Goal: Contribute content: Add original content to the website for others to see

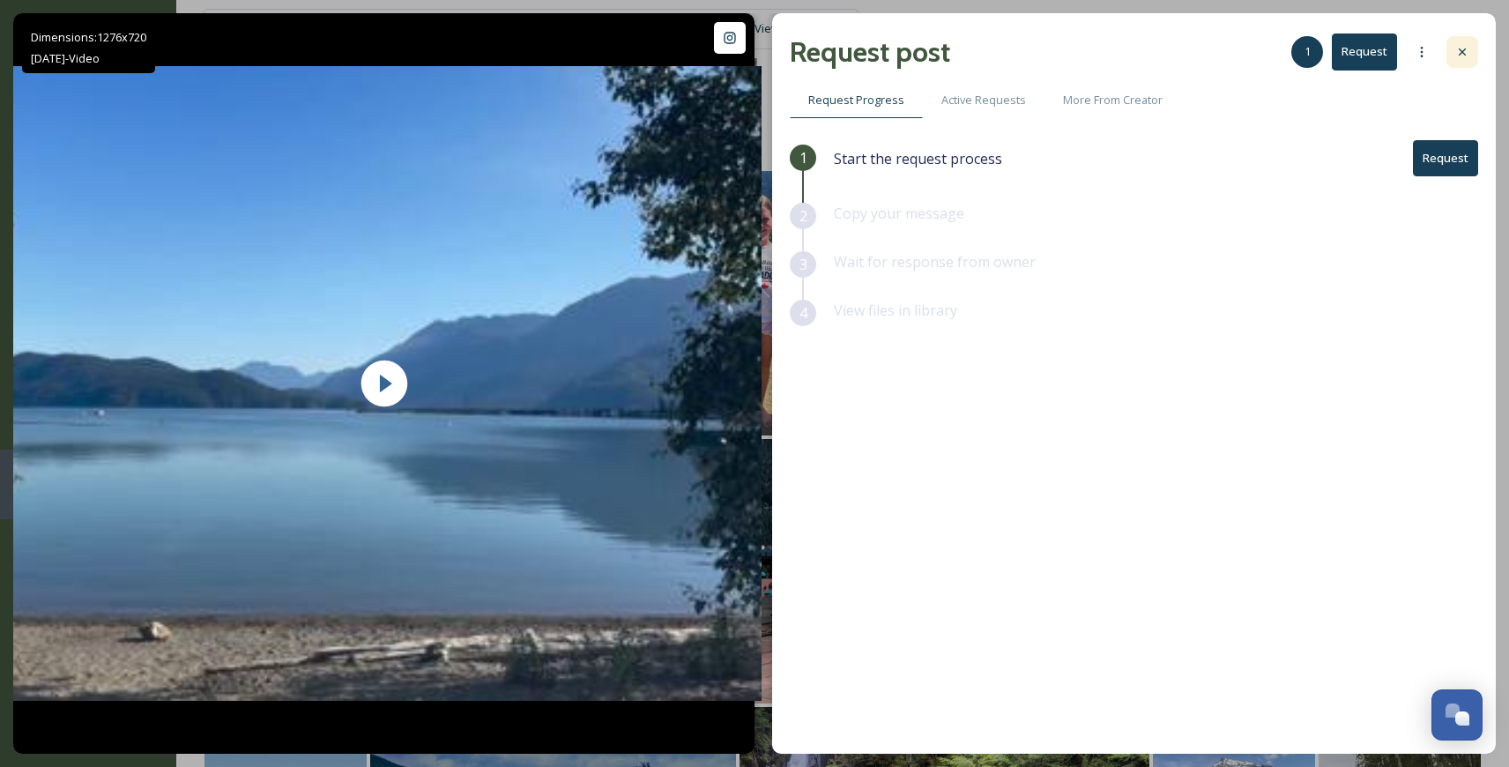
click at [1465, 48] on icon at bounding box center [1462, 52] width 14 height 14
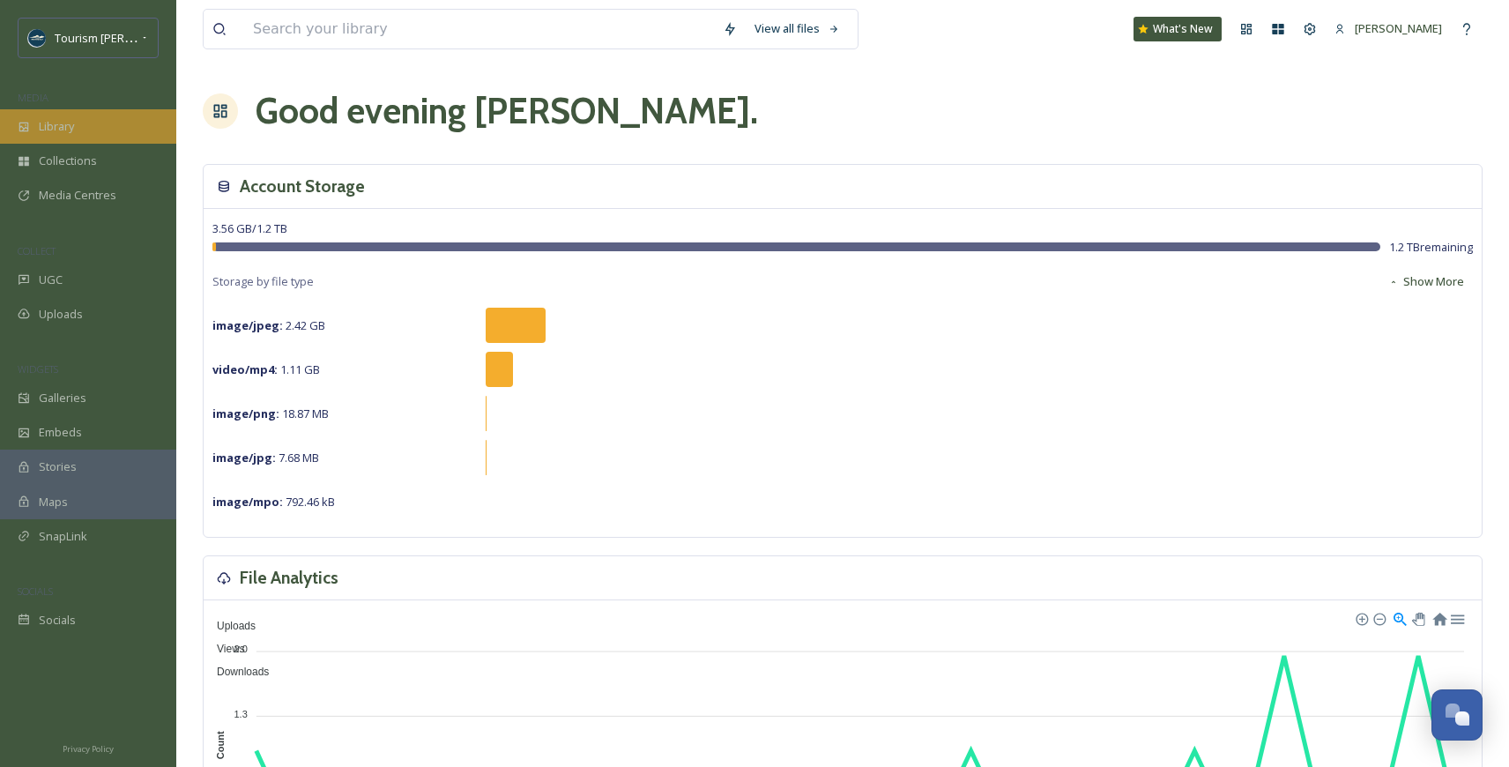
click at [36, 120] on div "Library" at bounding box center [88, 126] width 176 height 34
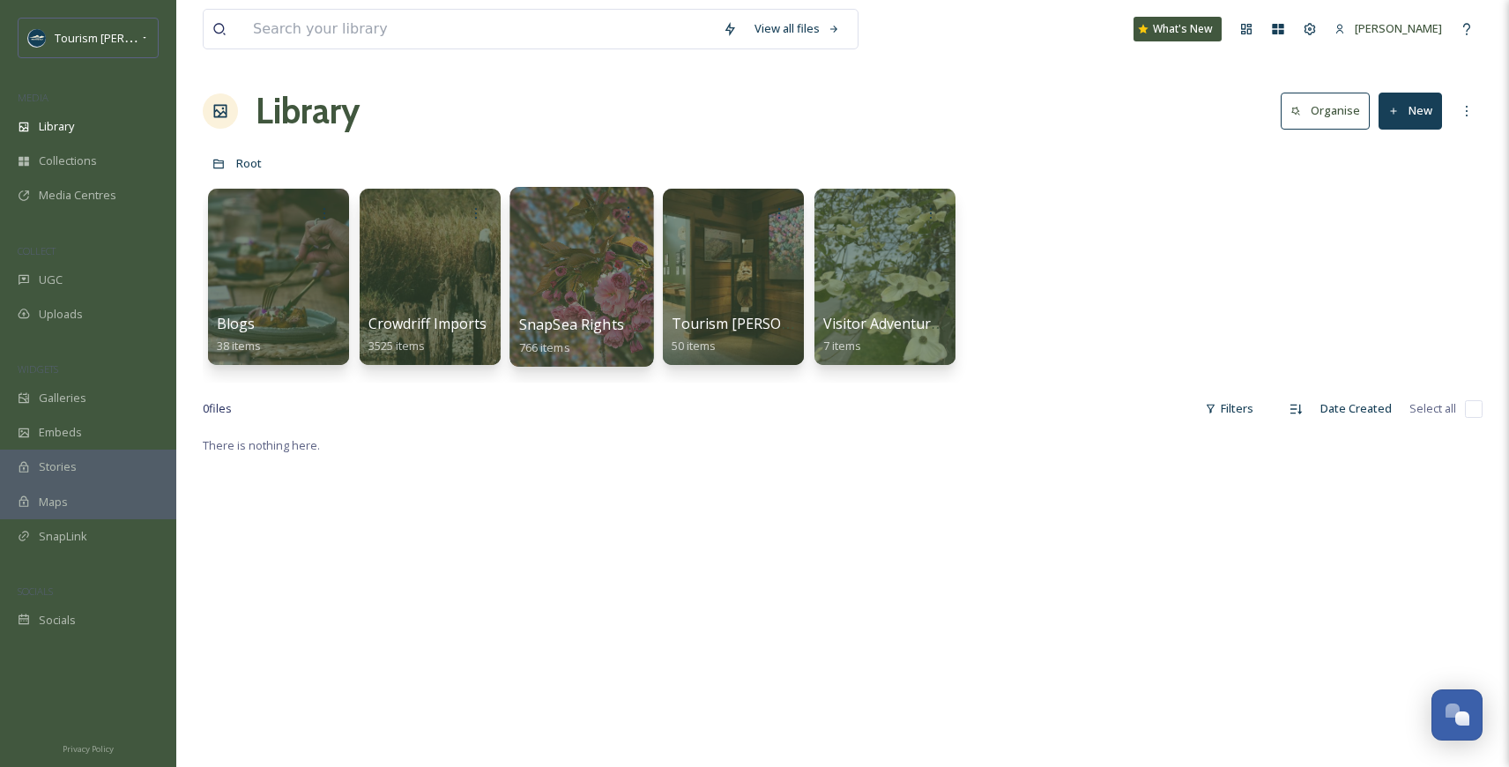
click at [575, 259] on div at bounding box center [581, 277] width 144 height 180
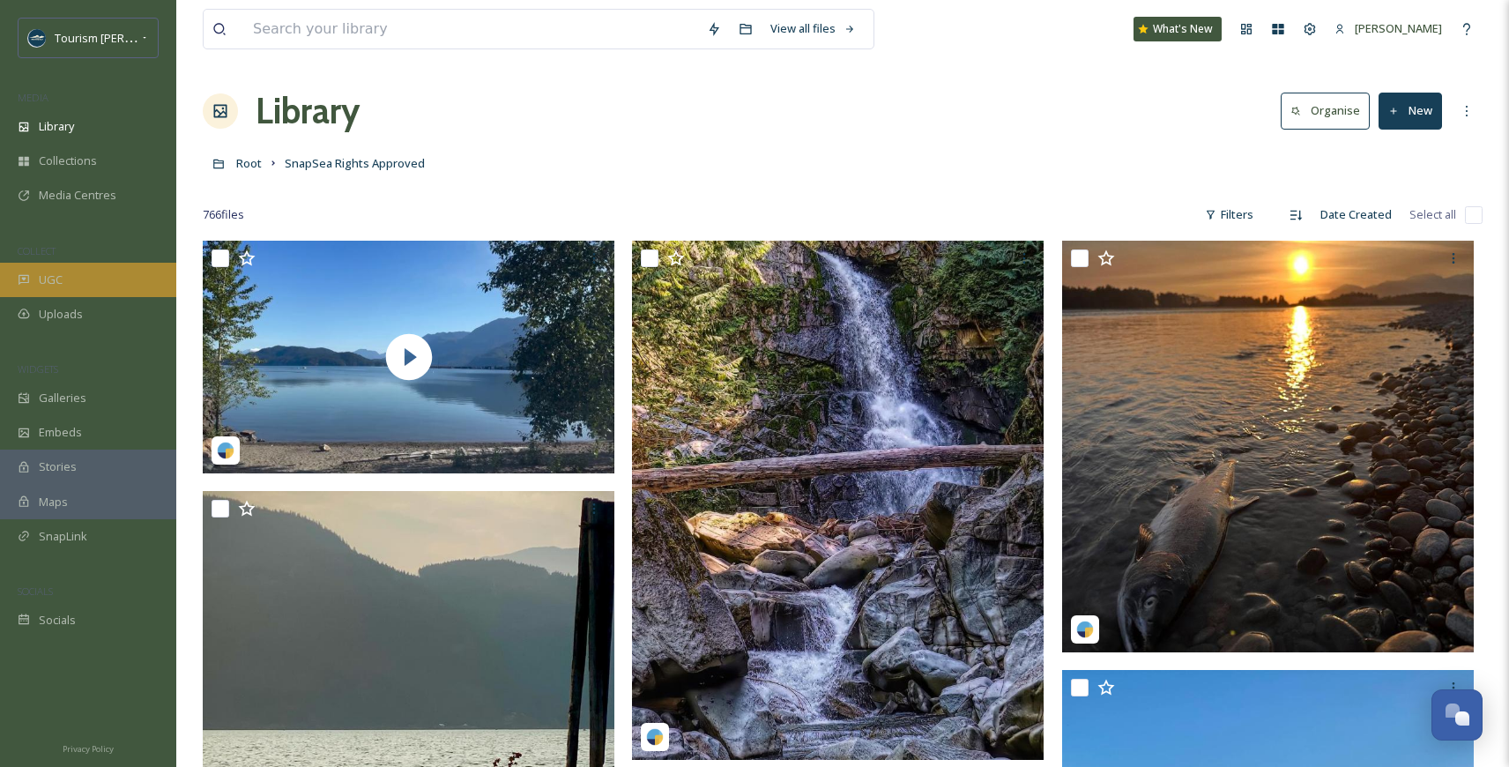
click at [67, 274] on div "UGC" at bounding box center [88, 280] width 176 height 34
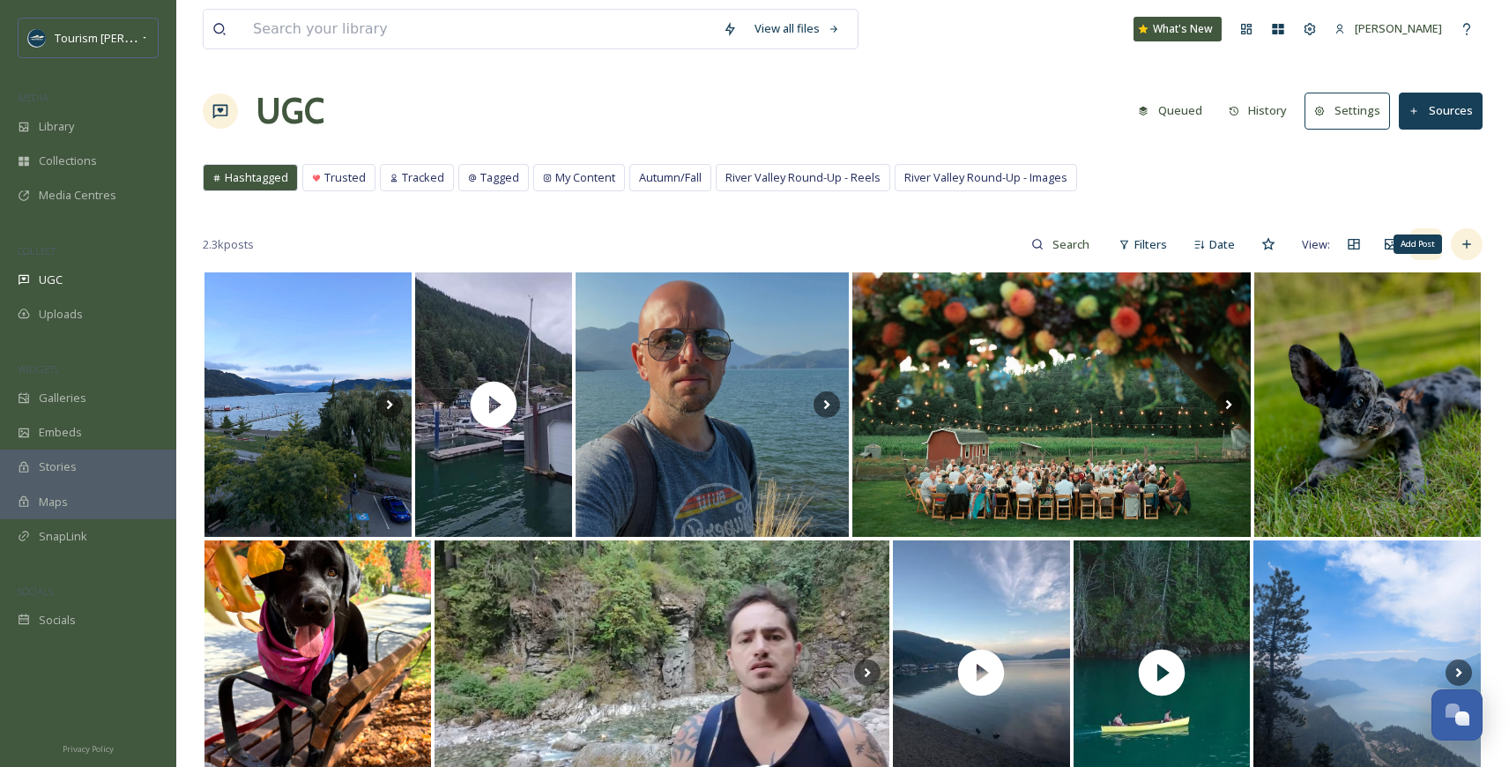
click at [1466, 241] on icon at bounding box center [1466, 245] width 8 height 8
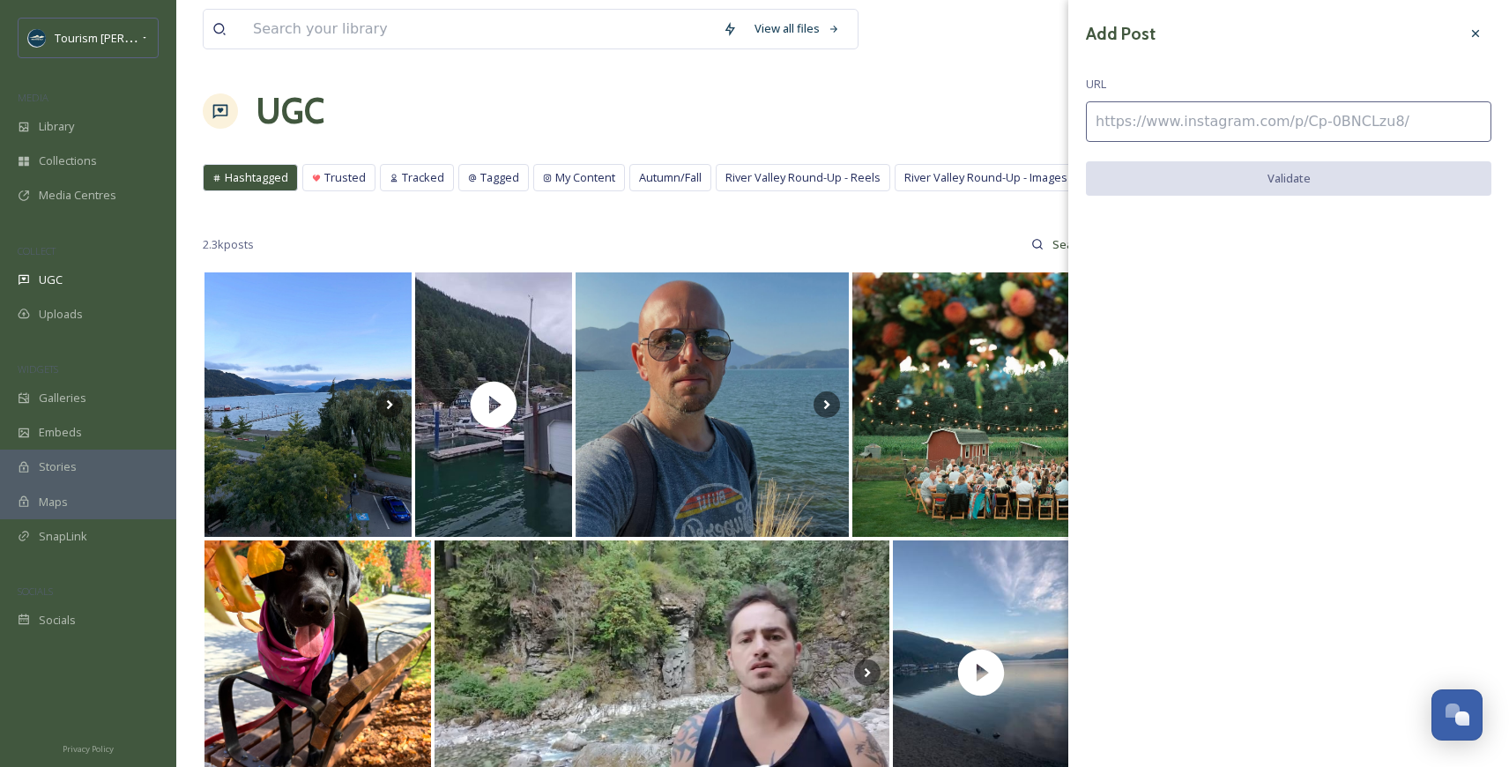
click at [1111, 114] on input at bounding box center [1288, 121] width 405 height 41
paste input "https://www.instagram.com/p/C8-RpCsT7Rd/"
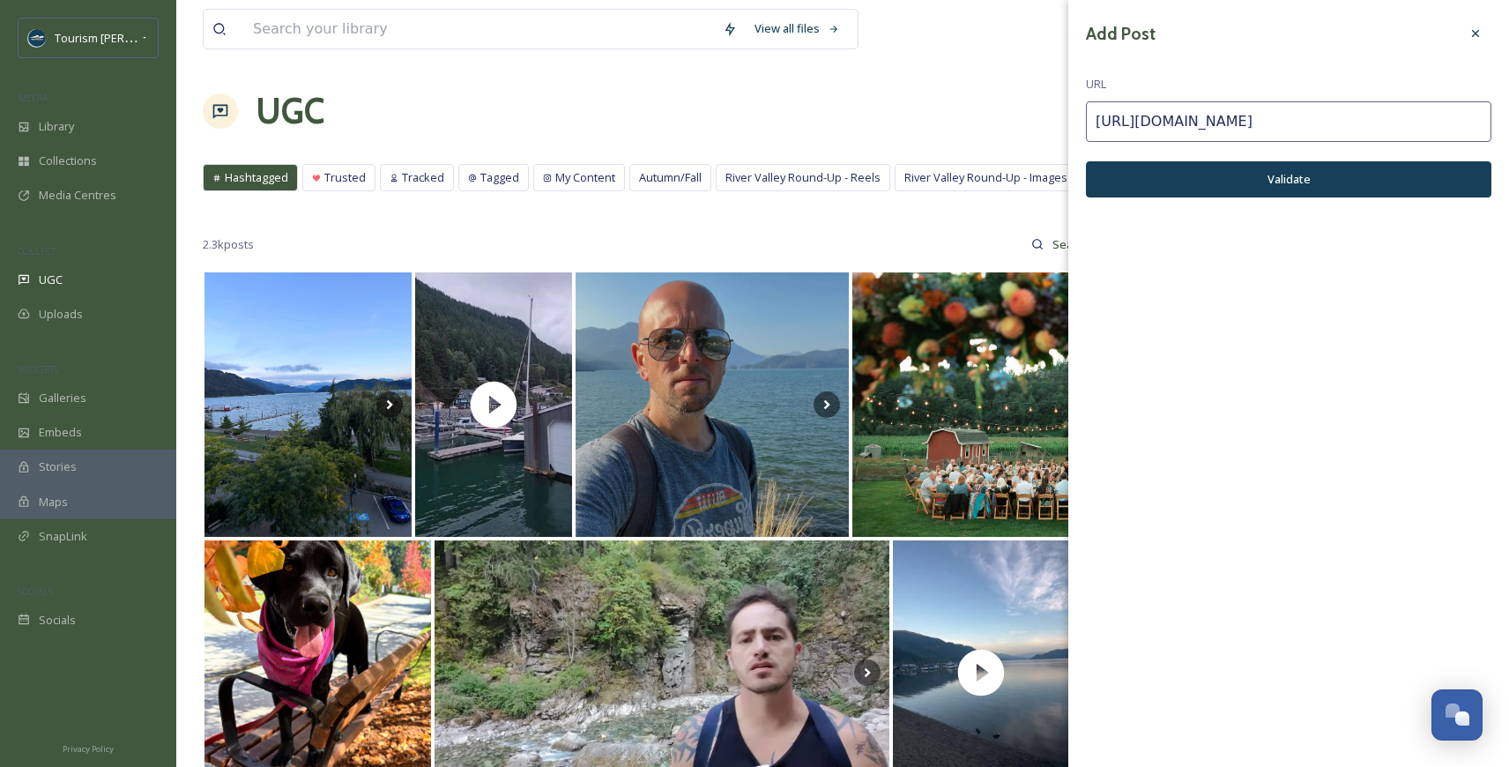
type input "https://www.instagram.com/p/C8-RpCsT7Rd/"
click at [1260, 180] on button "Validate" at bounding box center [1288, 179] width 405 height 36
click at [1258, 176] on button "Add Post" at bounding box center [1288, 179] width 405 height 36
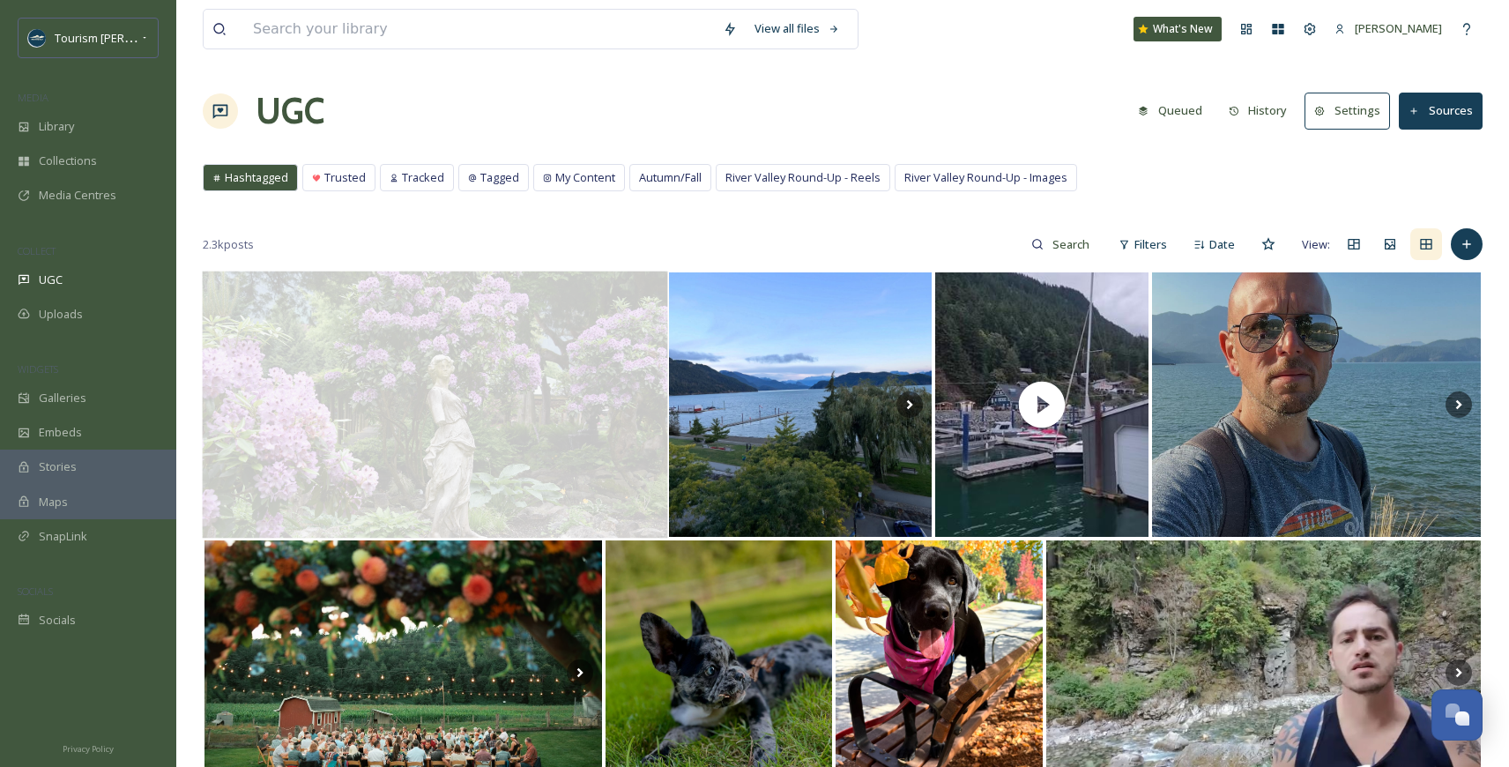
click at [496, 415] on img at bounding box center [434, 404] width 465 height 267
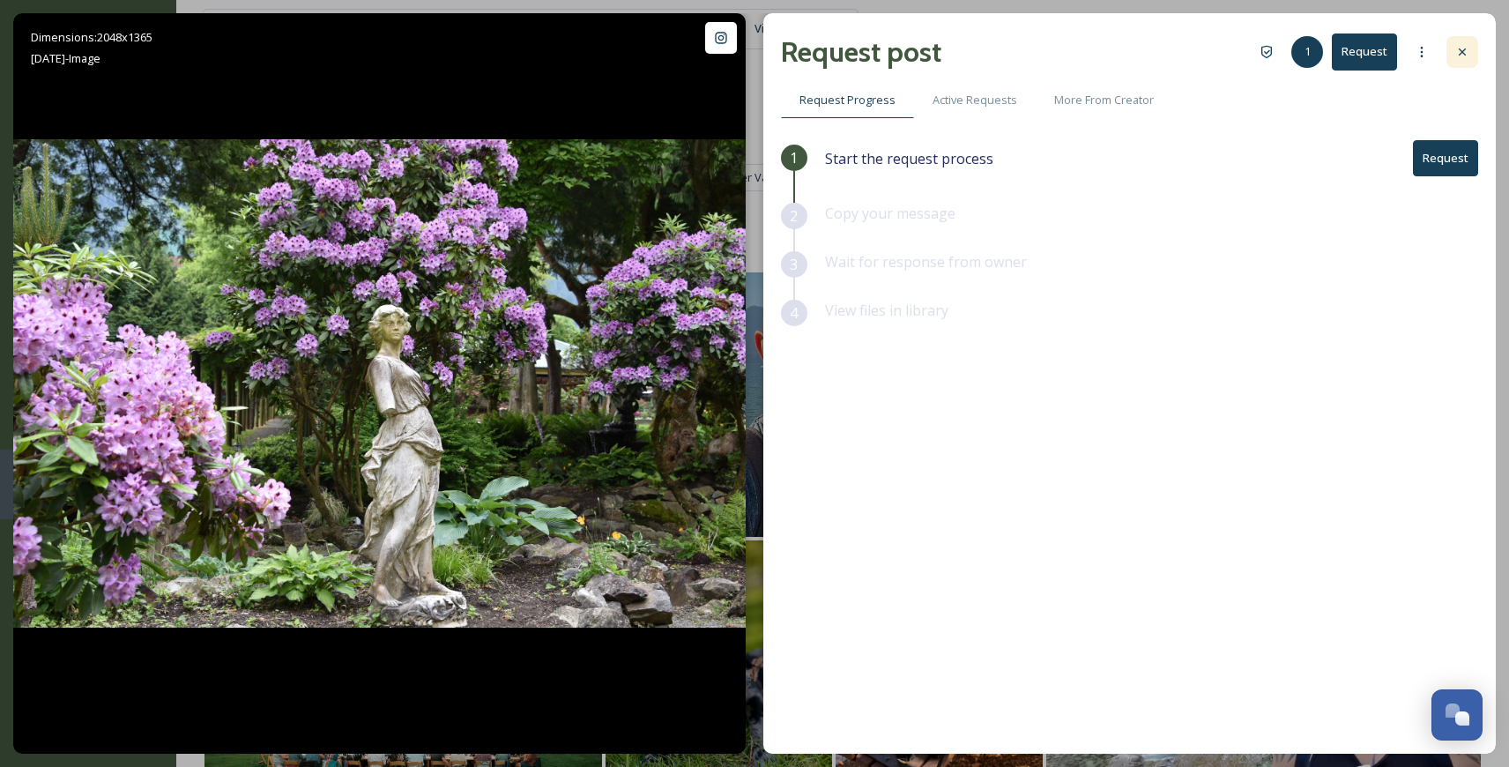
click at [1465, 49] on icon at bounding box center [1462, 52] width 14 height 14
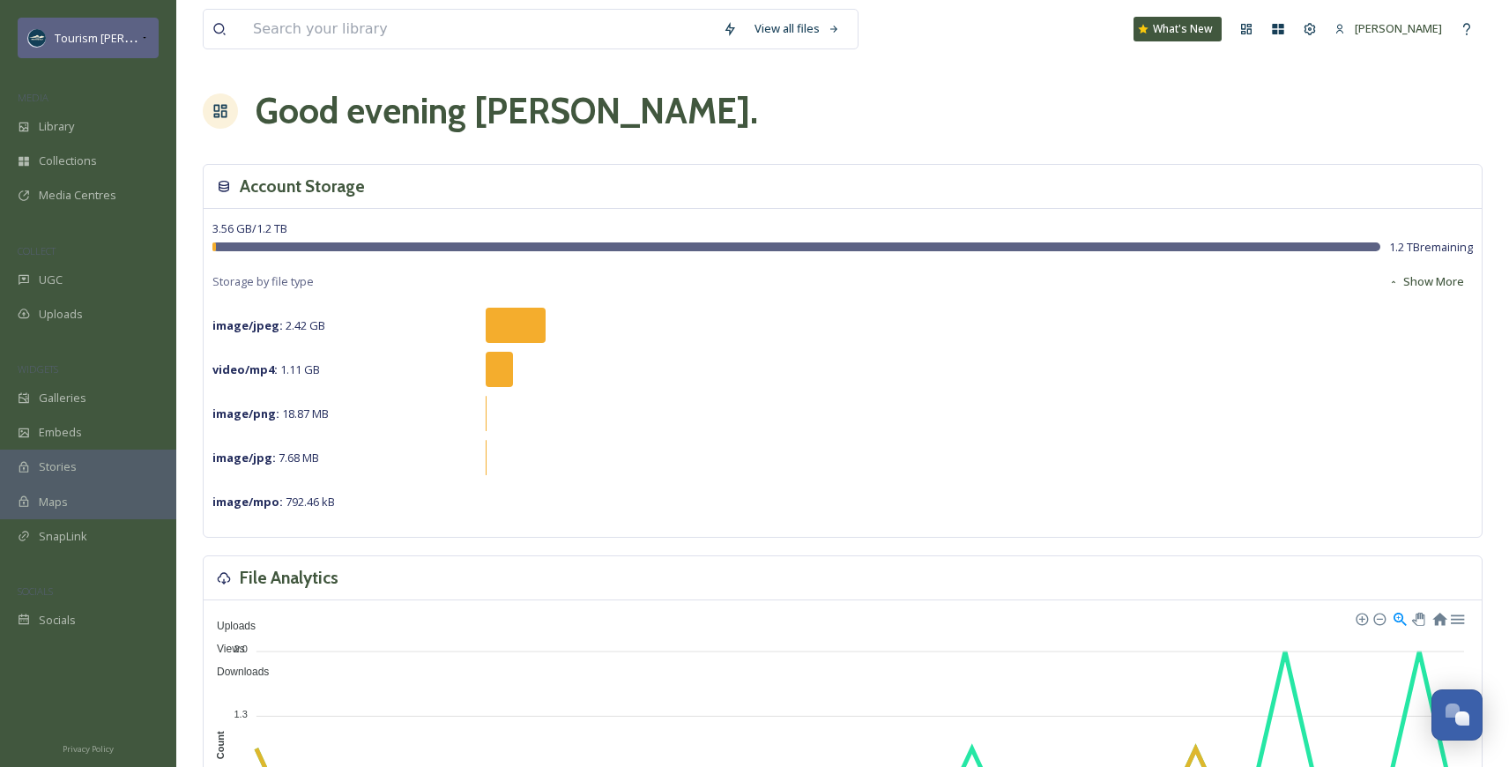
click at [140, 36] on icon at bounding box center [144, 38] width 9 height 14
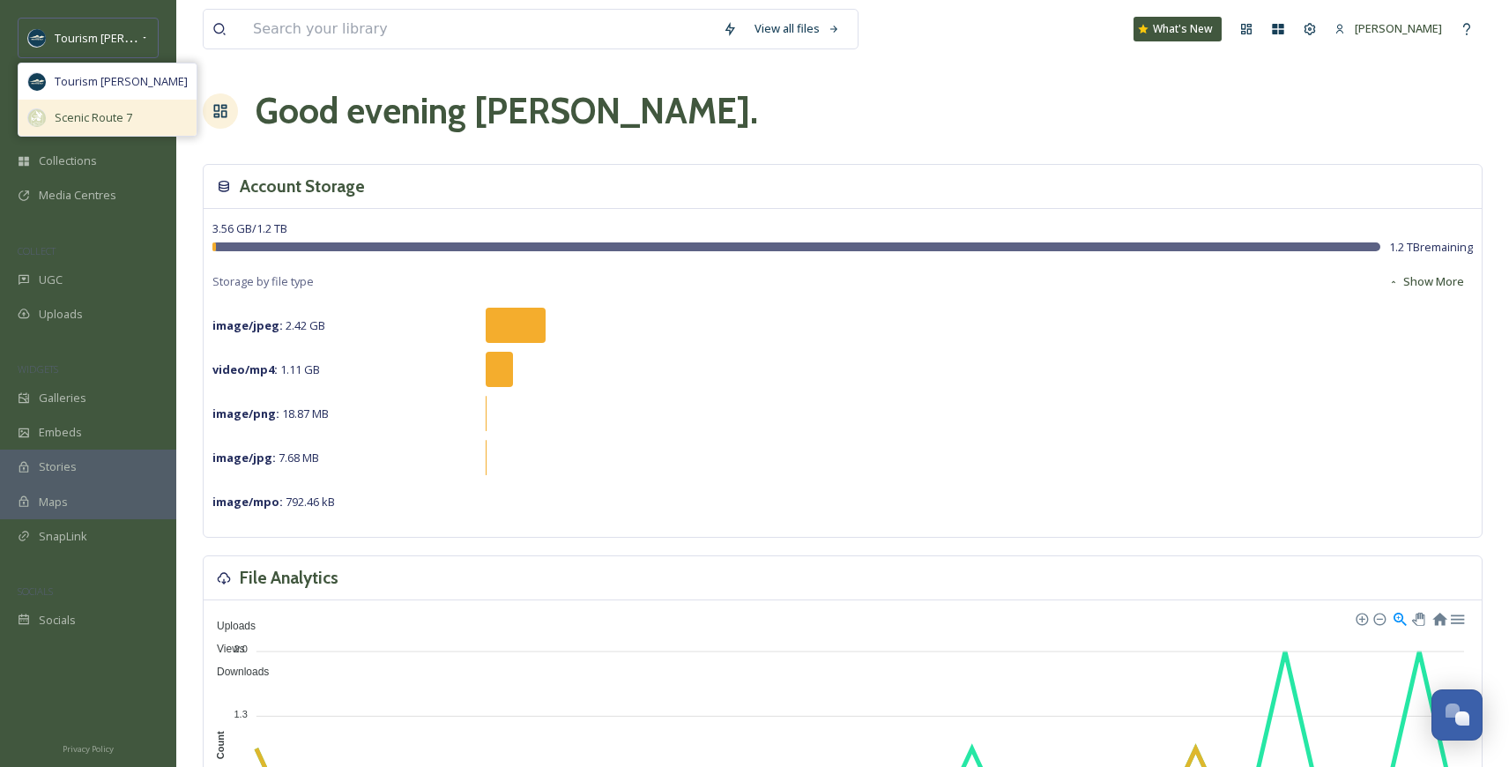
click at [113, 118] on span "Scenic Route 7" at bounding box center [94, 117] width 78 height 17
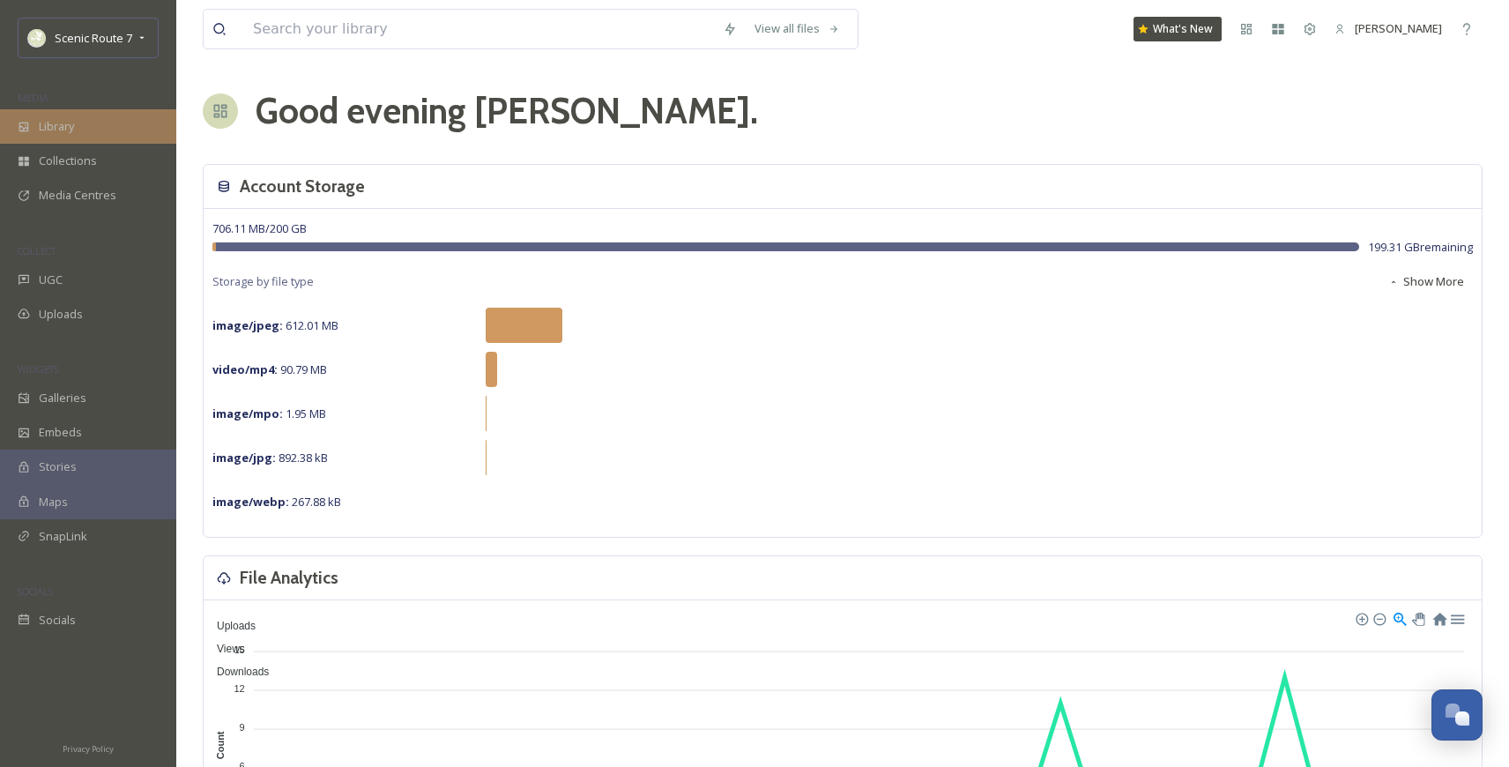
click at [66, 132] on span "Library" at bounding box center [56, 126] width 35 height 17
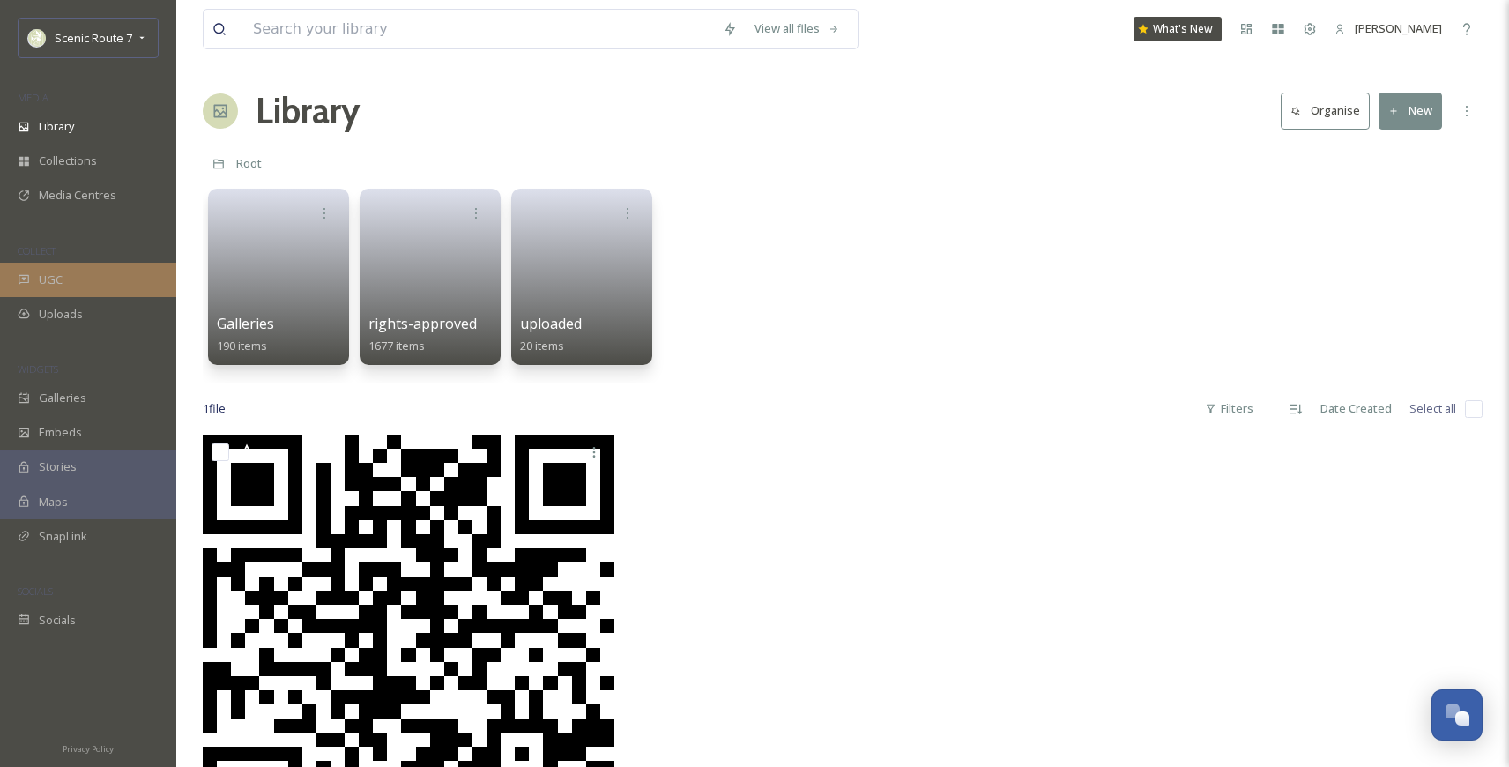
click at [79, 278] on div "UGC" at bounding box center [88, 280] width 176 height 34
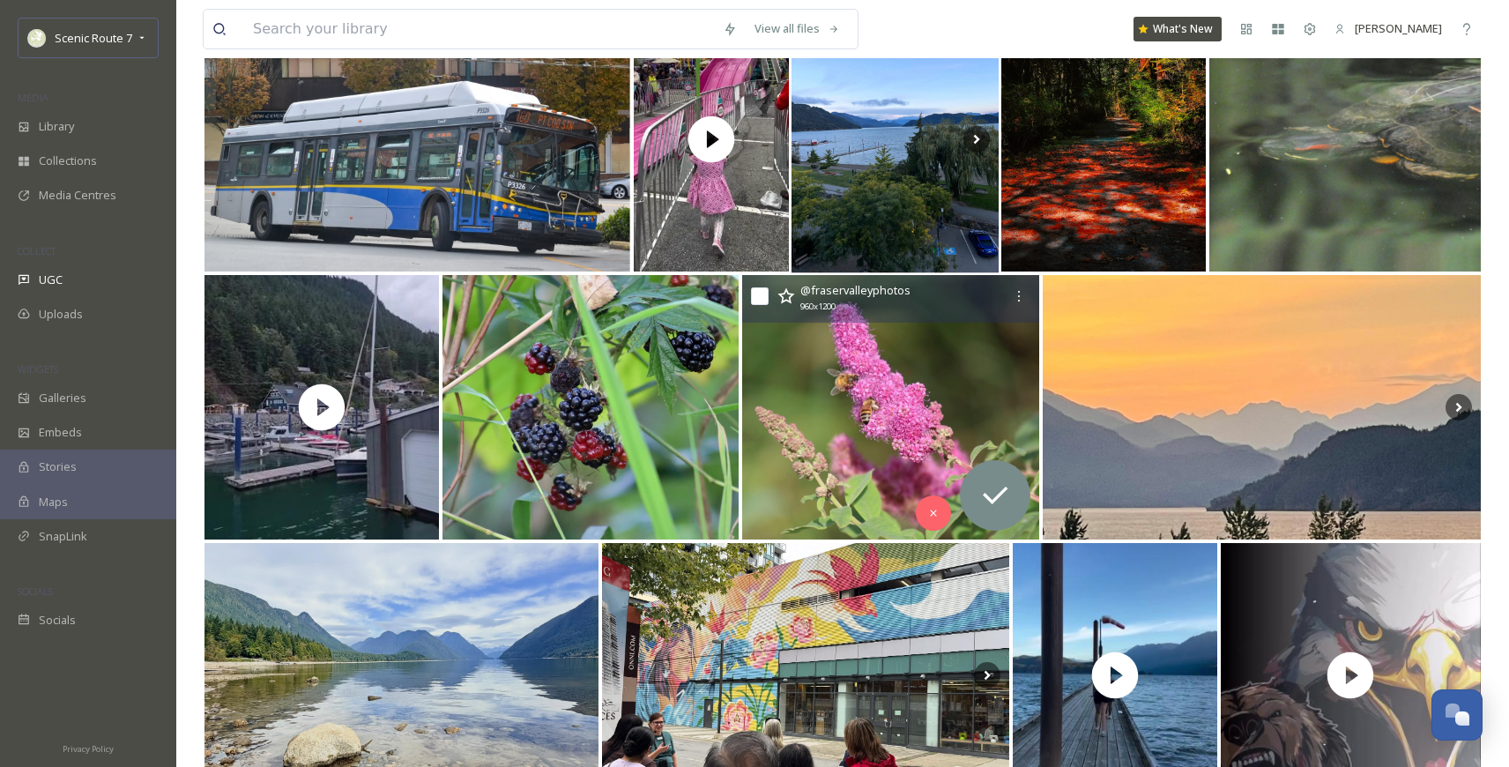
scroll to position [332, 0]
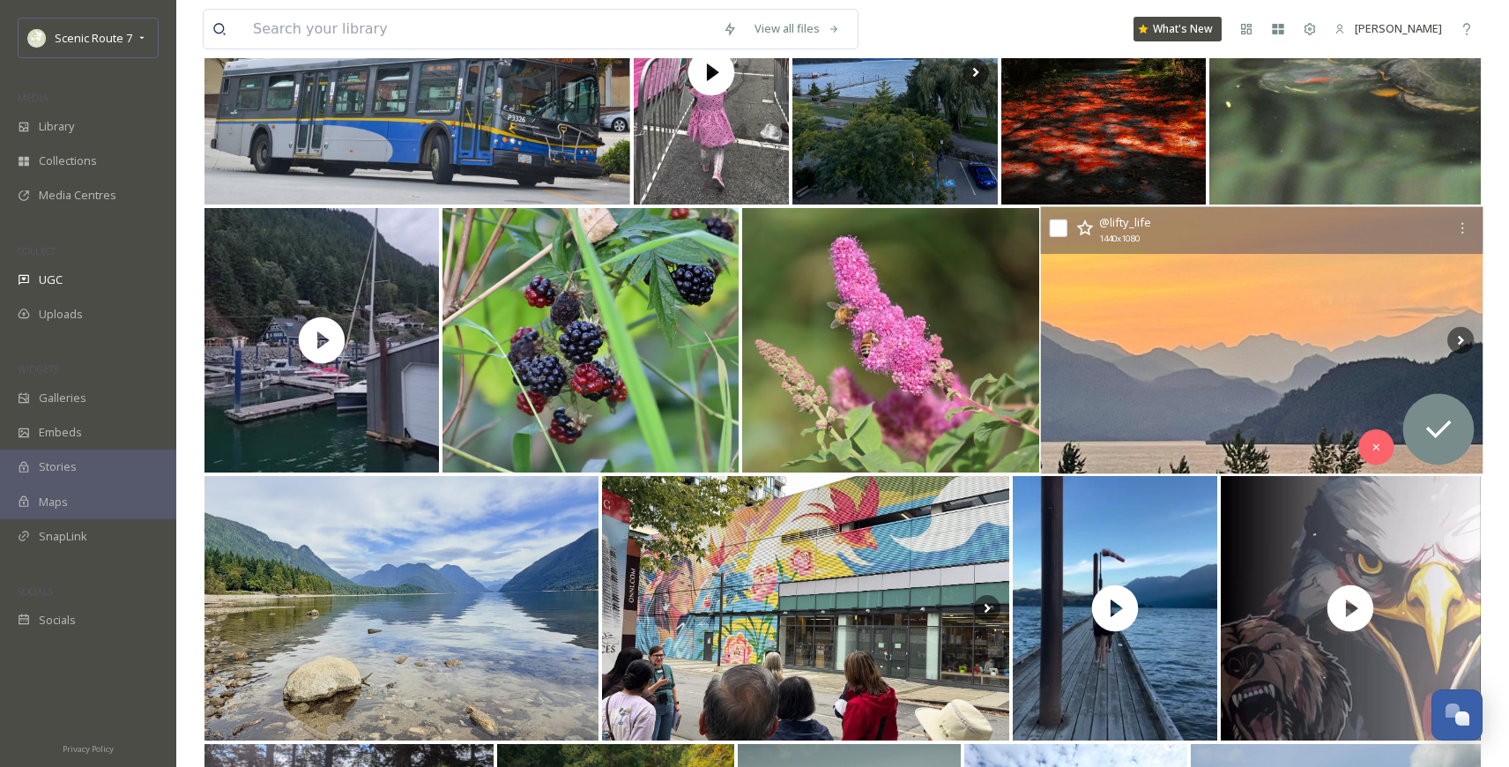
click at [1199, 337] on img at bounding box center [1262, 340] width 442 height 267
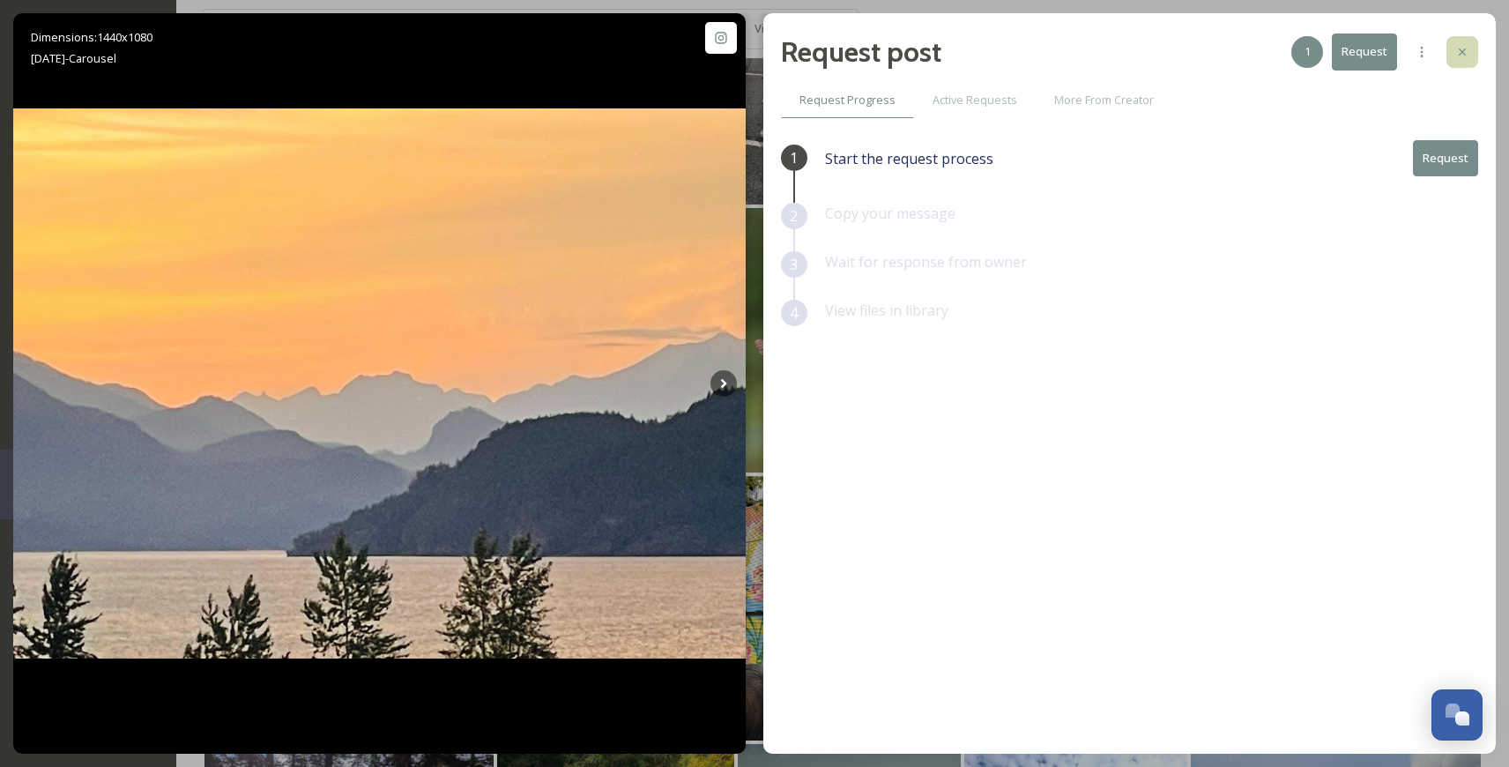
click at [1465, 57] on icon at bounding box center [1462, 52] width 14 height 14
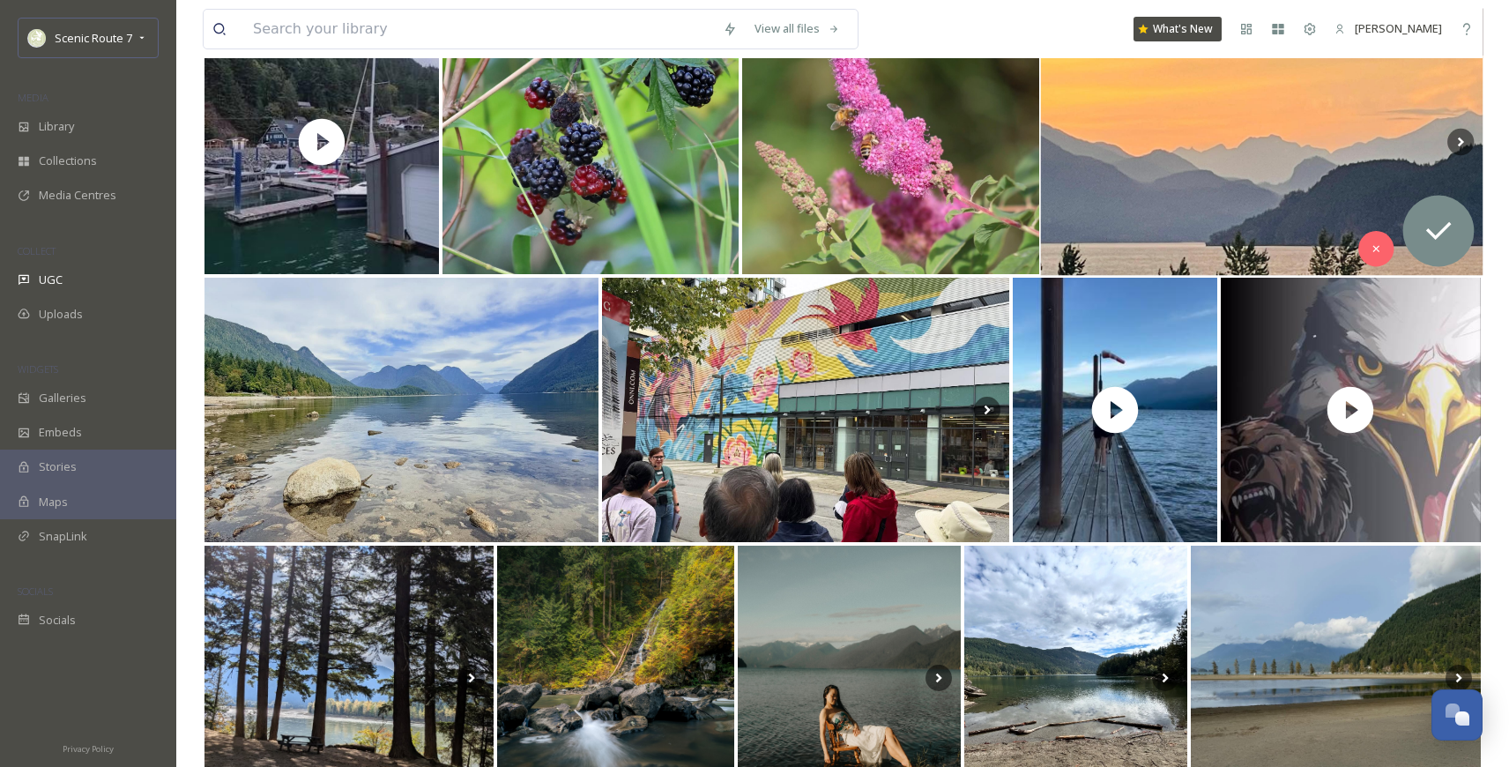
scroll to position [678, 0]
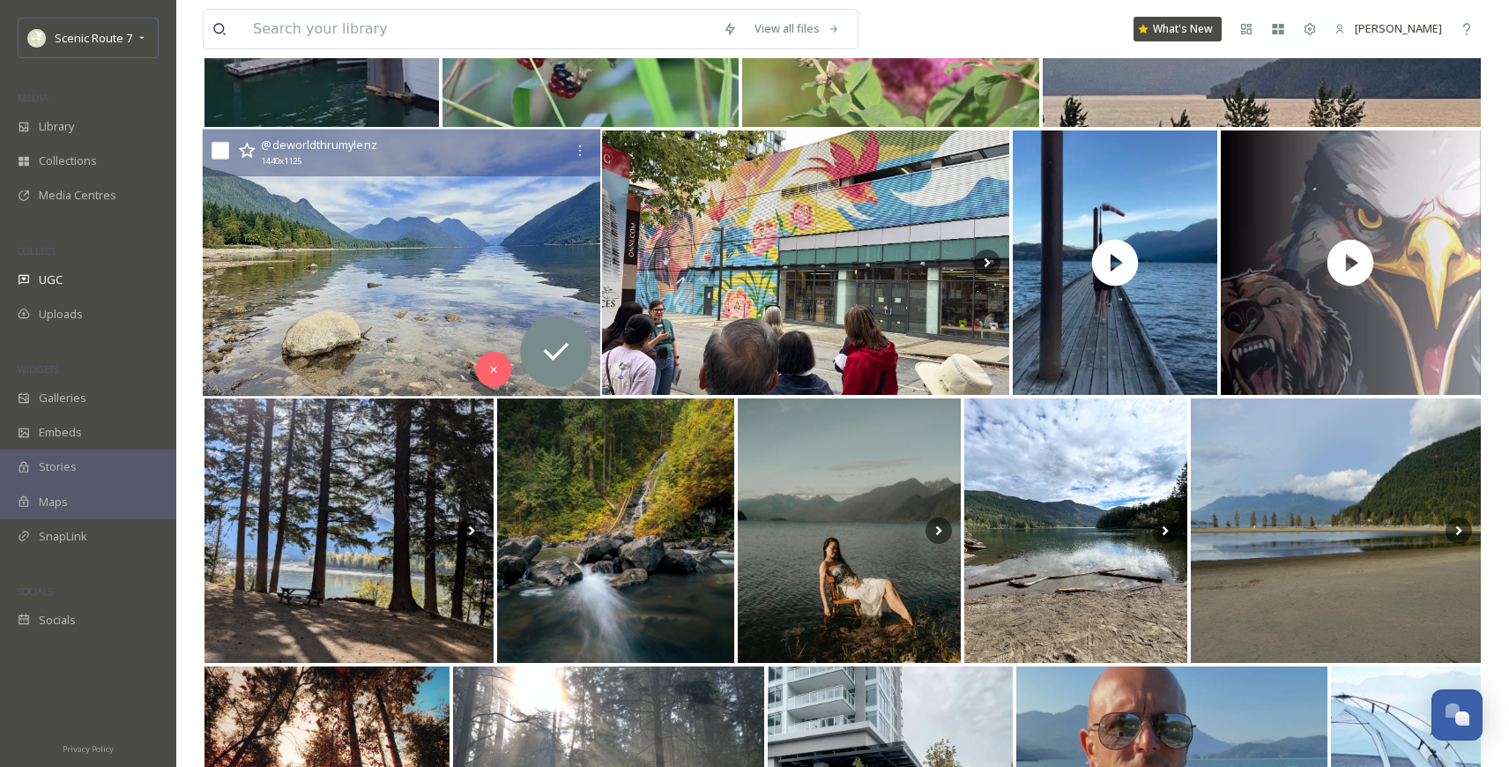
click at [415, 266] on img at bounding box center [401, 263] width 397 height 267
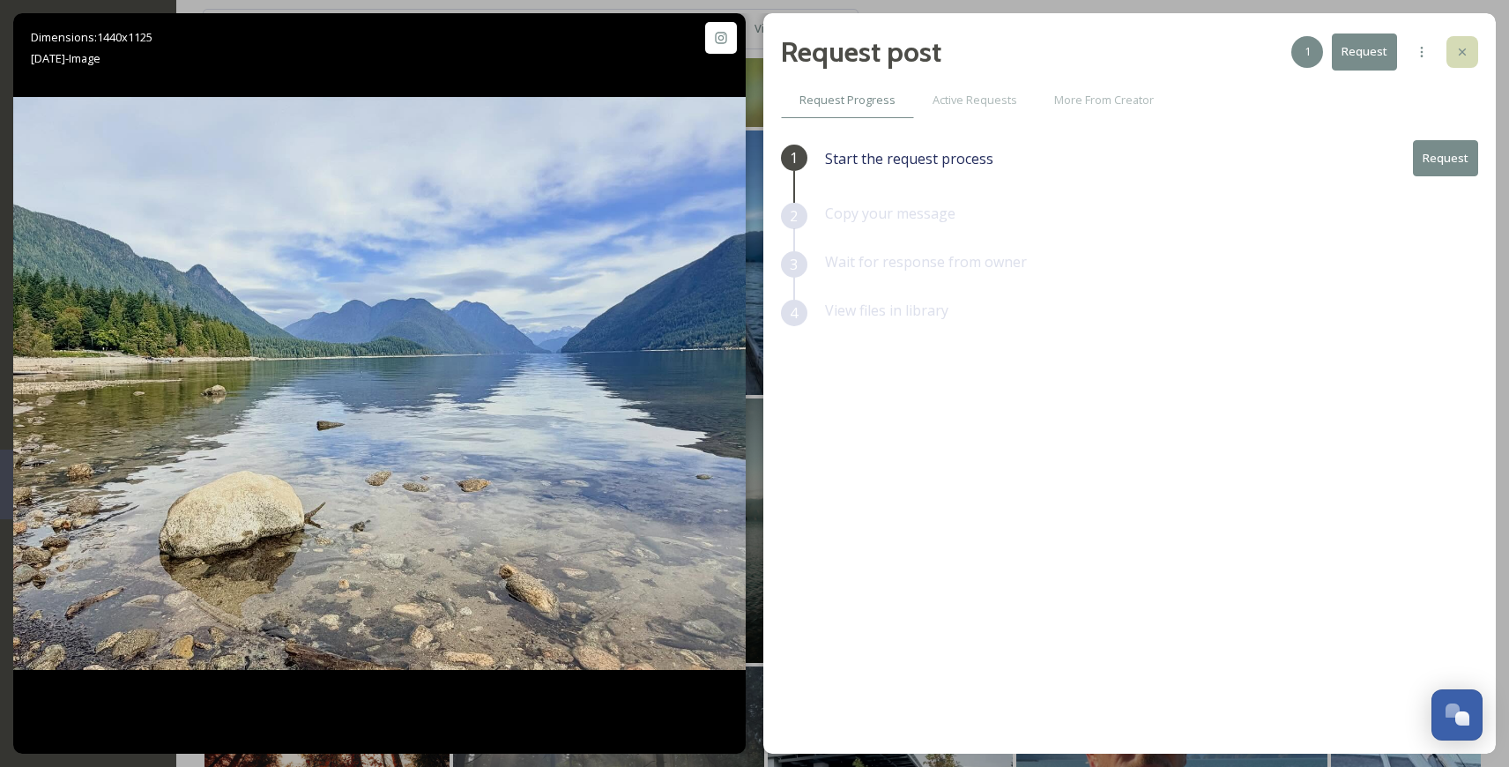
click at [1463, 54] on icon at bounding box center [1461, 51] width 7 height 7
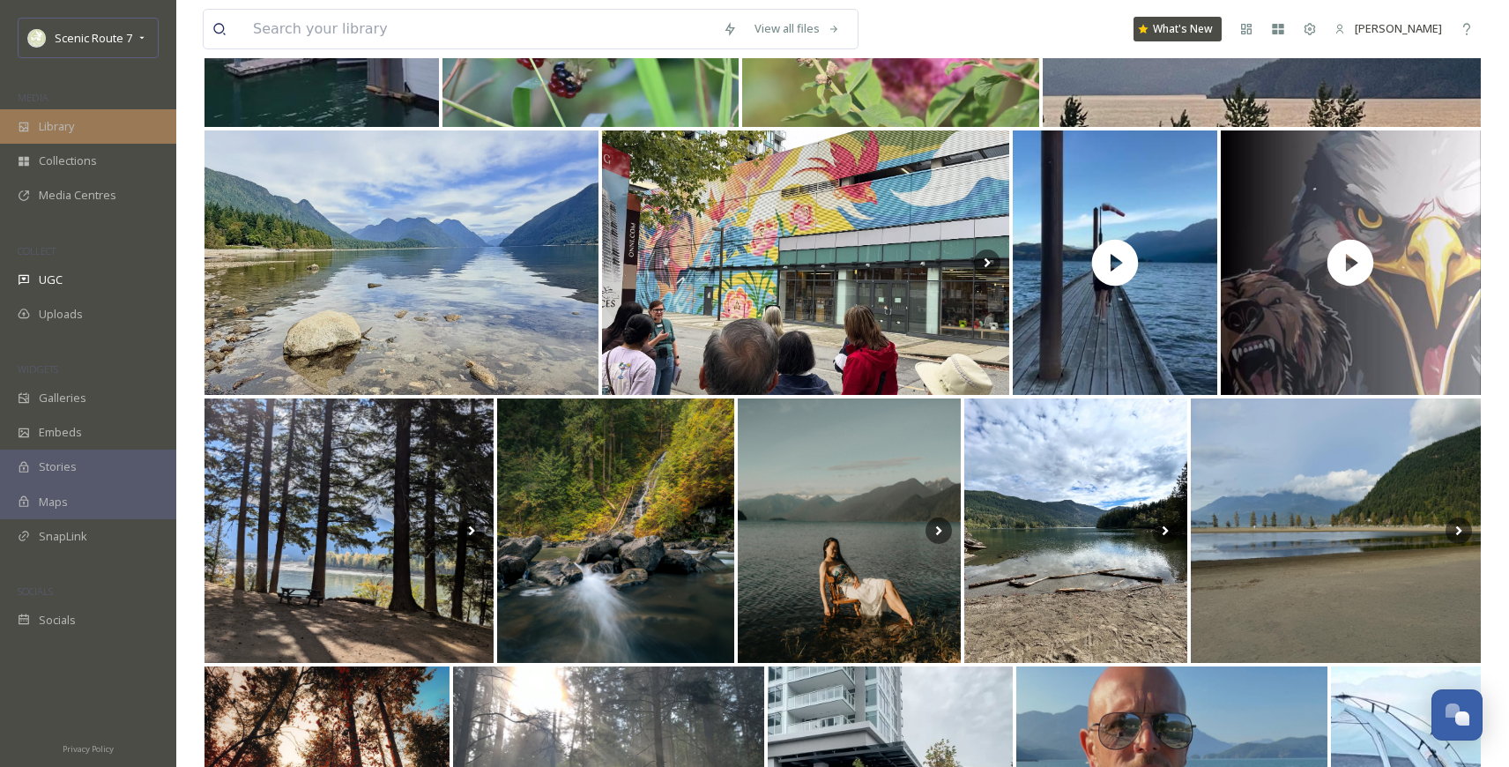
click at [83, 115] on div "Library" at bounding box center [88, 126] width 176 height 34
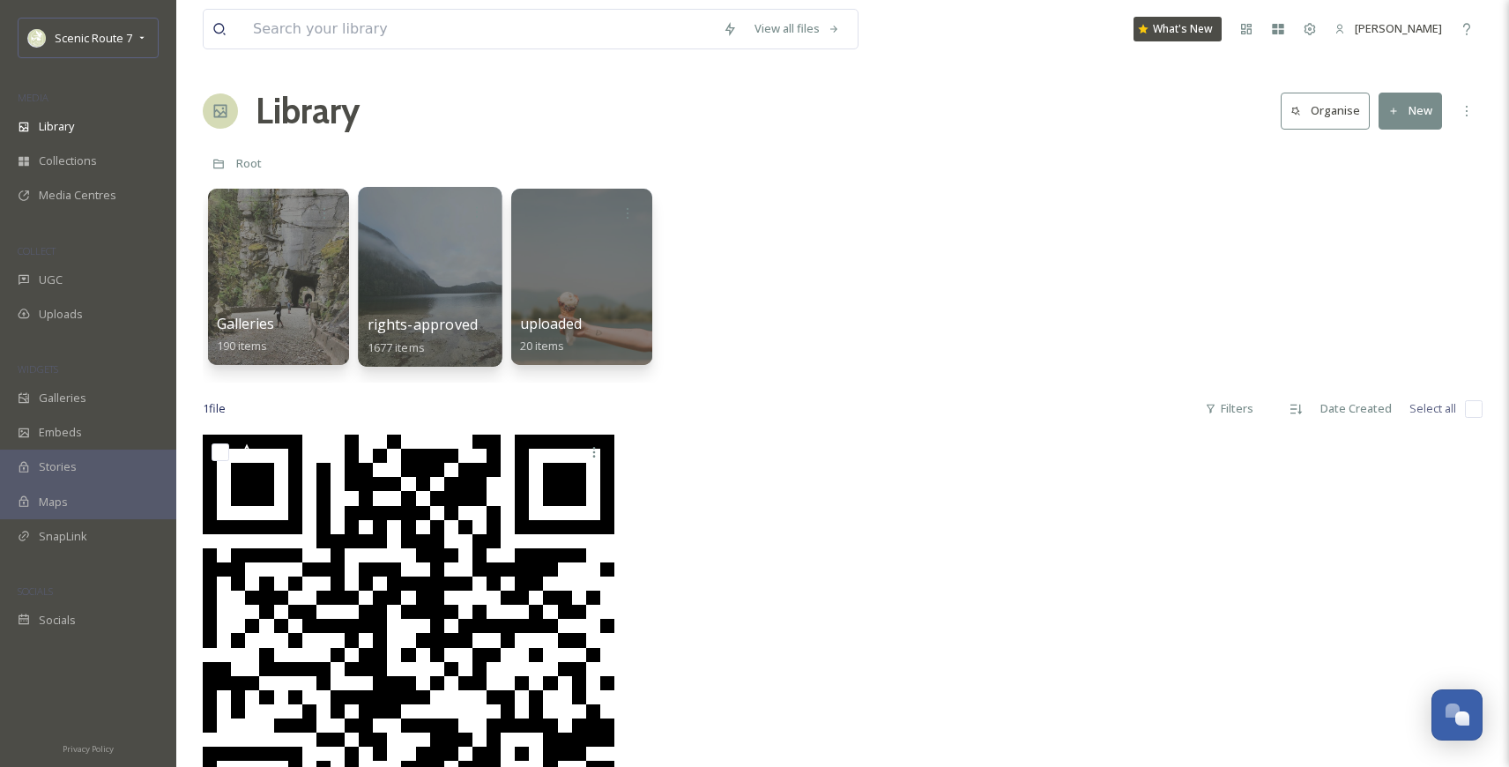
click at [429, 276] on div at bounding box center [430, 277] width 144 height 180
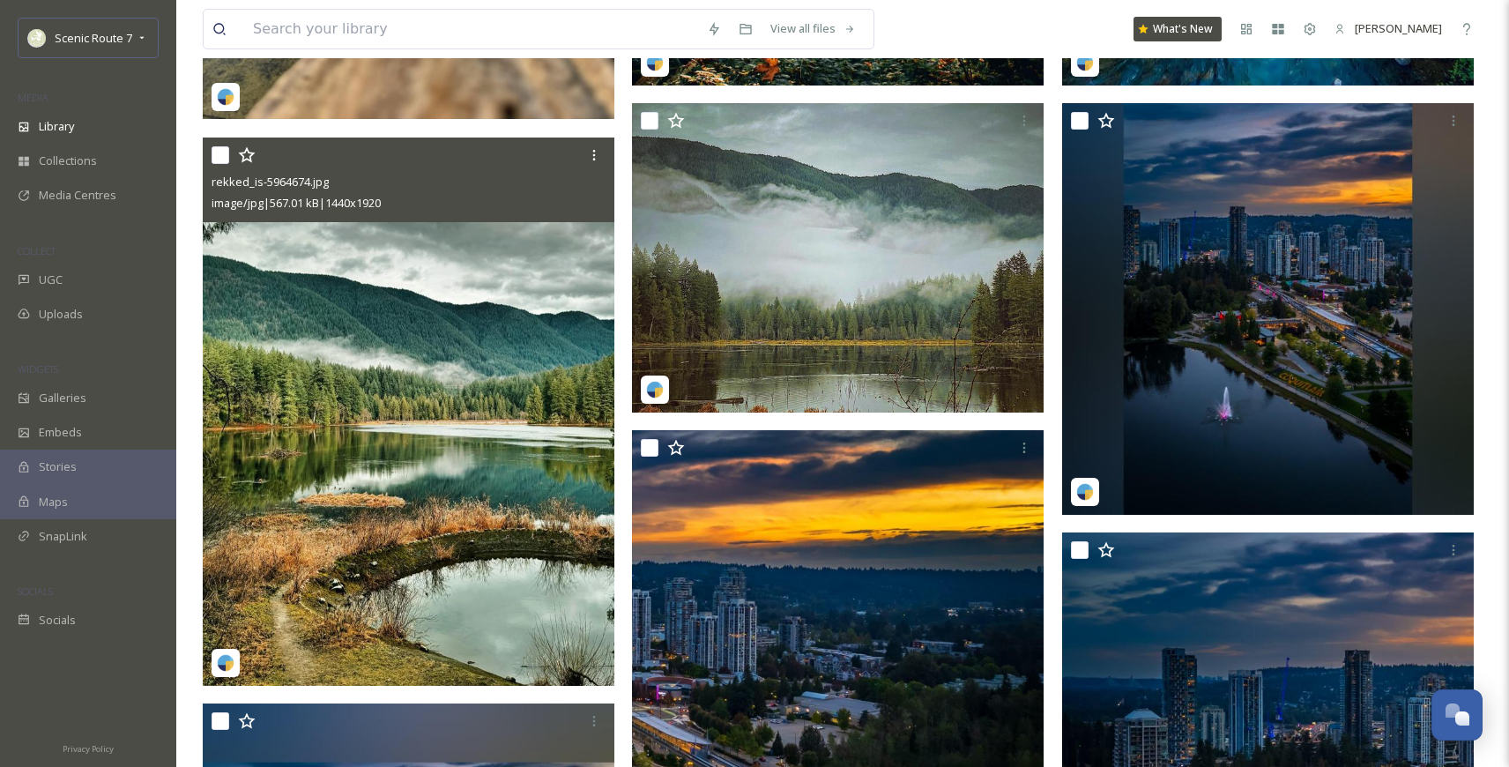
scroll to position [1215, 0]
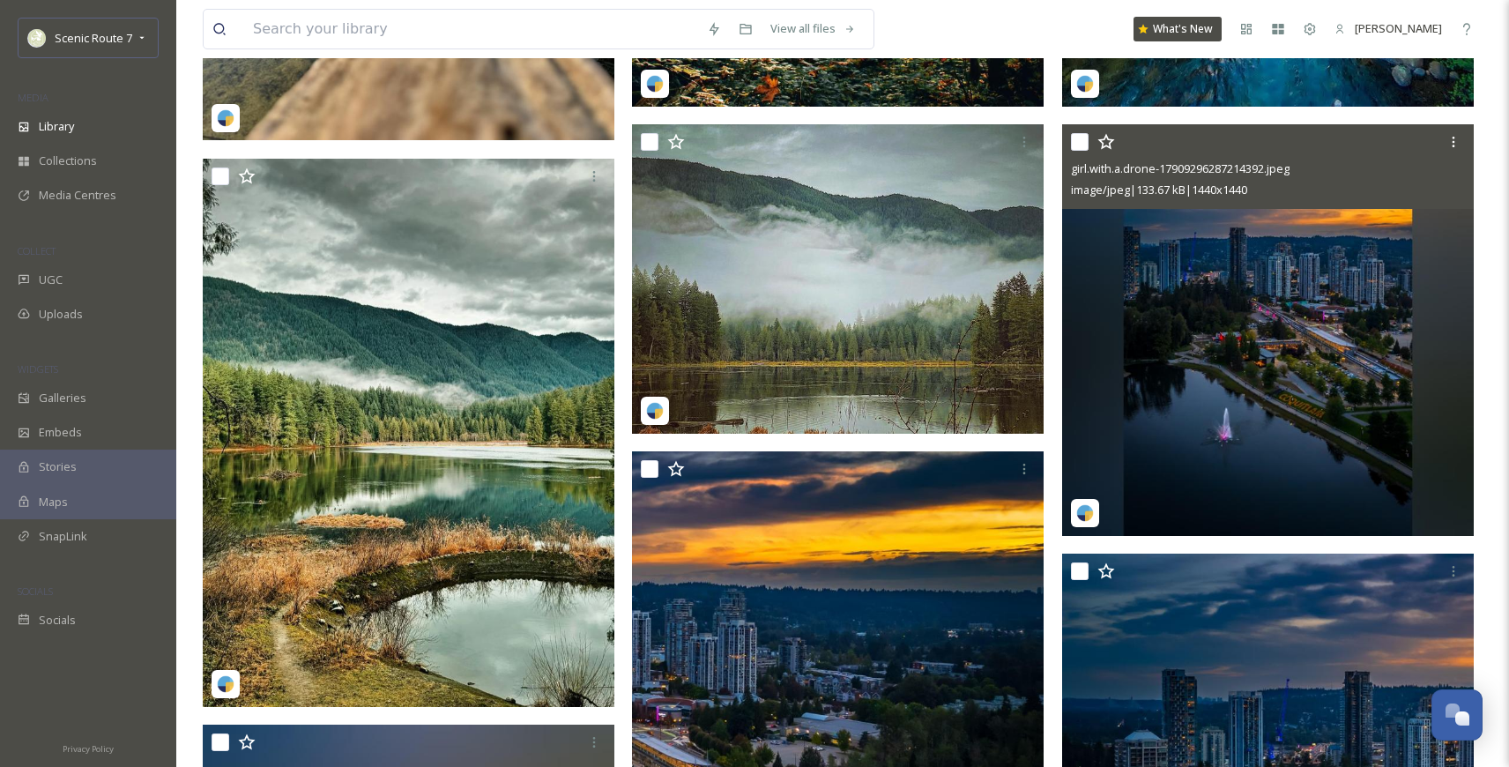
click at [1251, 341] on img at bounding box center [1267, 329] width 411 height 411
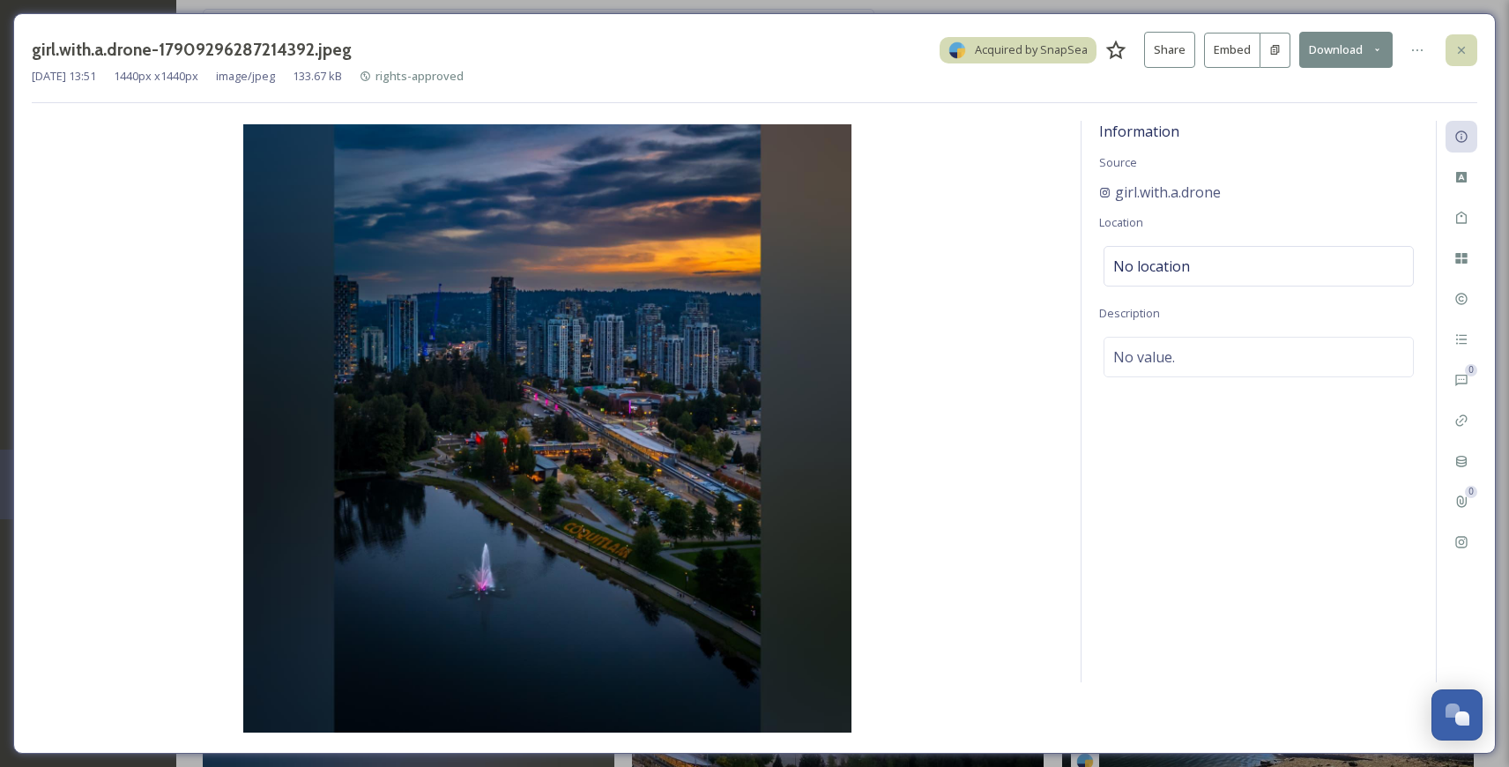
click at [1455, 48] on icon at bounding box center [1461, 50] width 14 height 14
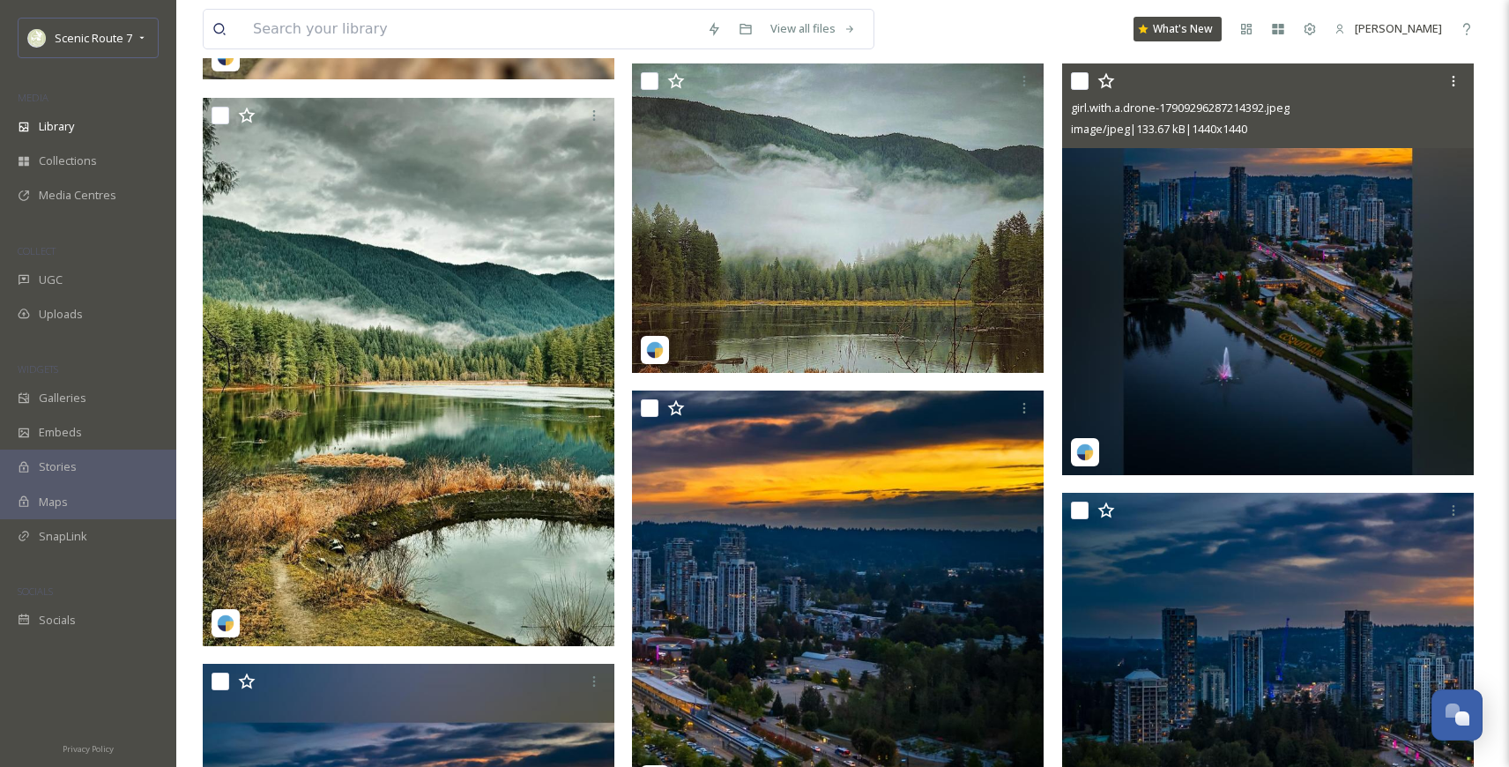
scroll to position [1297, 0]
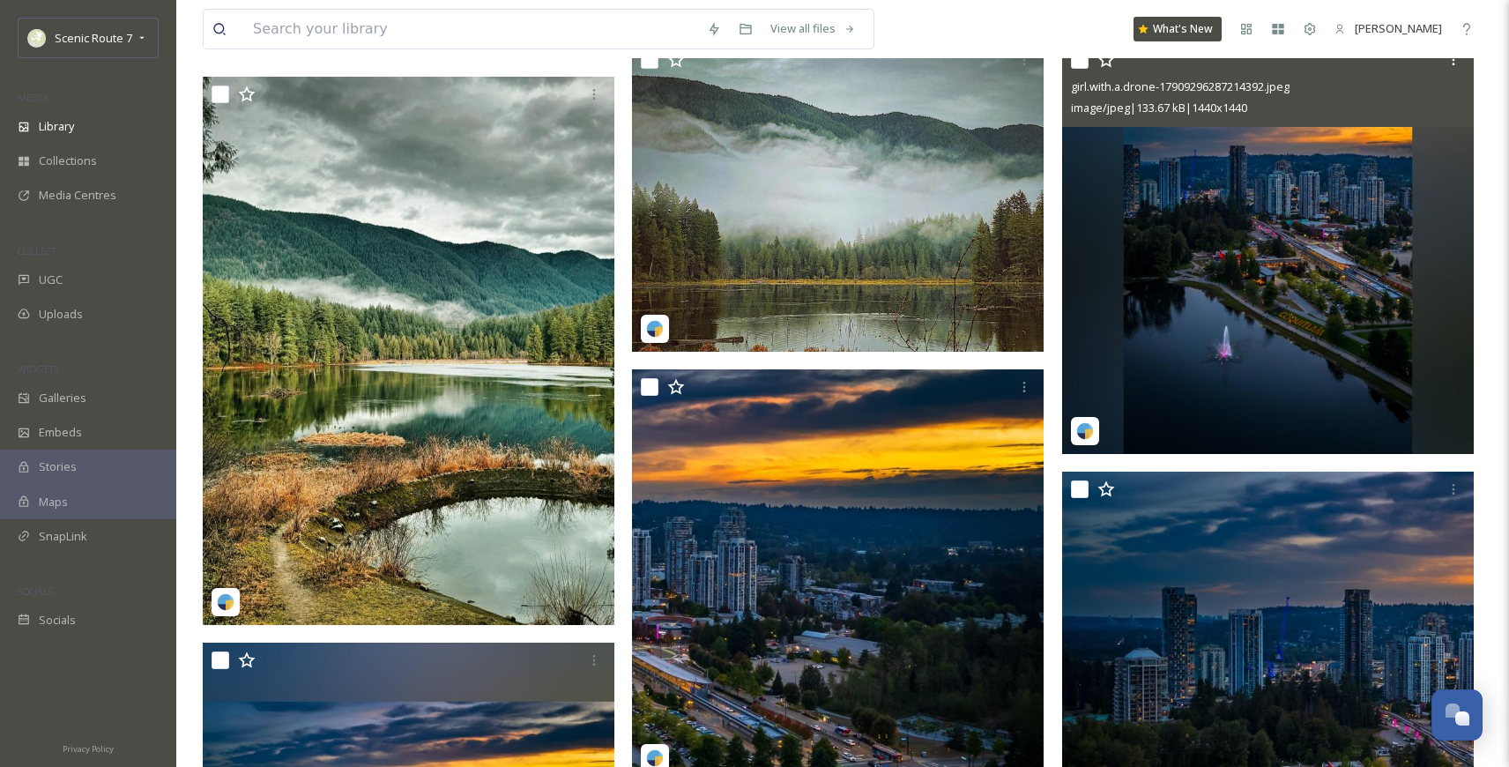
click at [1335, 298] on img at bounding box center [1267, 247] width 411 height 411
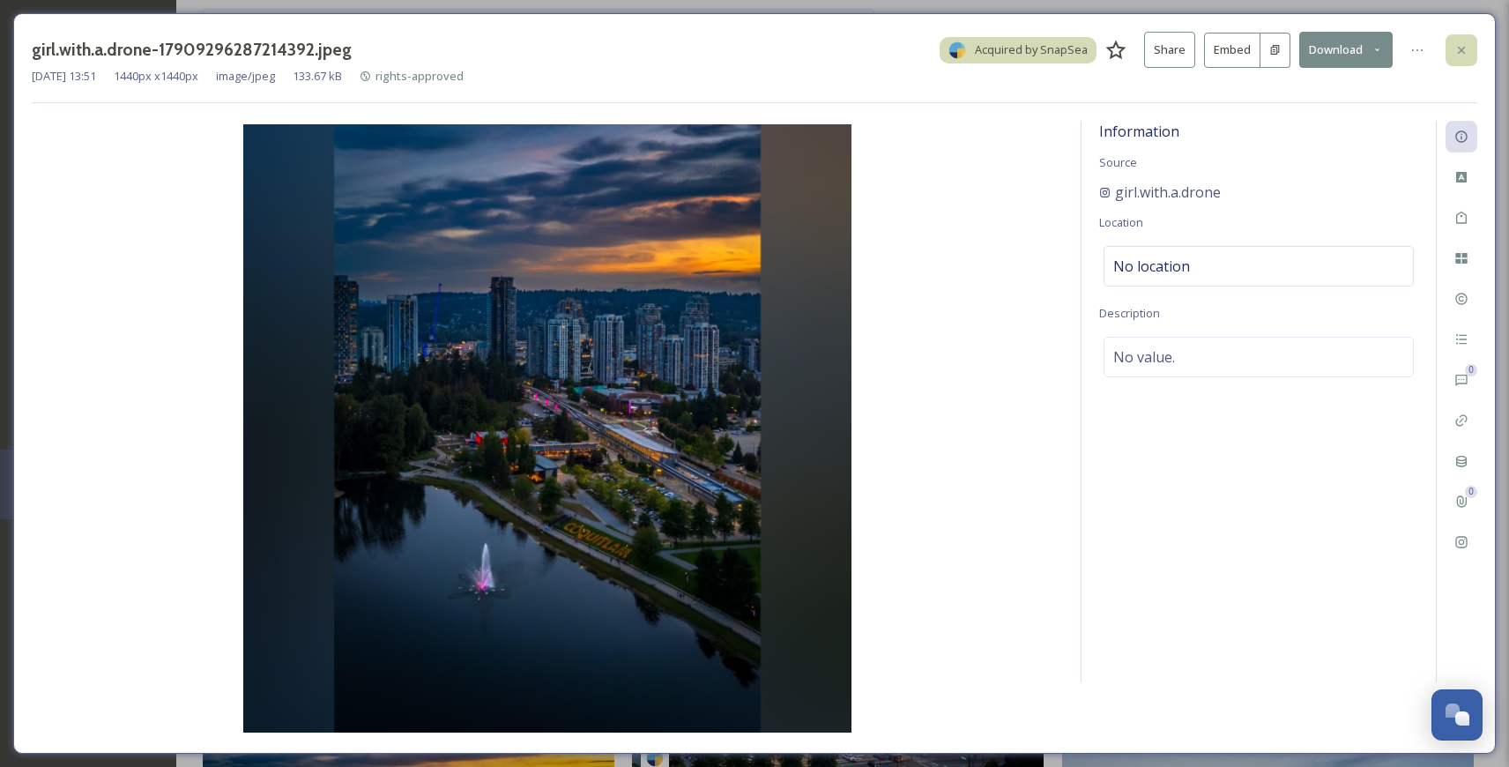
click at [1464, 48] on icon at bounding box center [1461, 50] width 14 height 14
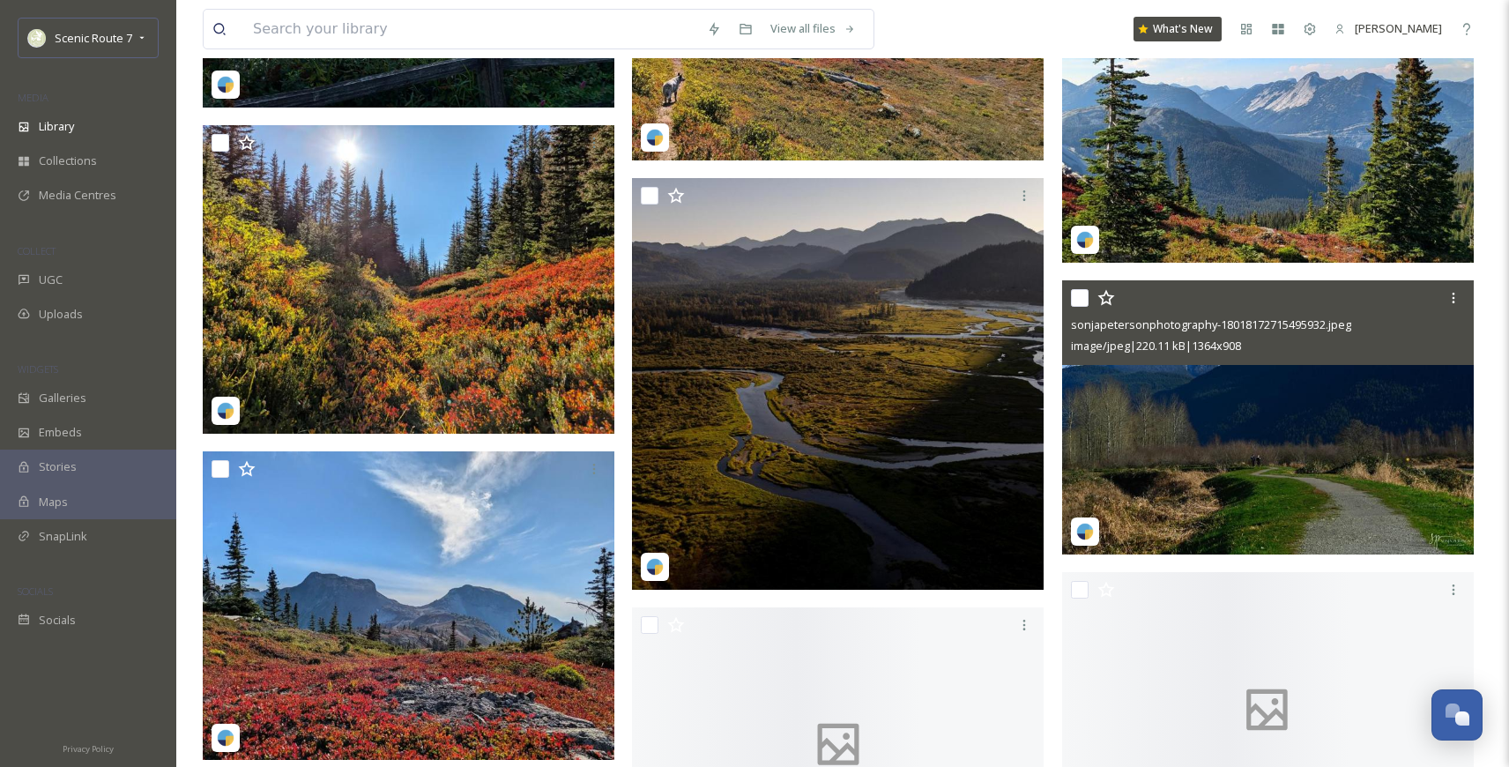
scroll to position [3152, 0]
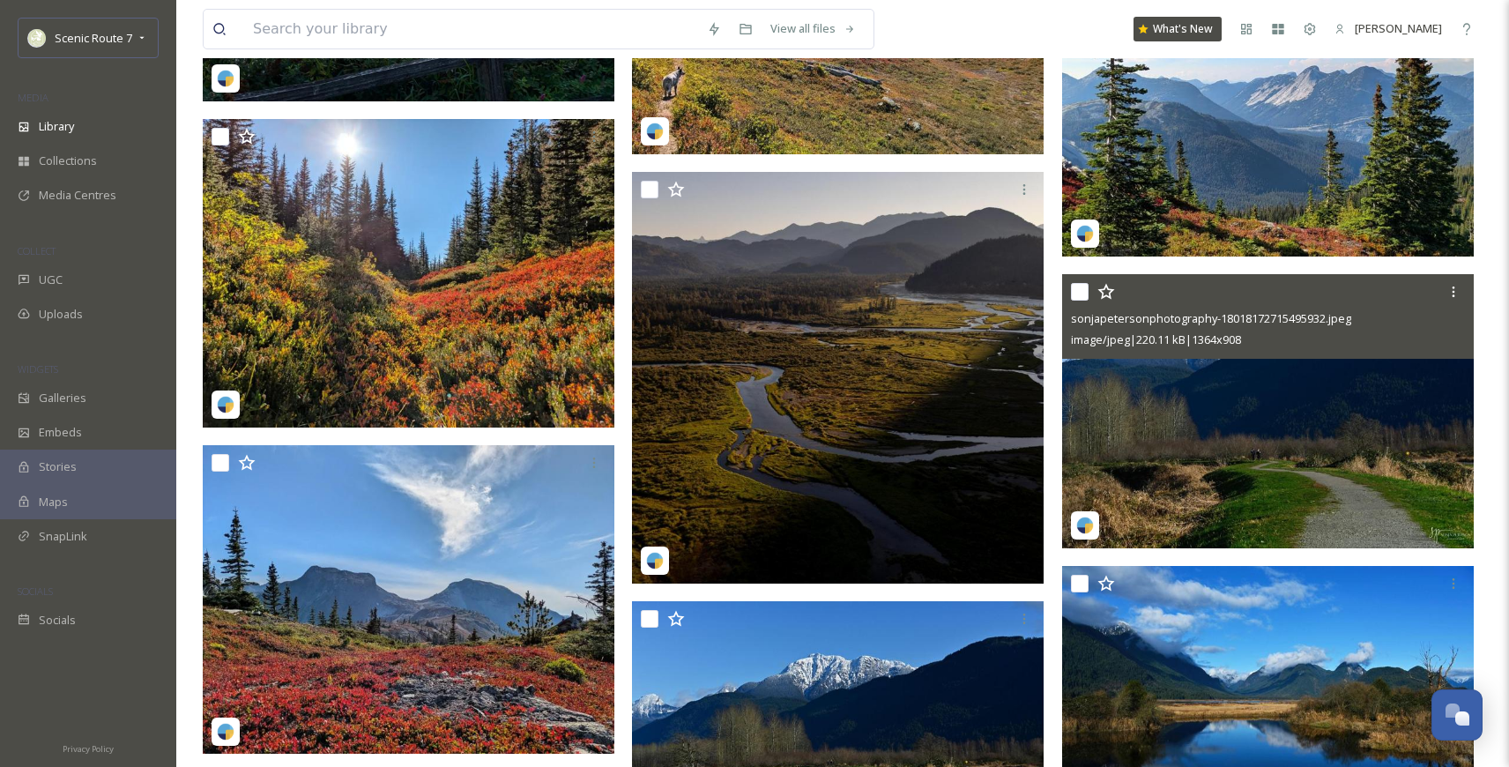
click at [1269, 489] on img at bounding box center [1267, 411] width 411 height 274
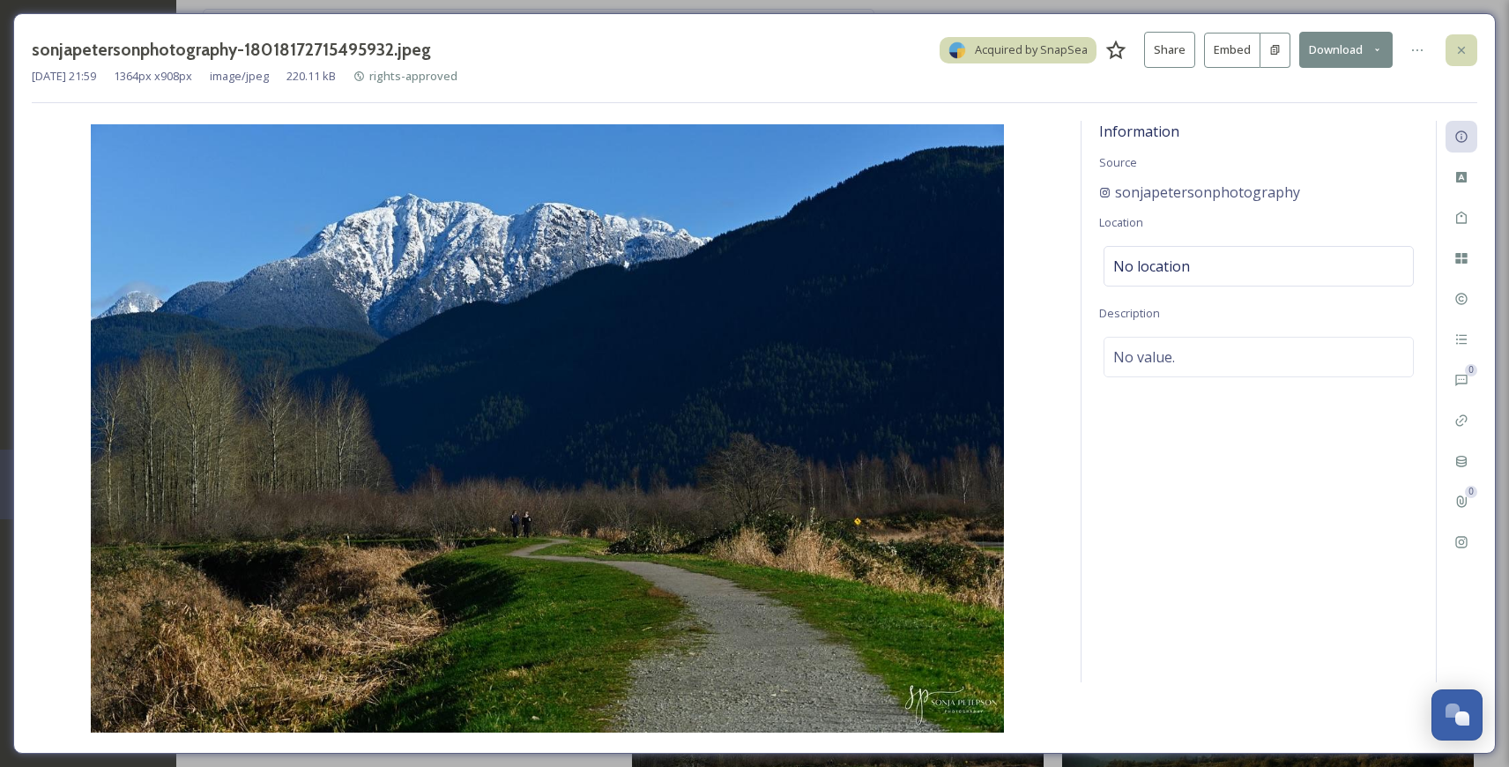
click at [1462, 51] on icon at bounding box center [1460, 49] width 7 height 7
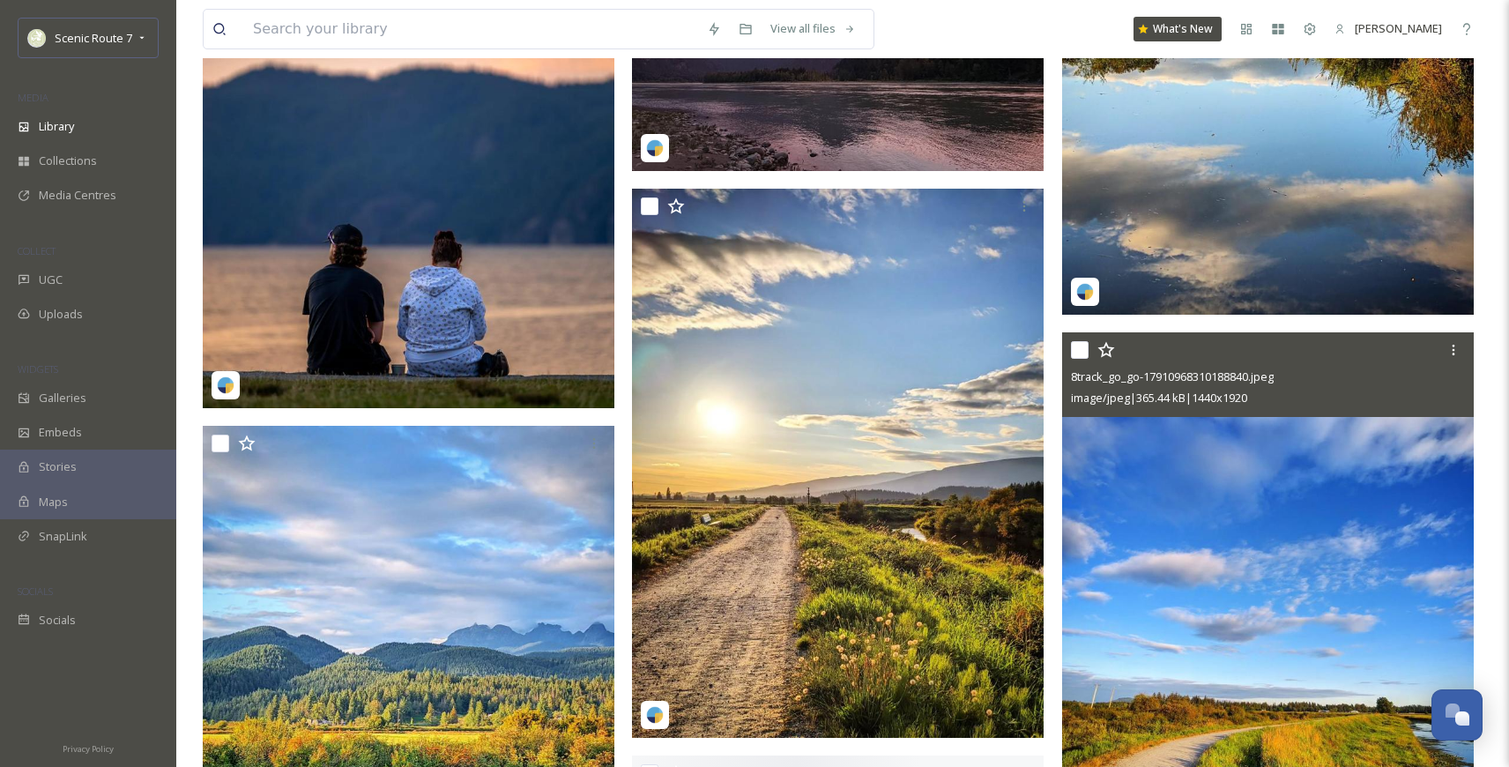
scroll to position [5412, 0]
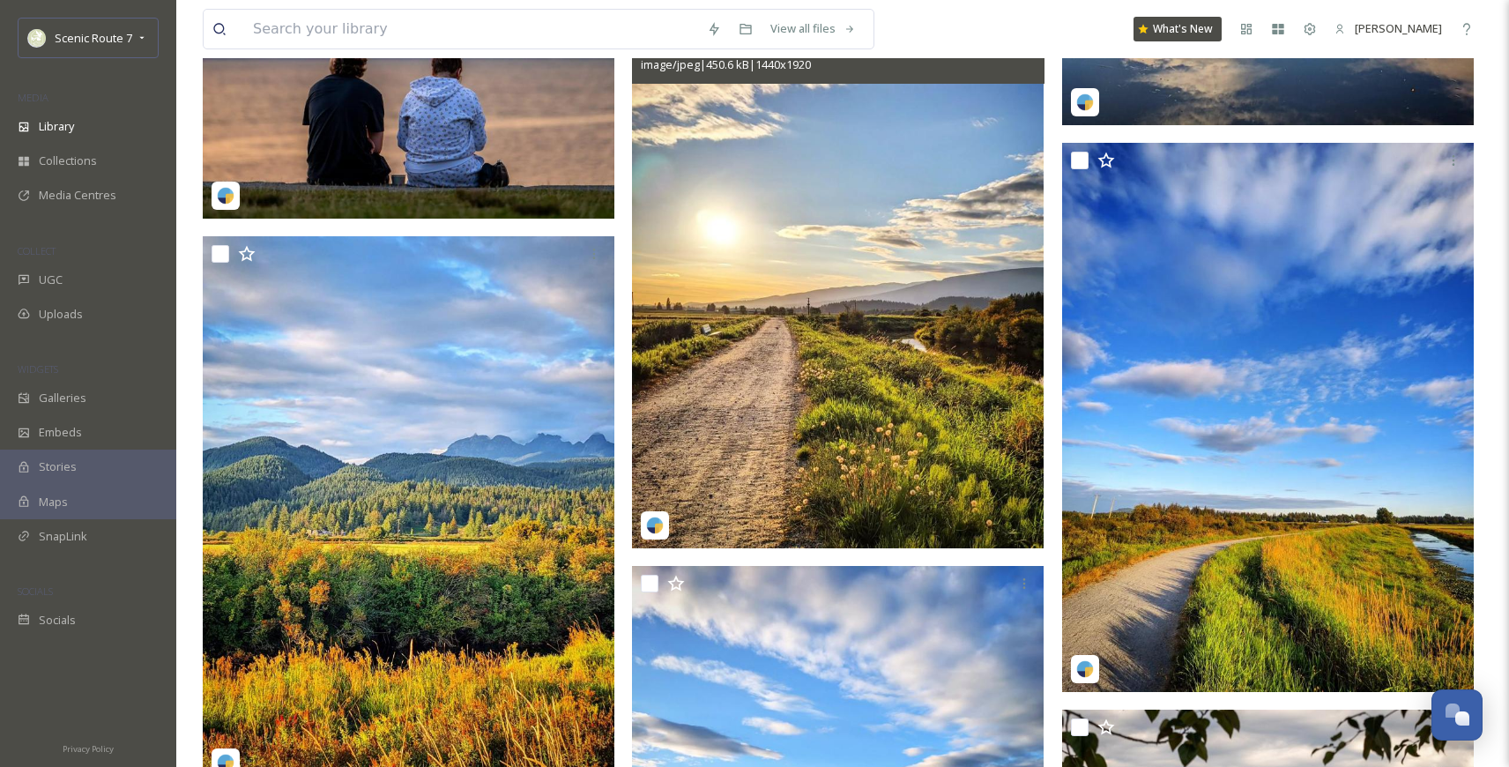
click at [868, 389] on img at bounding box center [837, 273] width 411 height 548
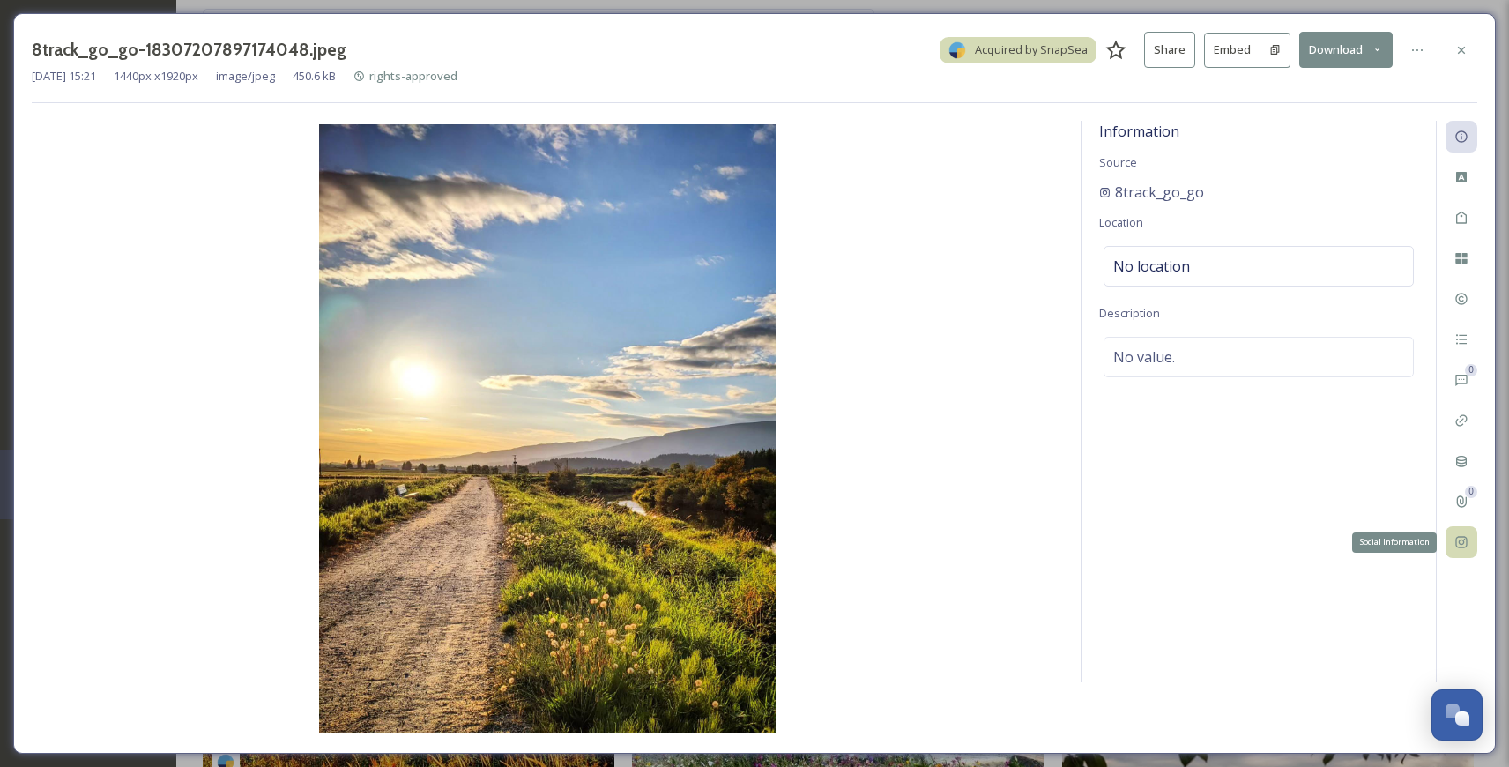
click at [1466, 549] on div "Social Information" at bounding box center [1461, 542] width 32 height 32
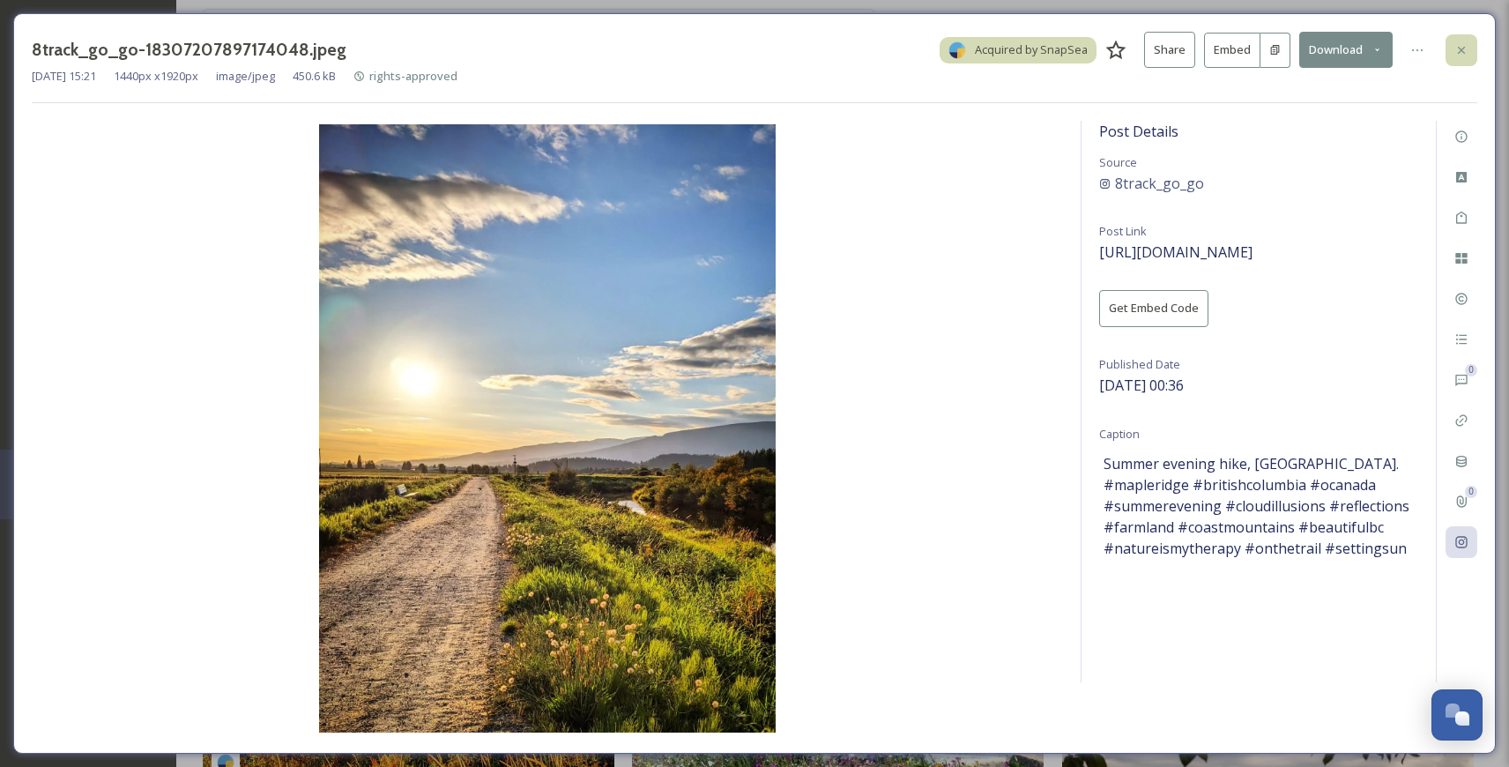
click at [1459, 49] on icon at bounding box center [1460, 49] width 7 height 7
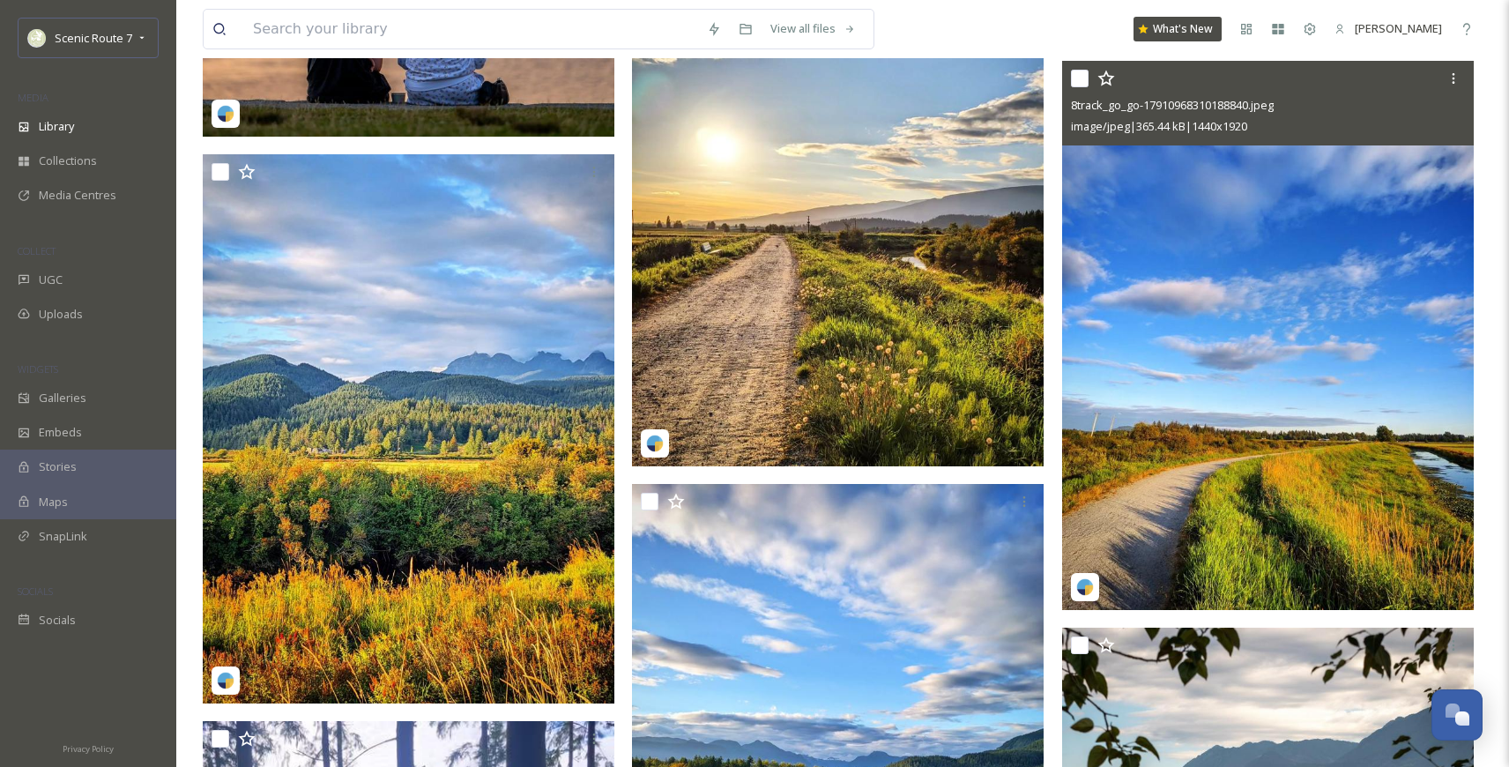
scroll to position [5521, 0]
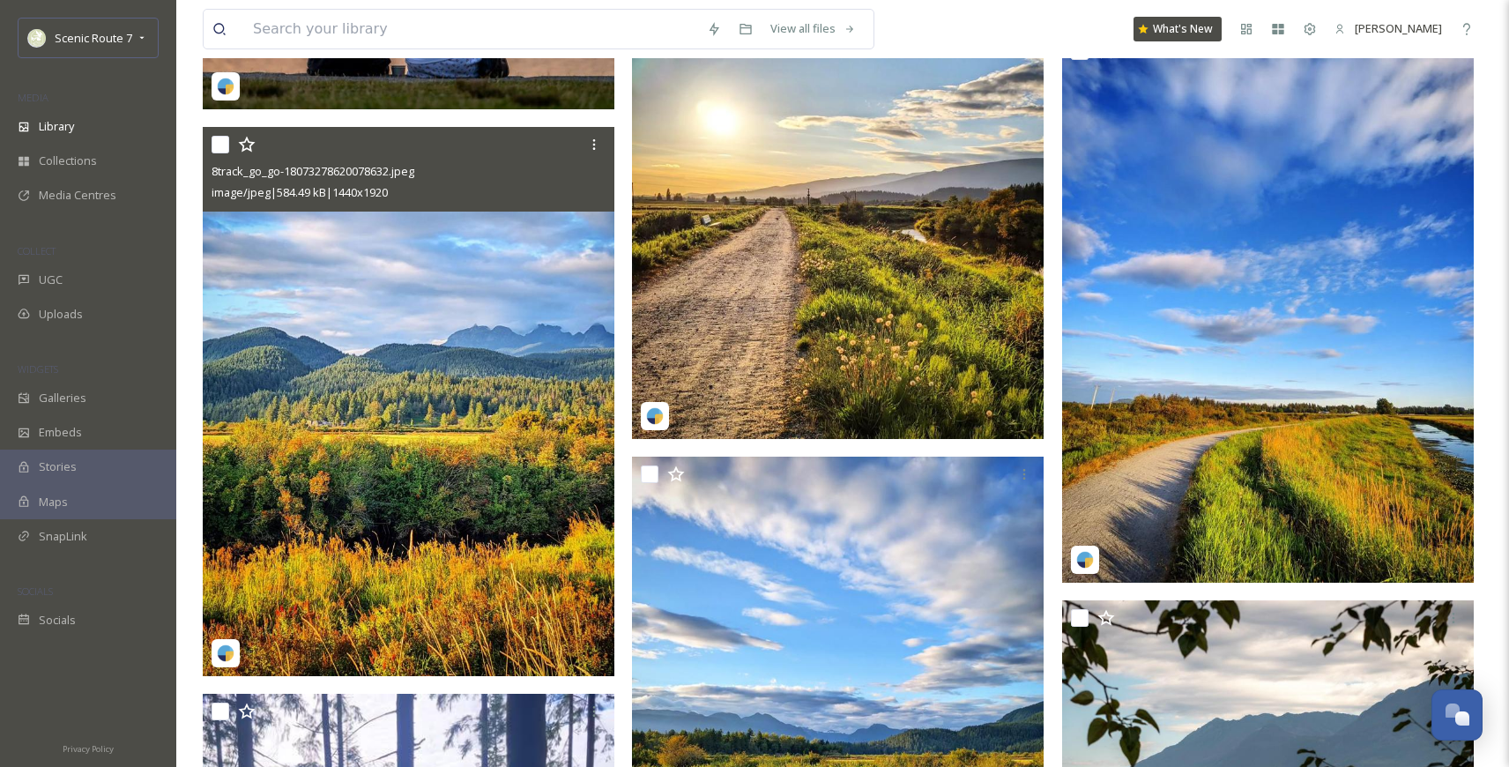
click at [380, 487] on img at bounding box center [408, 401] width 411 height 548
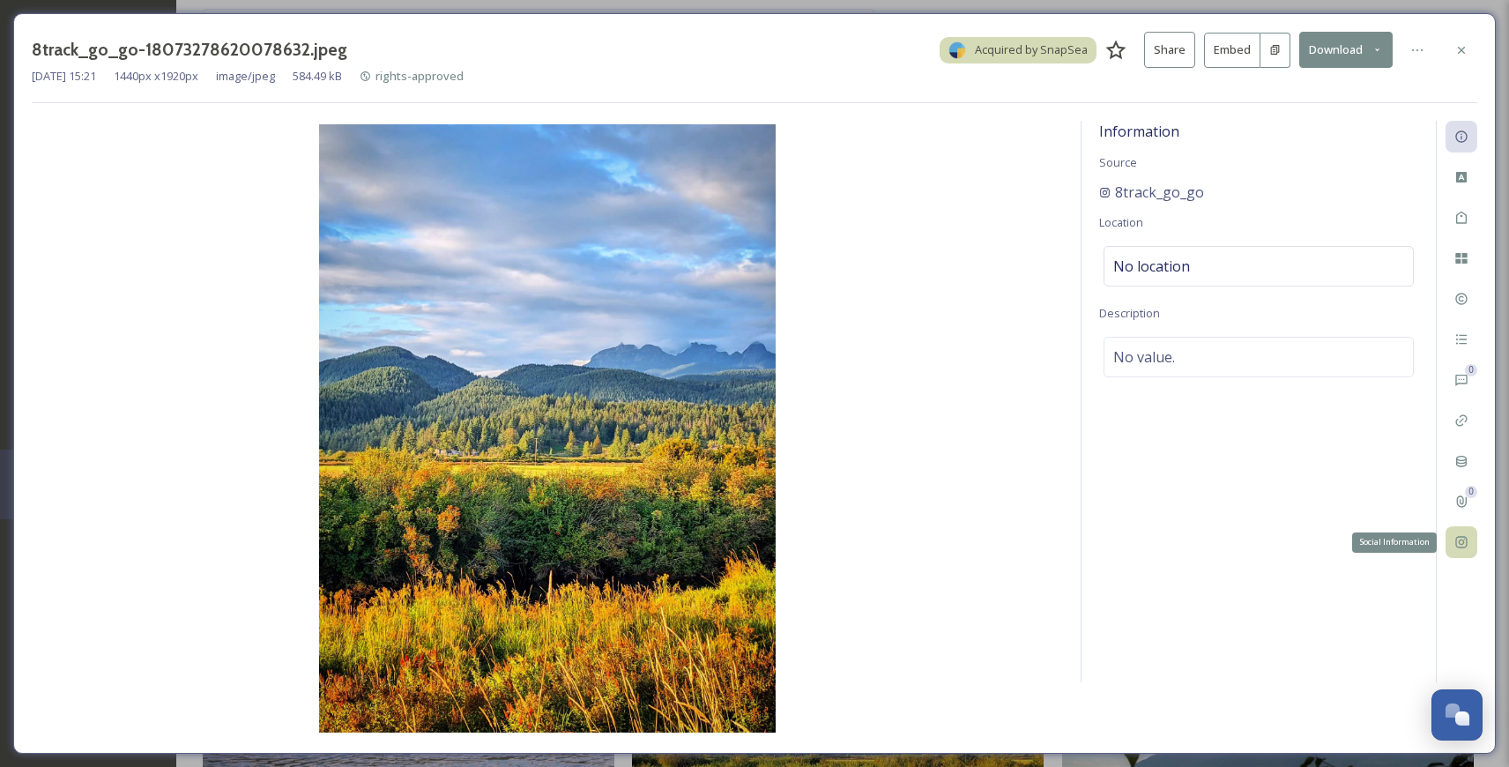
click at [1461, 539] on icon at bounding box center [1460, 542] width 11 height 11
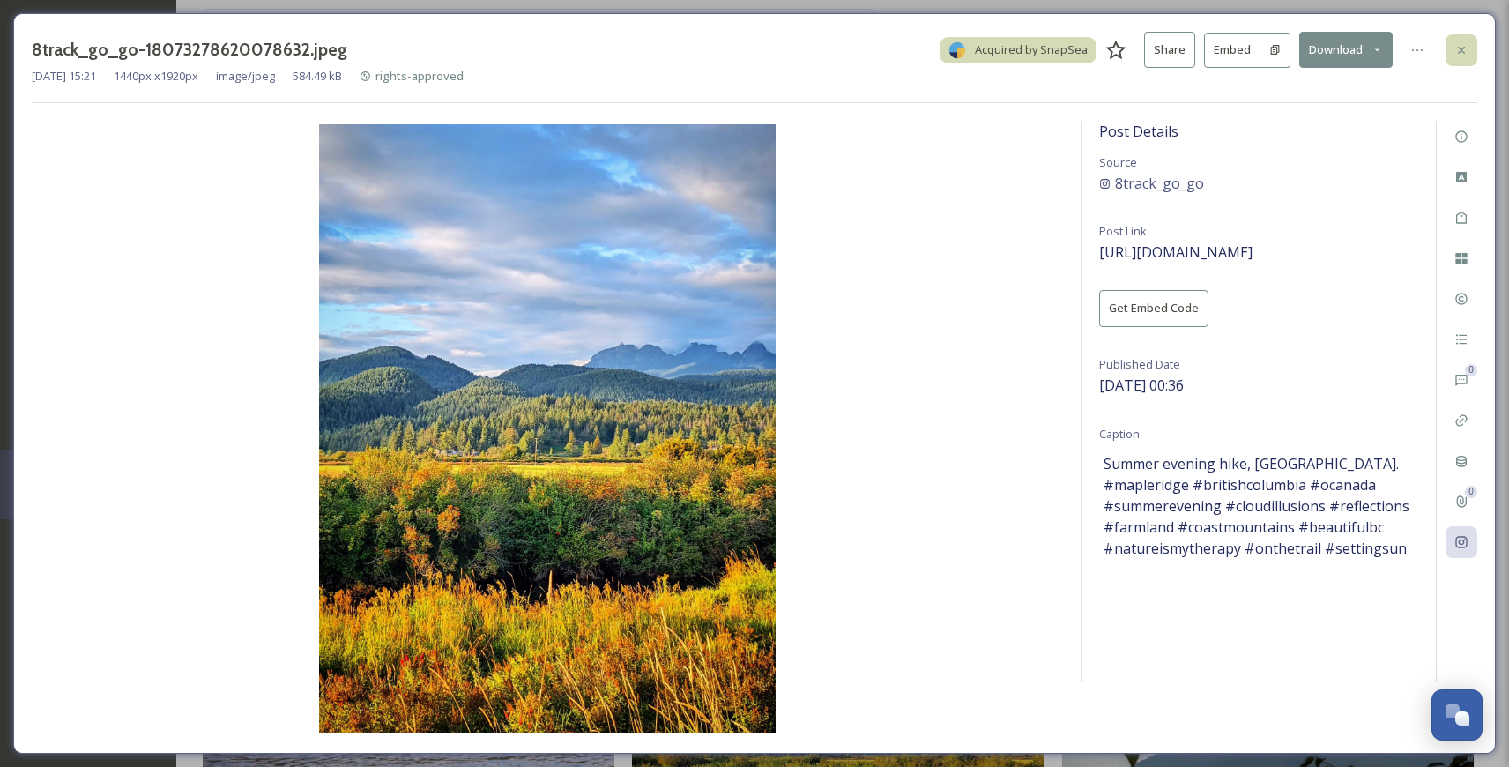
click at [1467, 39] on div at bounding box center [1461, 50] width 32 height 32
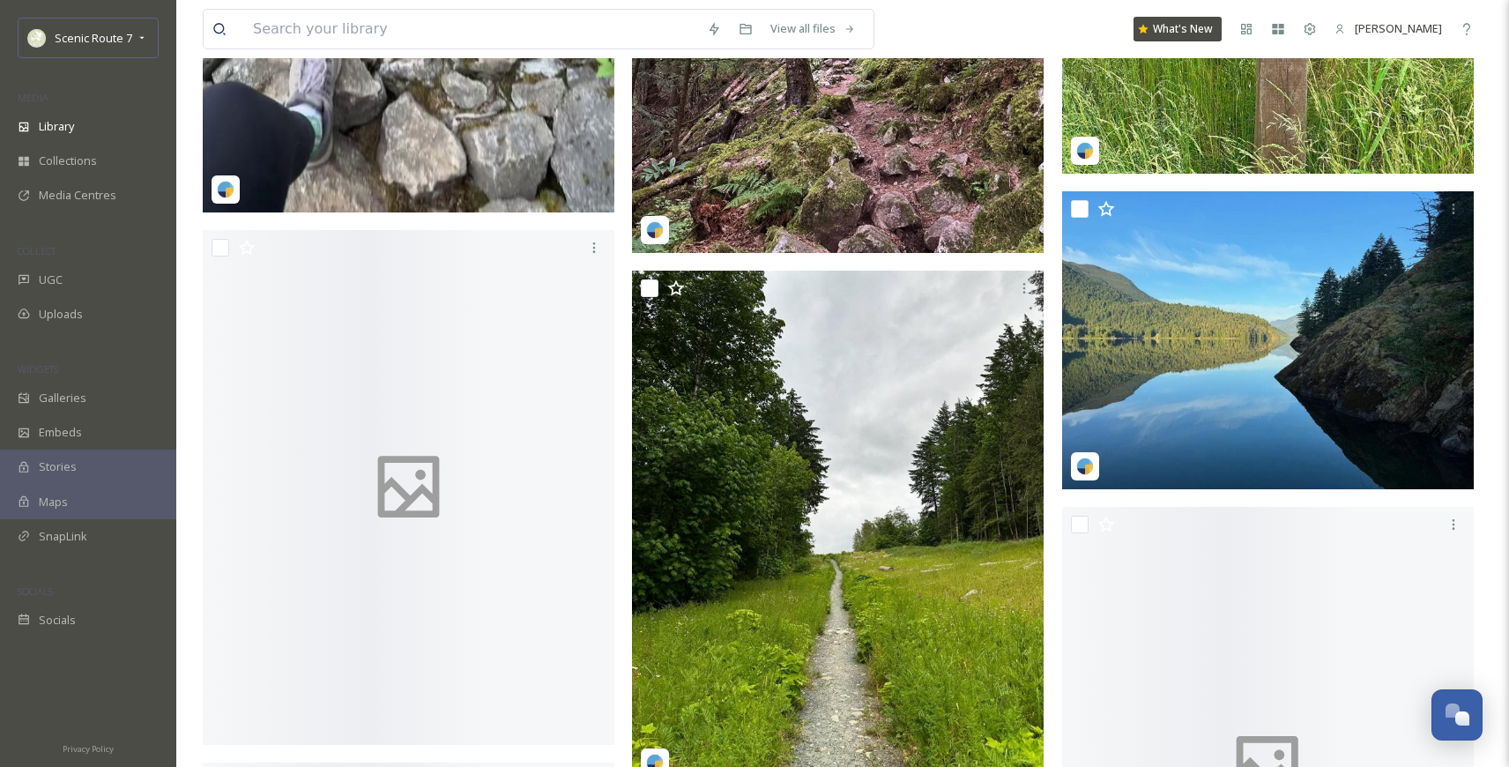
scroll to position [10746, 0]
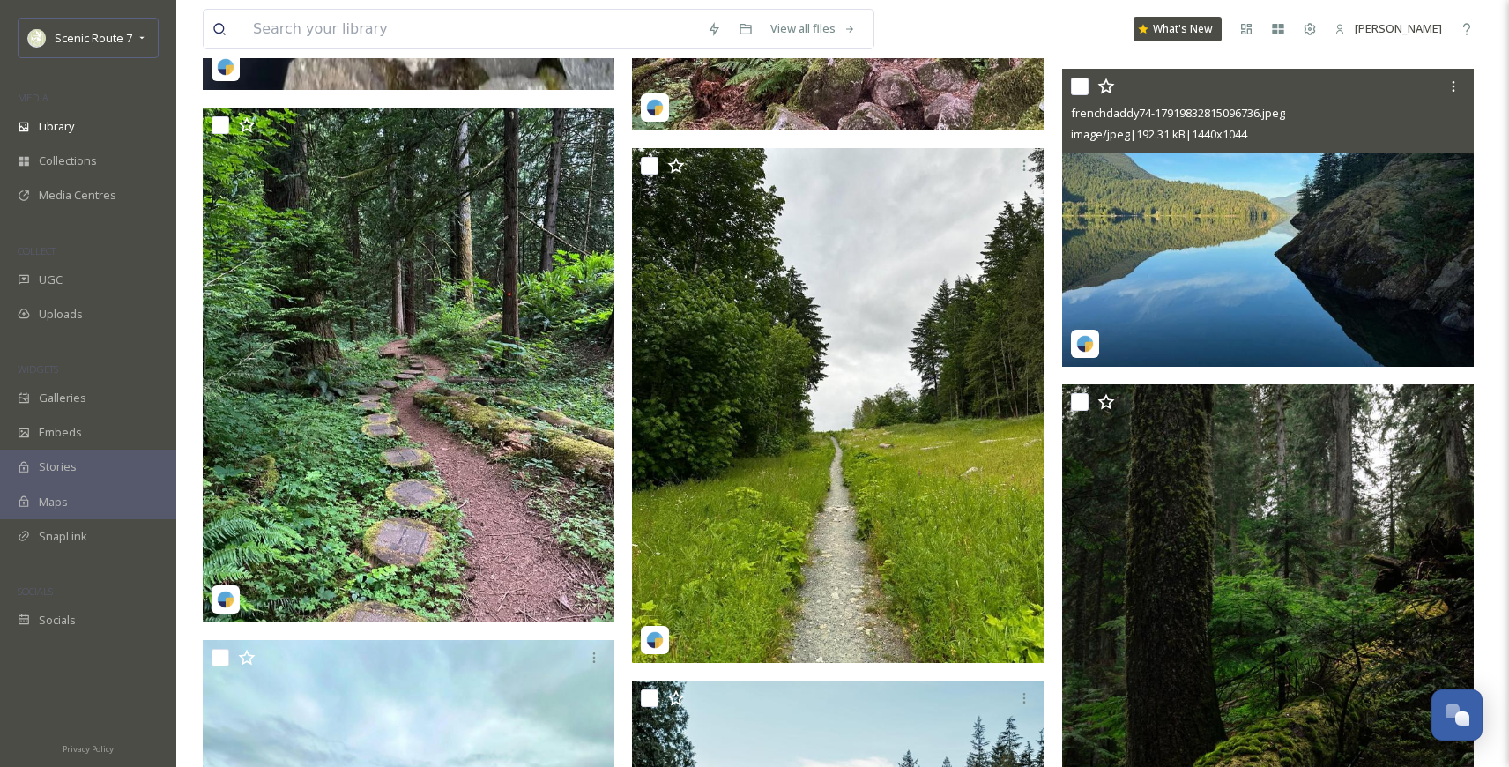
click at [1162, 268] on img at bounding box center [1267, 218] width 411 height 299
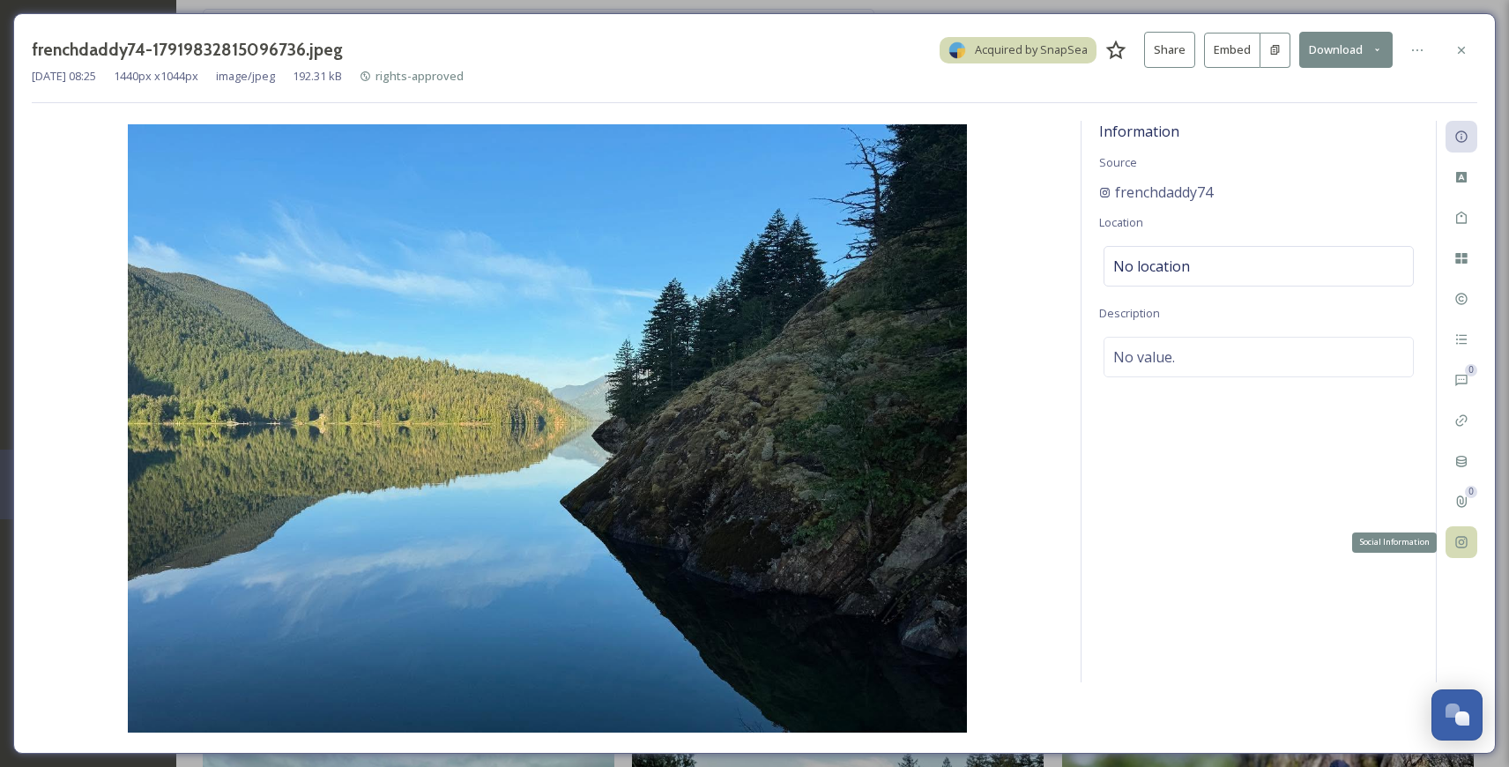
click at [1460, 538] on icon at bounding box center [1461, 542] width 14 height 14
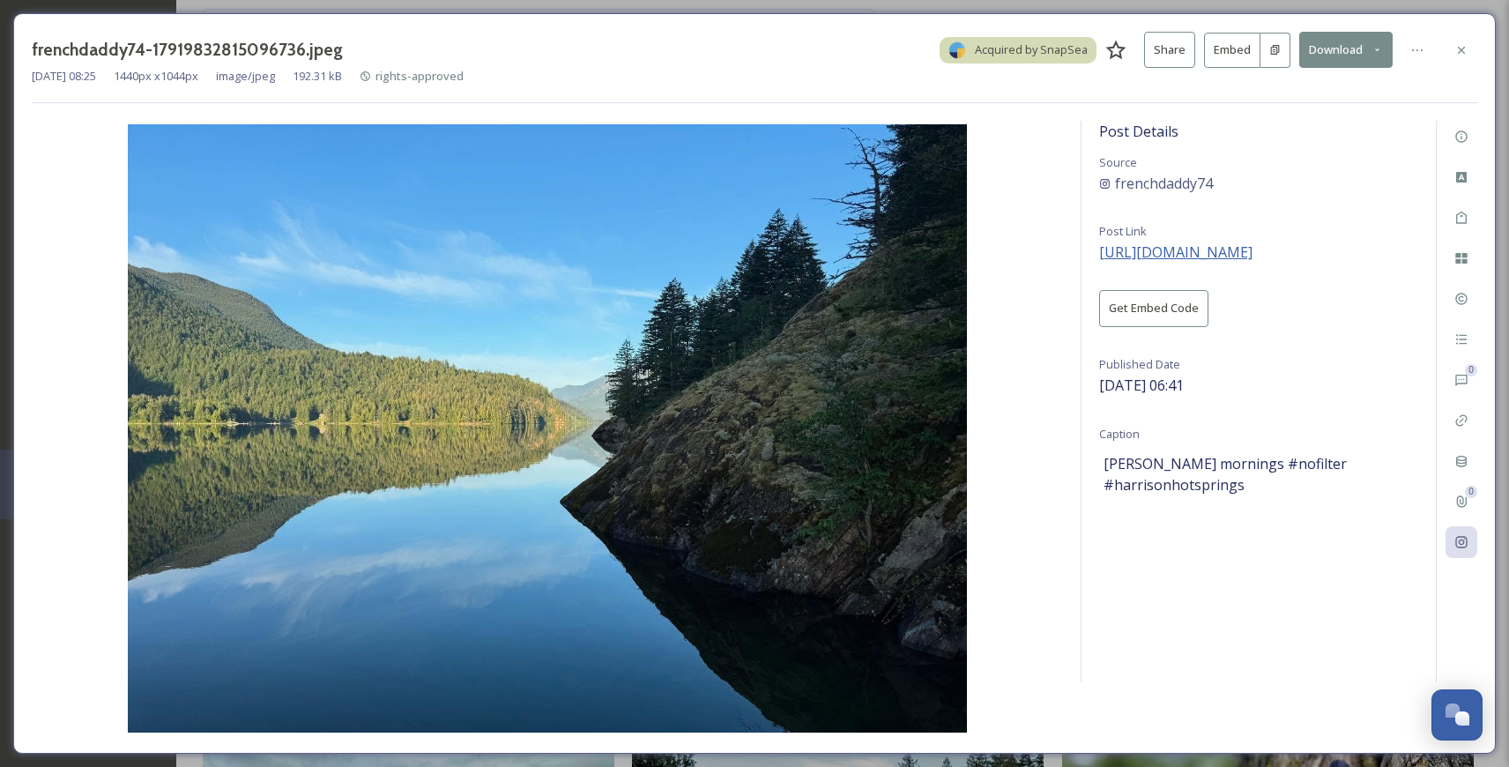
click at [1252, 253] on span "[URL][DOMAIN_NAME]" at bounding box center [1175, 251] width 153 height 19
click at [1464, 48] on icon at bounding box center [1461, 50] width 14 height 14
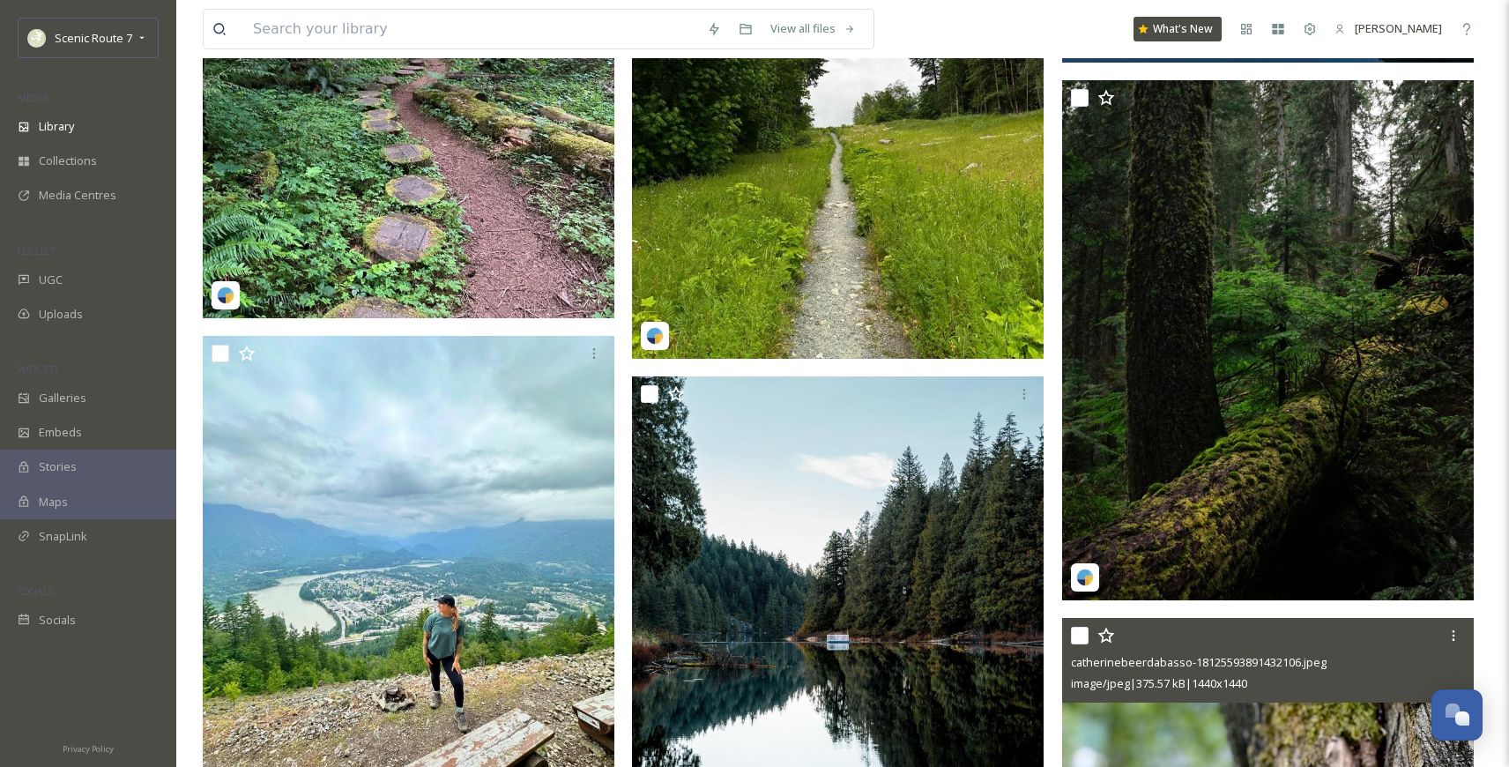
scroll to position [11036, 0]
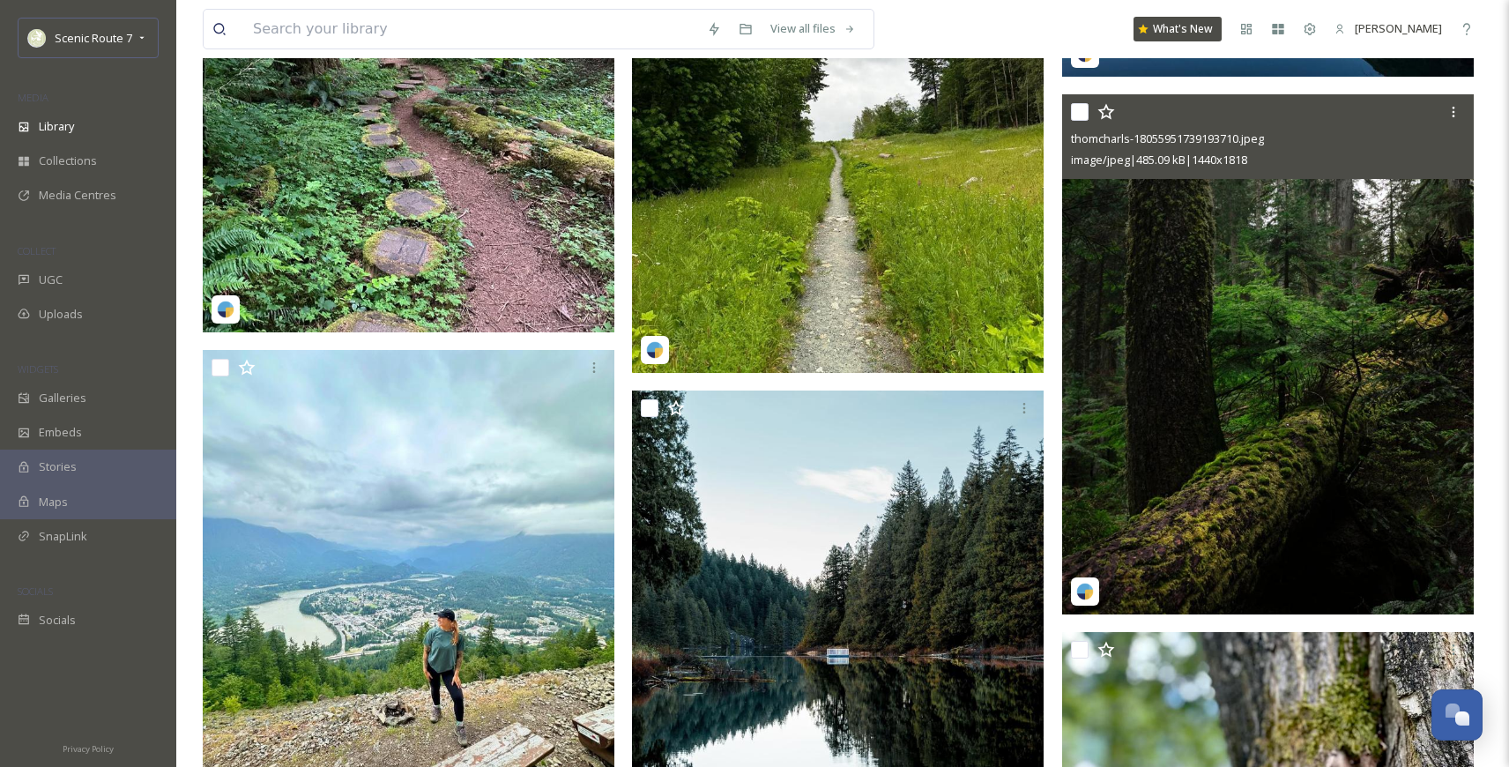
click at [1166, 409] on img at bounding box center [1267, 354] width 411 height 520
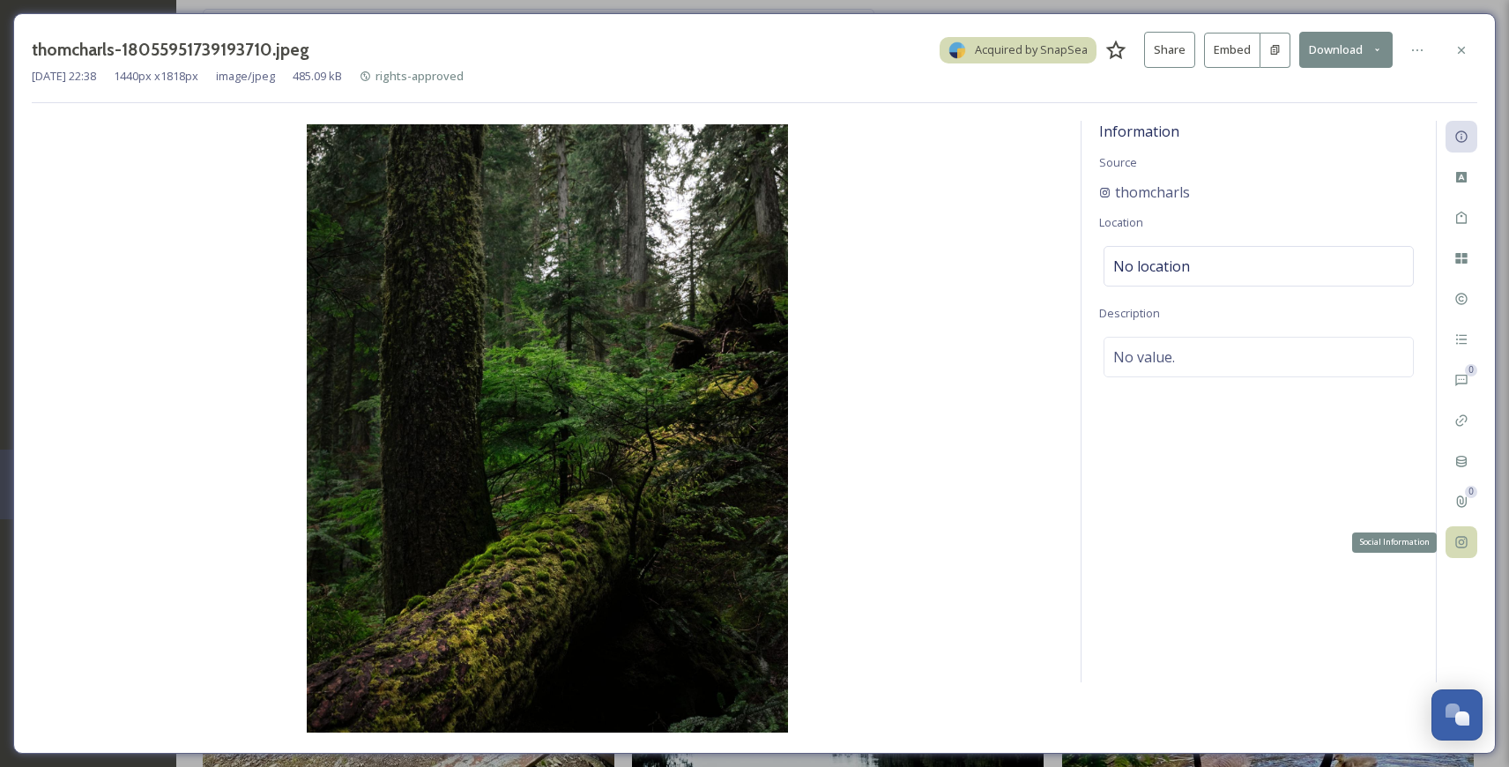
click at [1460, 540] on icon at bounding box center [1461, 542] width 14 height 14
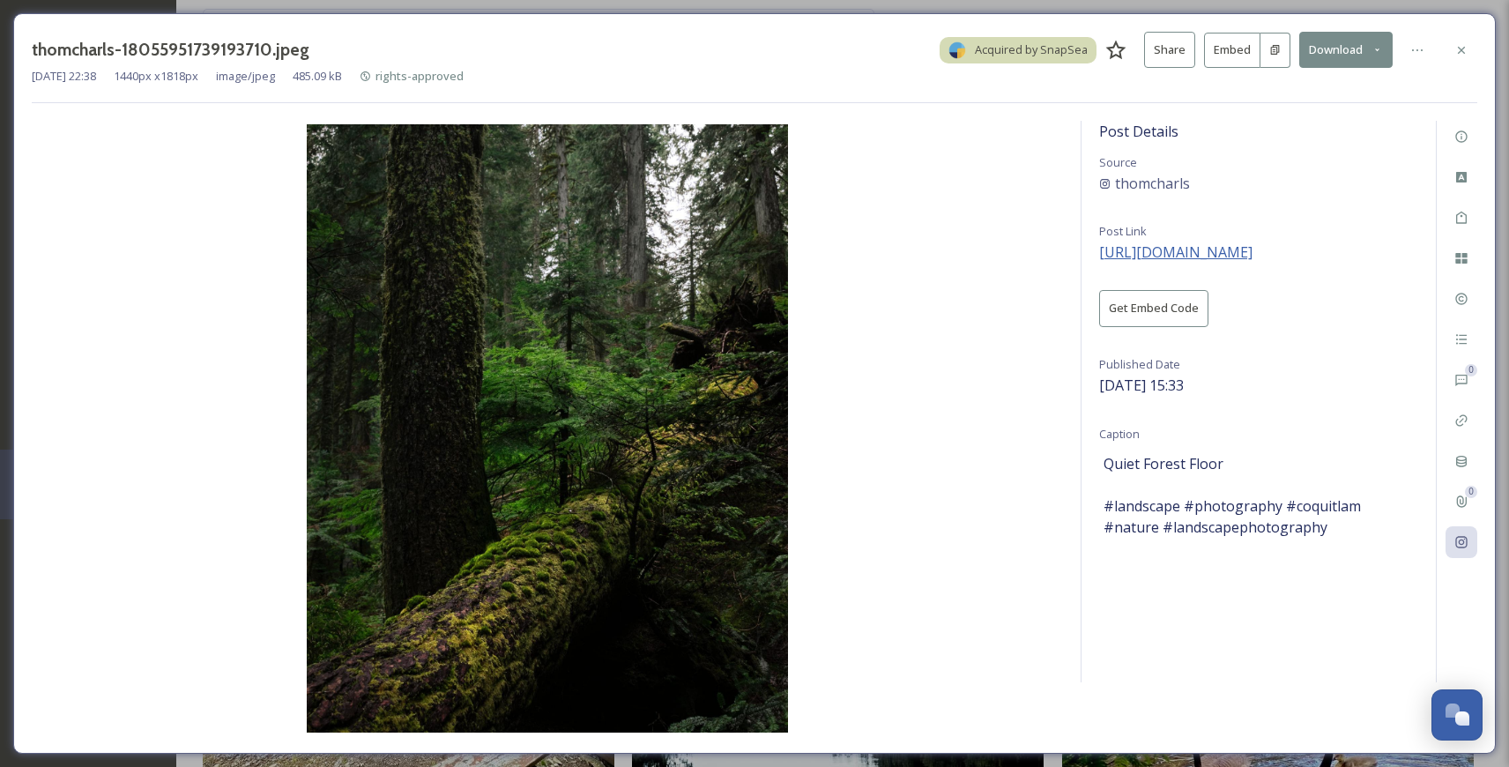
click at [1252, 253] on span "[URL][DOMAIN_NAME]" at bounding box center [1175, 251] width 153 height 19
click at [1451, 47] on div at bounding box center [1461, 50] width 32 height 32
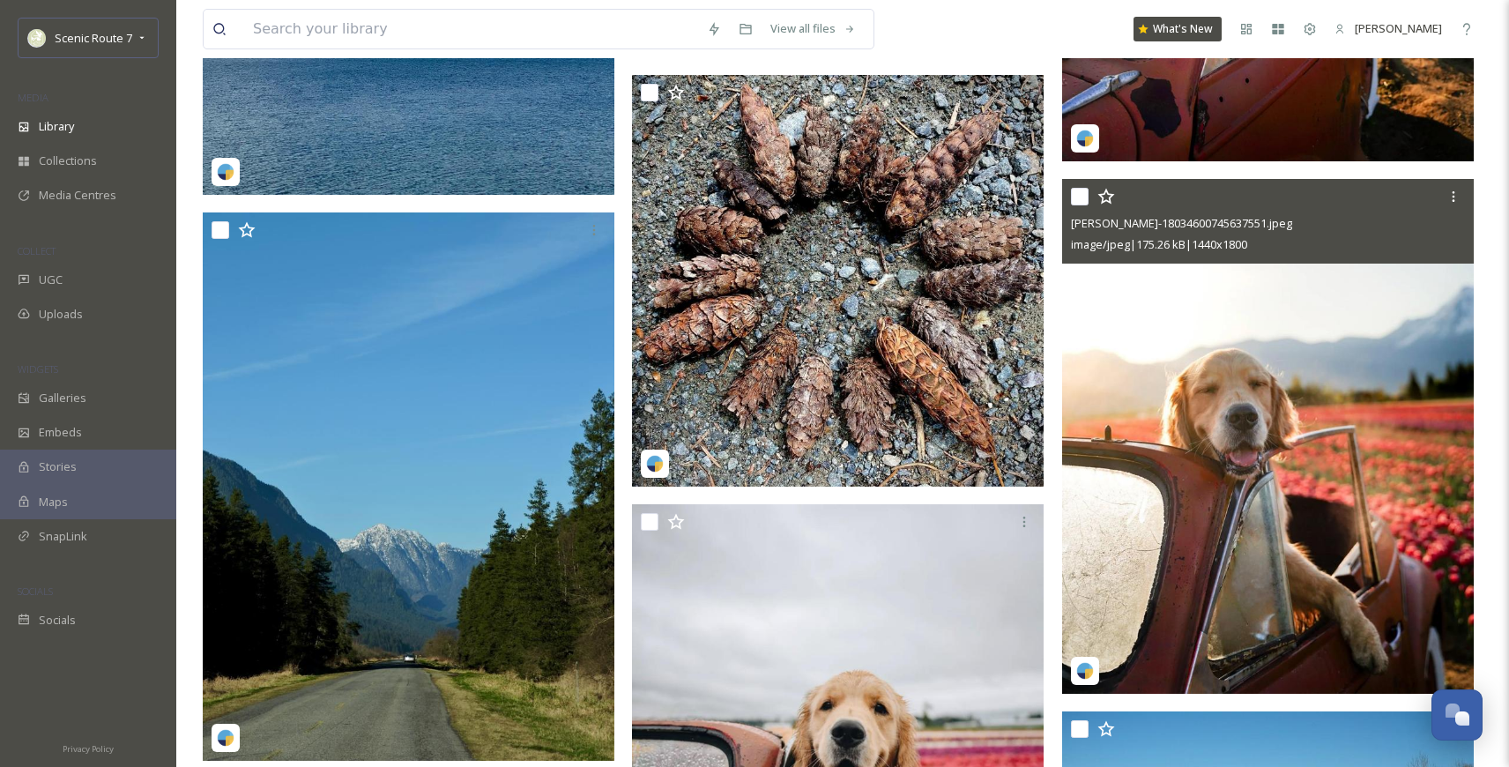
scroll to position [13671, 0]
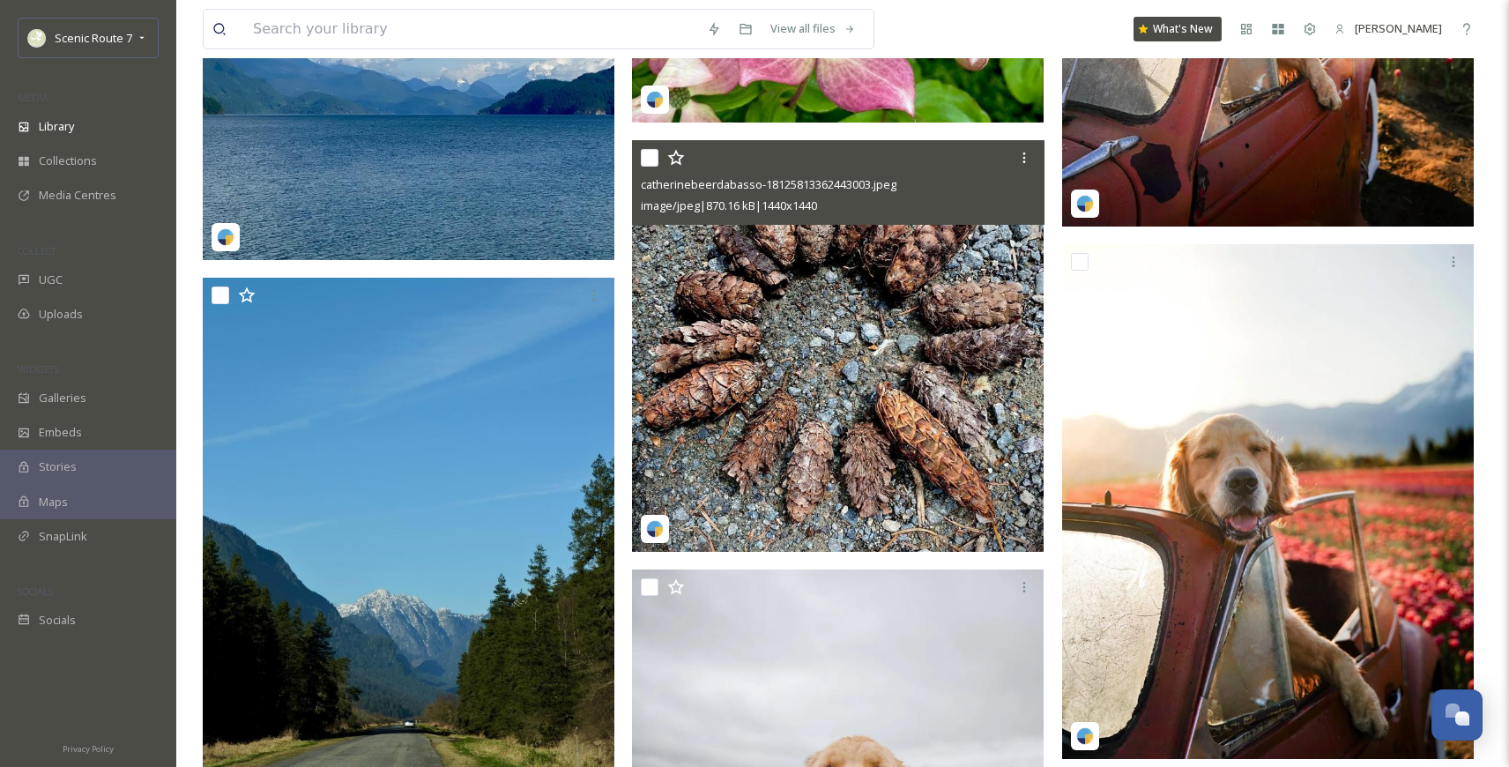
click at [826, 454] on img at bounding box center [837, 345] width 411 height 411
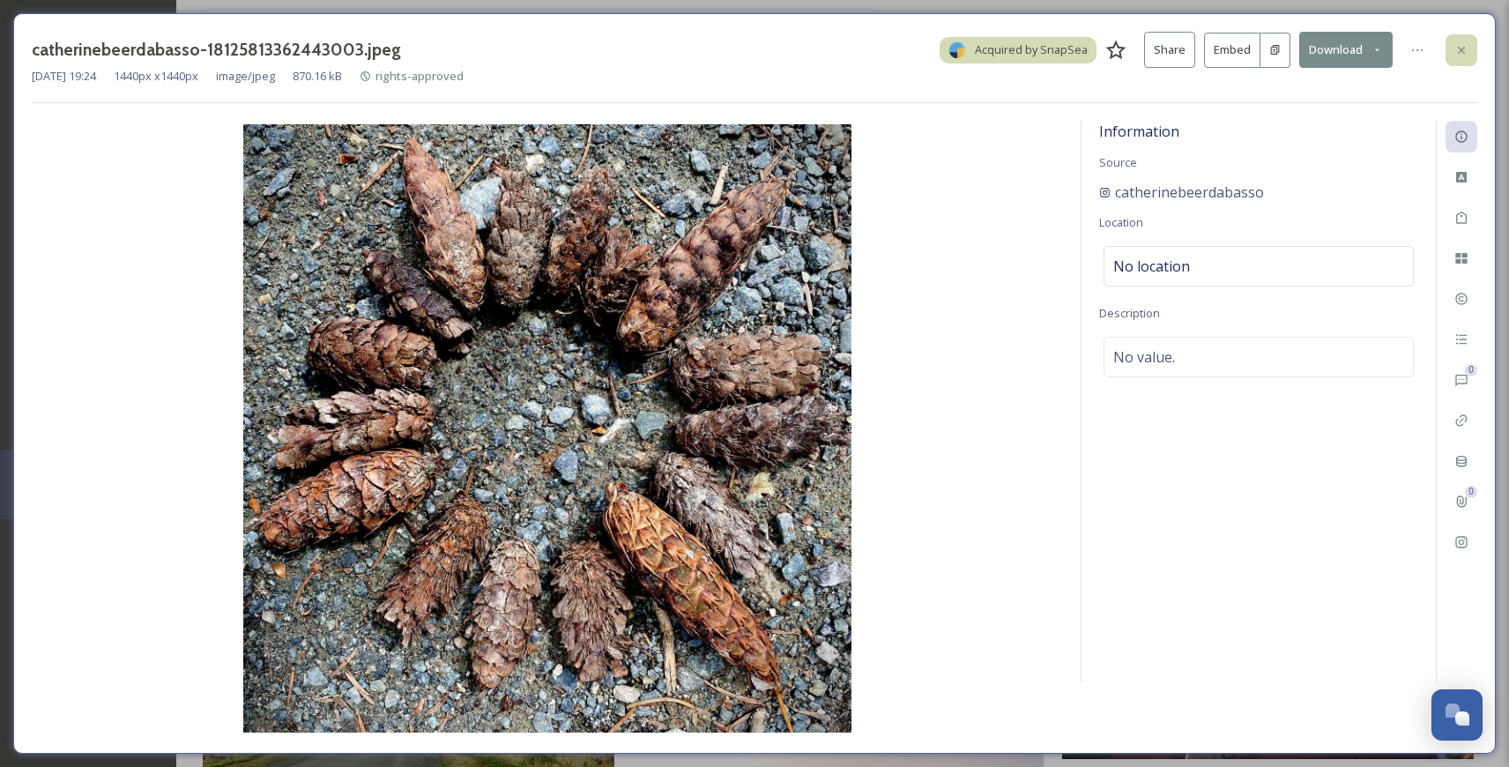
click at [1457, 47] on icon at bounding box center [1461, 50] width 14 height 14
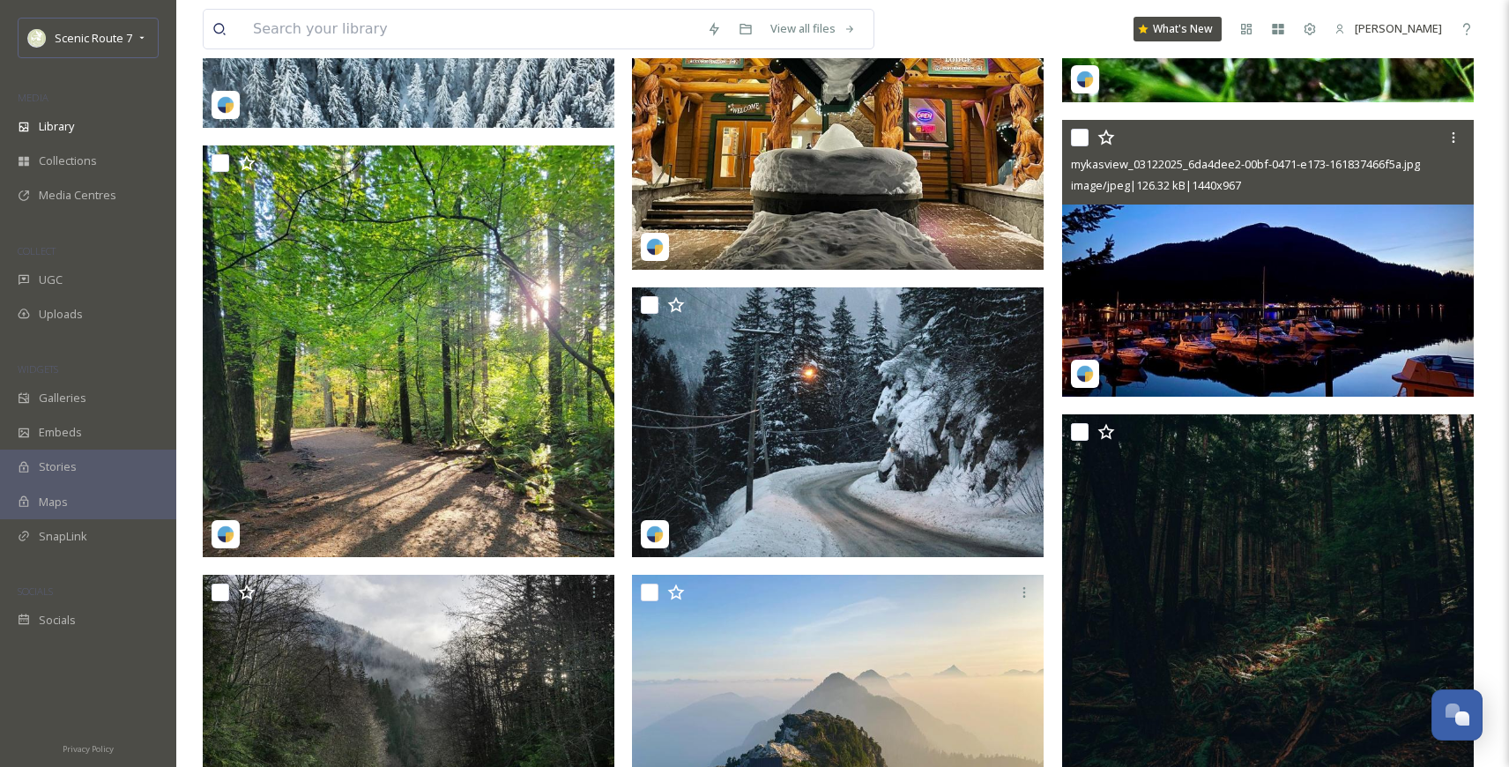
scroll to position [18442, 0]
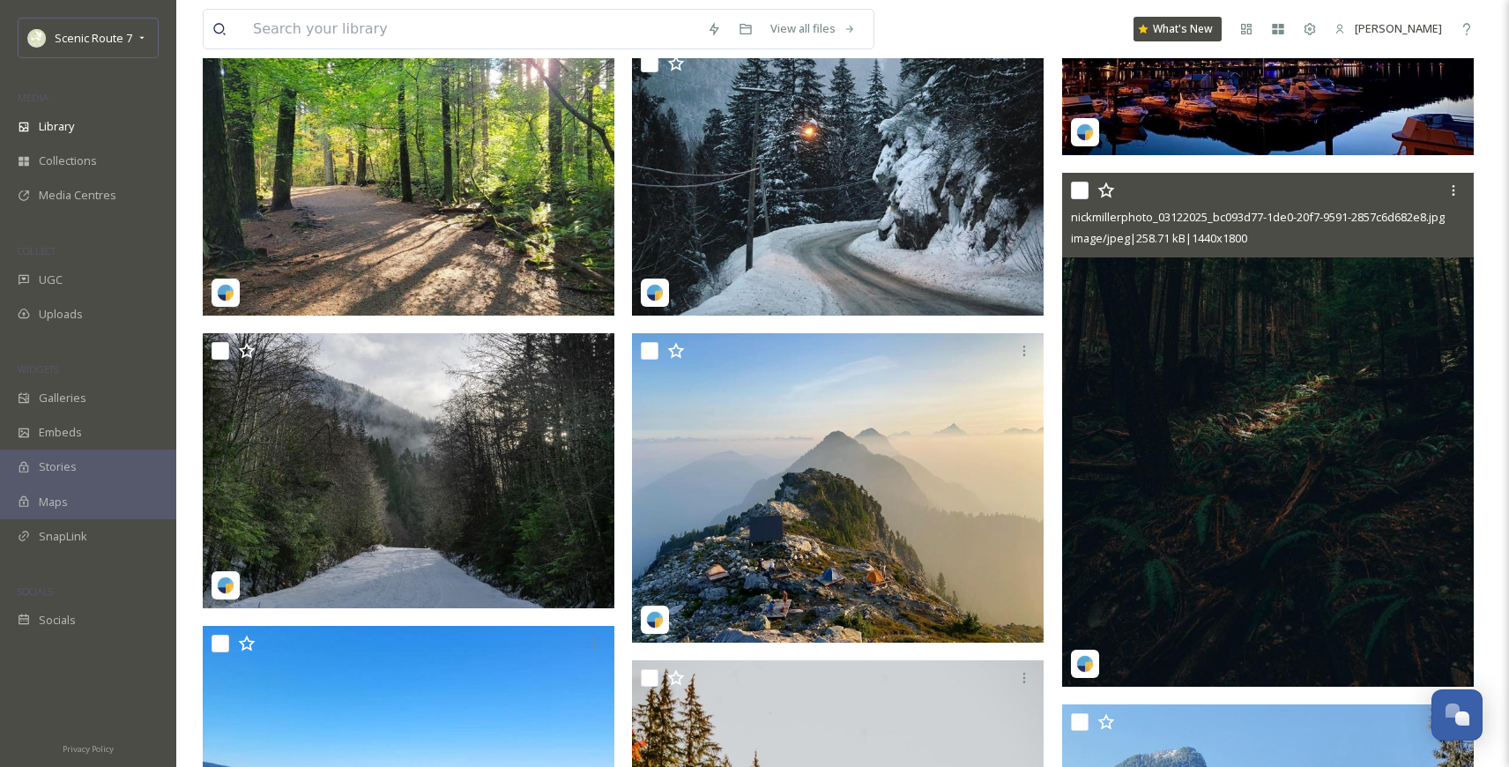
click at [1310, 456] on img at bounding box center [1267, 430] width 411 height 515
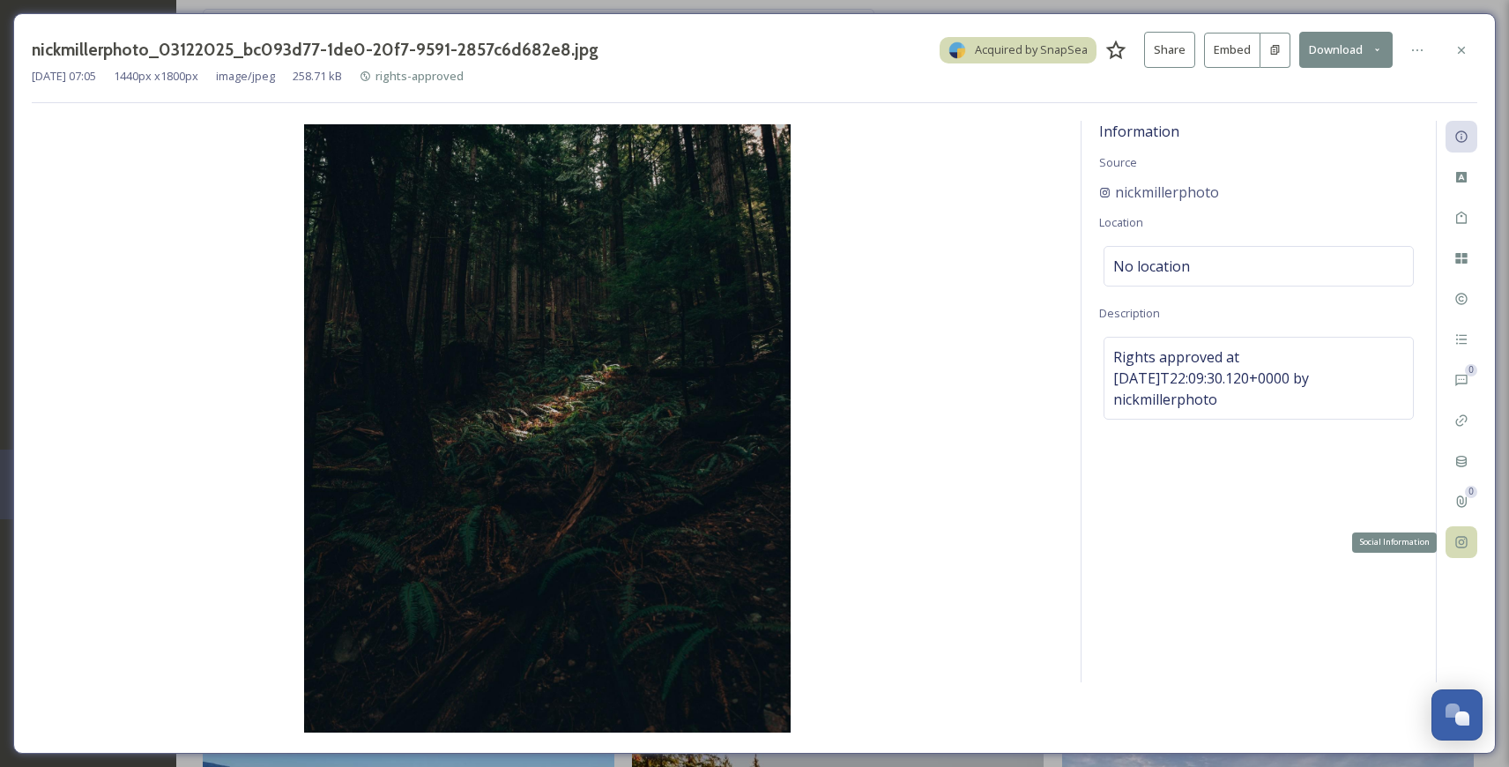
click at [1470, 532] on div "Social Information" at bounding box center [1461, 542] width 32 height 32
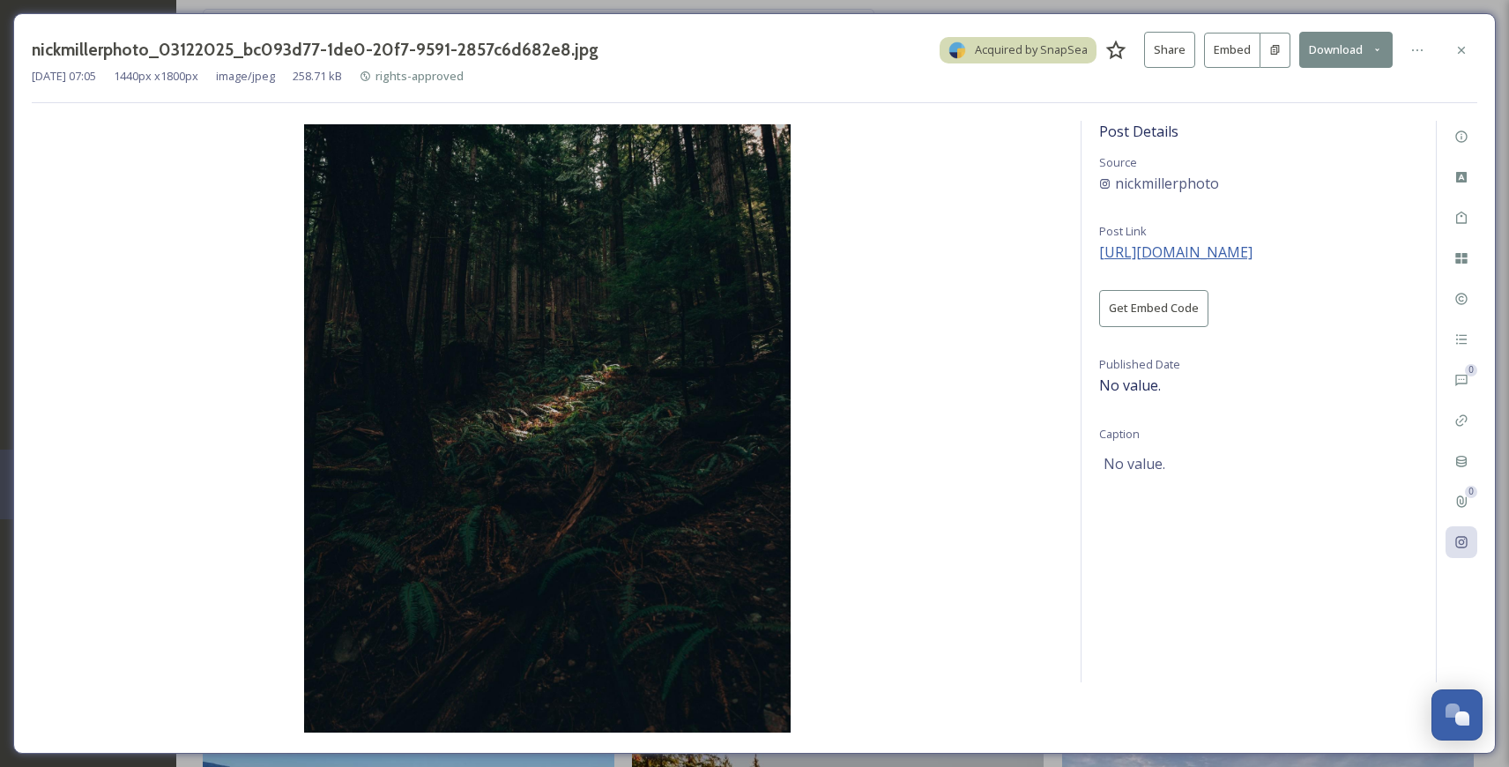
click at [1252, 242] on span "[URL][DOMAIN_NAME]" at bounding box center [1175, 251] width 153 height 19
click at [1465, 49] on icon at bounding box center [1461, 50] width 14 height 14
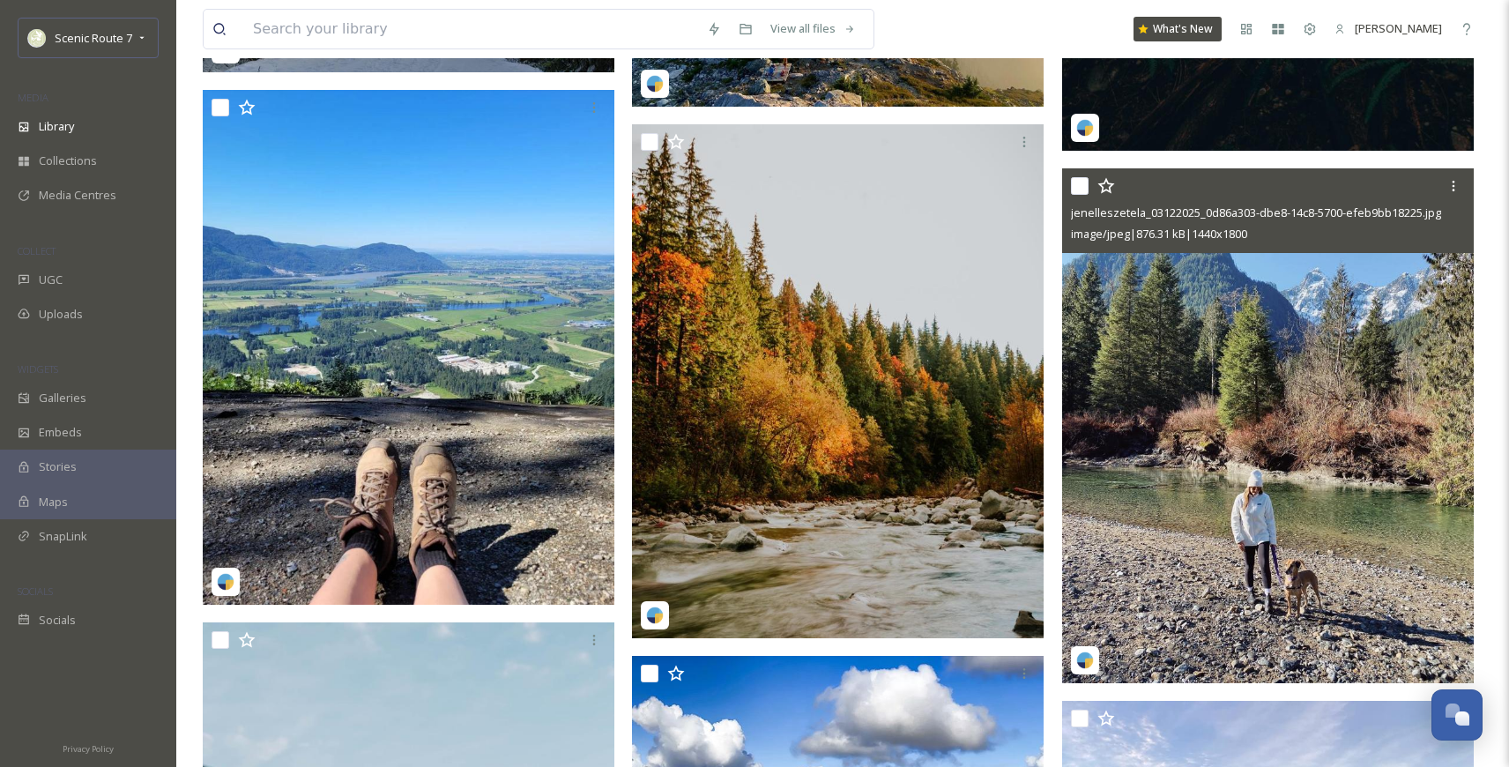
scroll to position [19010, 0]
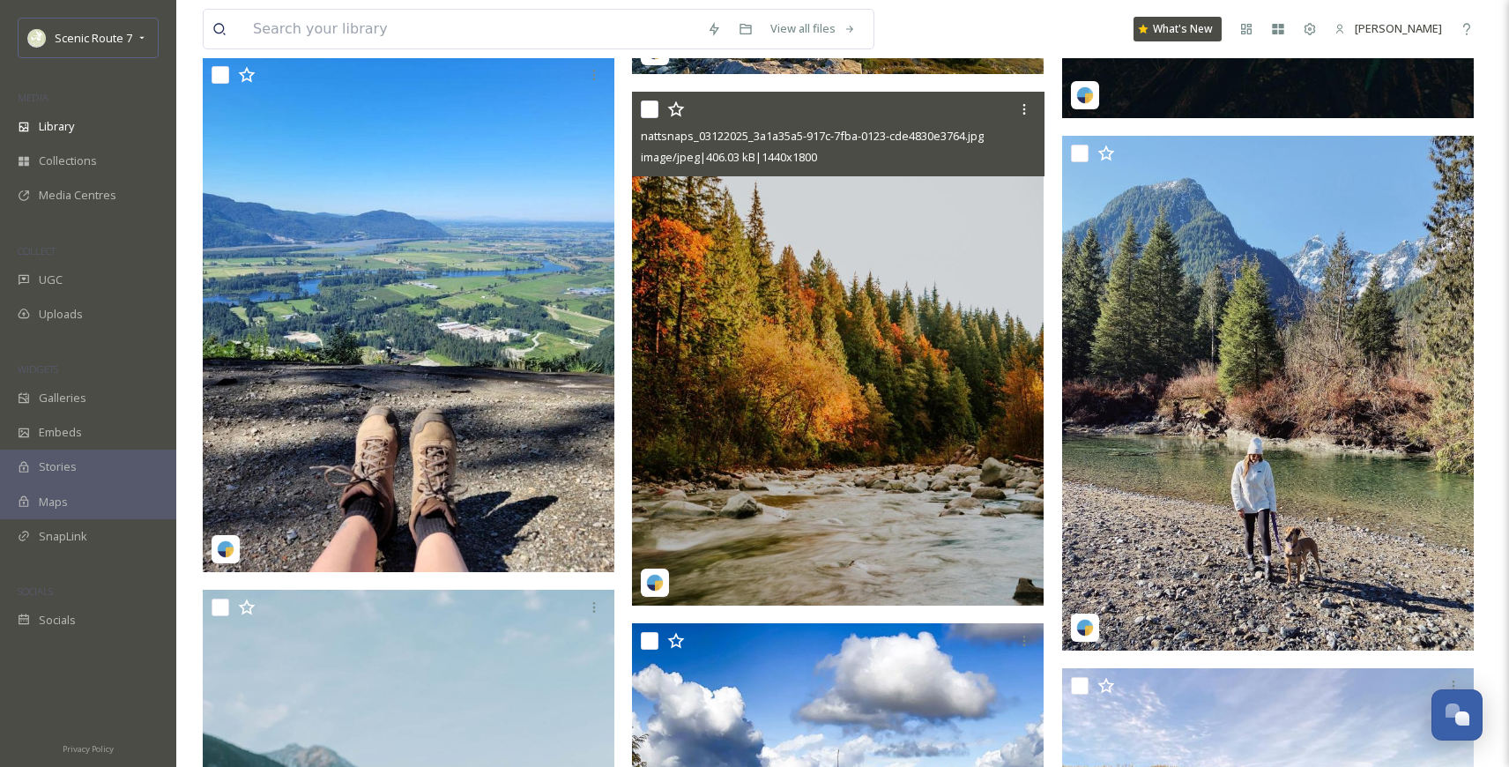
click at [841, 416] on img at bounding box center [837, 349] width 411 height 515
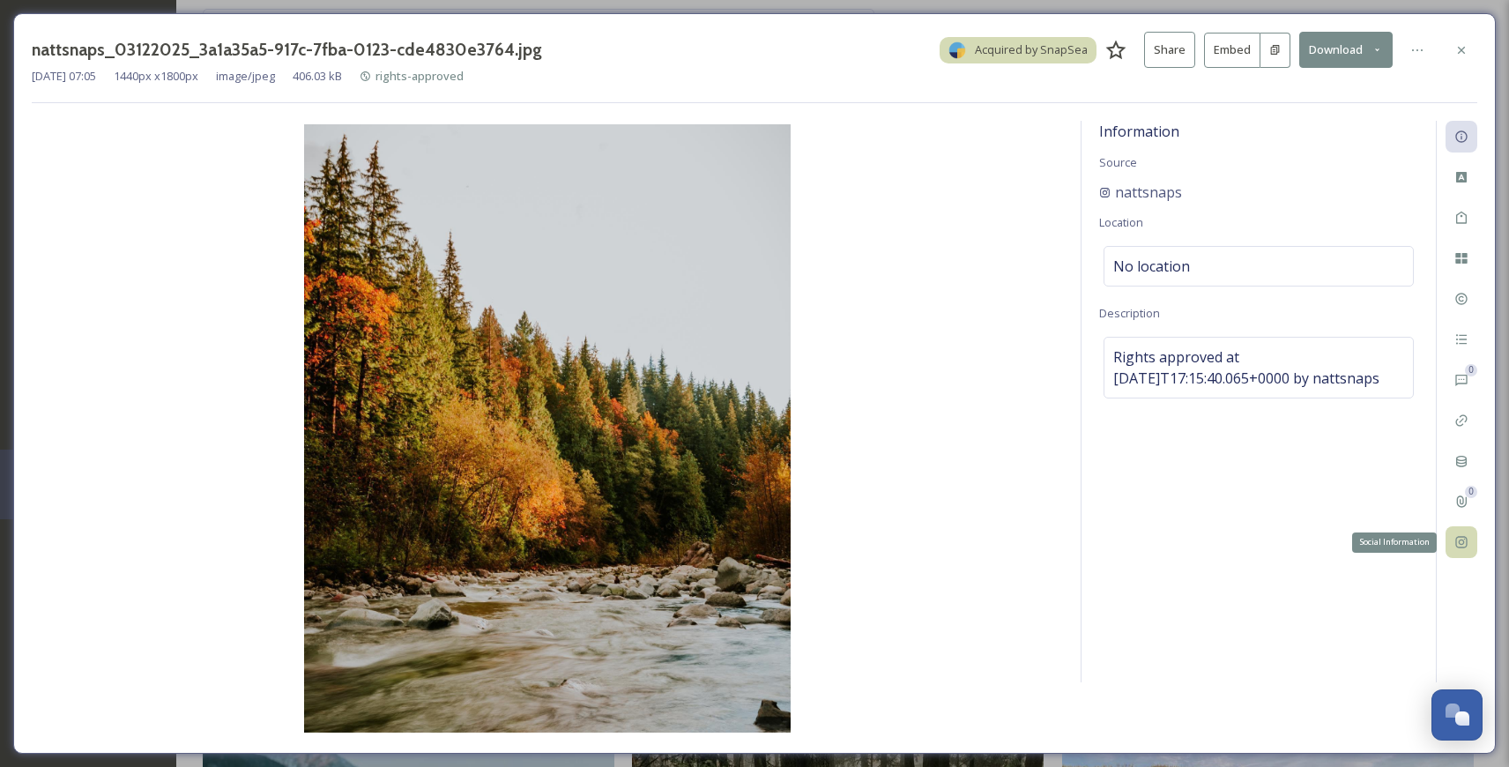
click at [1465, 538] on icon at bounding box center [1460, 542] width 11 height 11
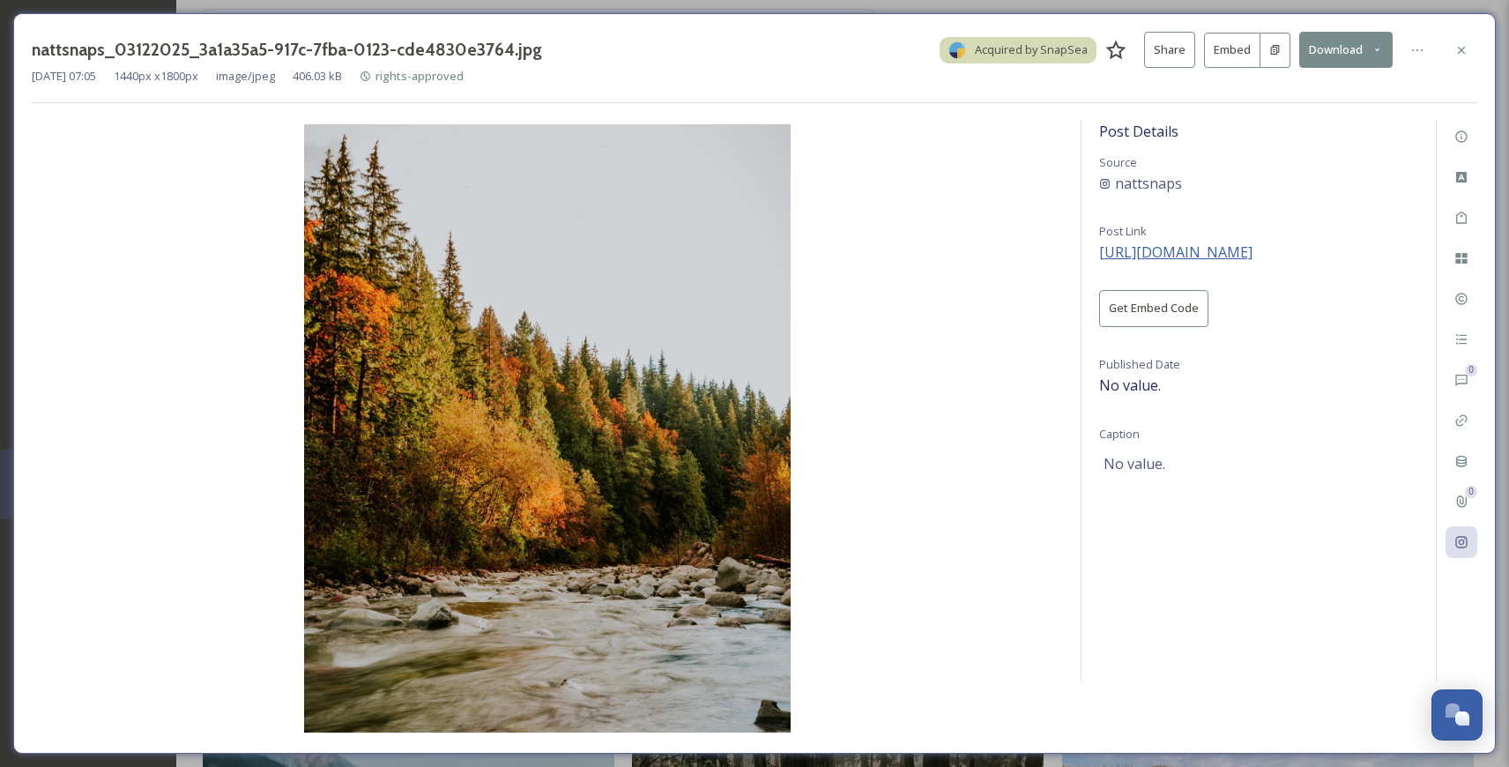
click at [1170, 252] on span "[URL][DOMAIN_NAME]" at bounding box center [1175, 251] width 153 height 19
click at [1457, 39] on div at bounding box center [1461, 50] width 32 height 32
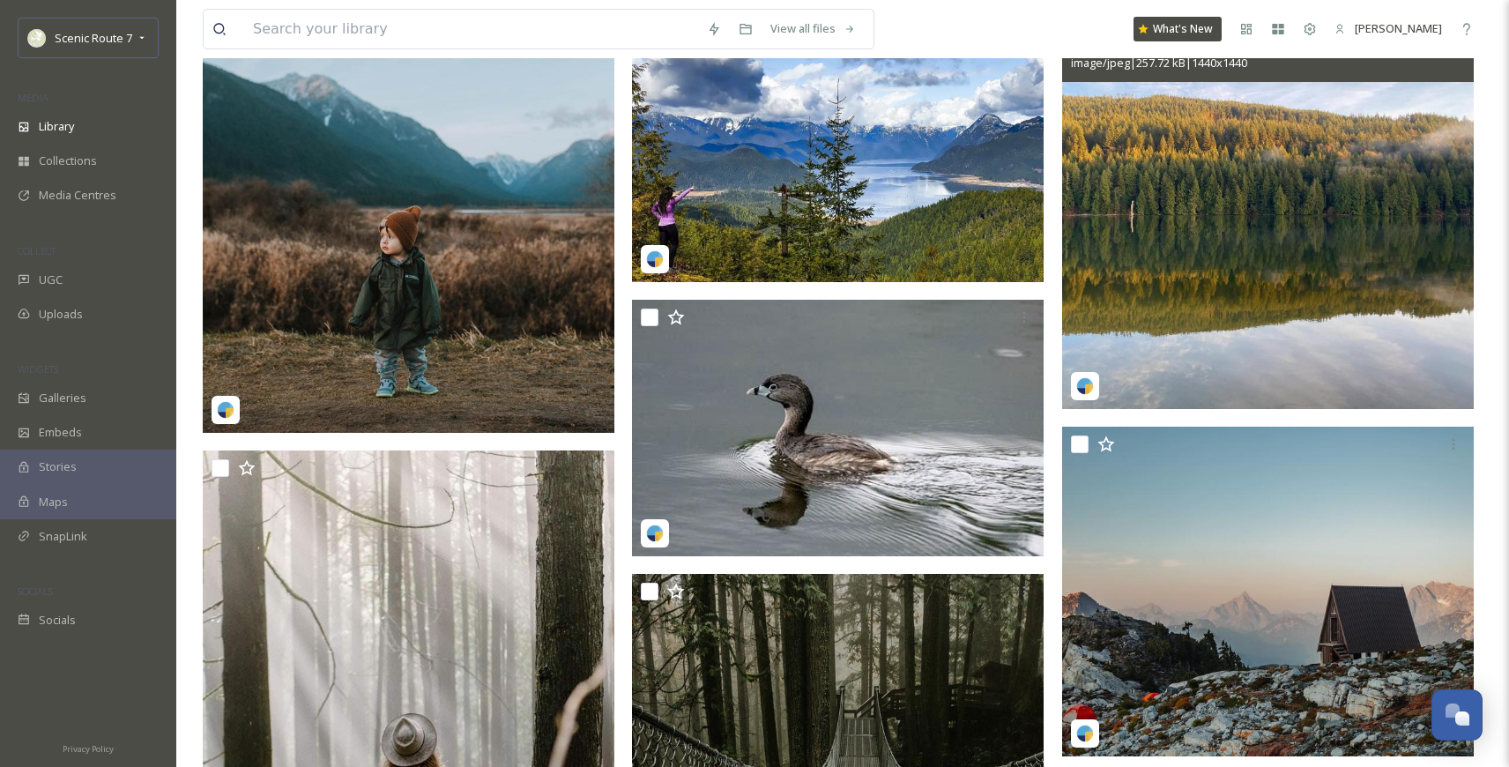
scroll to position [19685, 0]
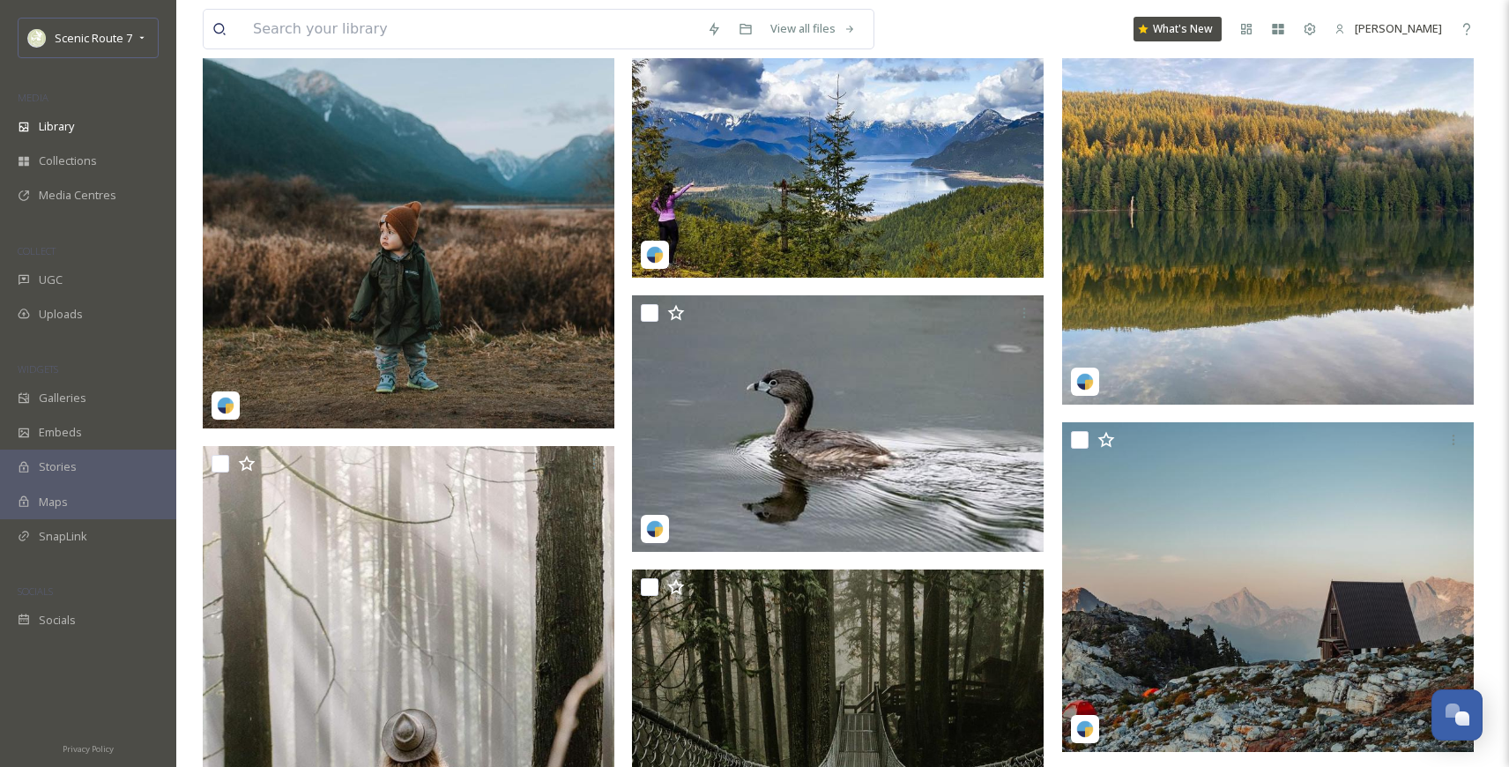
click at [400, 278] on img at bounding box center [408, 172] width 411 height 515
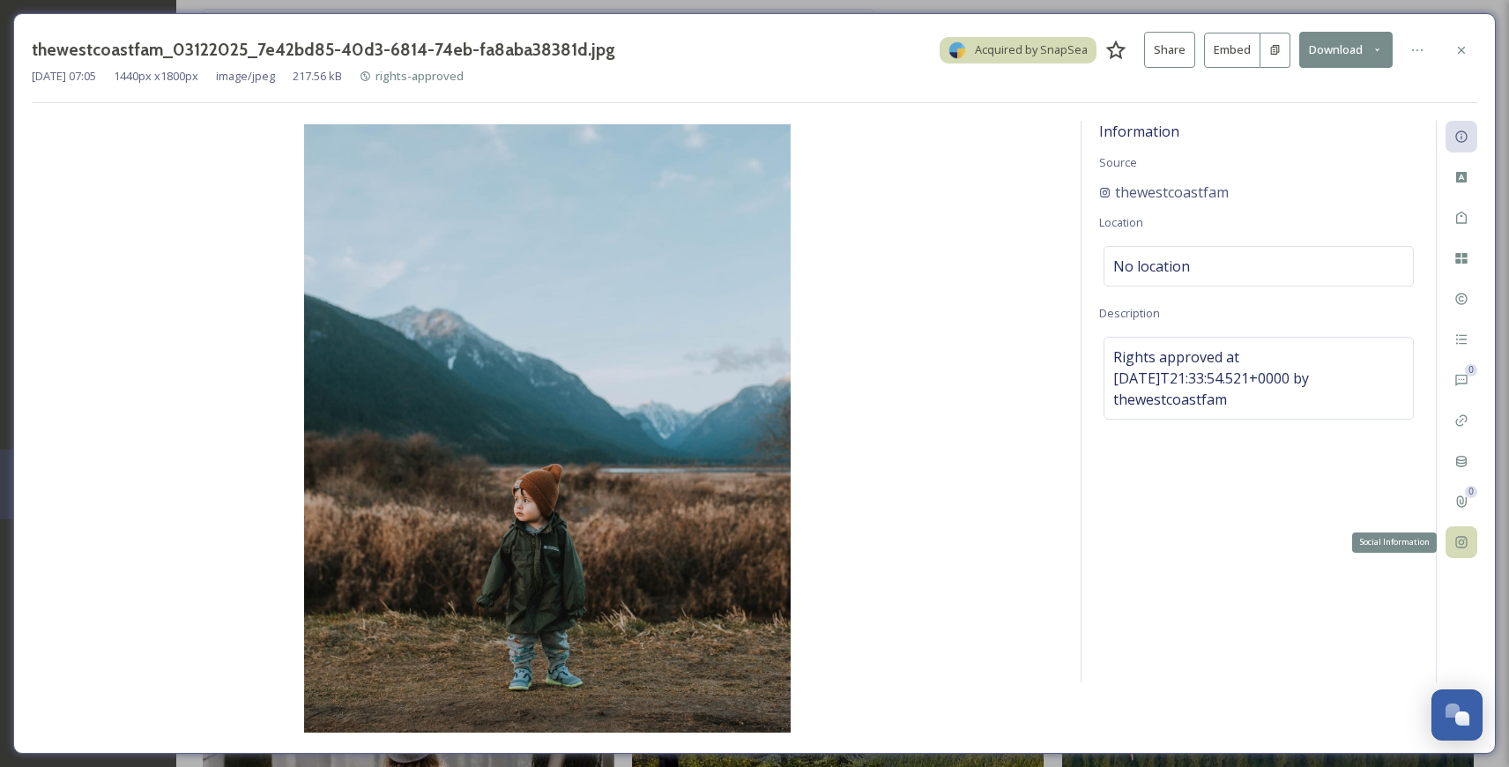
click at [1462, 535] on icon at bounding box center [1461, 542] width 14 height 14
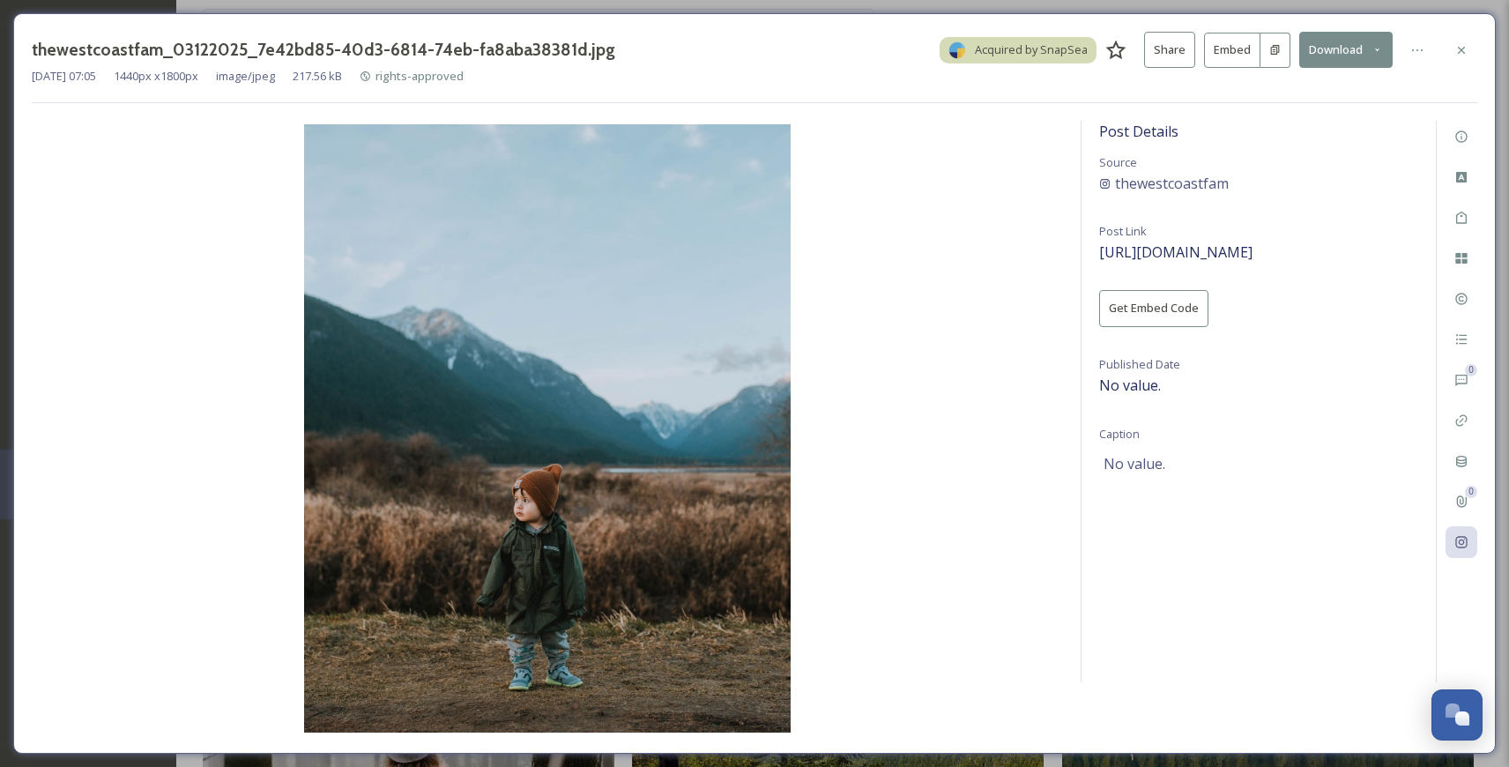
click at [1295, 263] on div "Post Details Source thewestcoastfam Post Link [URL][DOMAIN_NAME] Get Embed Code…" at bounding box center [1258, 401] width 354 height 561
click at [1252, 255] on span "[URL][DOMAIN_NAME]" at bounding box center [1175, 251] width 153 height 19
click at [1457, 48] on icon at bounding box center [1461, 50] width 14 height 14
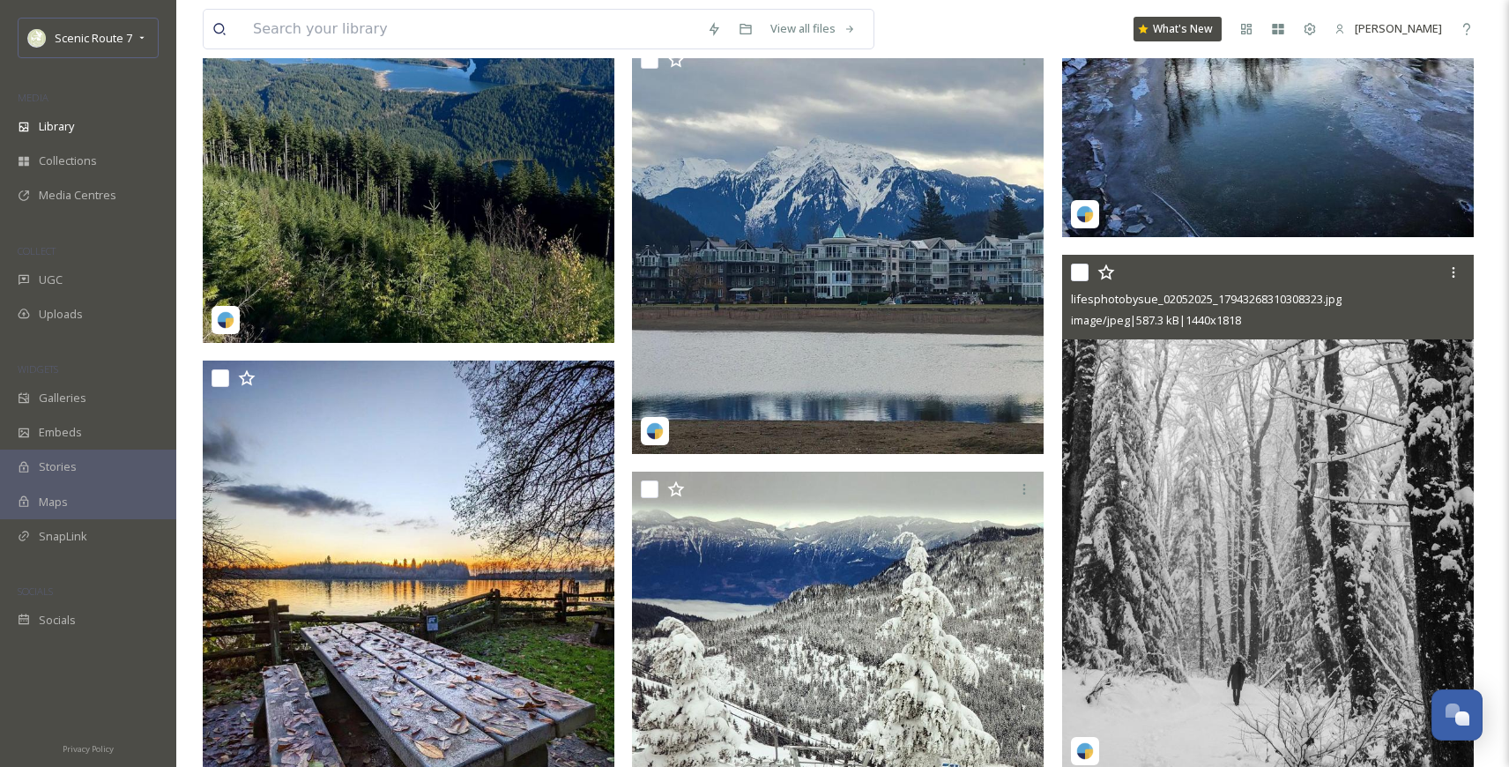
scroll to position [21082, 0]
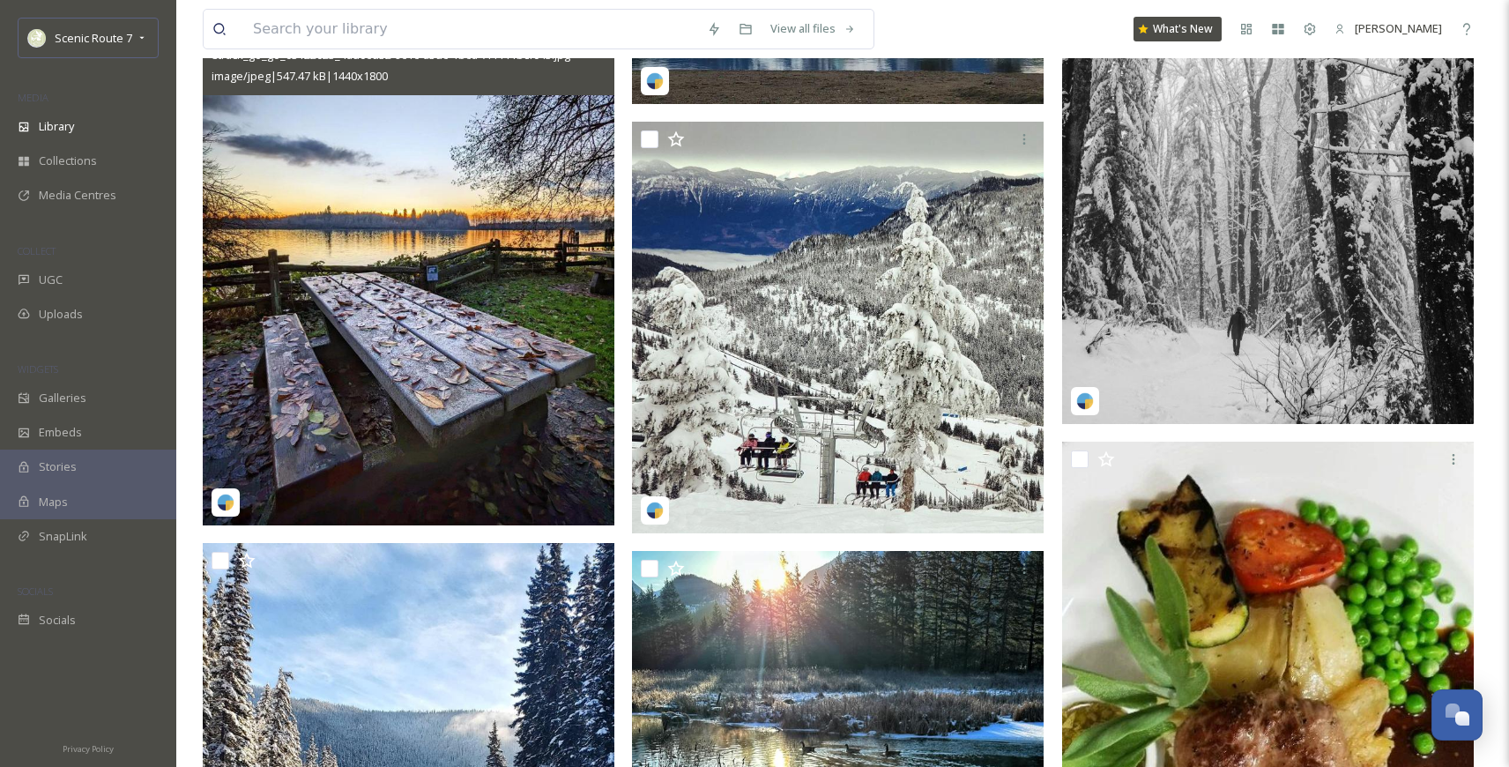
click at [416, 454] on img at bounding box center [408, 268] width 411 height 515
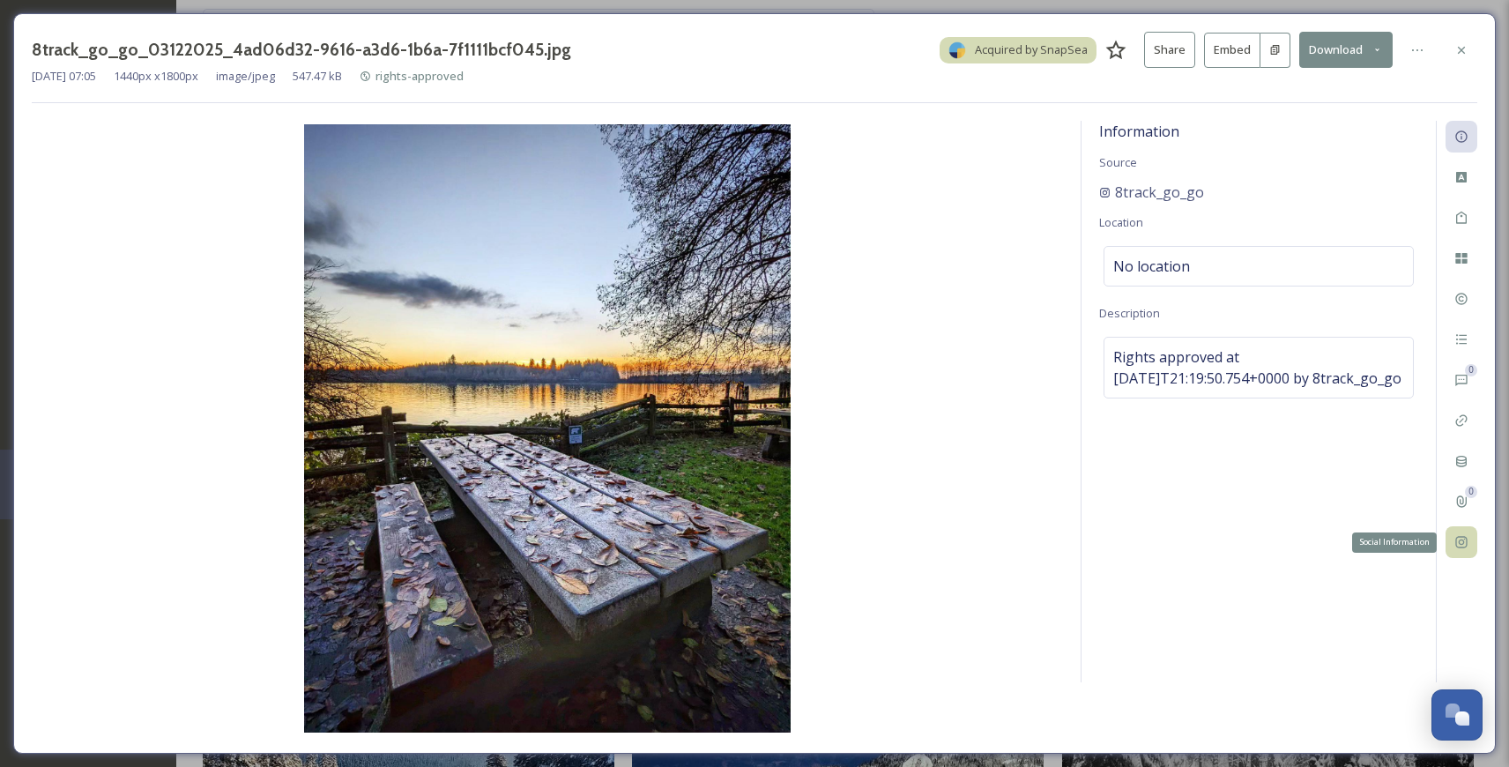
click at [1464, 541] on icon at bounding box center [1461, 542] width 14 height 14
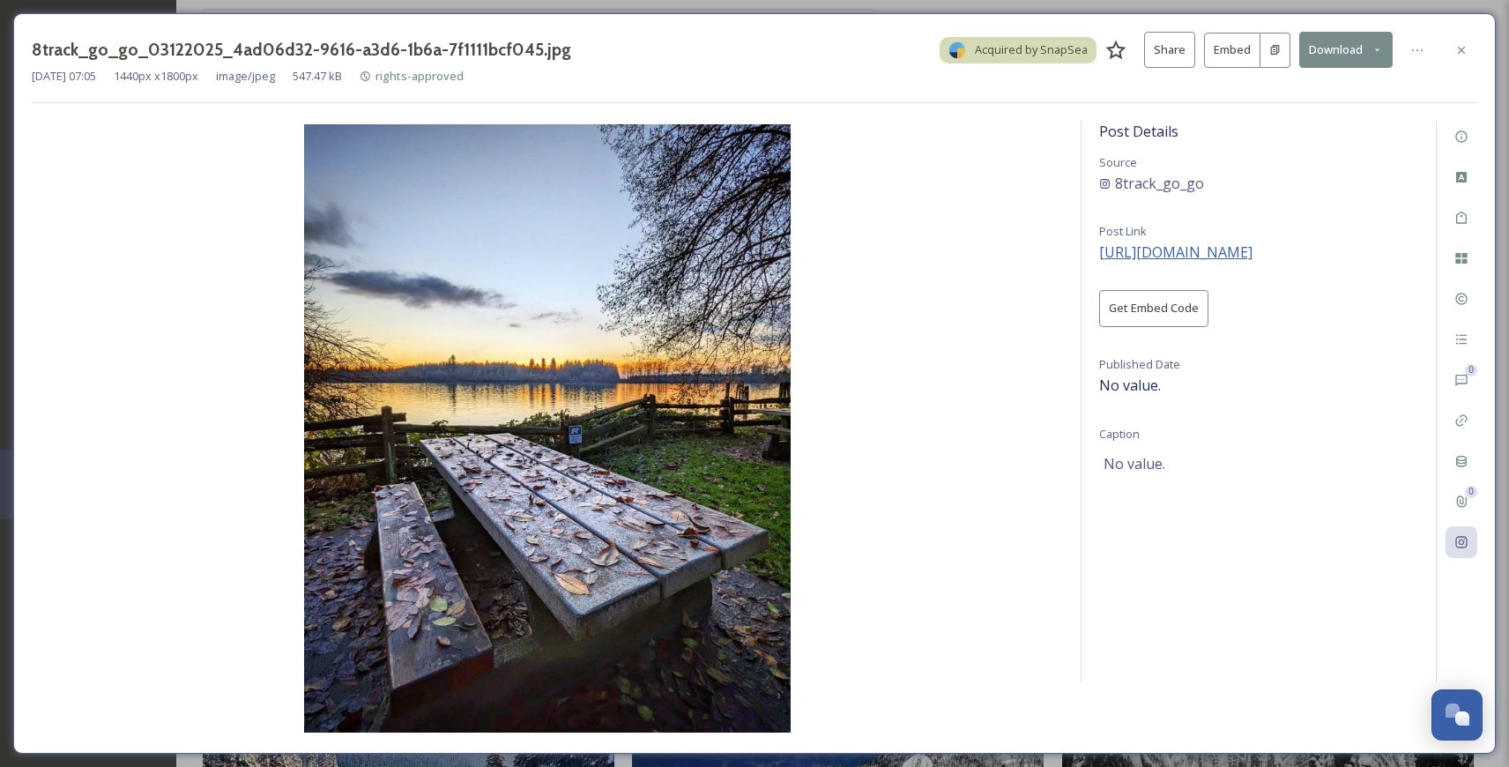
click at [1227, 249] on span "[URL][DOMAIN_NAME]" at bounding box center [1175, 251] width 153 height 19
click at [1464, 43] on icon at bounding box center [1461, 50] width 14 height 14
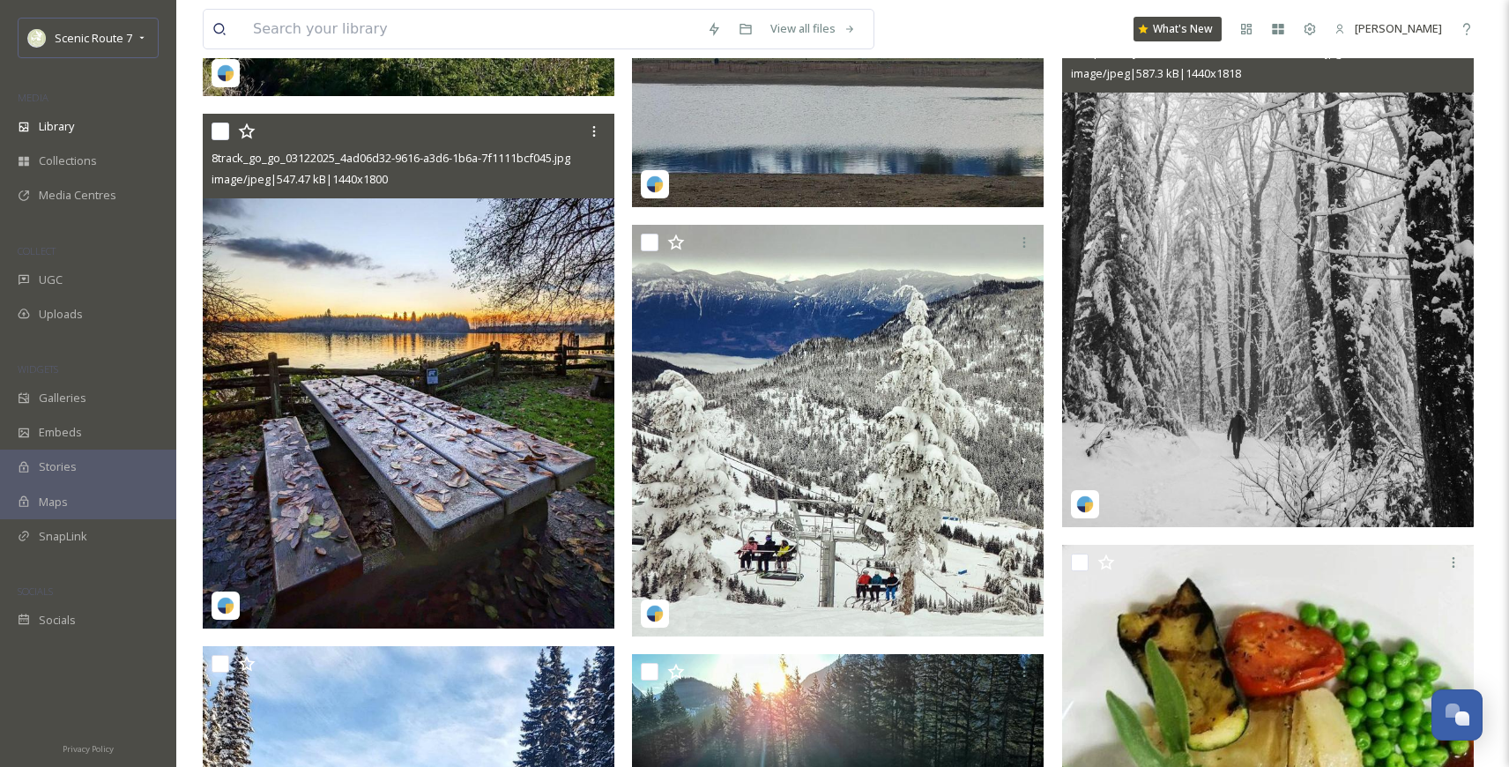
scroll to position [20924, 0]
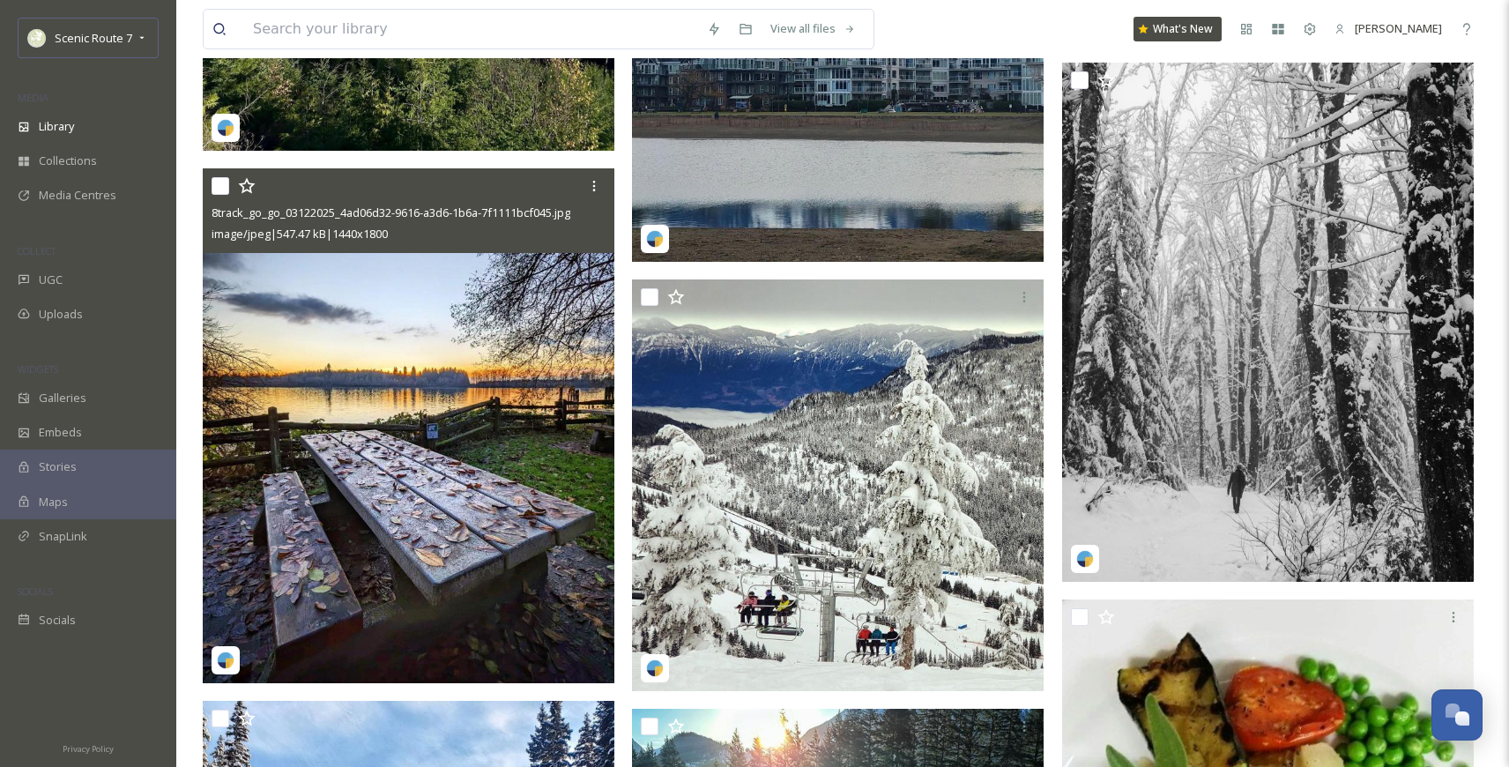
click at [411, 473] on img at bounding box center [408, 425] width 411 height 515
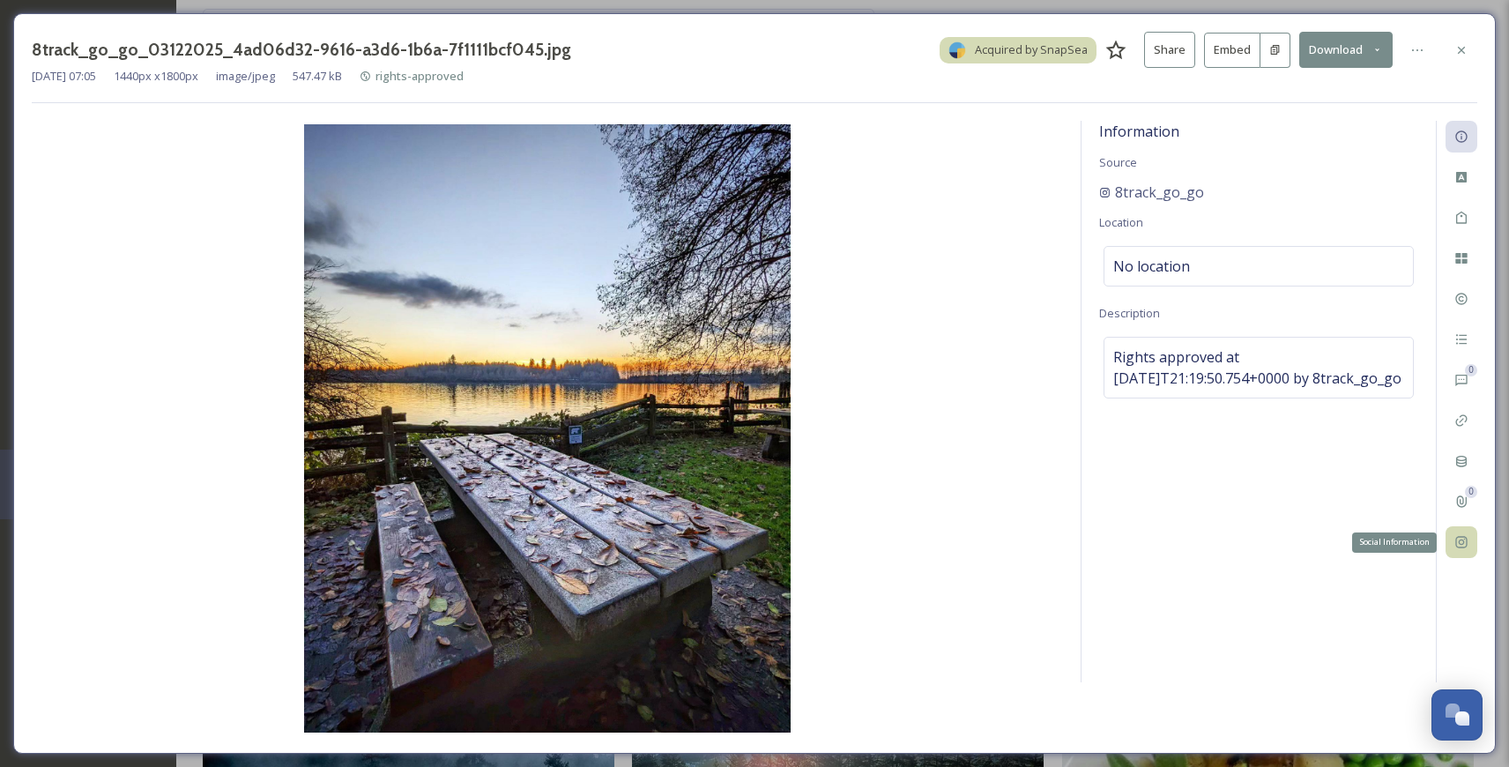
click at [1468, 533] on div "Social Information" at bounding box center [1461, 542] width 32 height 32
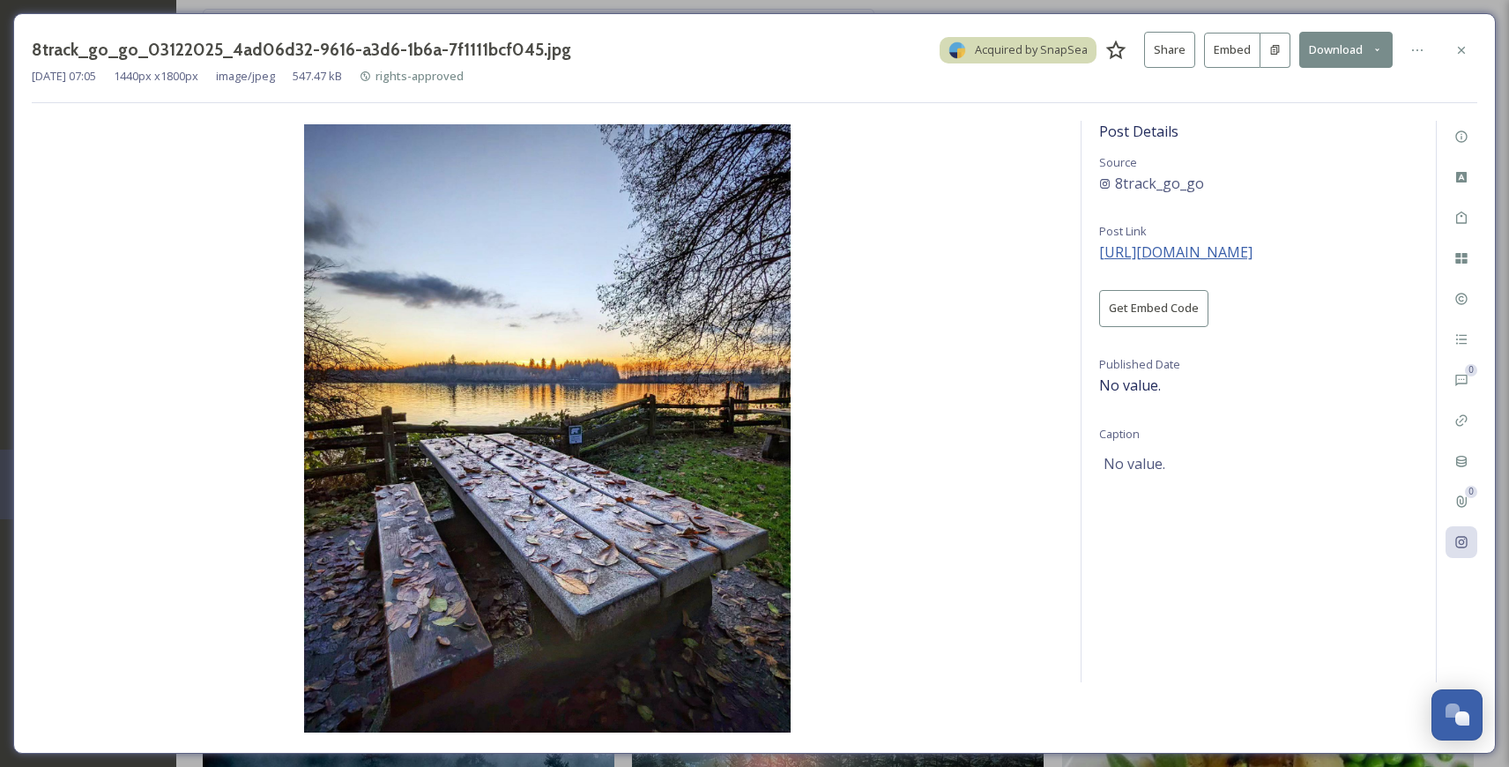
click at [1252, 257] on span "[URL][DOMAIN_NAME]" at bounding box center [1175, 251] width 153 height 19
click at [1460, 51] on icon at bounding box center [1461, 50] width 14 height 14
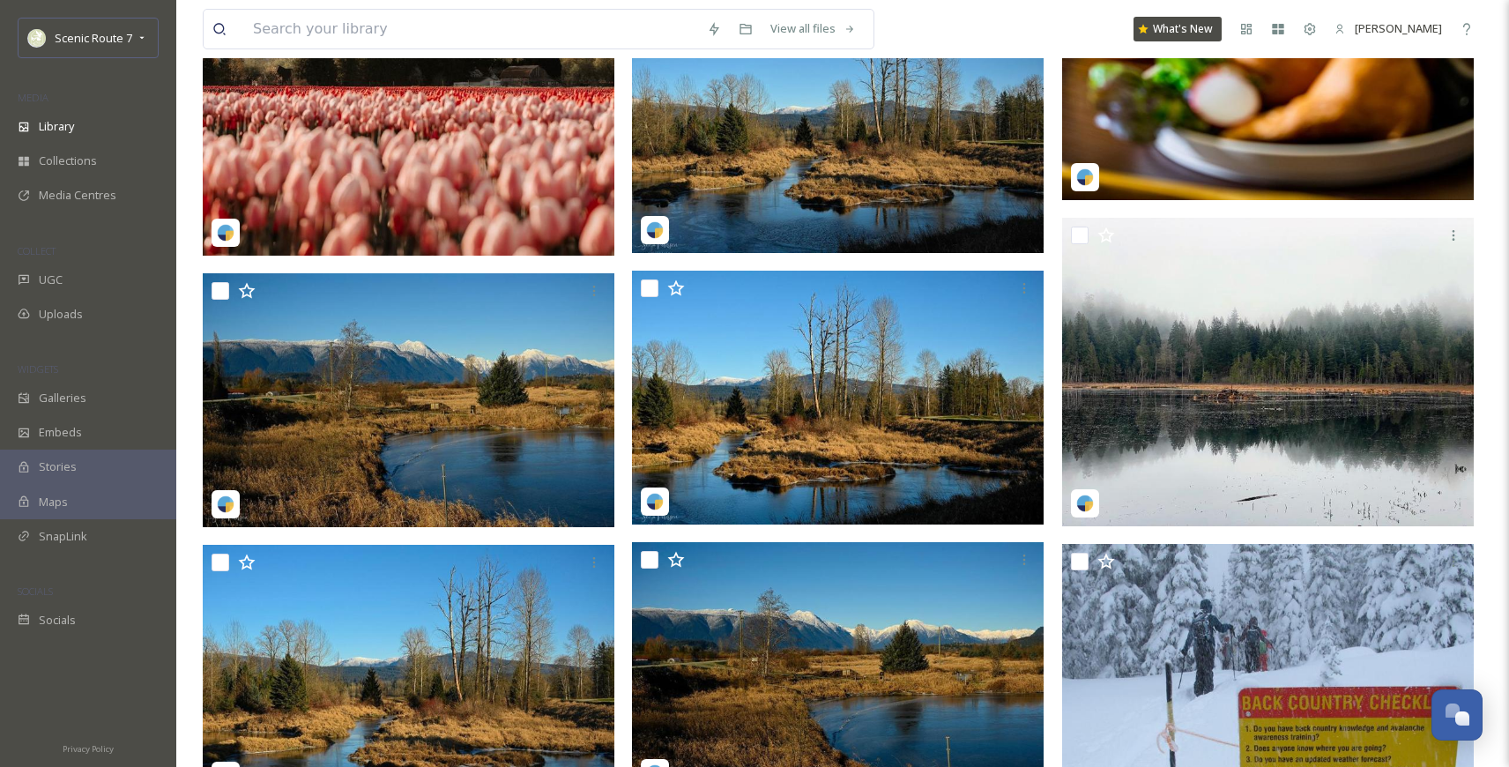
scroll to position [15077, 0]
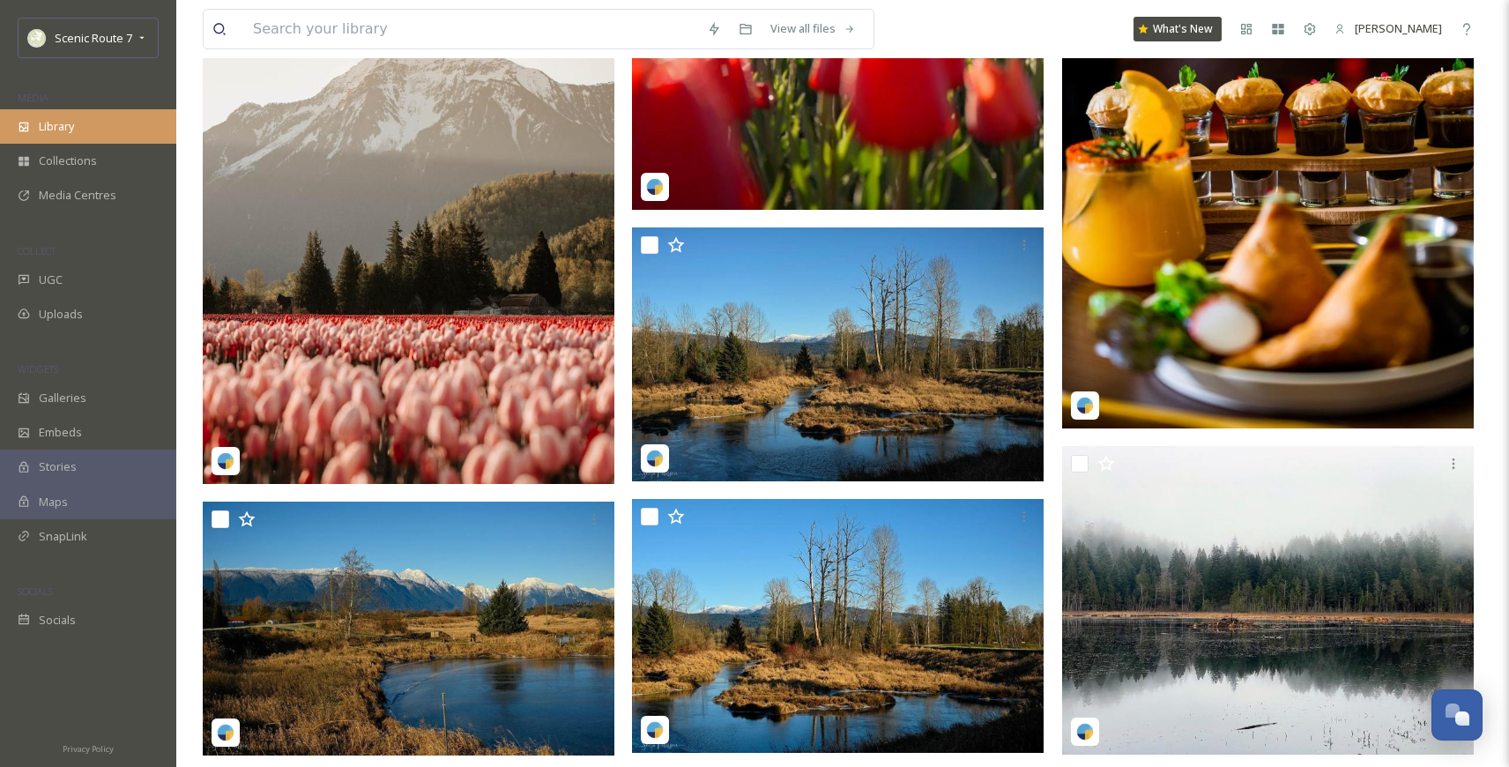
click at [50, 128] on span "Library" at bounding box center [56, 126] width 35 height 17
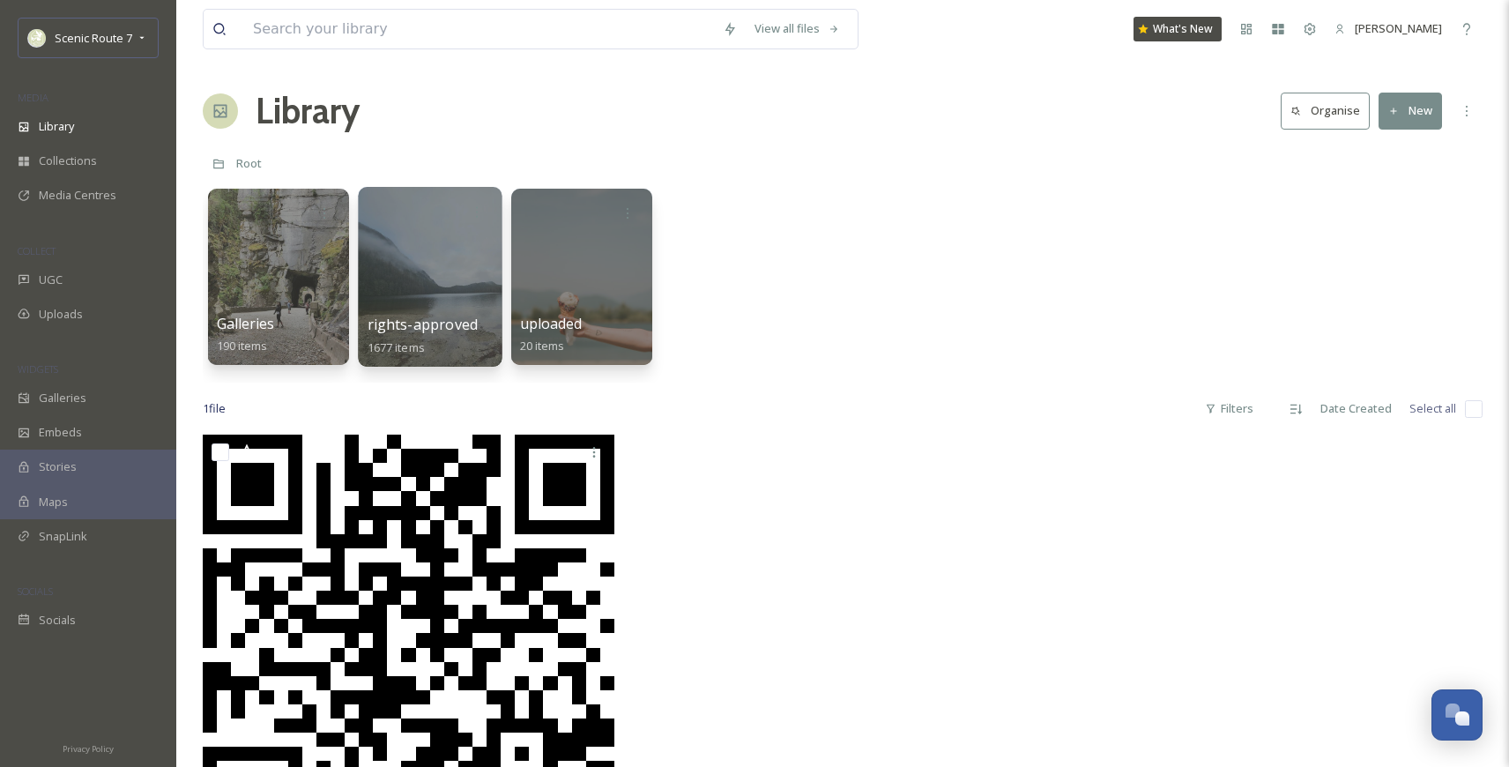
click at [387, 285] on div at bounding box center [430, 277] width 144 height 180
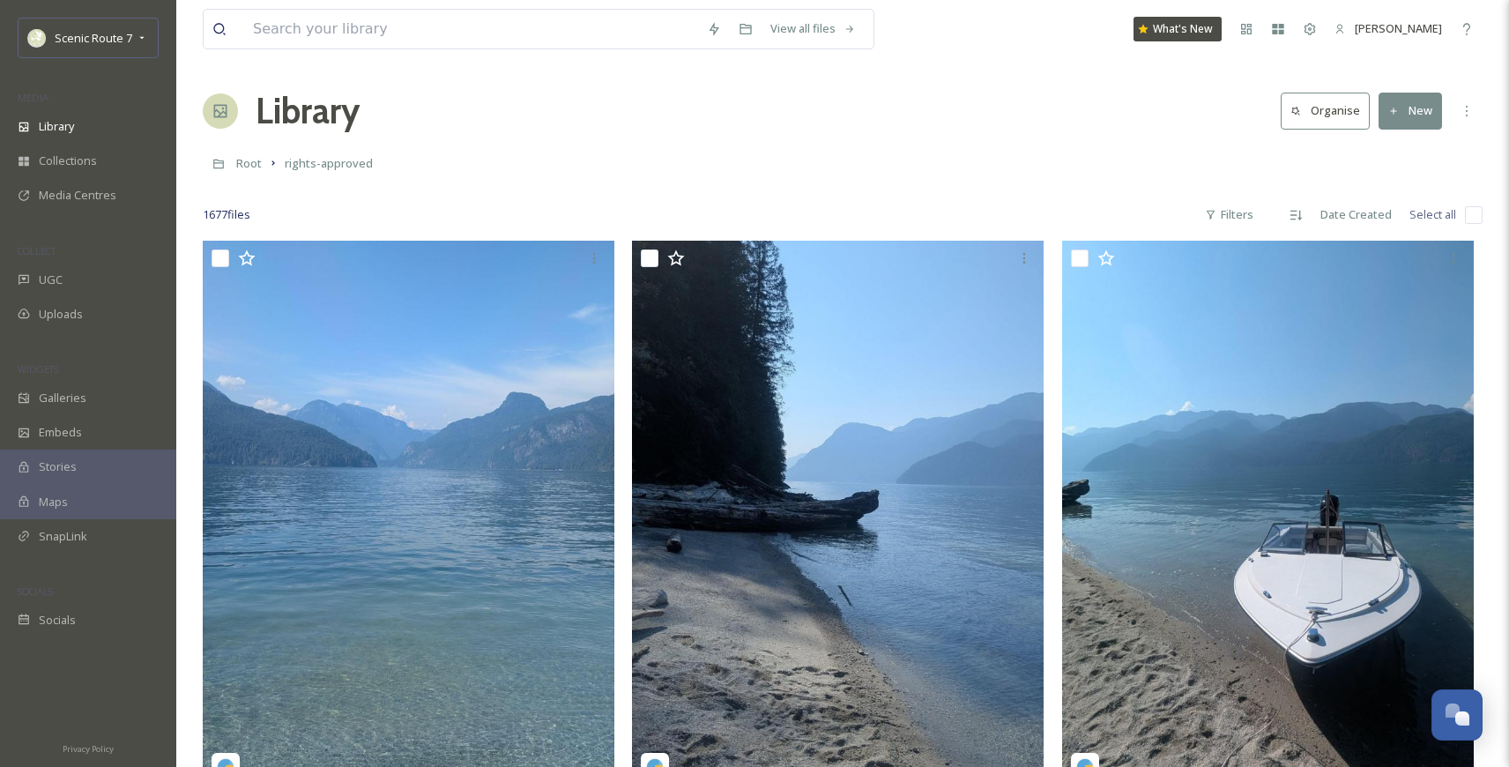
click at [1414, 100] on button "New" at bounding box center [1409, 111] width 63 height 36
click at [57, 274] on span "UGC" at bounding box center [51, 279] width 24 height 17
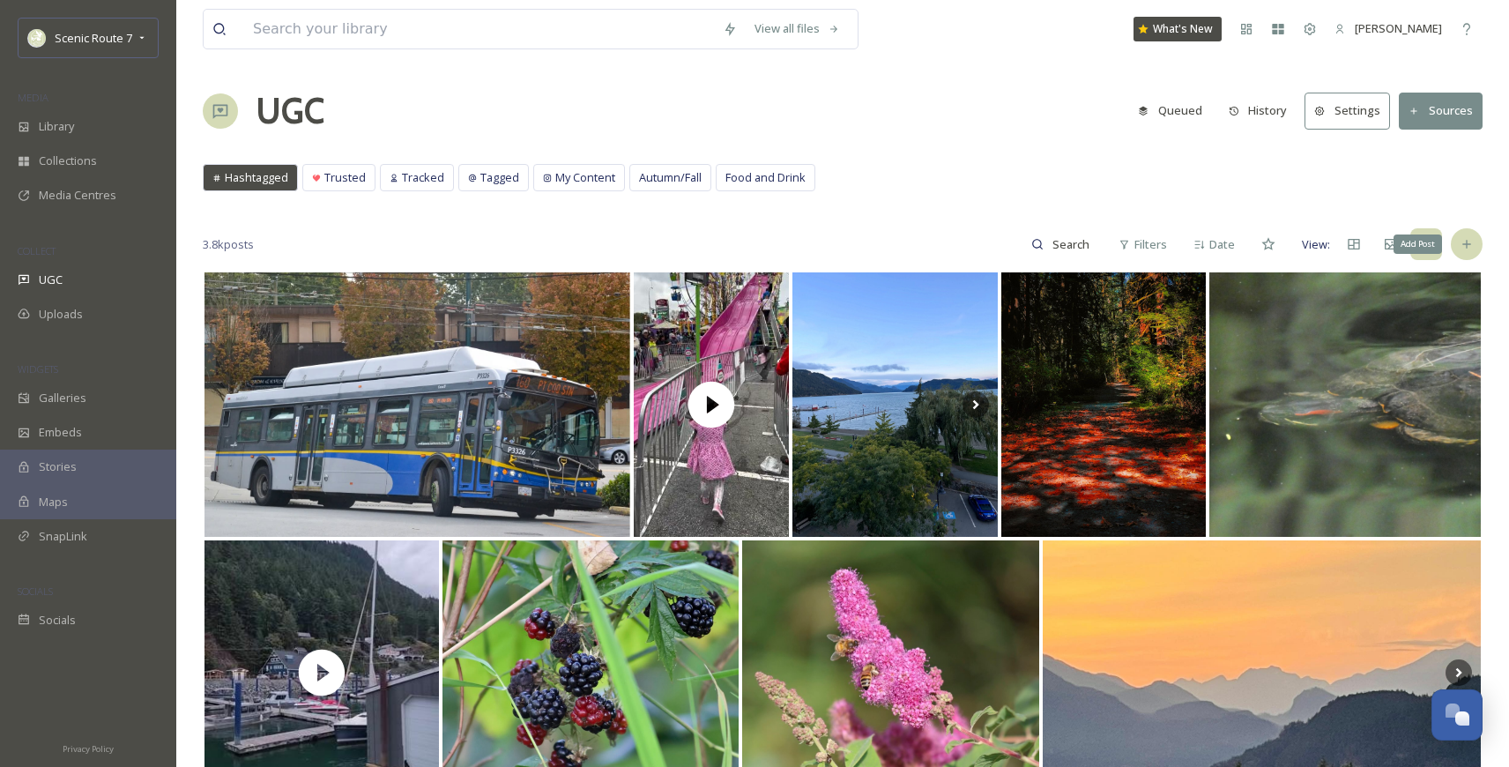
click at [1467, 242] on icon at bounding box center [1466, 244] width 14 height 14
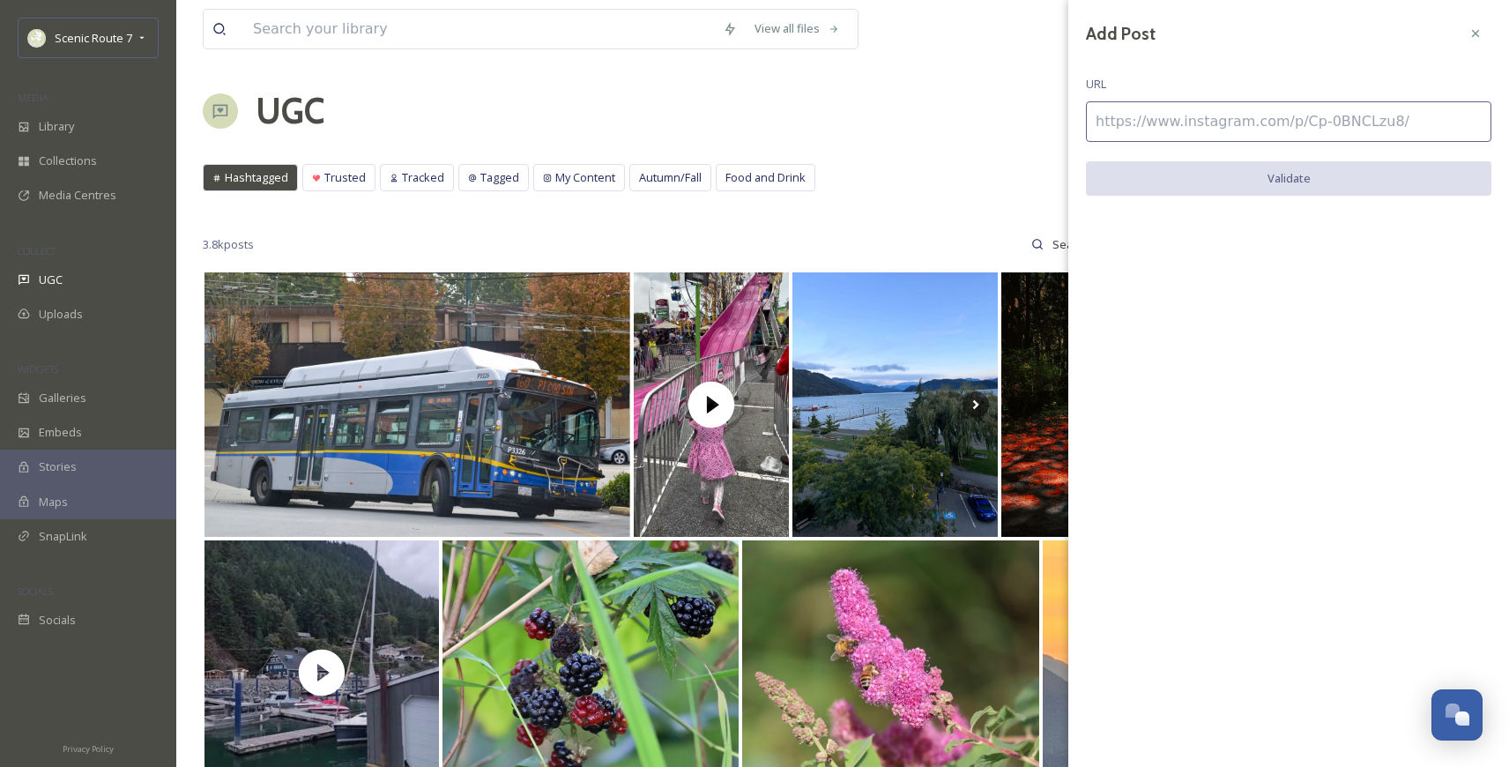
click at [1179, 122] on input at bounding box center [1288, 121] width 405 height 41
paste input "[URL][DOMAIN_NAME]"
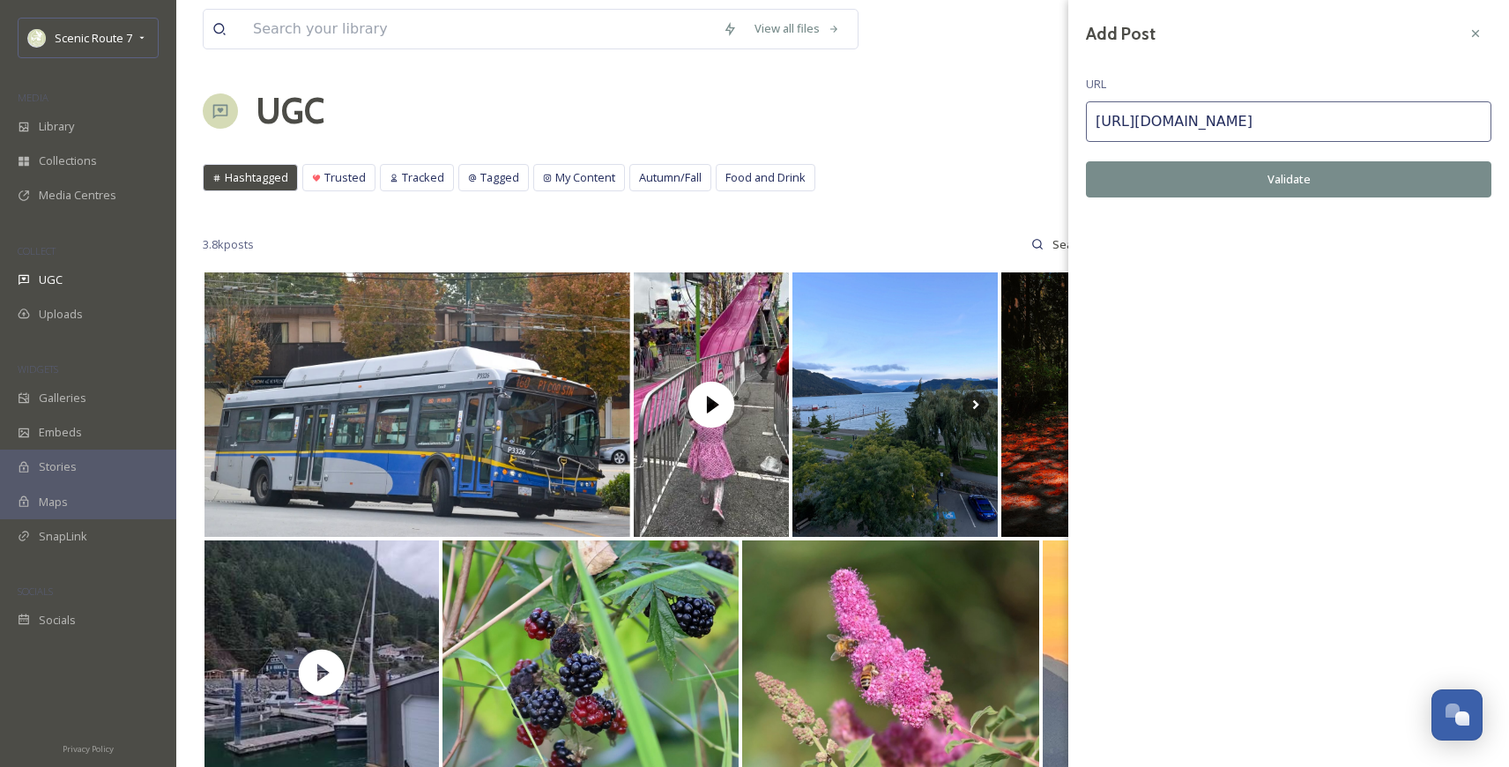
type input "[URL][DOMAIN_NAME]"
click at [1227, 184] on button "Validate" at bounding box center [1288, 179] width 405 height 36
click at [1227, 184] on button "Add Post" at bounding box center [1288, 179] width 405 height 36
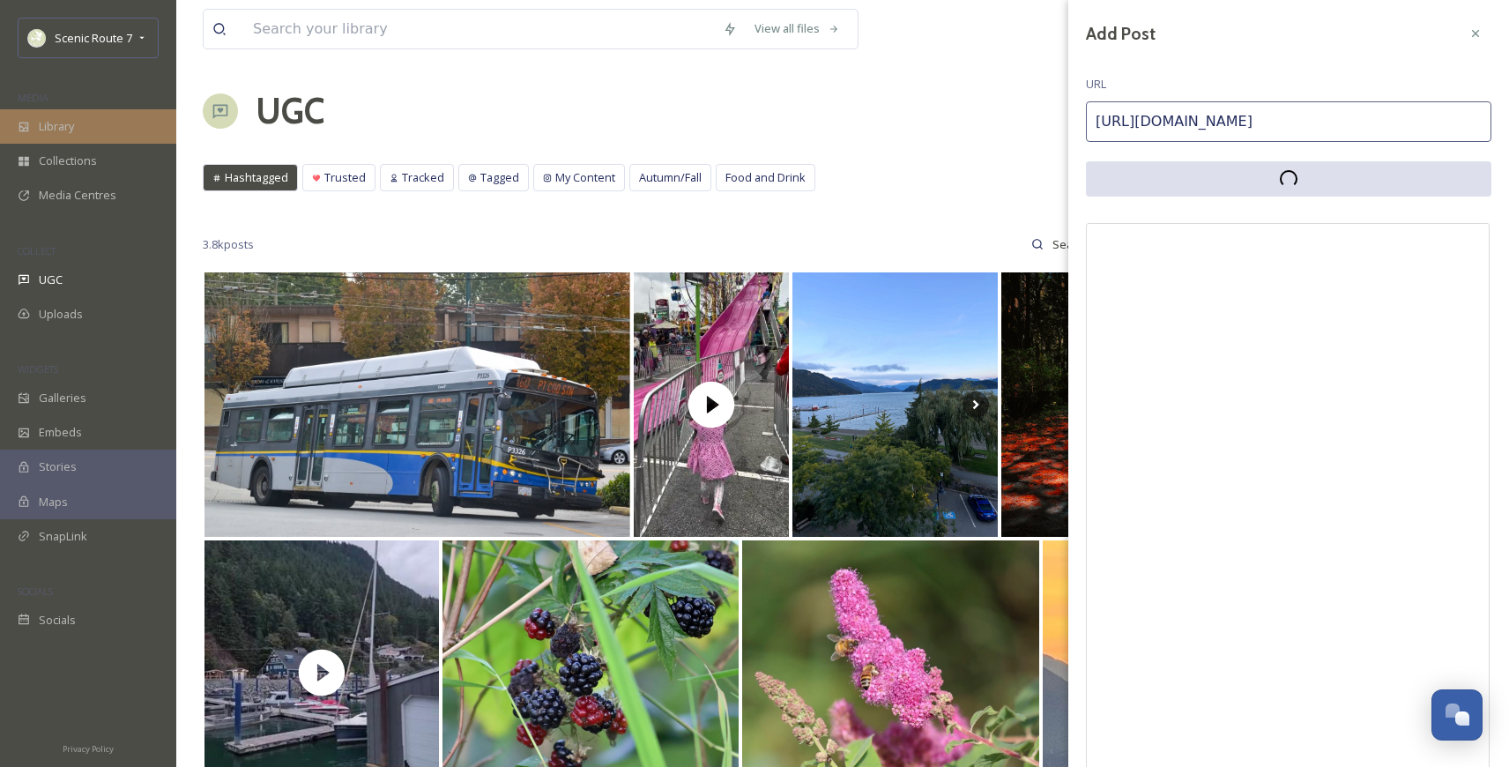
click at [34, 128] on div "Library" at bounding box center [88, 126] width 176 height 34
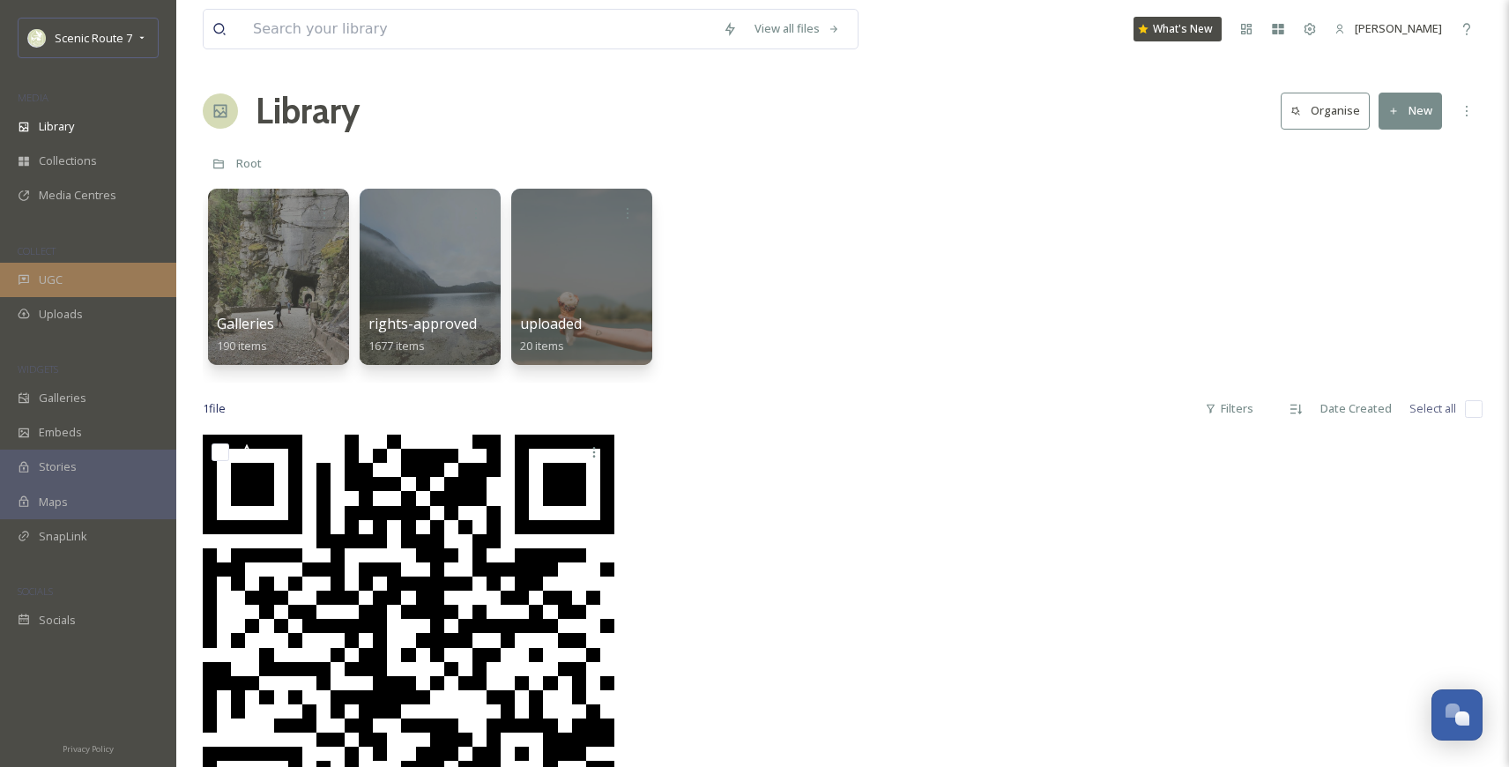
click at [59, 284] on span "UGC" at bounding box center [51, 279] width 24 height 17
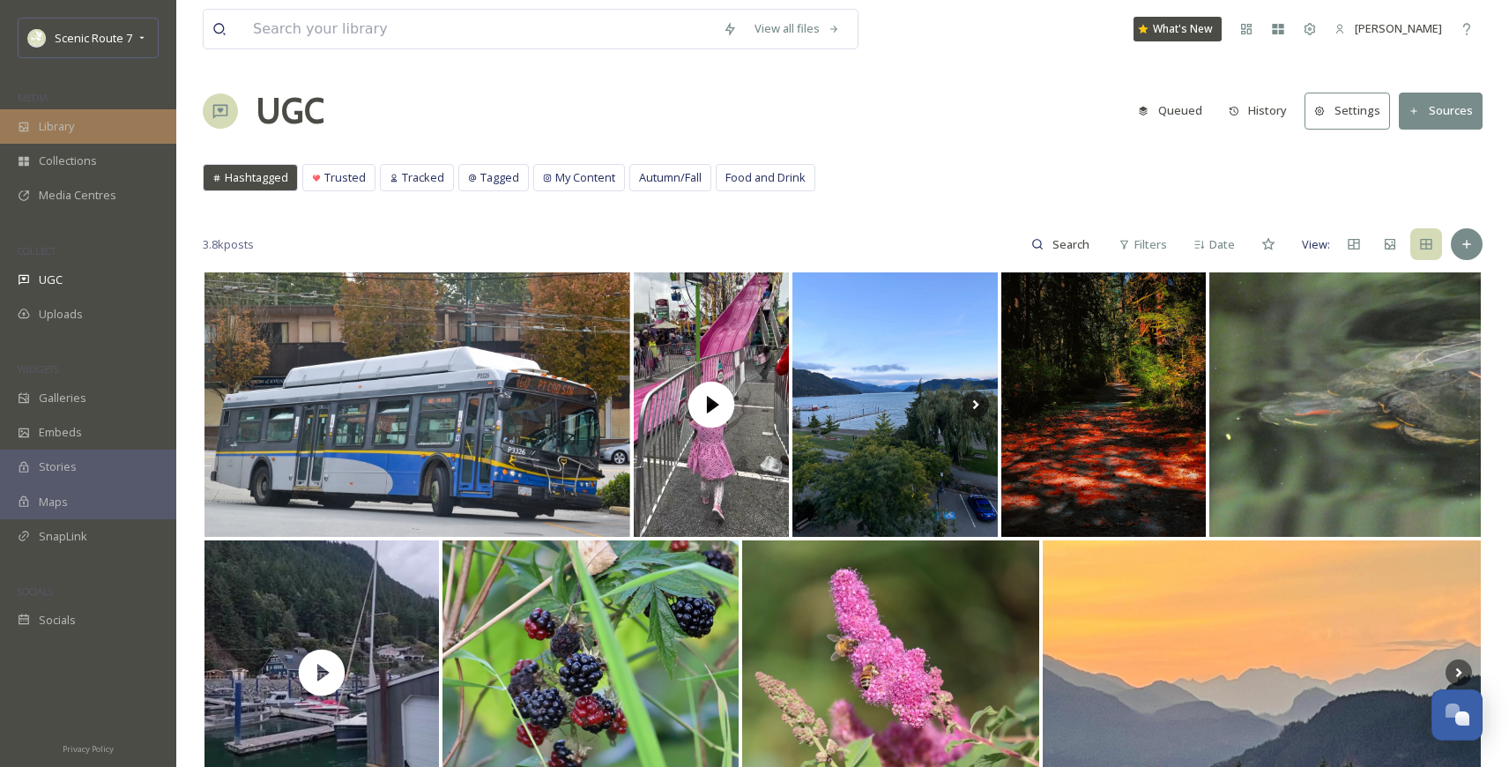
click at [66, 132] on span "Library" at bounding box center [56, 126] width 35 height 17
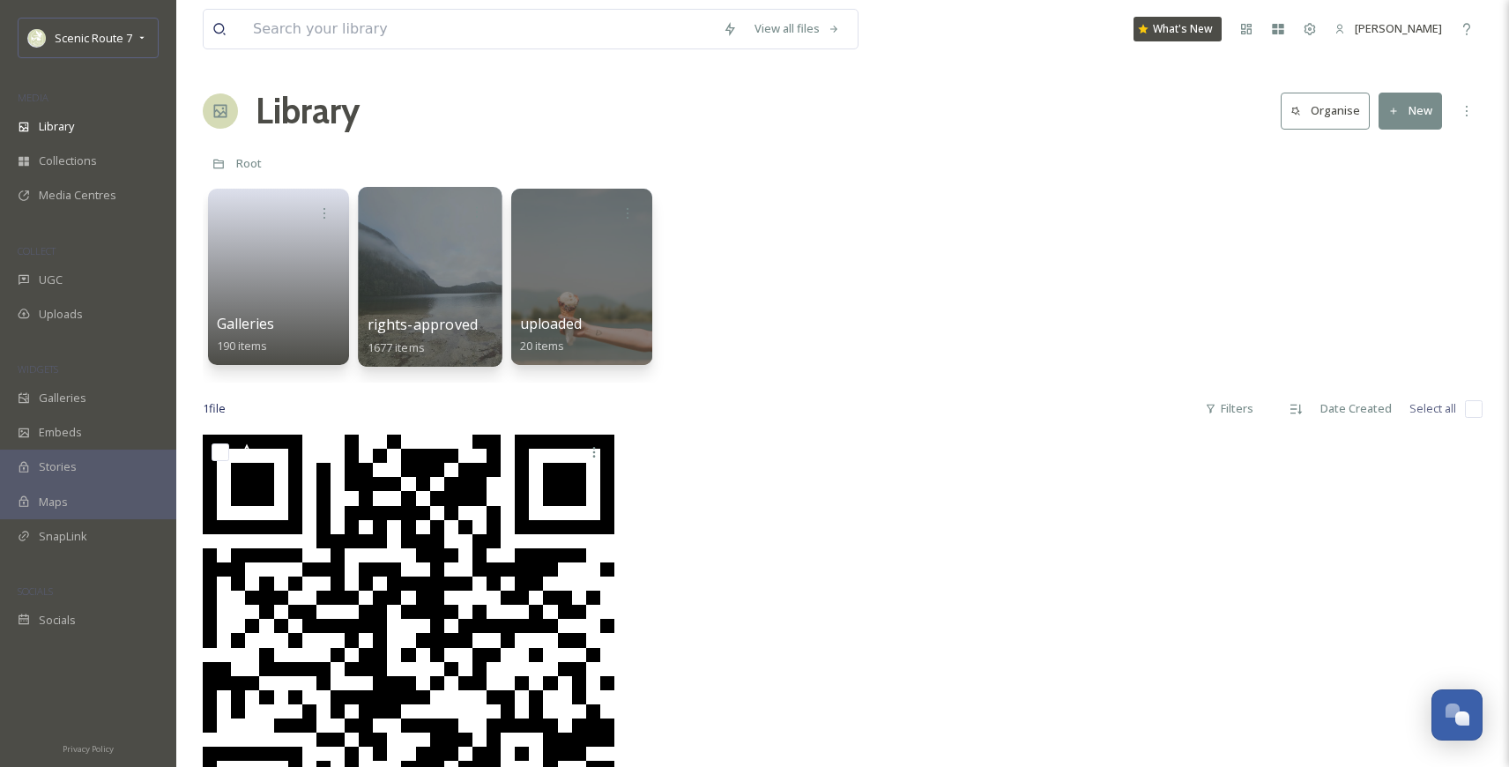
click at [446, 272] on div at bounding box center [430, 277] width 144 height 180
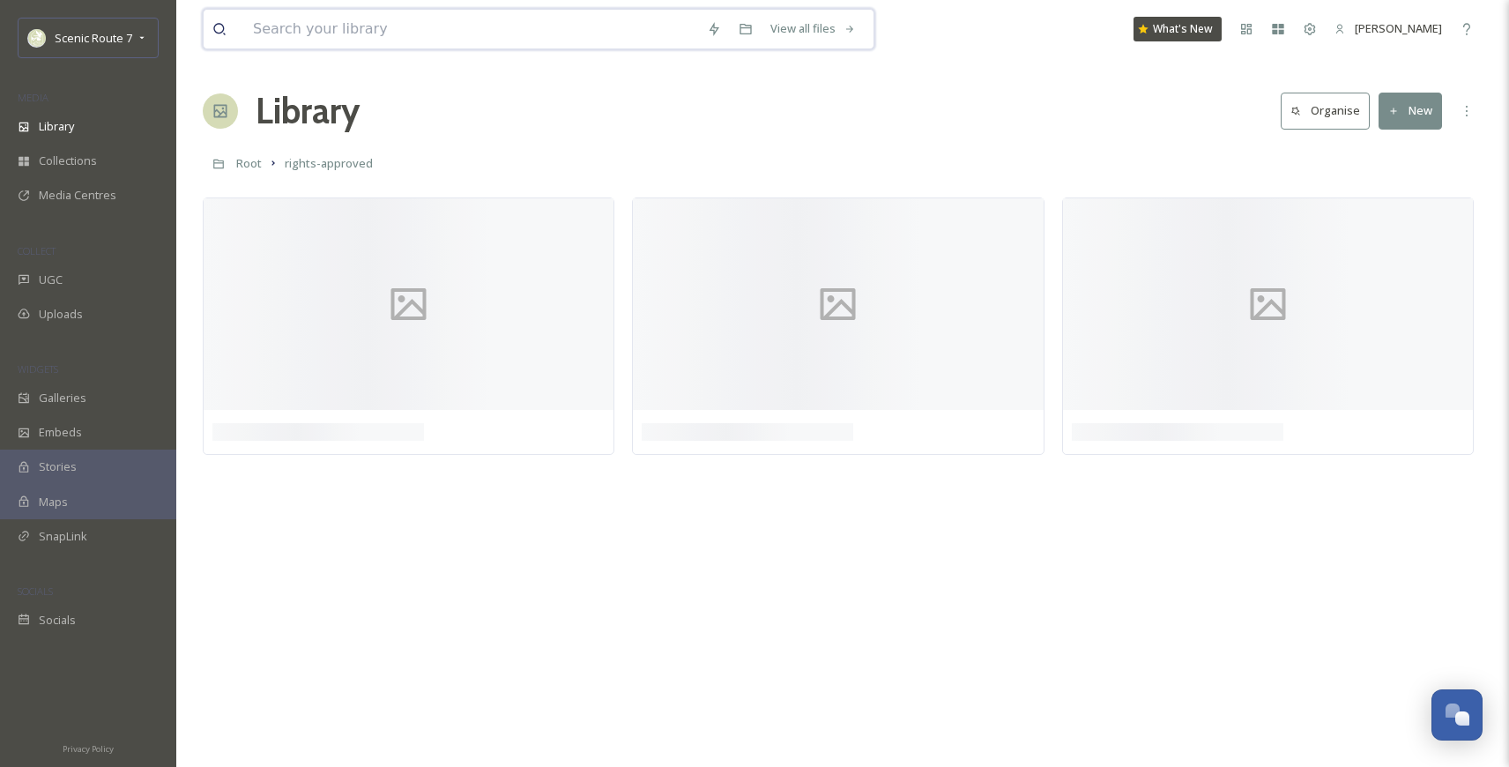
click at [318, 31] on input at bounding box center [471, 29] width 454 height 39
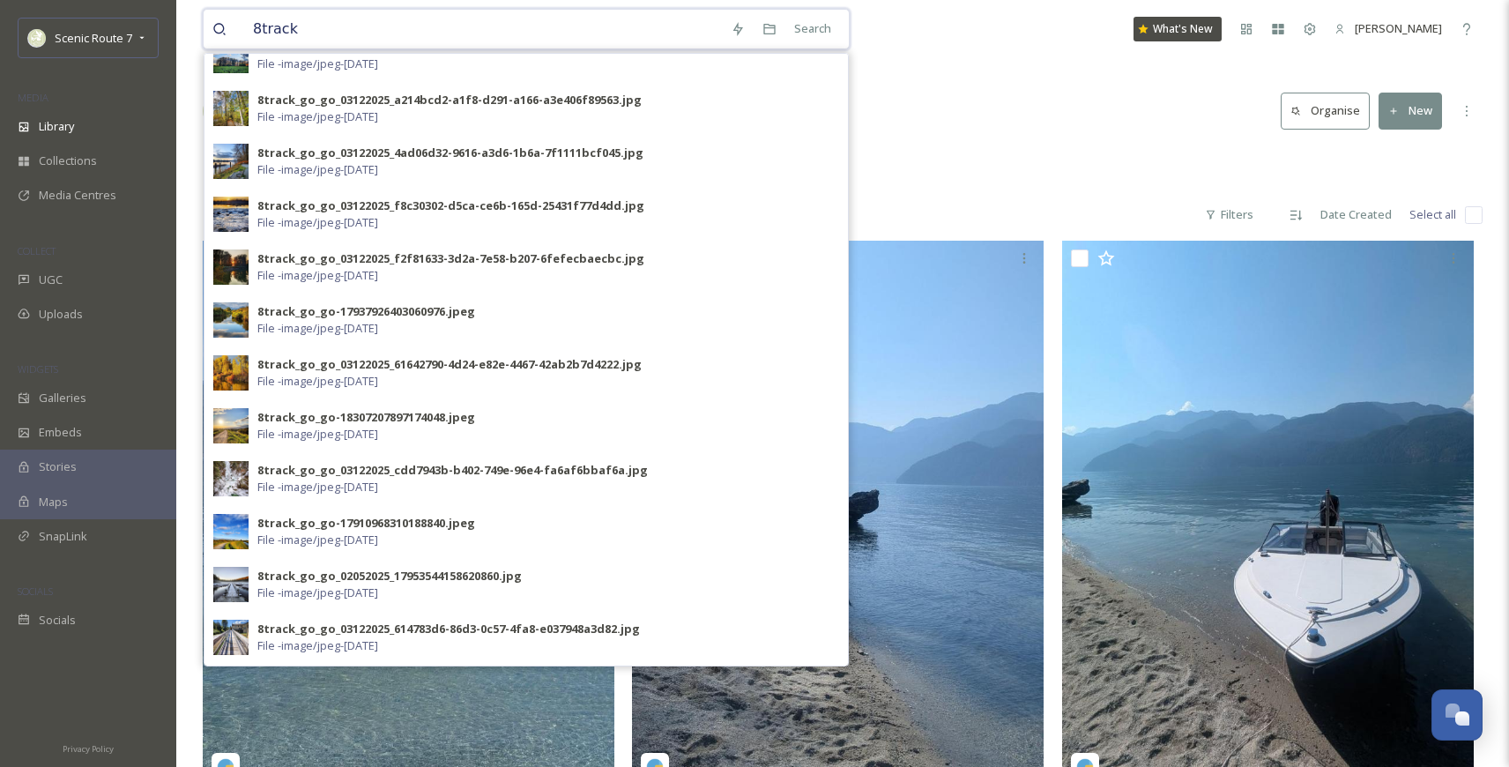
scroll to position [24, 0]
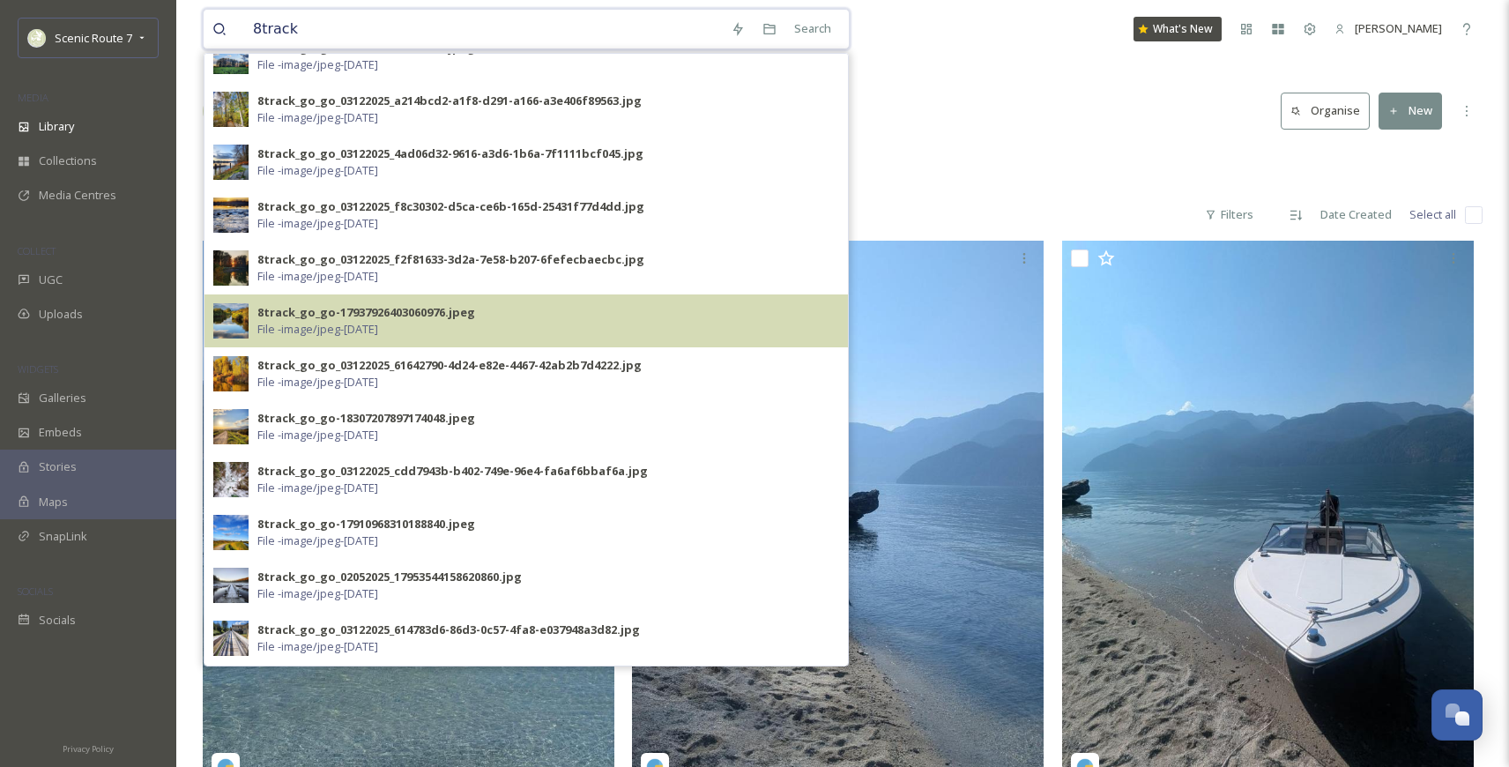
type input "8track"
click at [230, 316] on img at bounding box center [230, 320] width 35 height 35
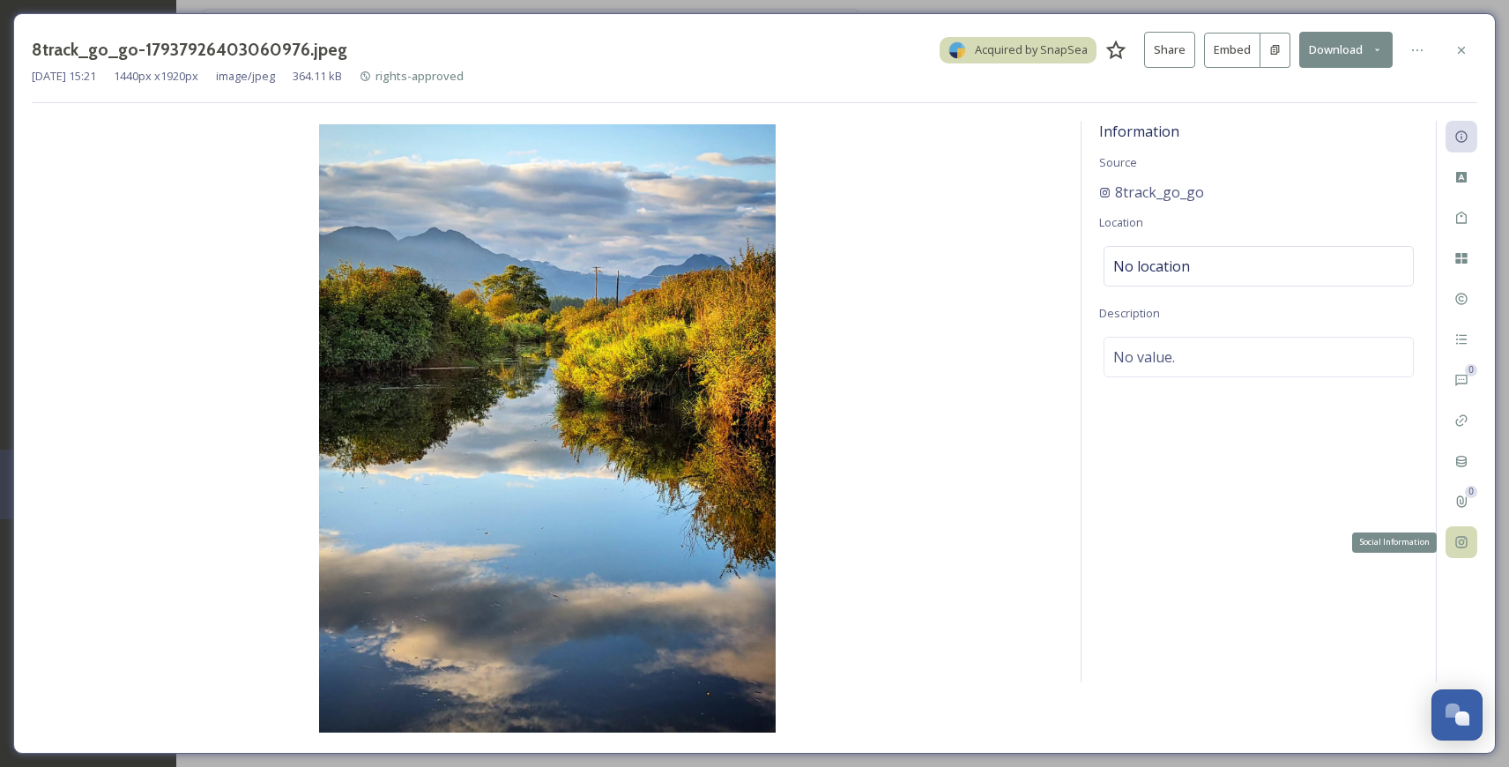
click at [1455, 541] on icon at bounding box center [1460, 542] width 11 height 11
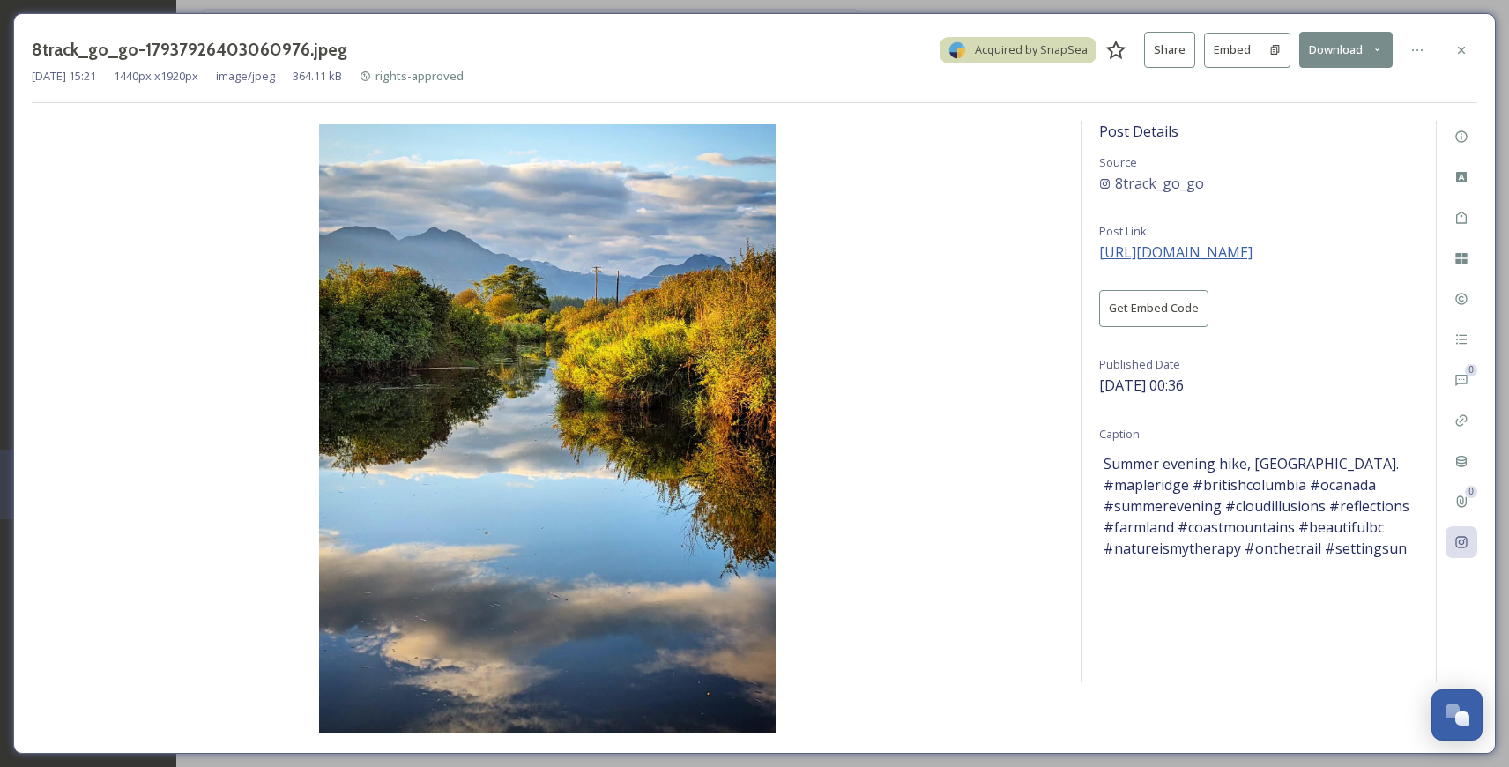
click at [1252, 252] on span "[URL][DOMAIN_NAME]" at bounding box center [1175, 251] width 153 height 19
click at [1469, 45] on div at bounding box center [1461, 50] width 32 height 32
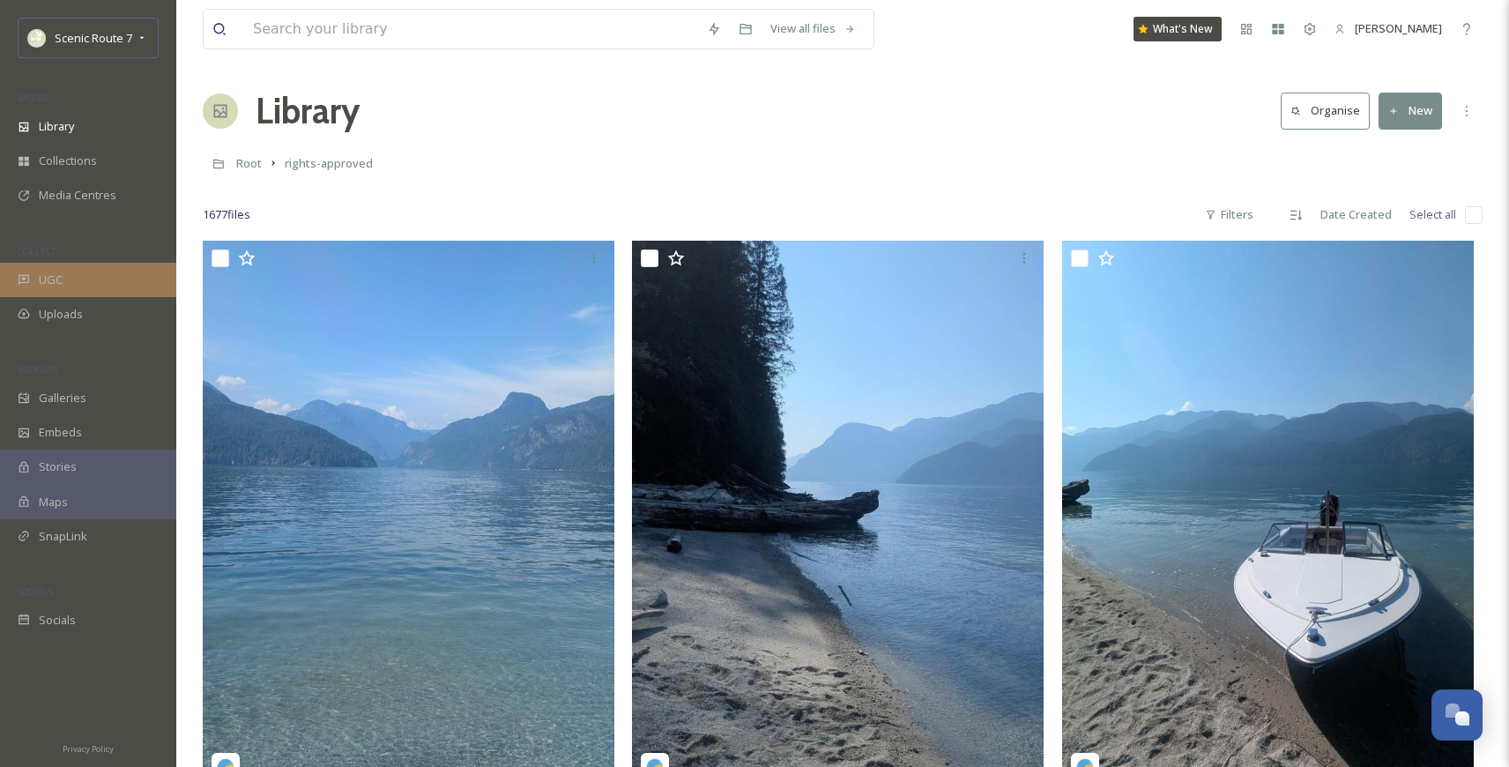
click at [102, 277] on div "UGC" at bounding box center [88, 280] width 176 height 34
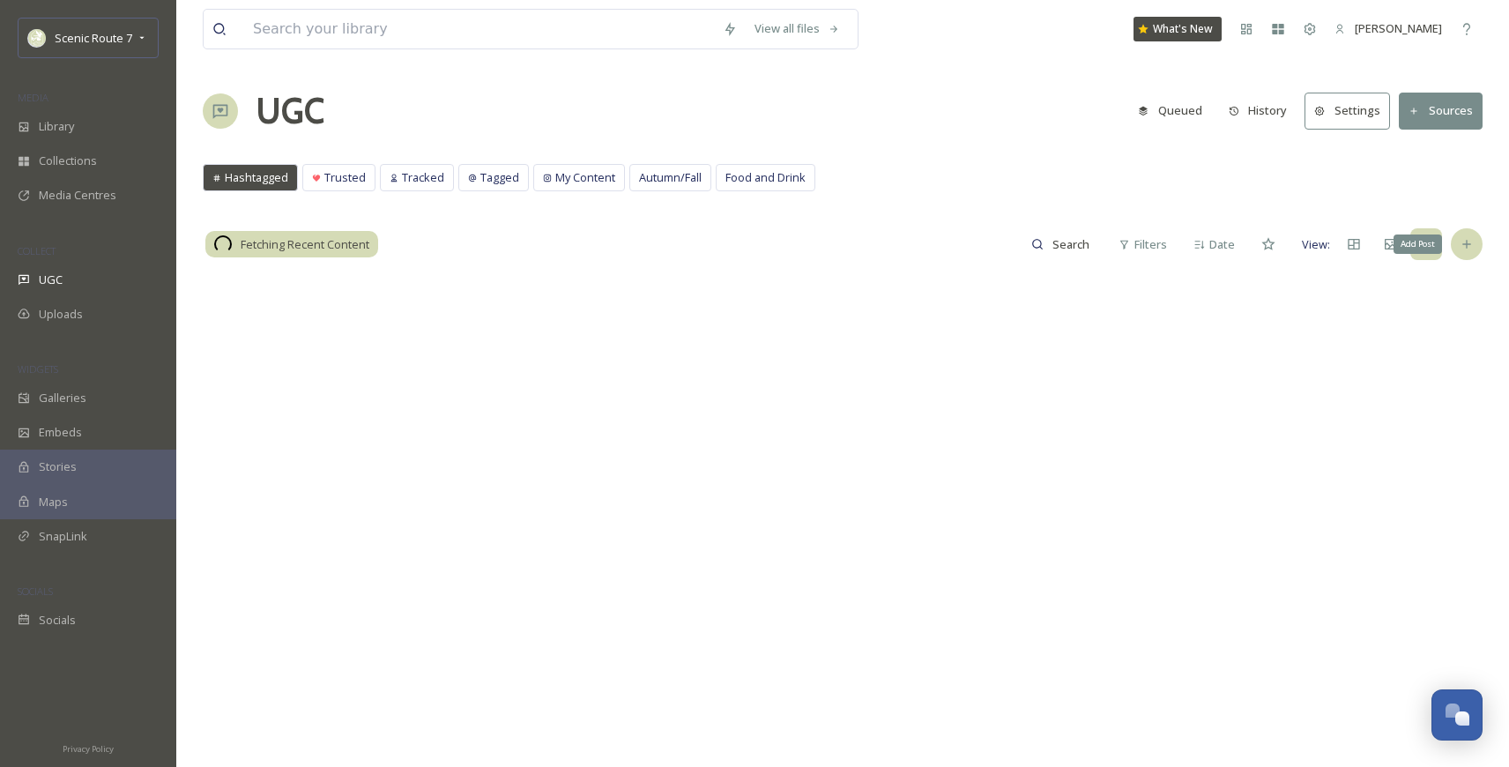
click at [1466, 246] on icon at bounding box center [1466, 244] width 14 height 14
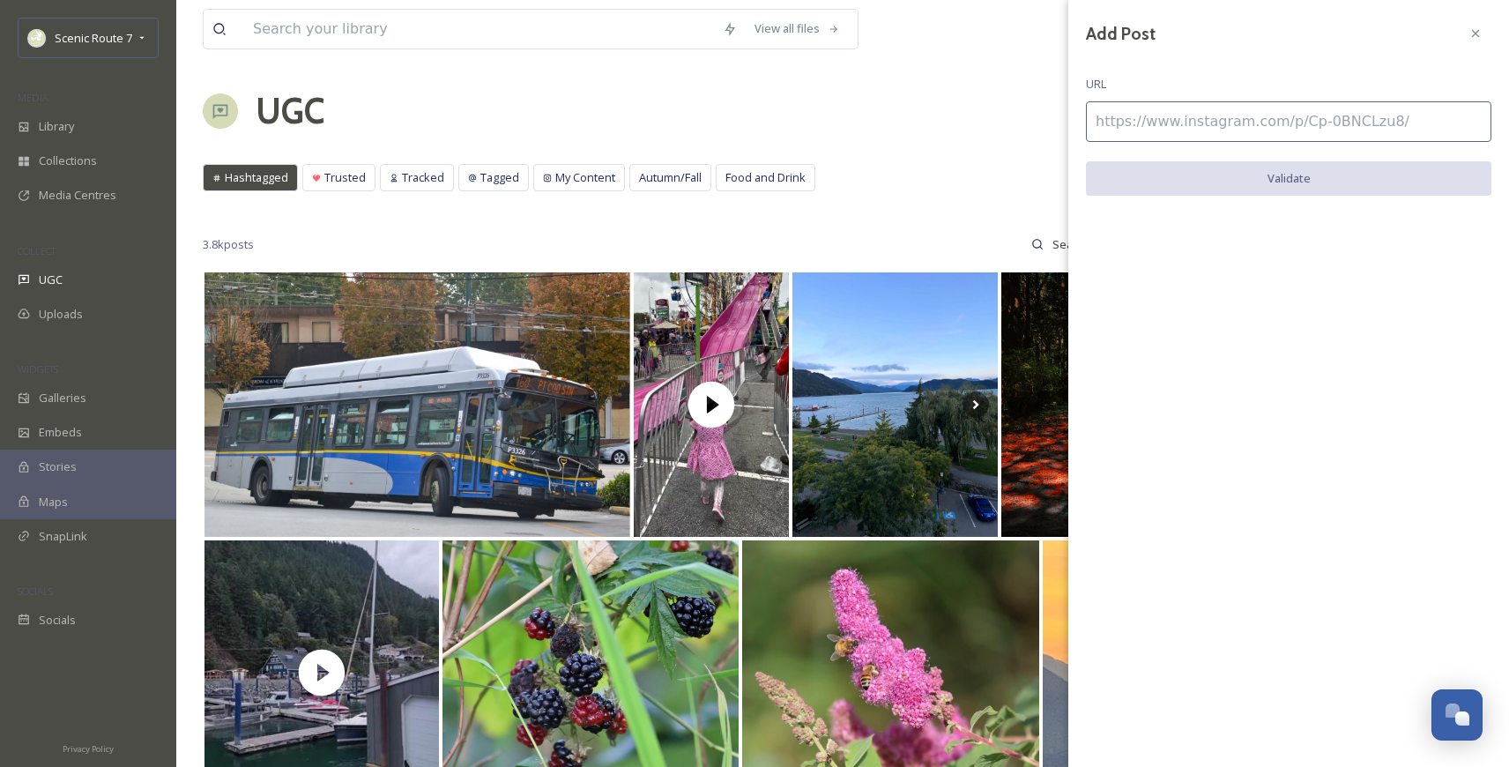
click at [1133, 124] on input at bounding box center [1288, 121] width 405 height 41
paste input "[URL][DOMAIN_NAME]"
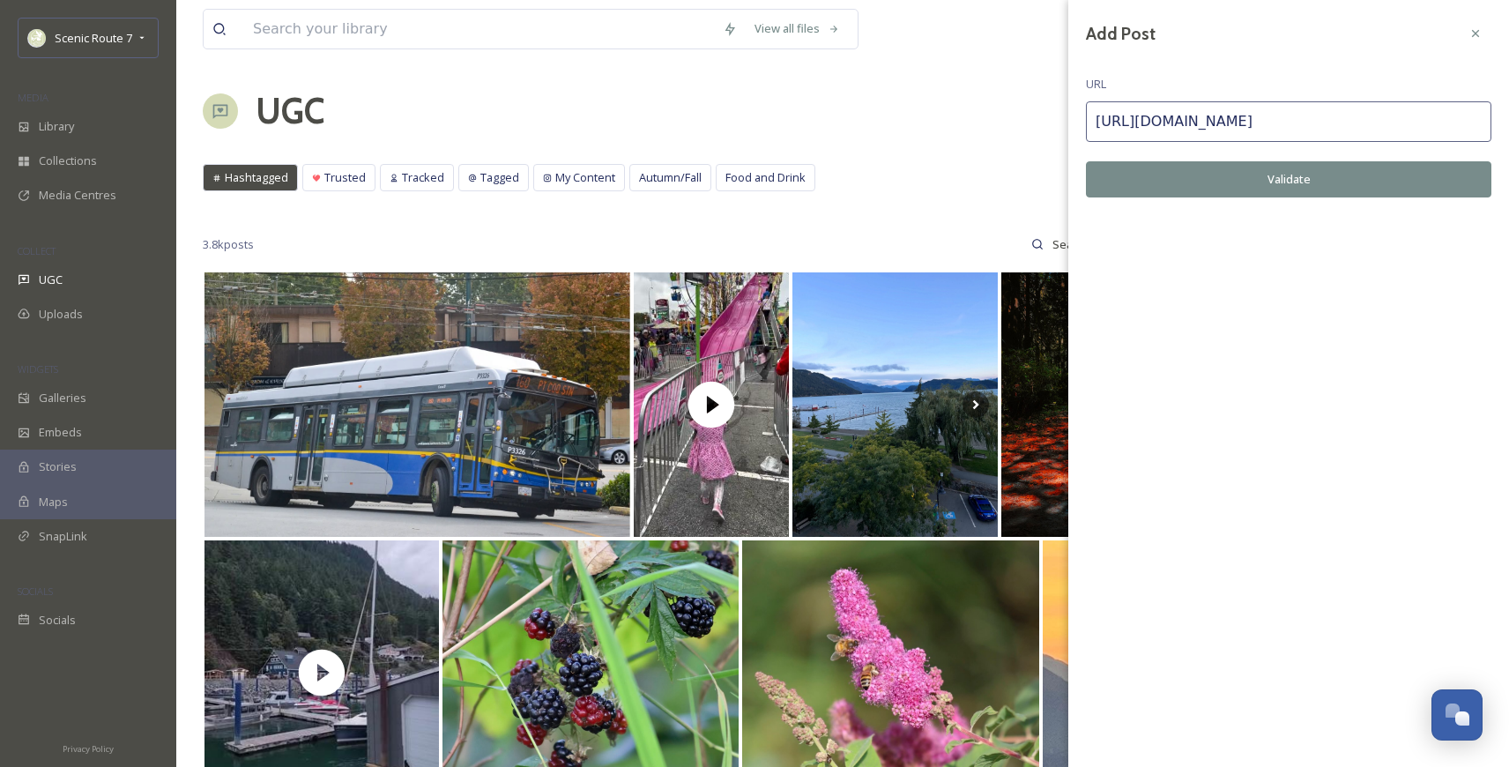
type input "[URL][DOMAIN_NAME]"
click at [1218, 182] on button "Validate" at bounding box center [1288, 179] width 405 height 36
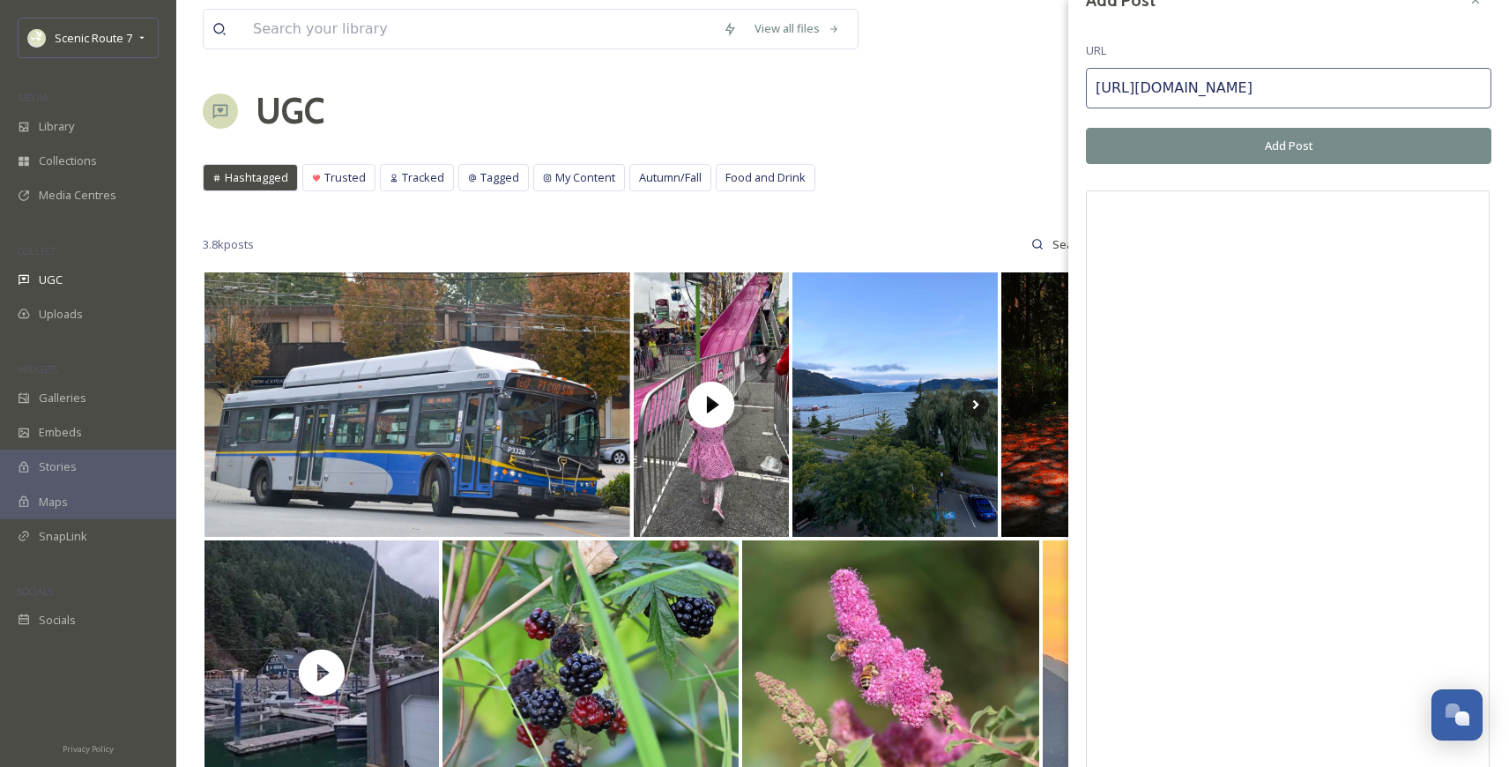
click at [1264, 145] on button "Add Post" at bounding box center [1288, 146] width 405 height 36
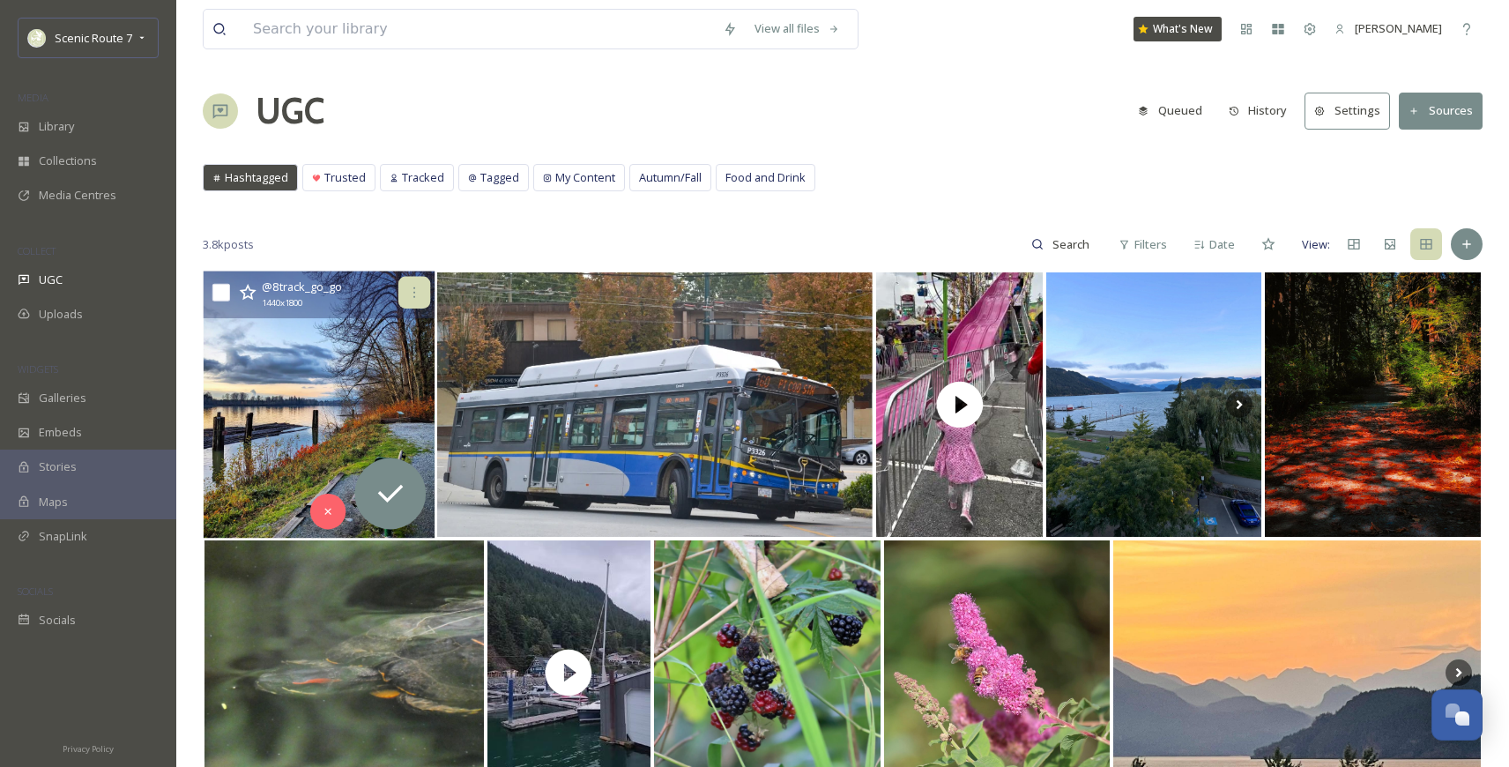
click at [413, 292] on icon at bounding box center [414, 292] width 2 height 11
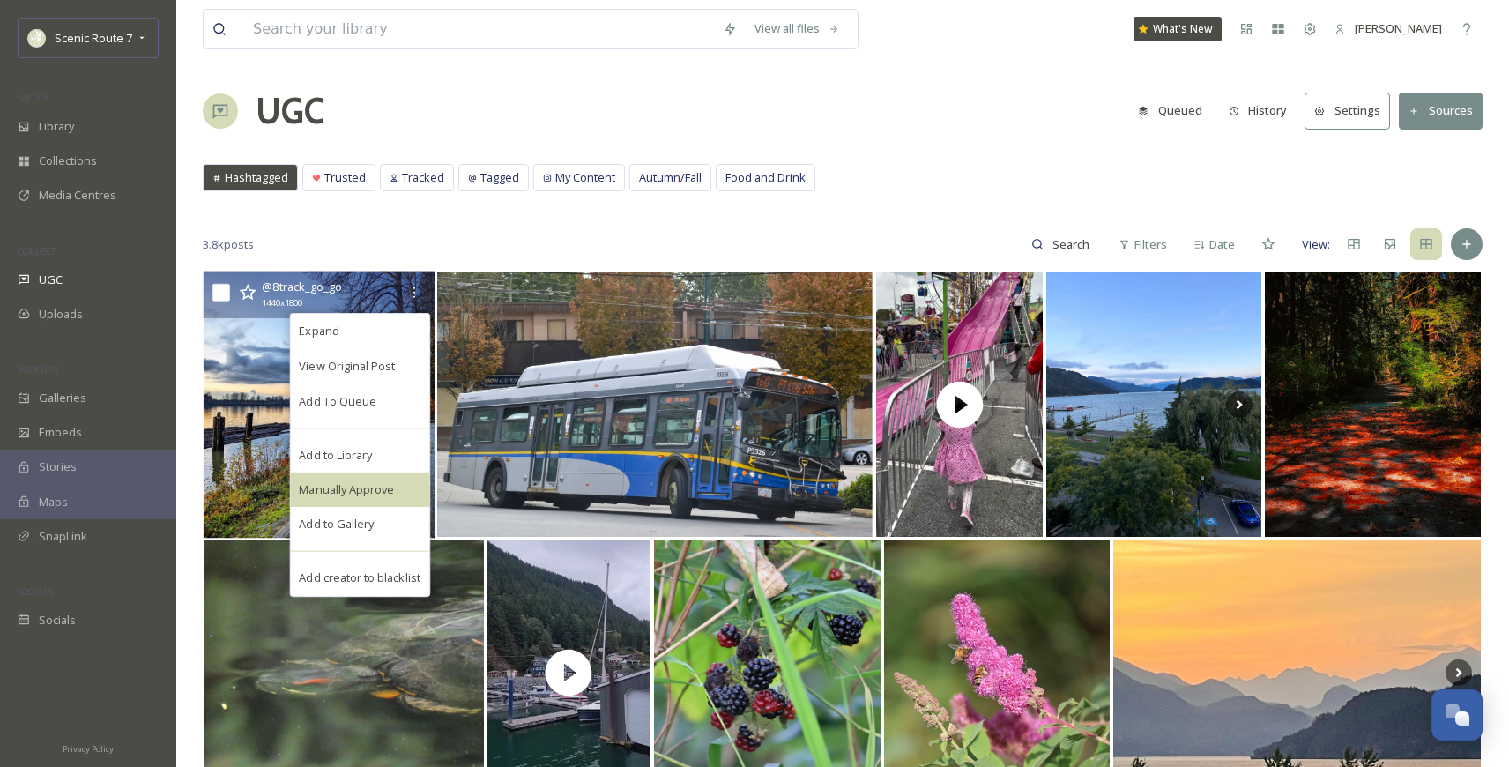
click at [367, 485] on span "Manually Approve" at bounding box center [346, 489] width 95 height 17
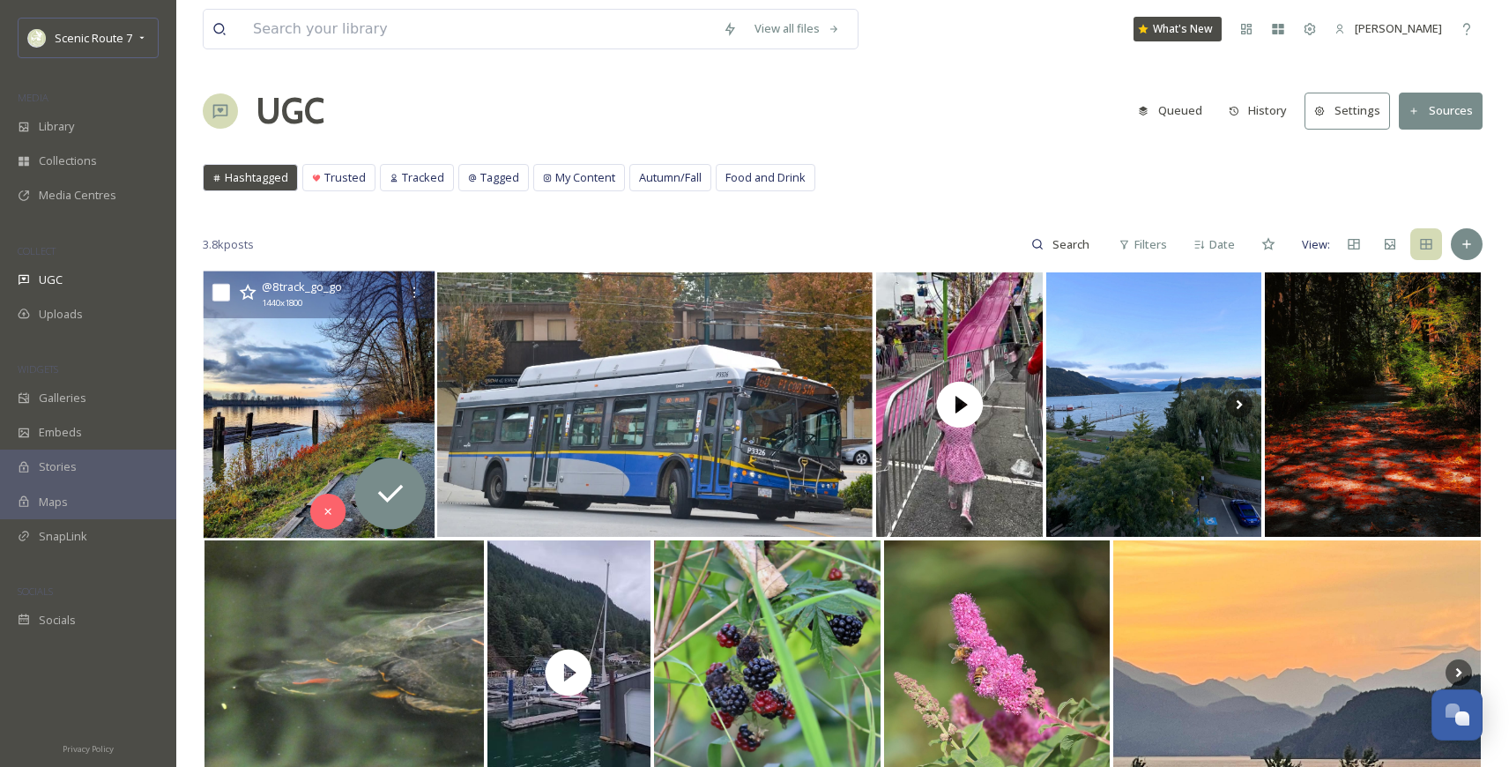
click at [310, 433] on img at bounding box center [319, 404] width 231 height 267
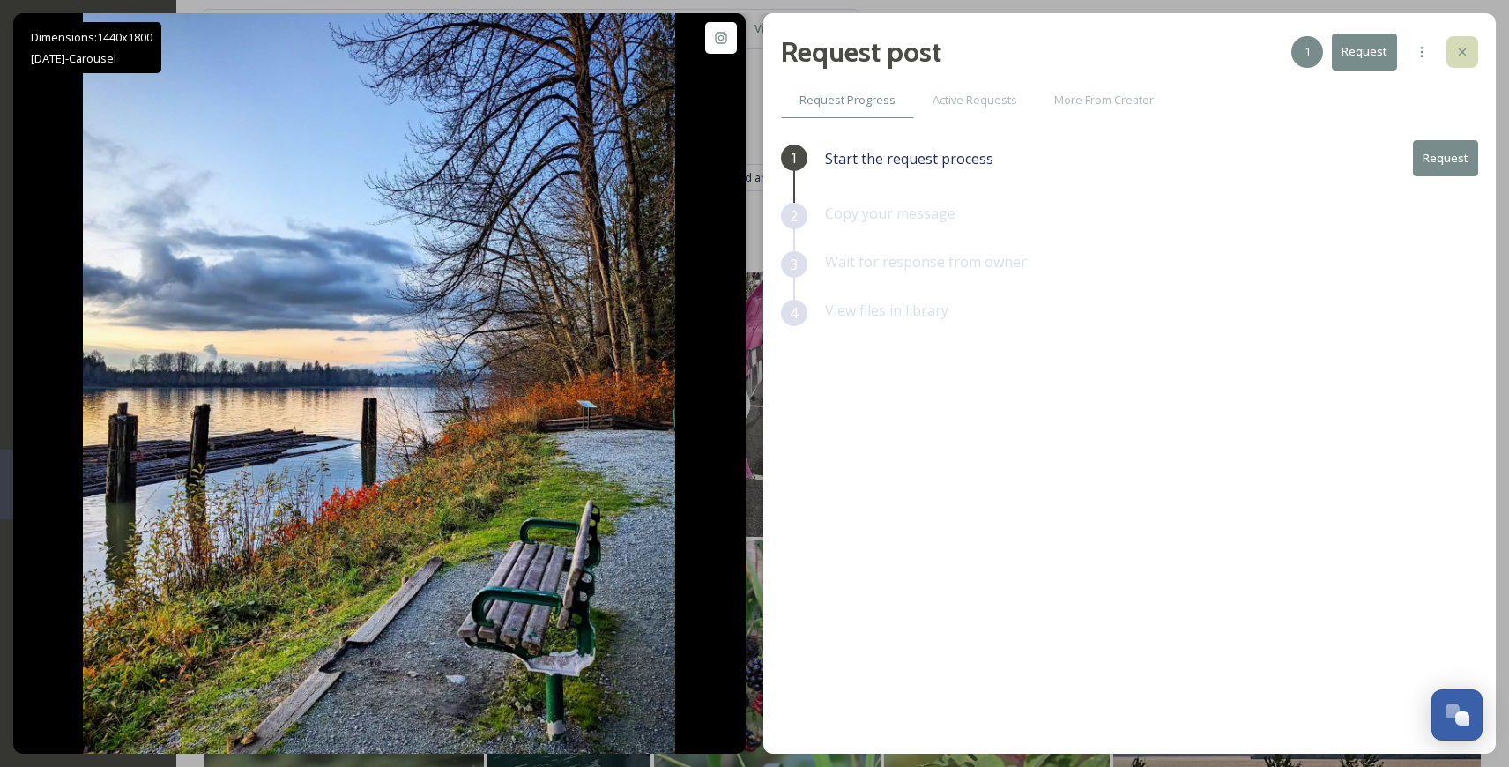
click at [1464, 52] on icon at bounding box center [1462, 52] width 14 height 14
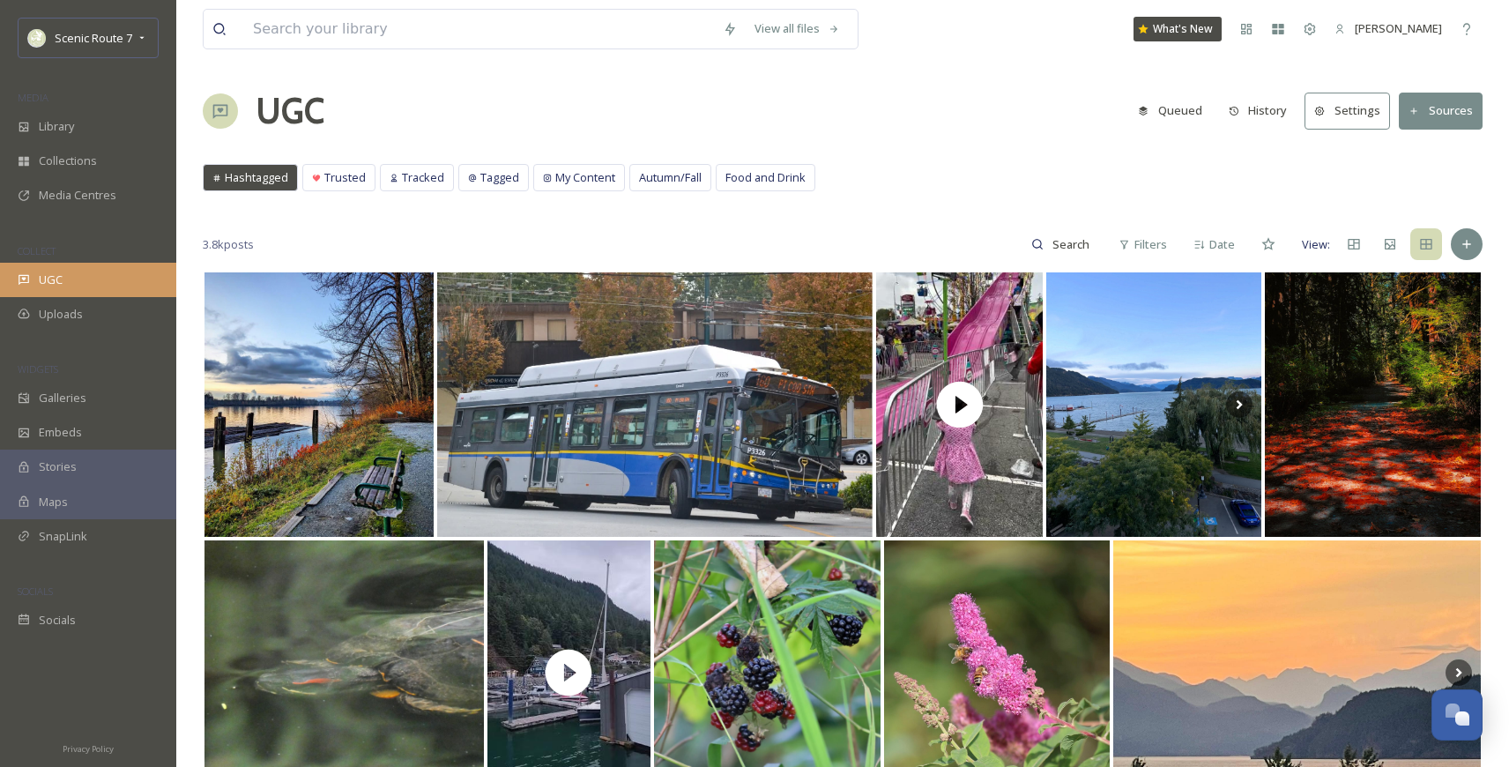
click at [63, 280] on div "UGC" at bounding box center [88, 280] width 176 height 34
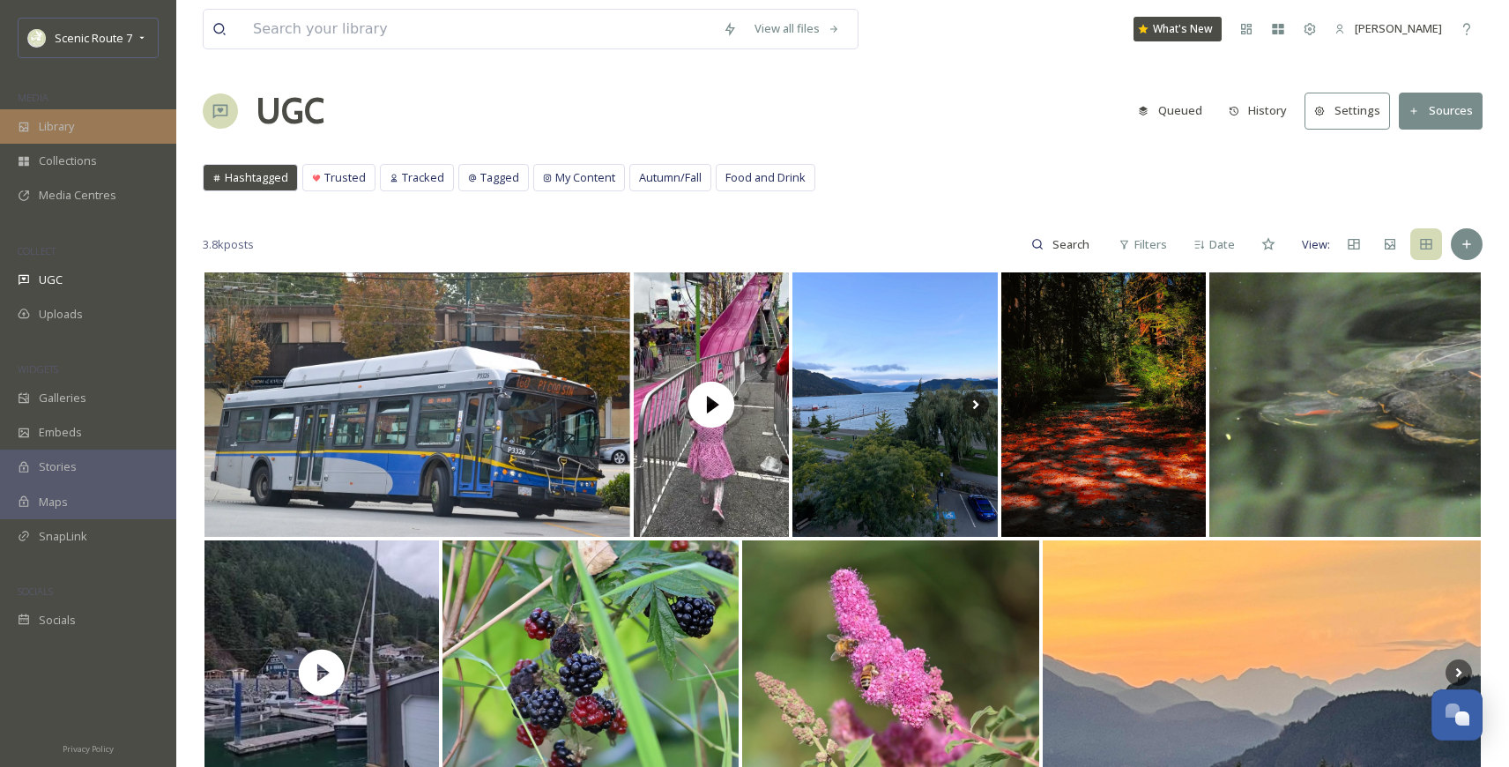
click at [67, 121] on span "Library" at bounding box center [56, 126] width 35 height 17
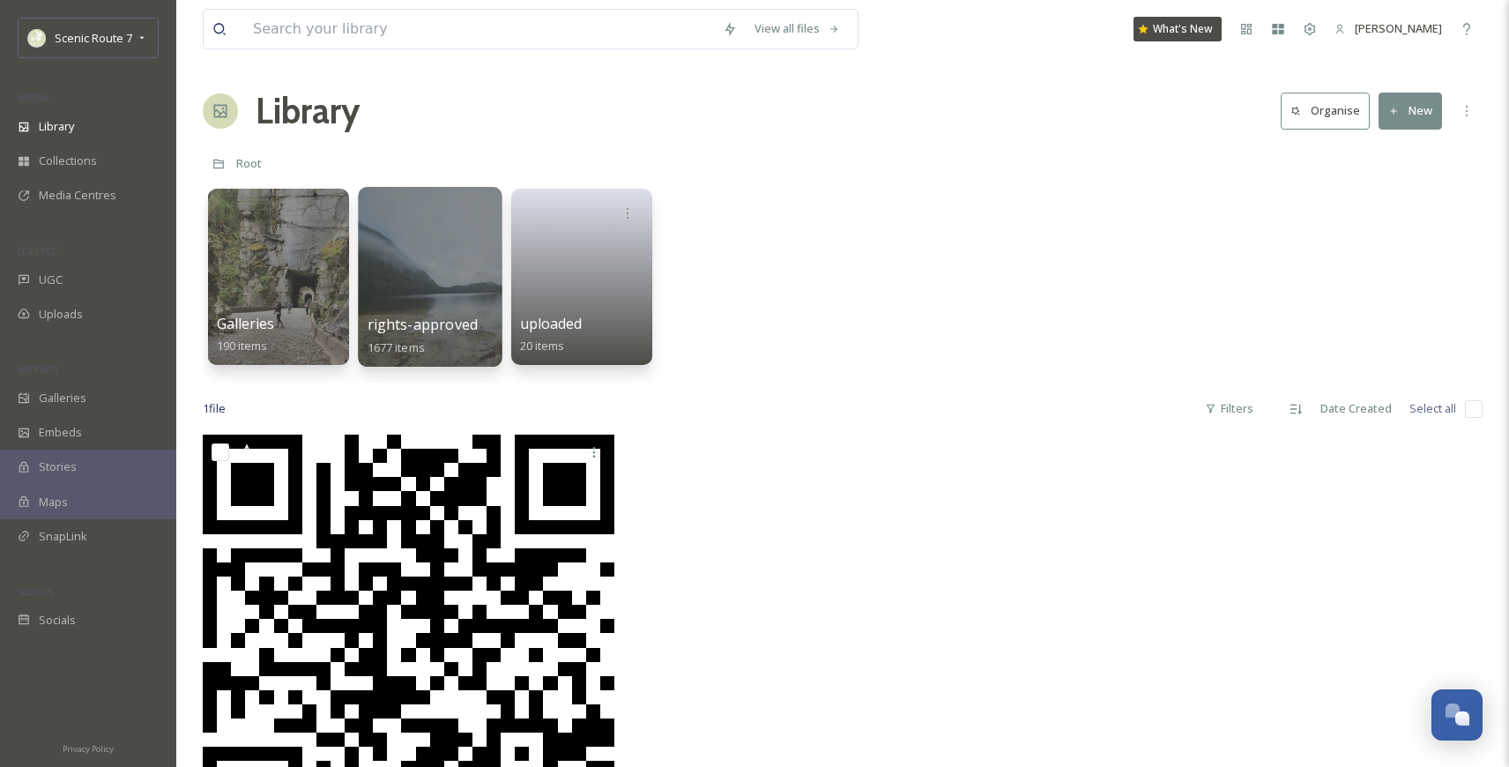
click at [449, 270] on div at bounding box center [430, 277] width 144 height 180
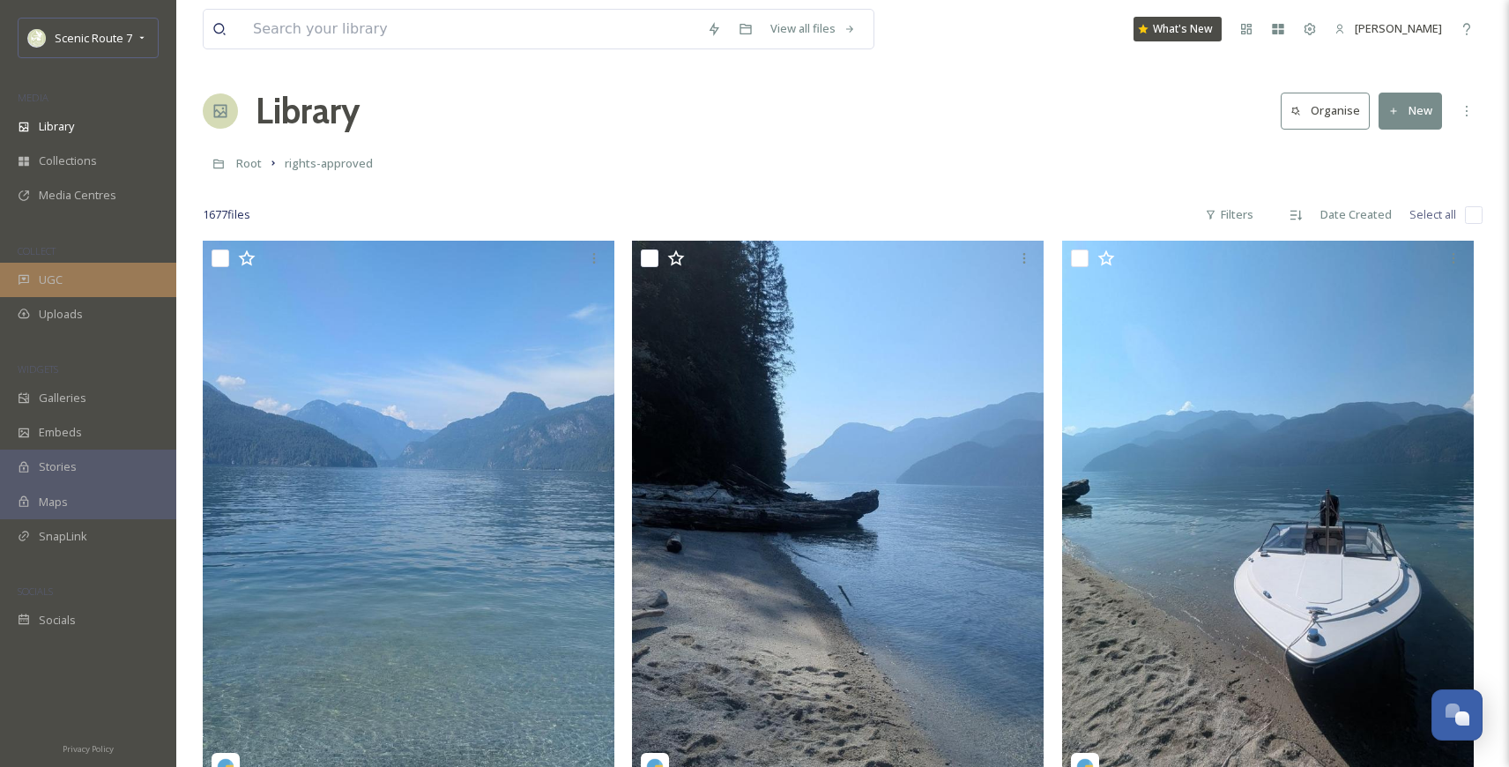
click at [52, 282] on span "UGC" at bounding box center [51, 279] width 24 height 17
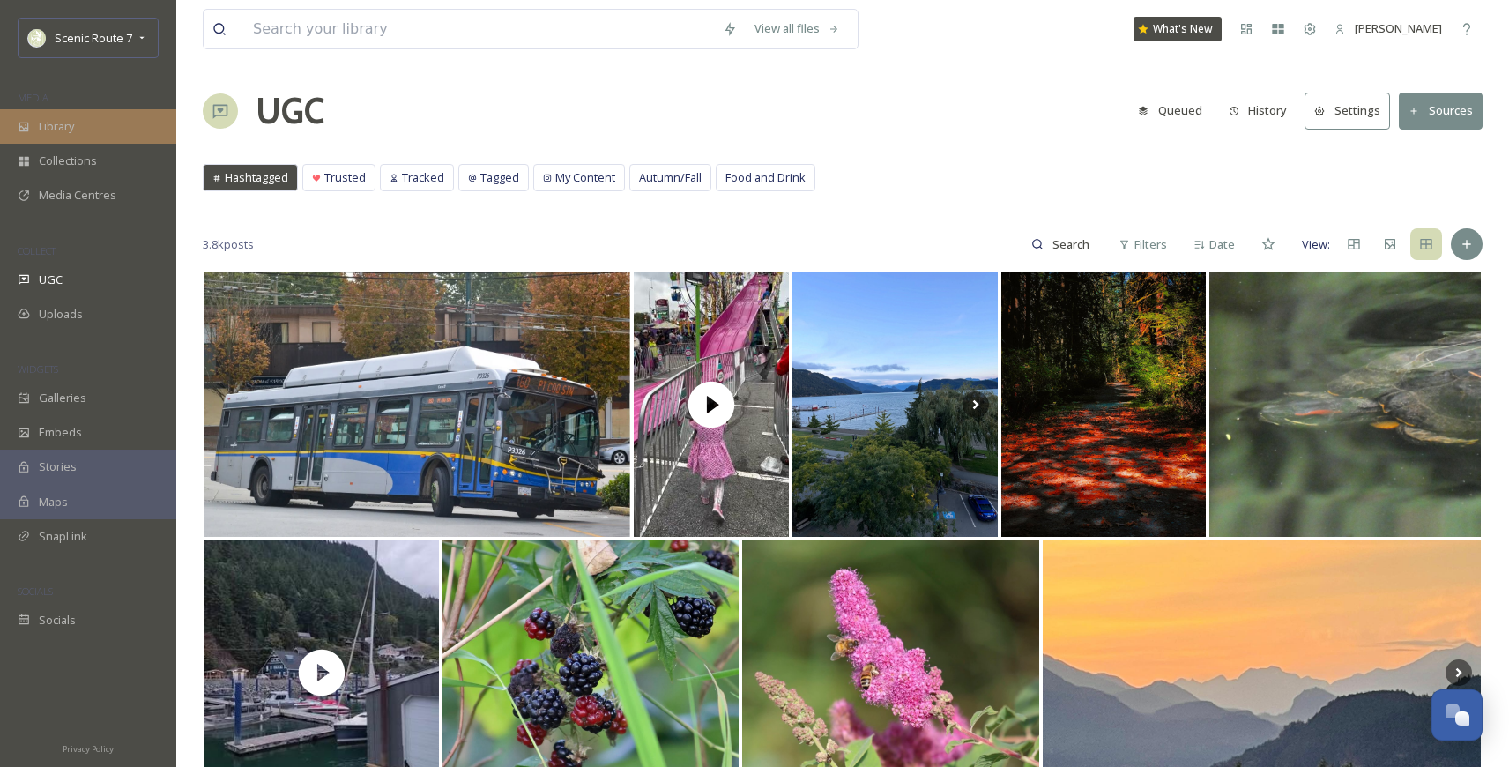
click at [56, 134] on span "Library" at bounding box center [56, 126] width 35 height 17
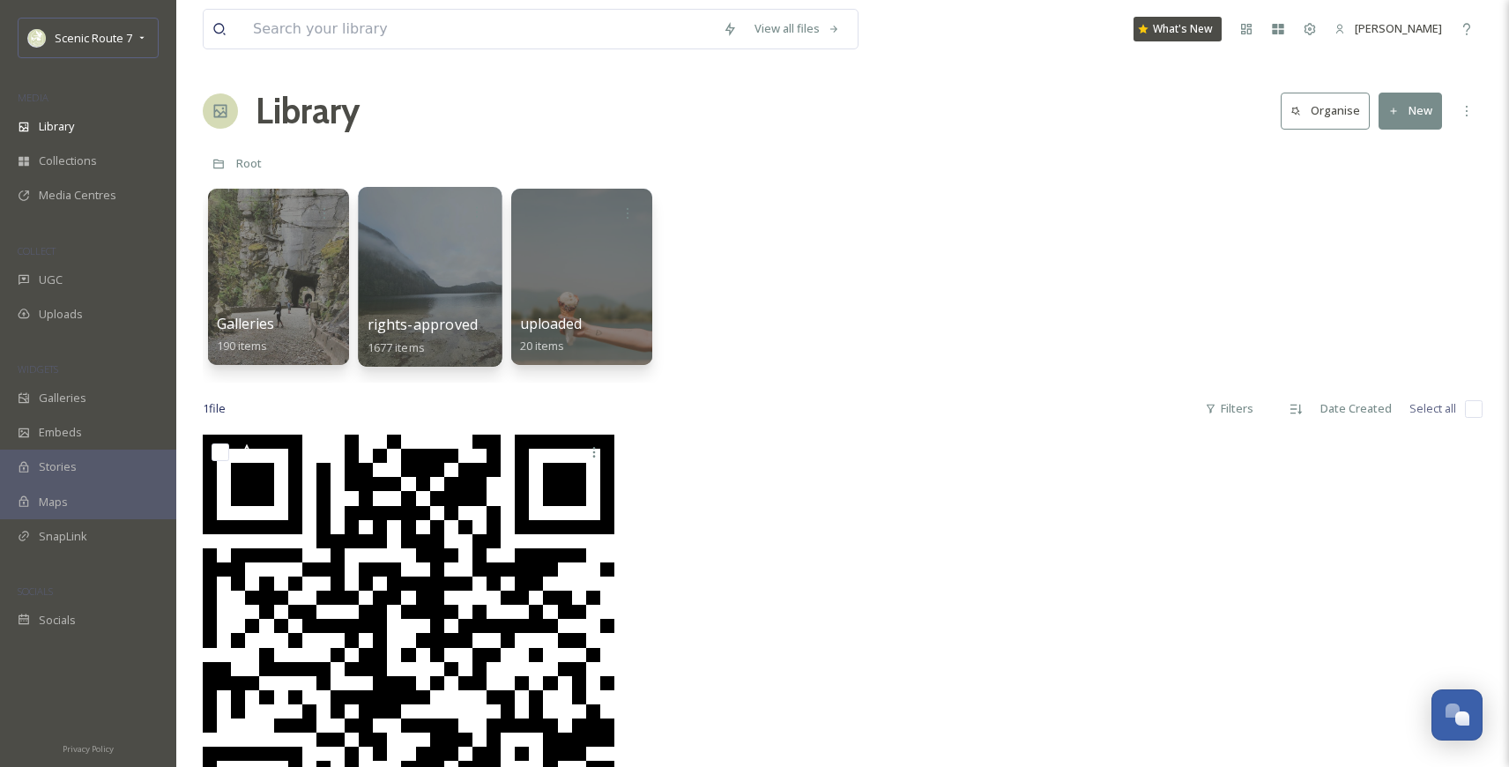
click at [406, 293] on div at bounding box center [430, 277] width 144 height 180
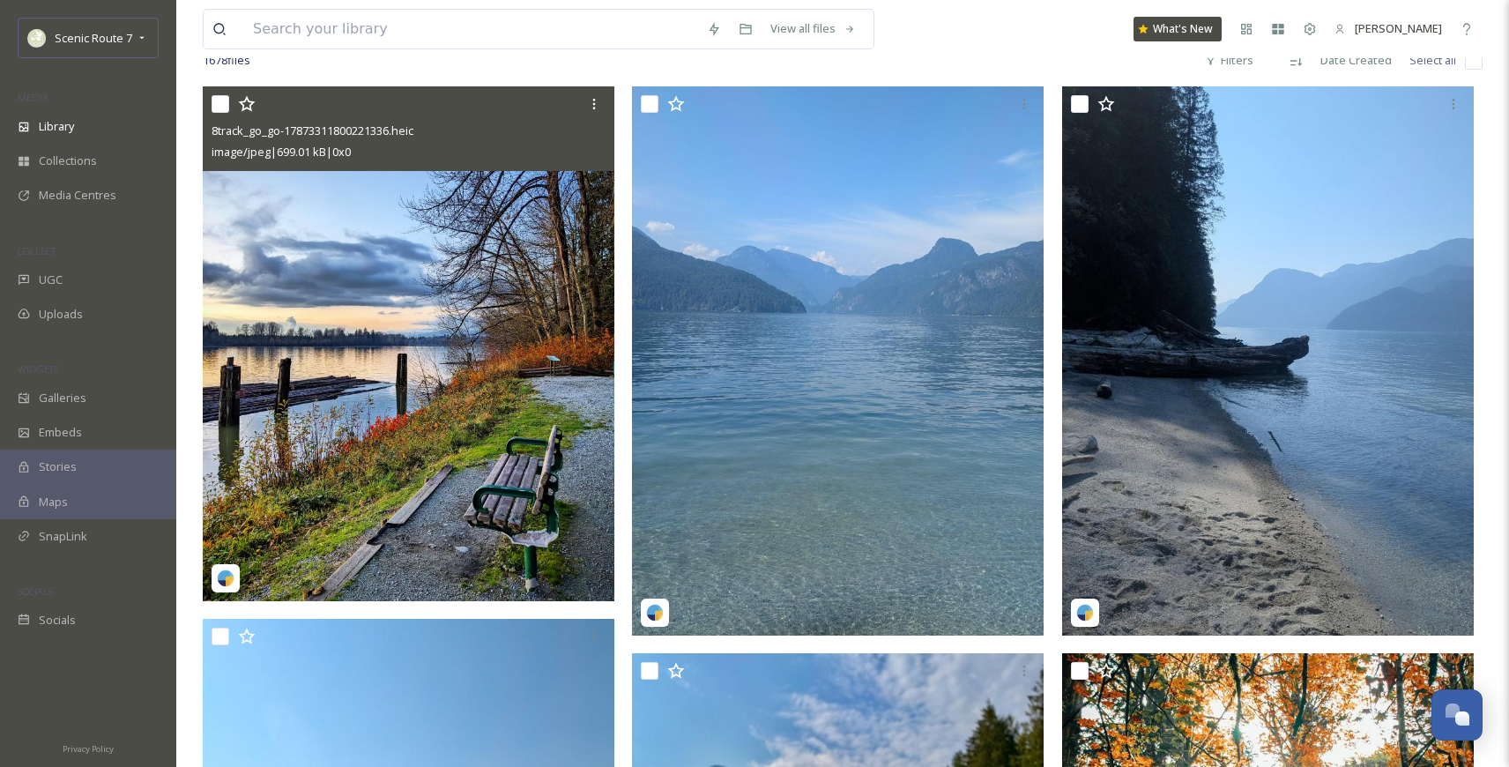
scroll to position [159, 0]
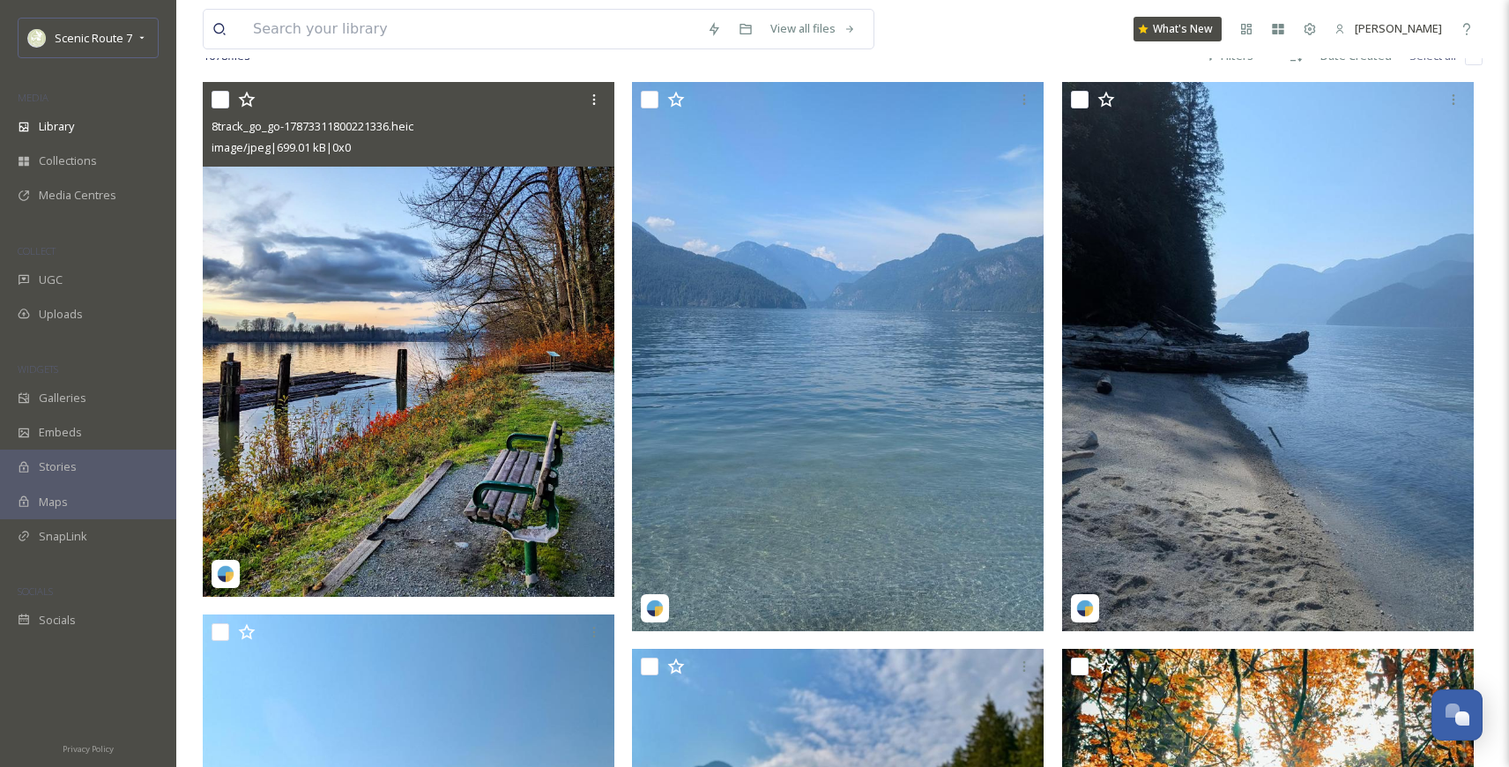
click at [410, 367] on img at bounding box center [408, 339] width 411 height 515
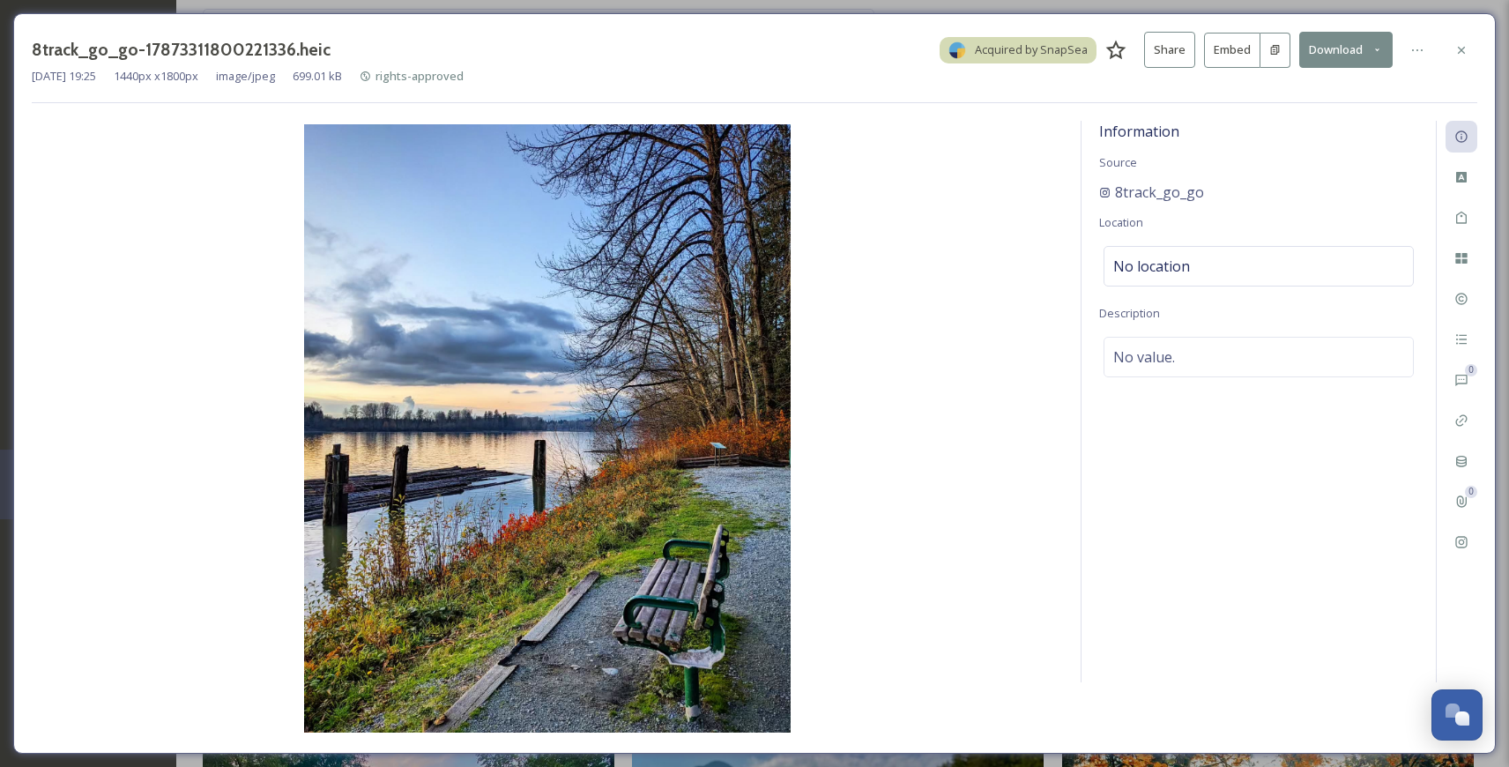
click at [1353, 41] on button "Download" at bounding box center [1345, 50] width 93 height 36
click at [1344, 92] on span "Download Original (1440 x 1800)" at bounding box center [1299, 90] width 167 height 17
click at [1465, 41] on div at bounding box center [1461, 50] width 32 height 32
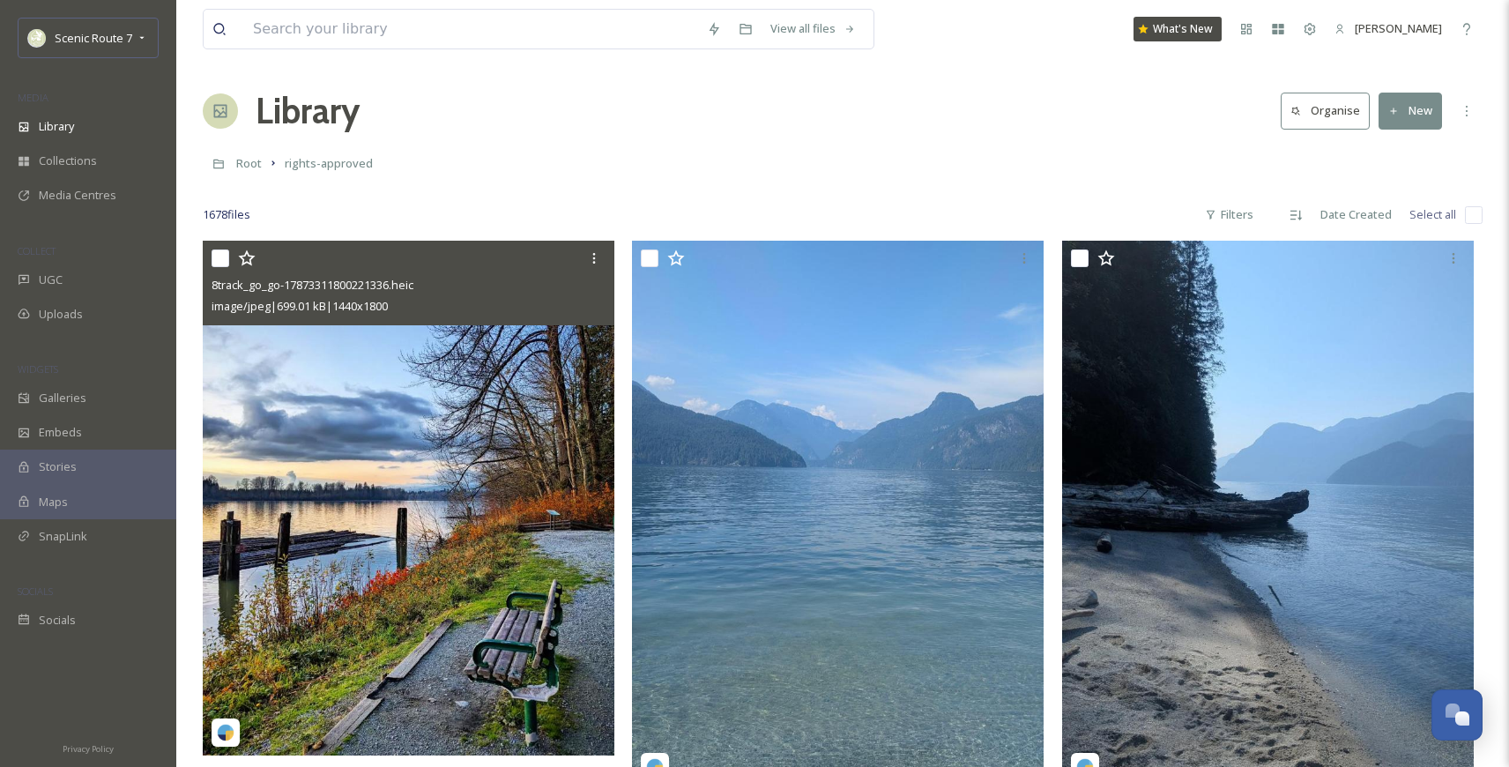
click at [452, 418] on img at bounding box center [408, 498] width 411 height 515
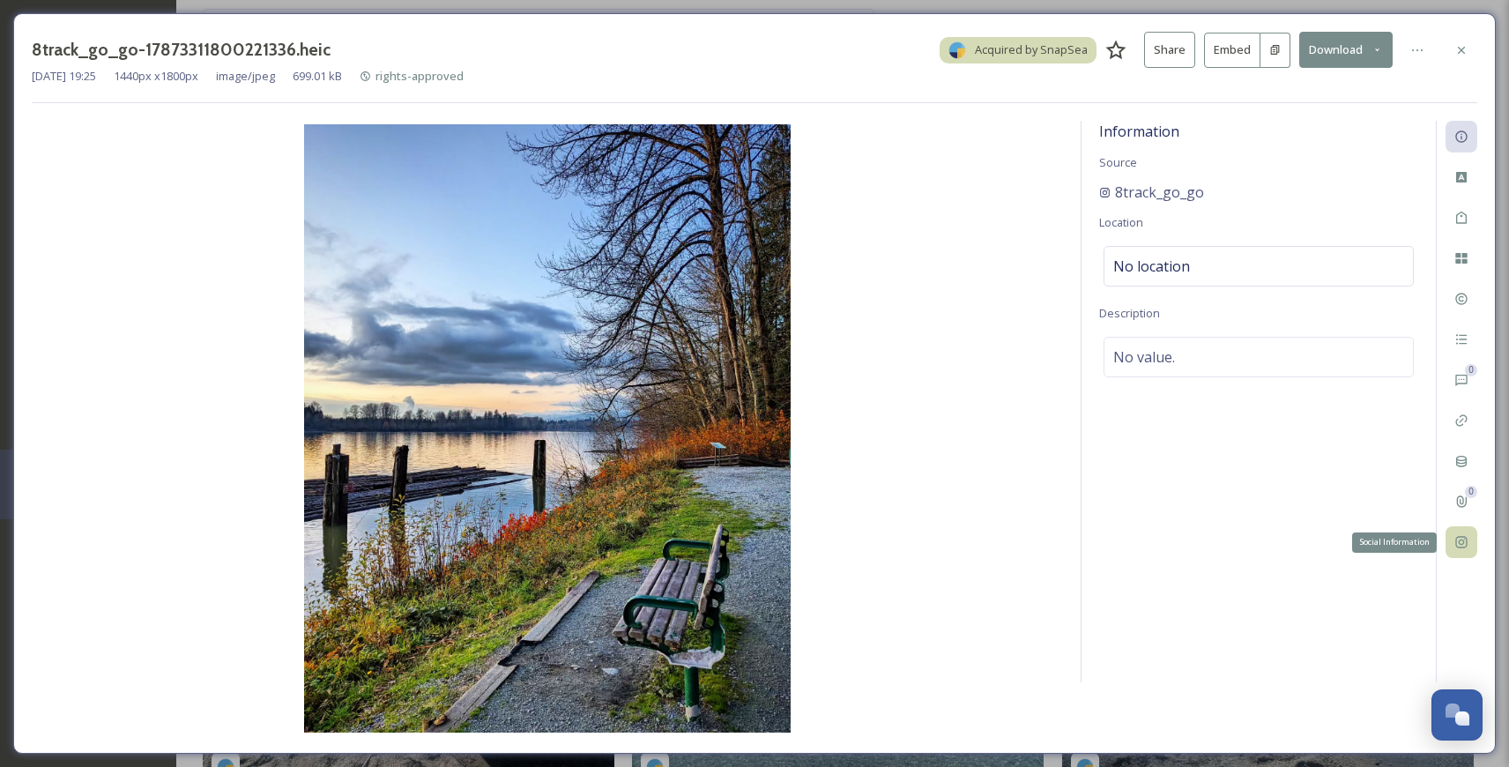
click at [1464, 543] on icon at bounding box center [1461, 542] width 14 height 14
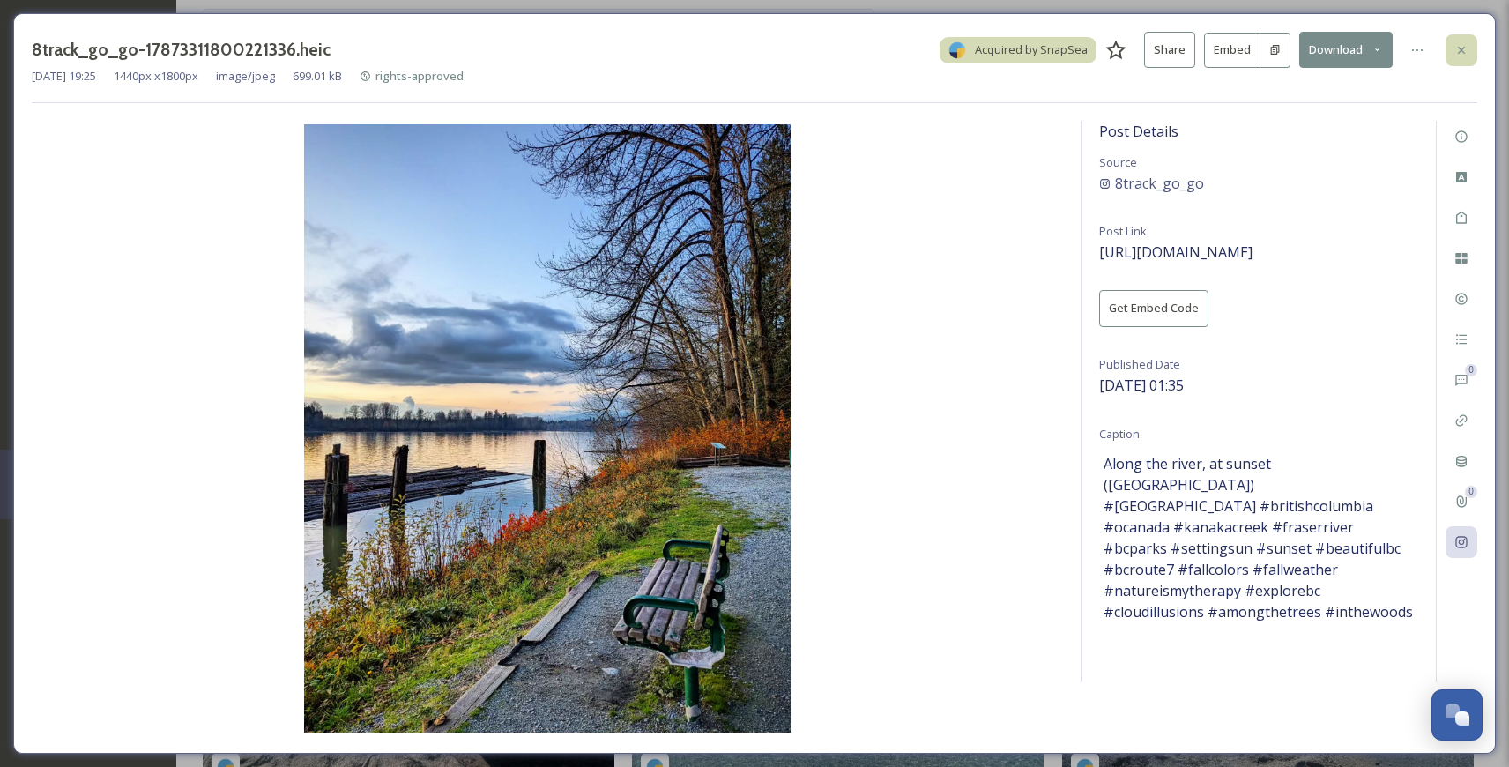
click at [1457, 48] on icon at bounding box center [1461, 50] width 14 height 14
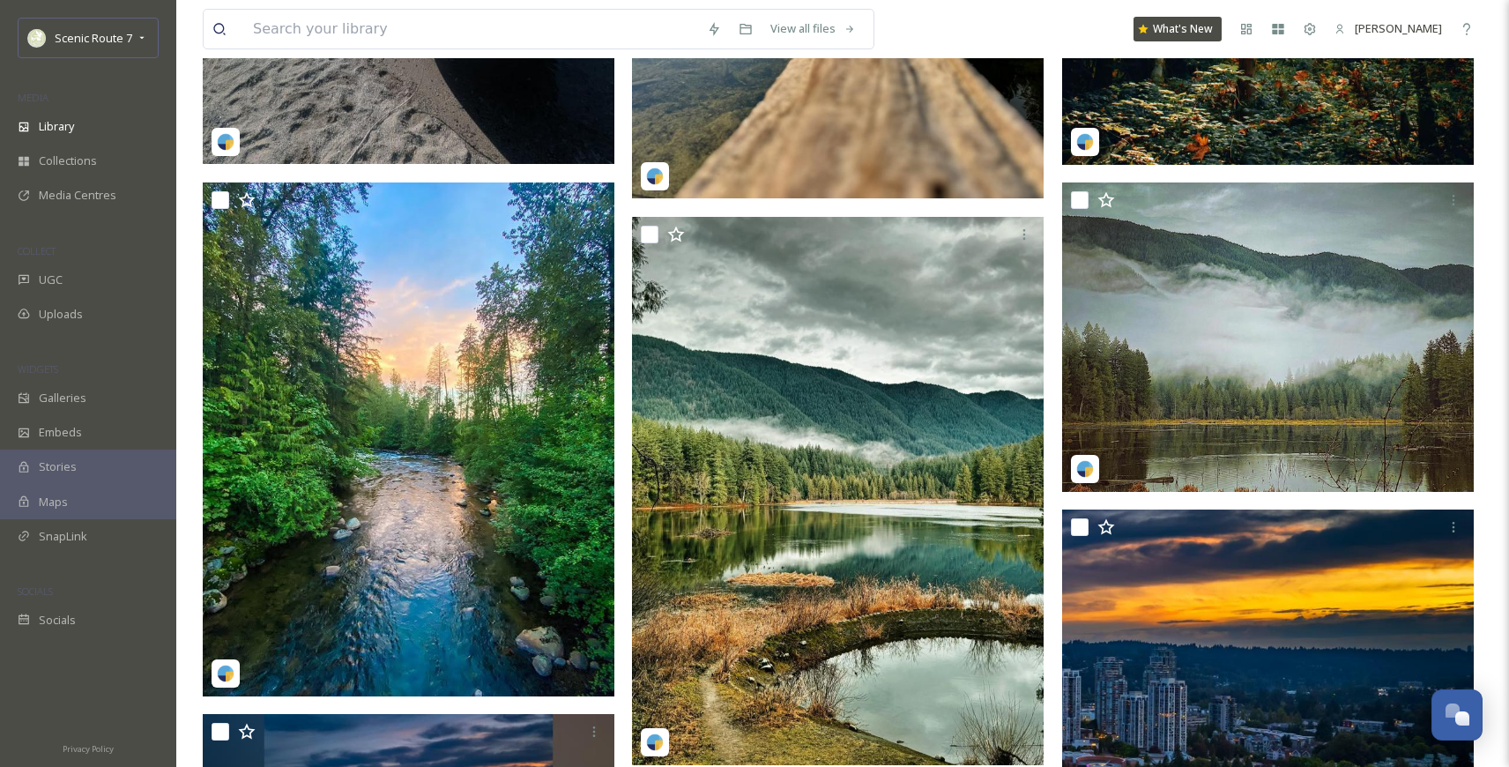
scroll to position [456, 0]
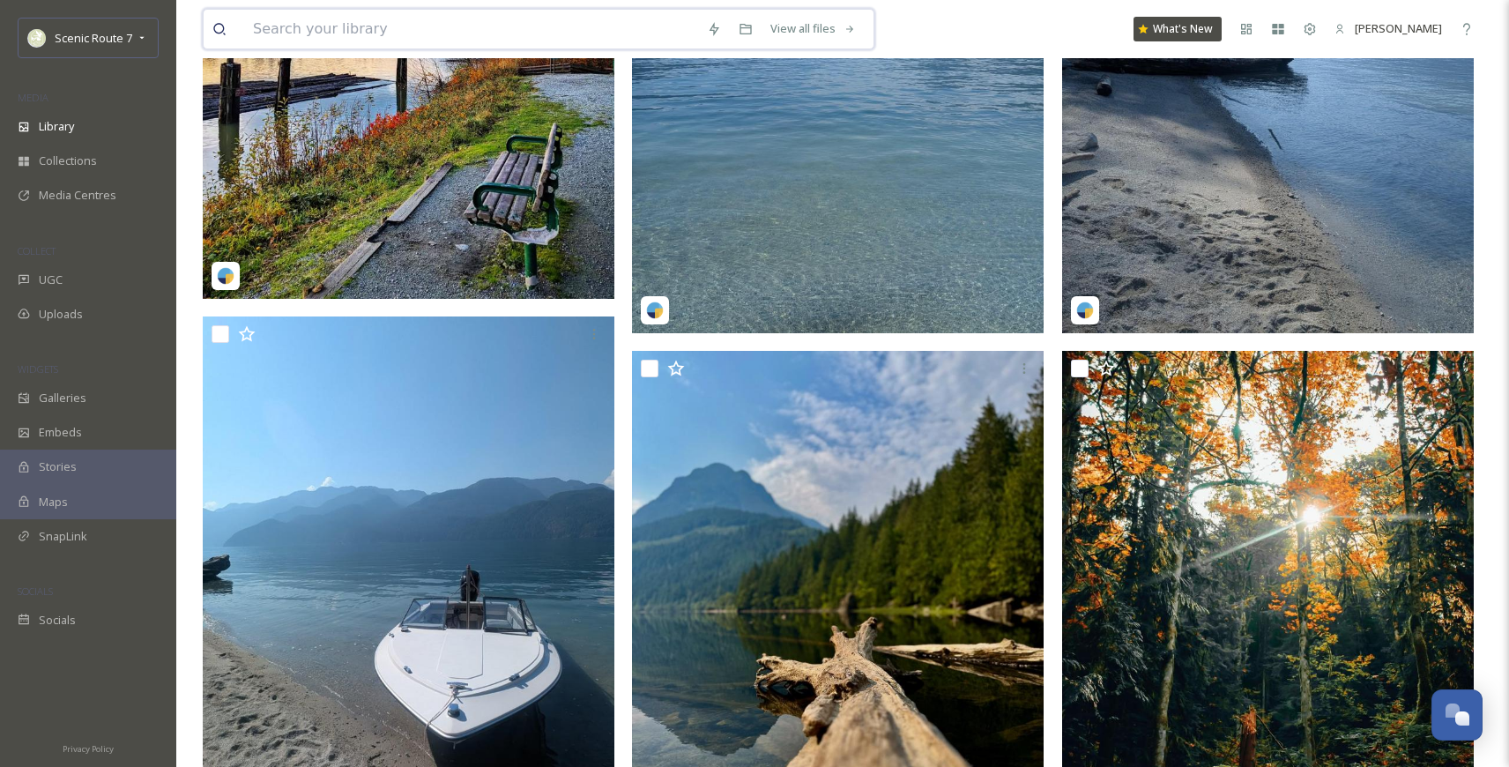
click at [310, 34] on input at bounding box center [471, 29] width 454 height 39
type input "[GEOGRAPHIC_DATA]"
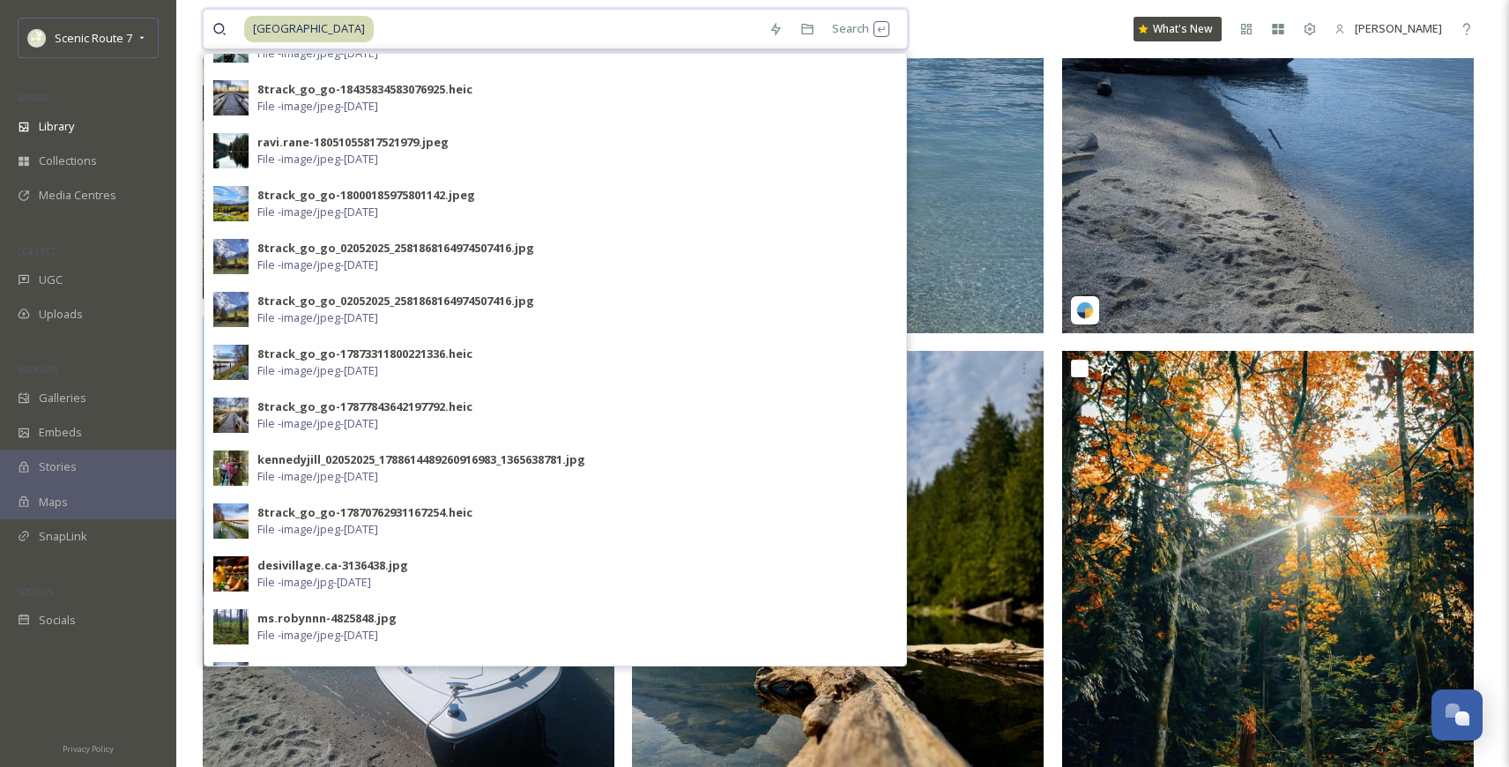
scroll to position [445, 0]
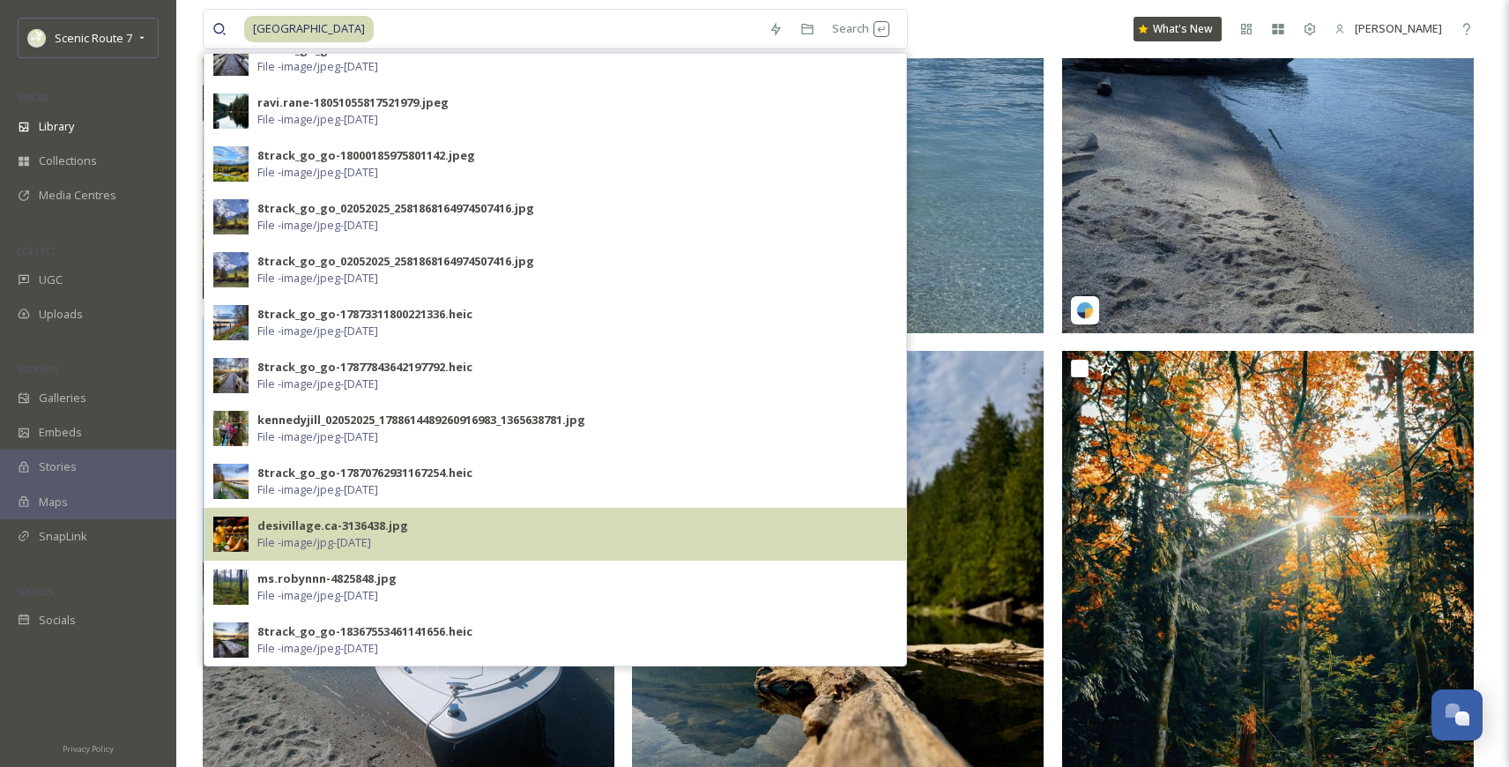
click at [278, 534] on span "File - image/jpg - [DATE]" at bounding box center [314, 542] width 114 height 17
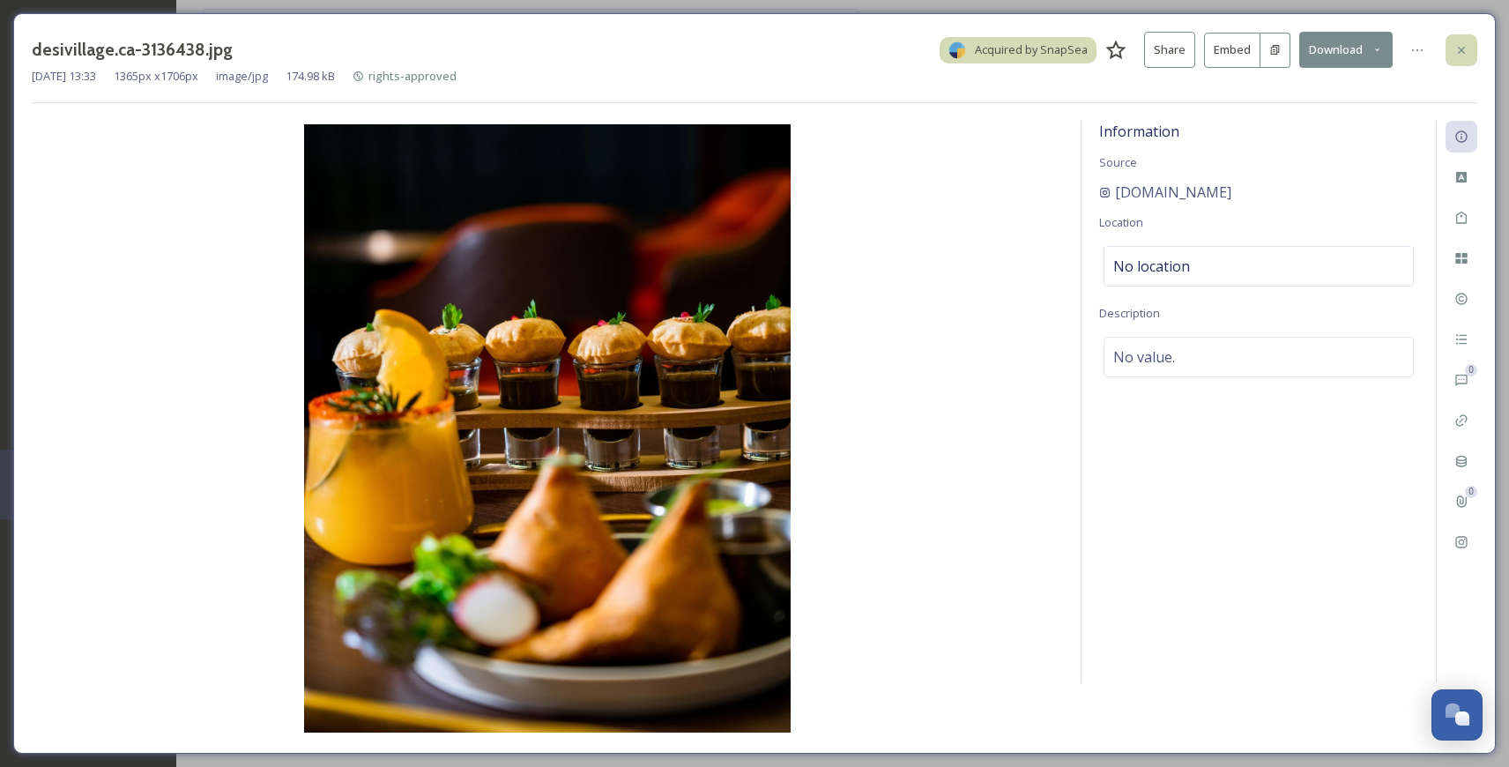
click at [1455, 43] on icon at bounding box center [1461, 50] width 14 height 14
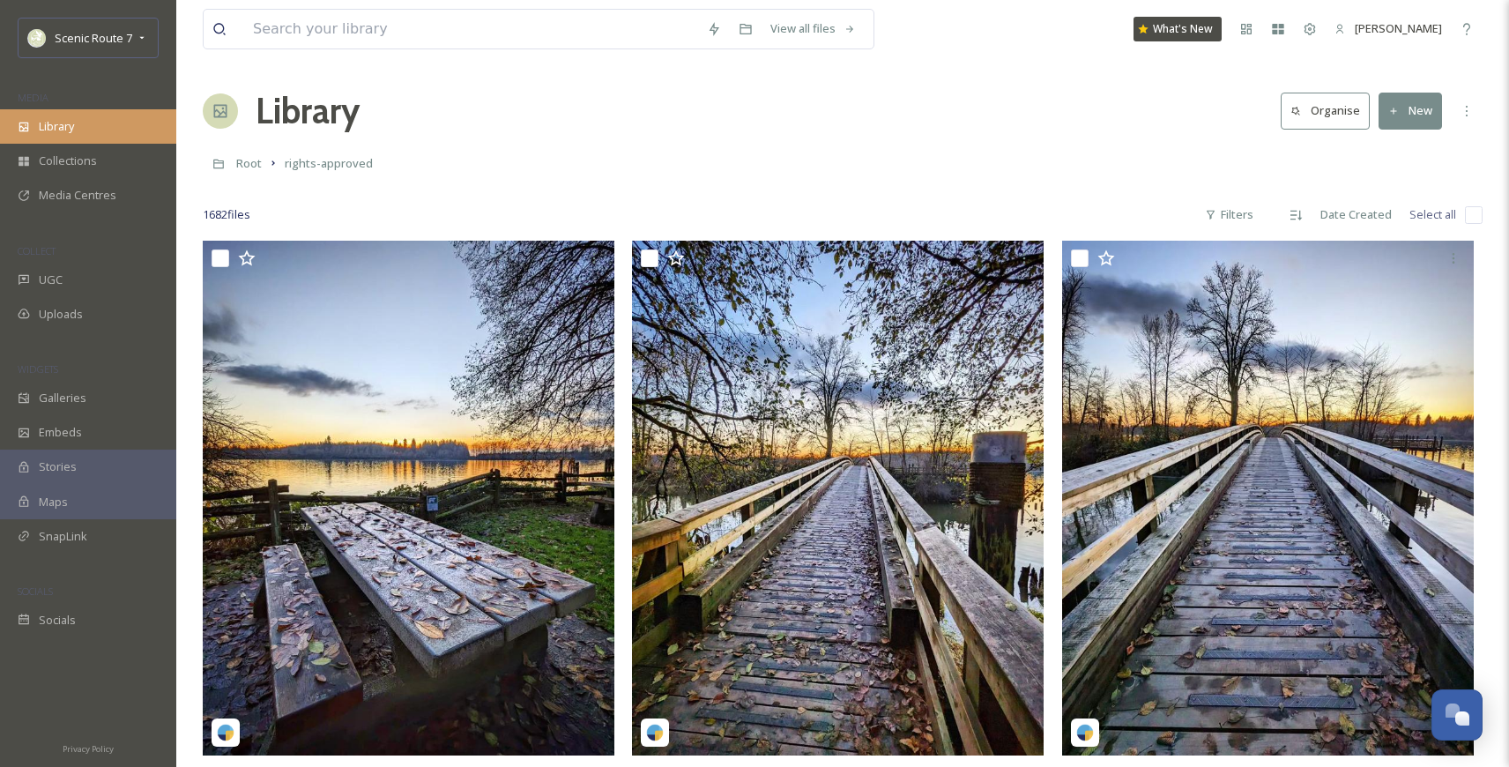
click at [116, 119] on div "Library" at bounding box center [88, 126] width 176 height 34
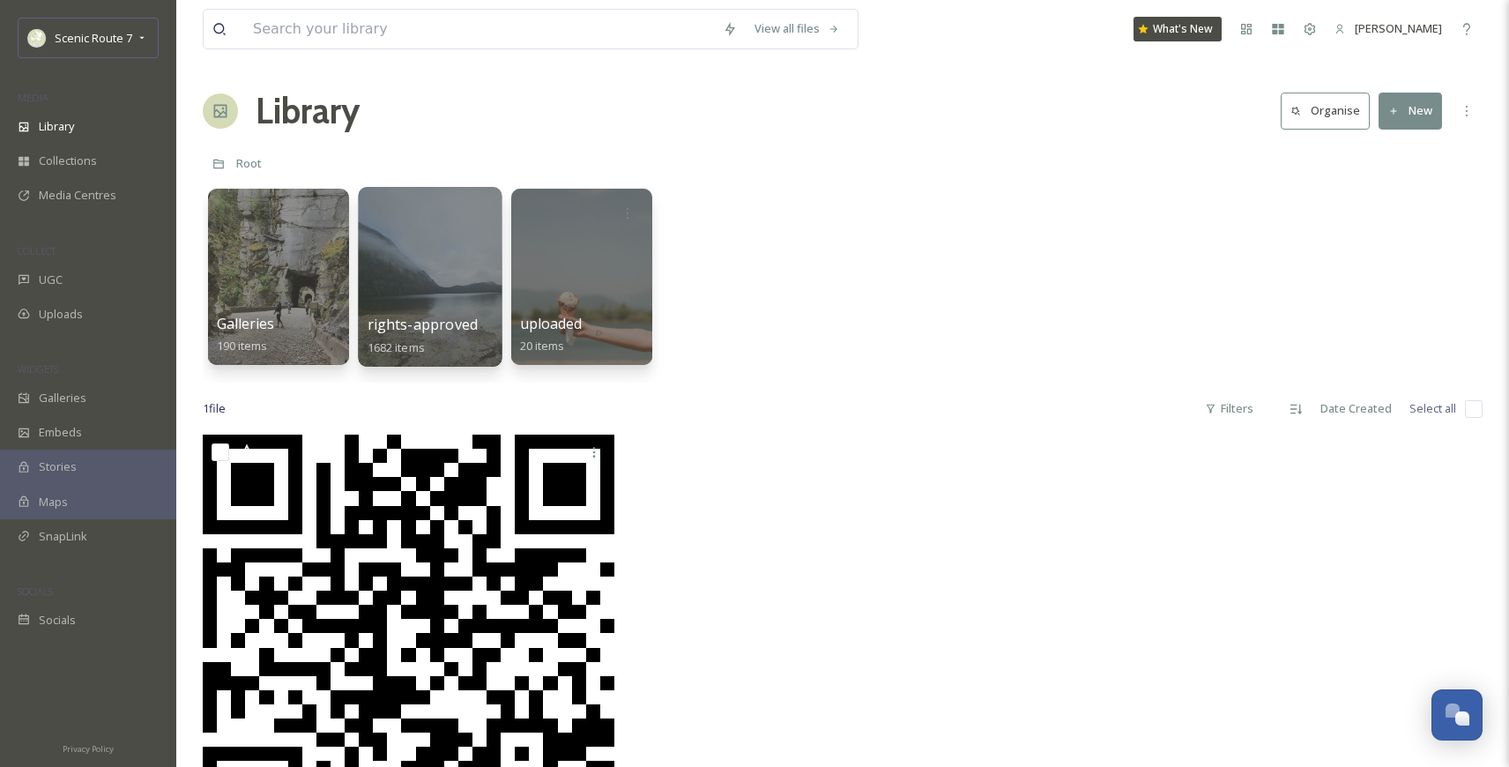
click at [418, 259] on div at bounding box center [430, 277] width 144 height 180
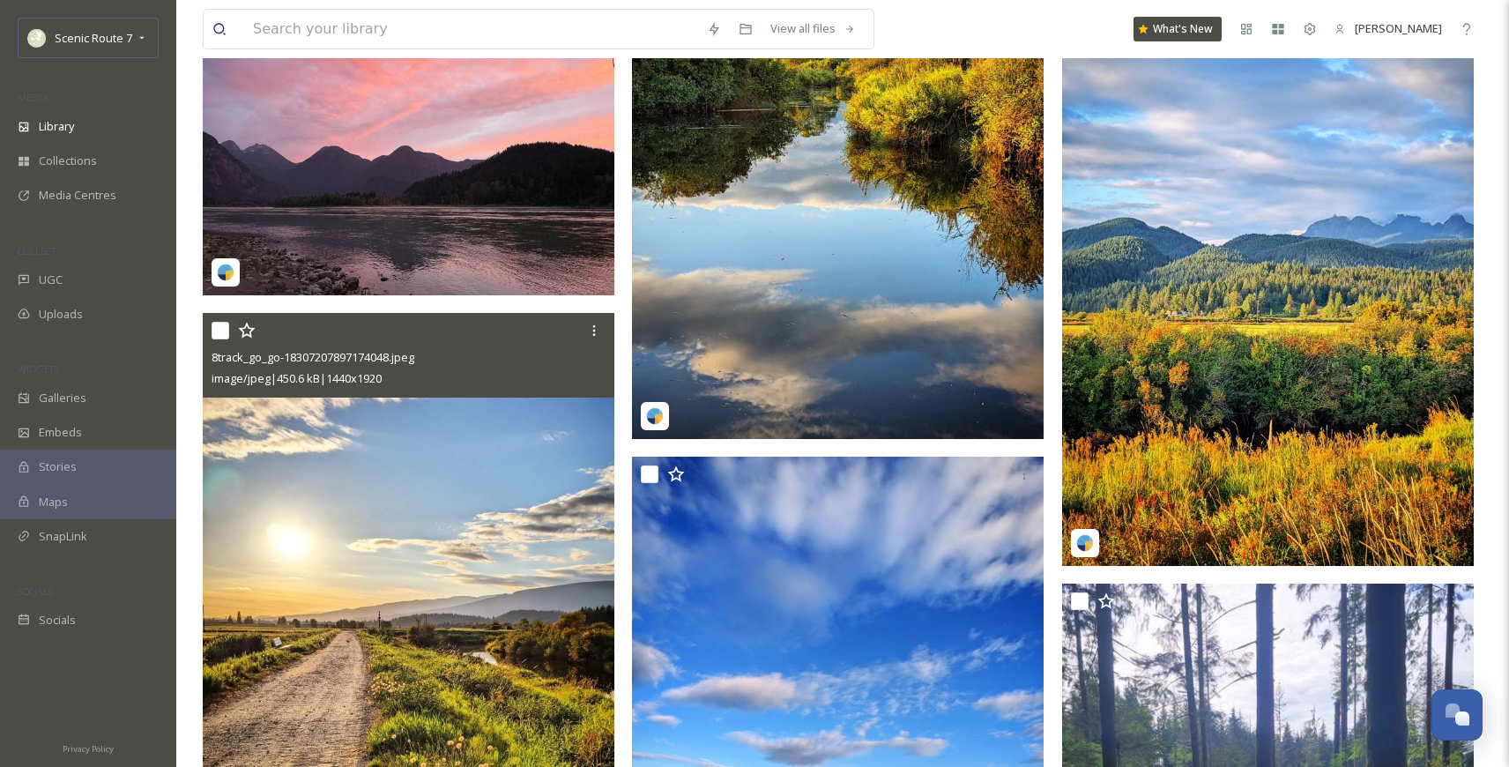
scroll to position [6001, 0]
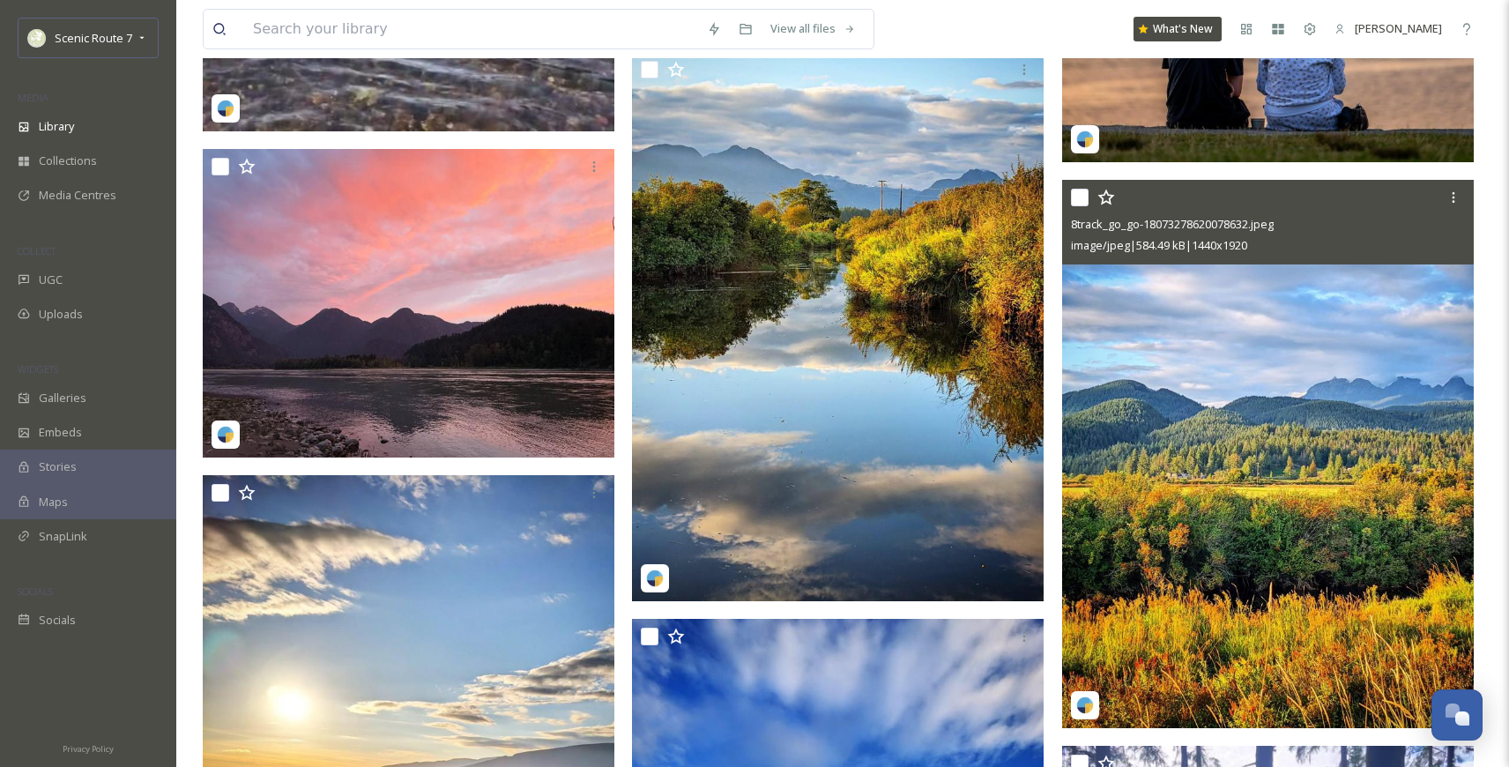
click at [1185, 503] on img at bounding box center [1267, 454] width 411 height 548
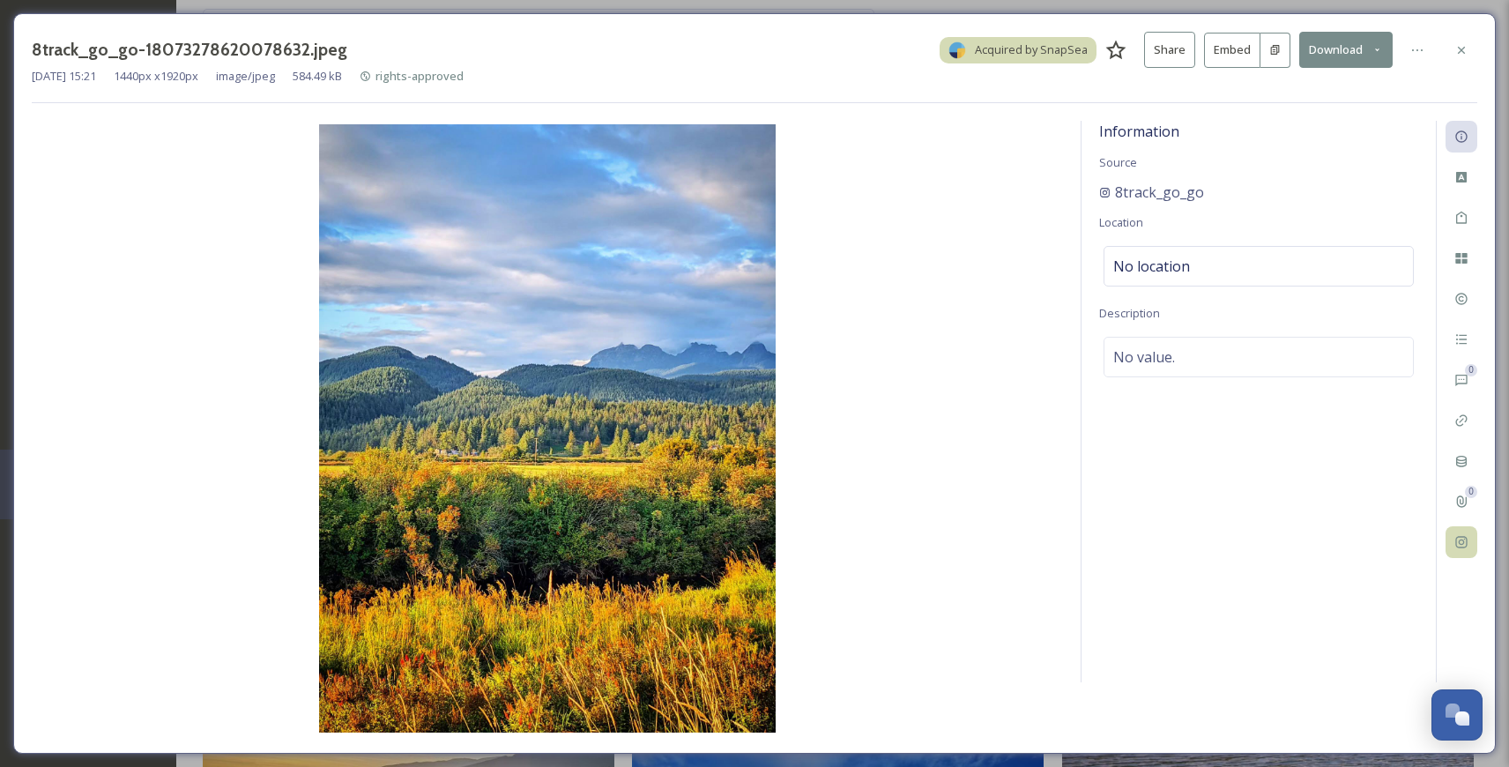
click at [1466, 537] on icon at bounding box center [1461, 542] width 14 height 14
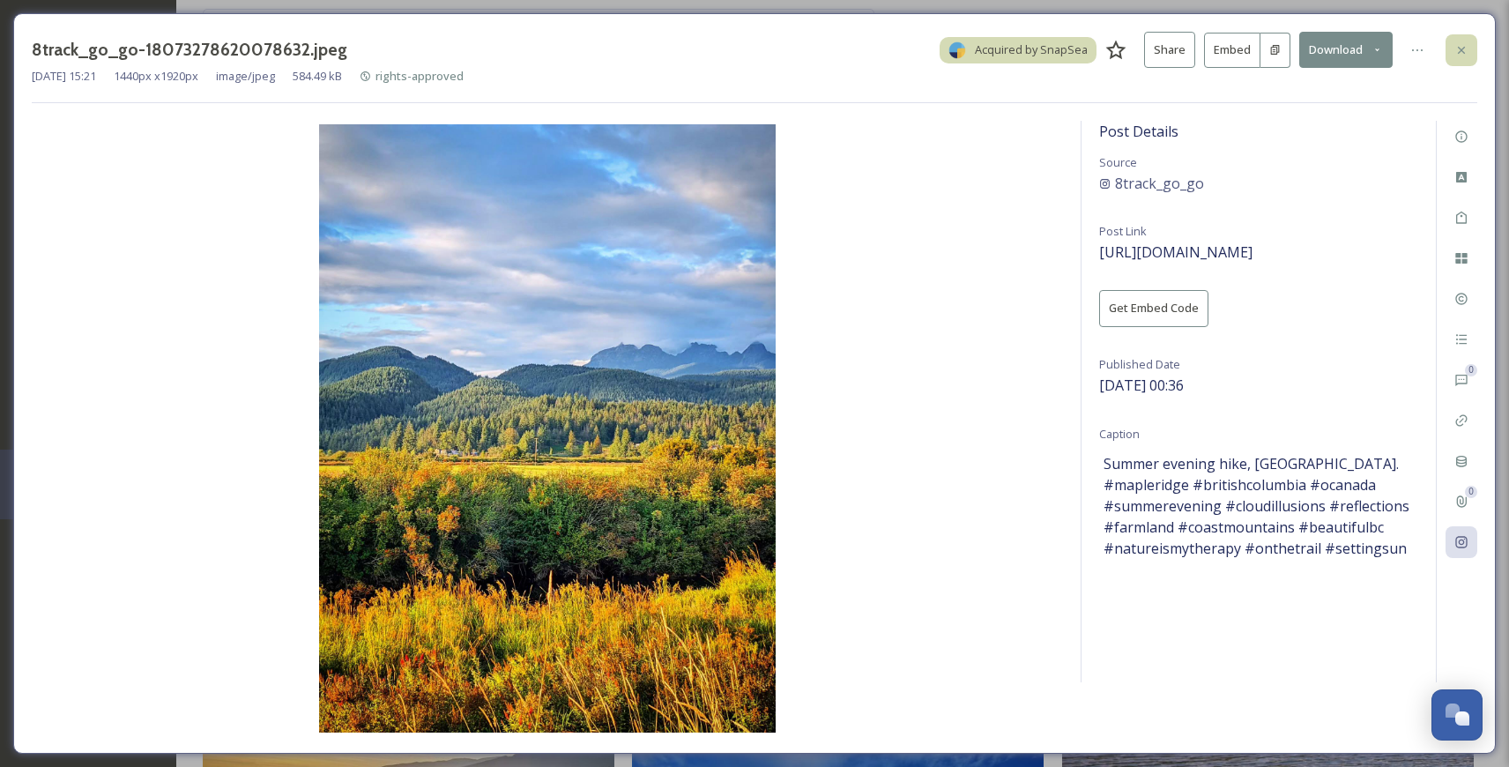
click at [1459, 45] on icon at bounding box center [1461, 50] width 14 height 14
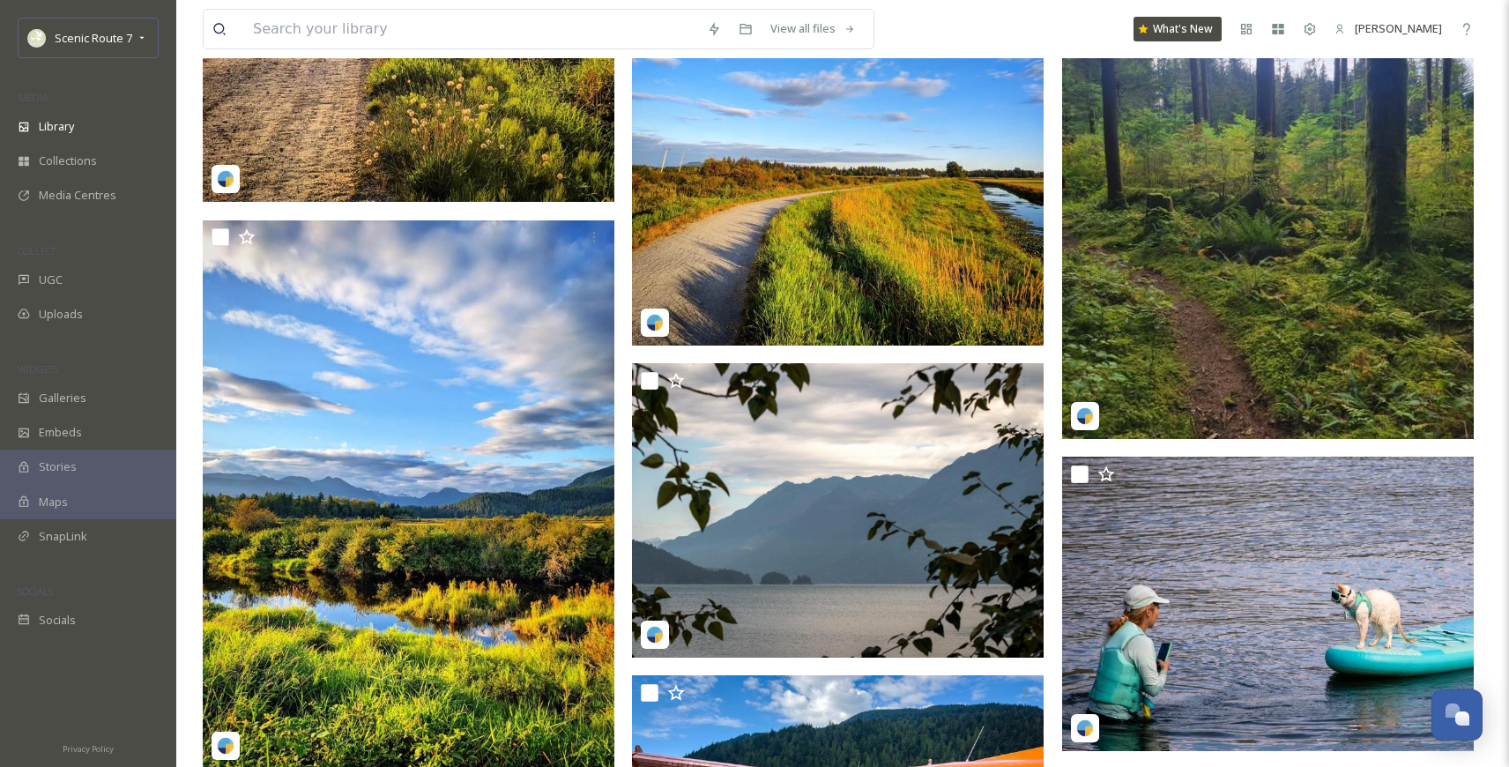
scroll to position [7023, 0]
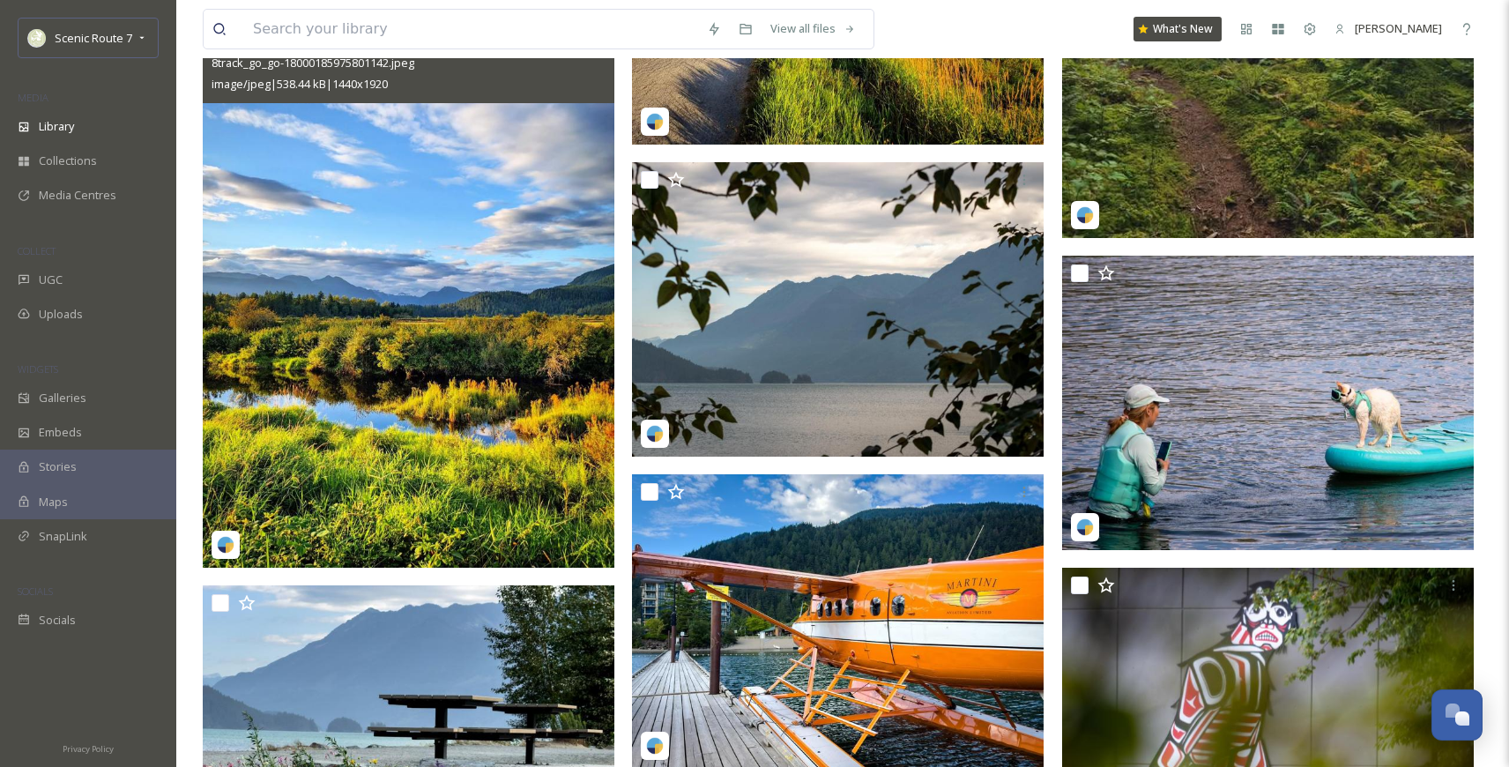
click at [387, 426] on img at bounding box center [408, 293] width 411 height 548
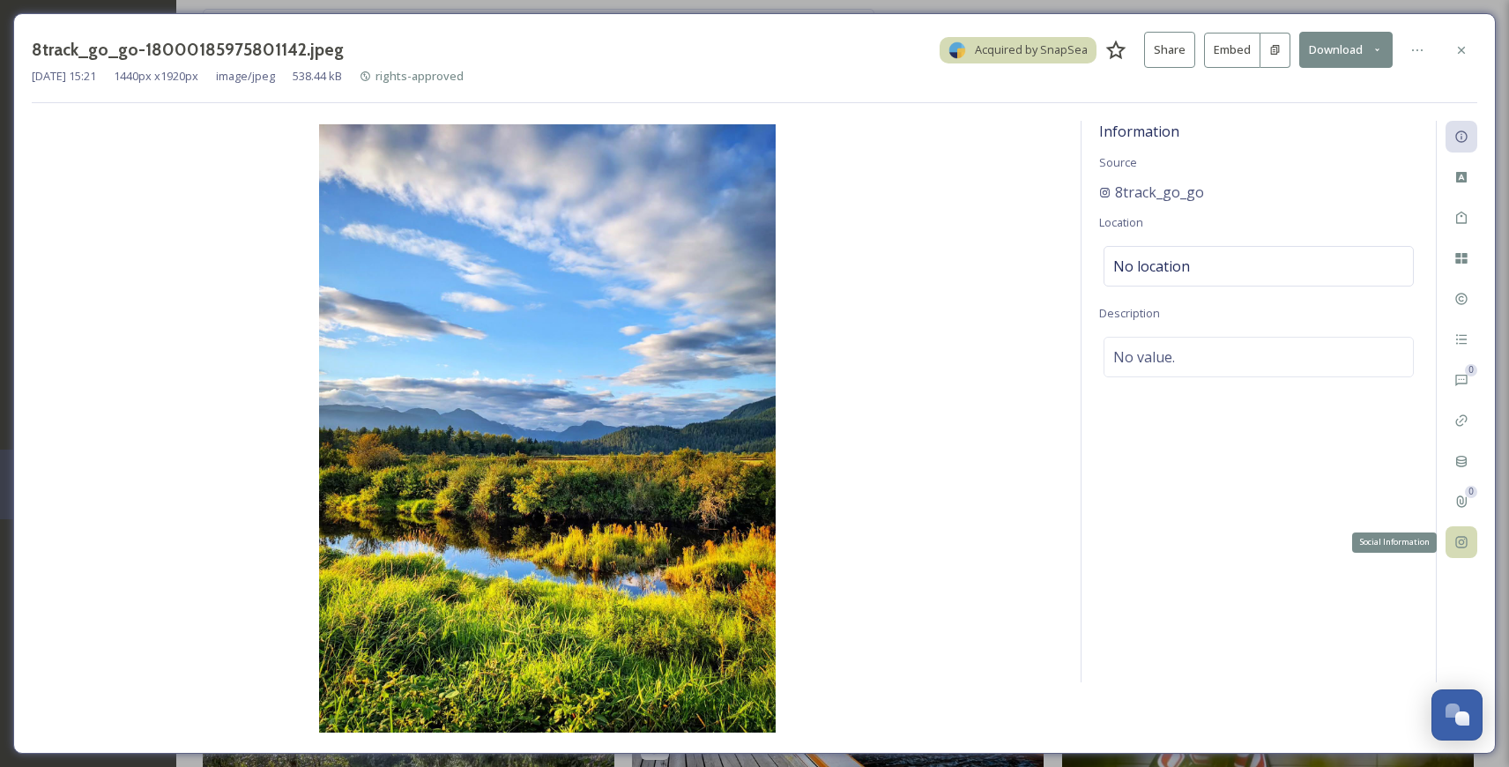
click at [1462, 541] on icon at bounding box center [1461, 542] width 14 height 14
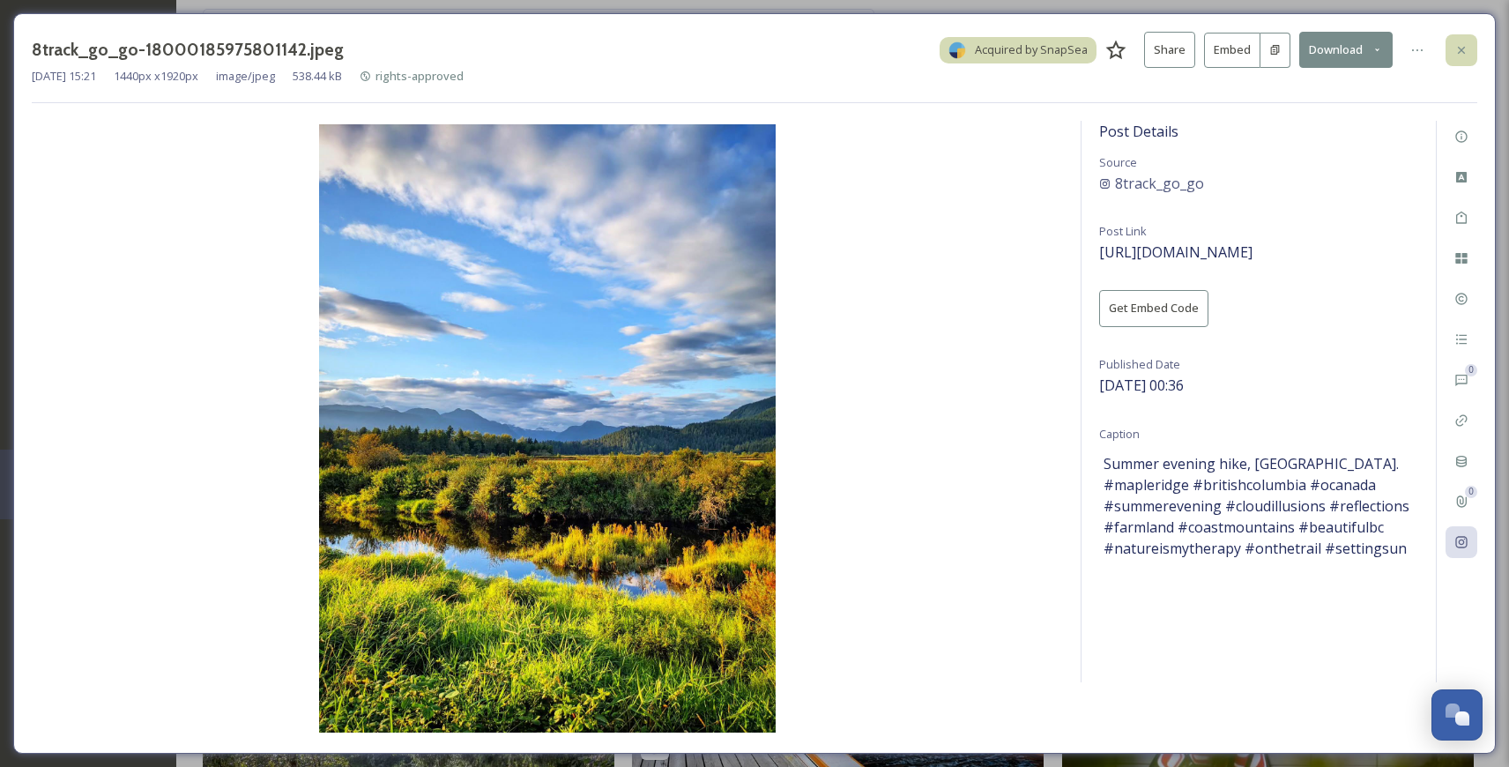
click at [1462, 51] on icon at bounding box center [1461, 50] width 14 height 14
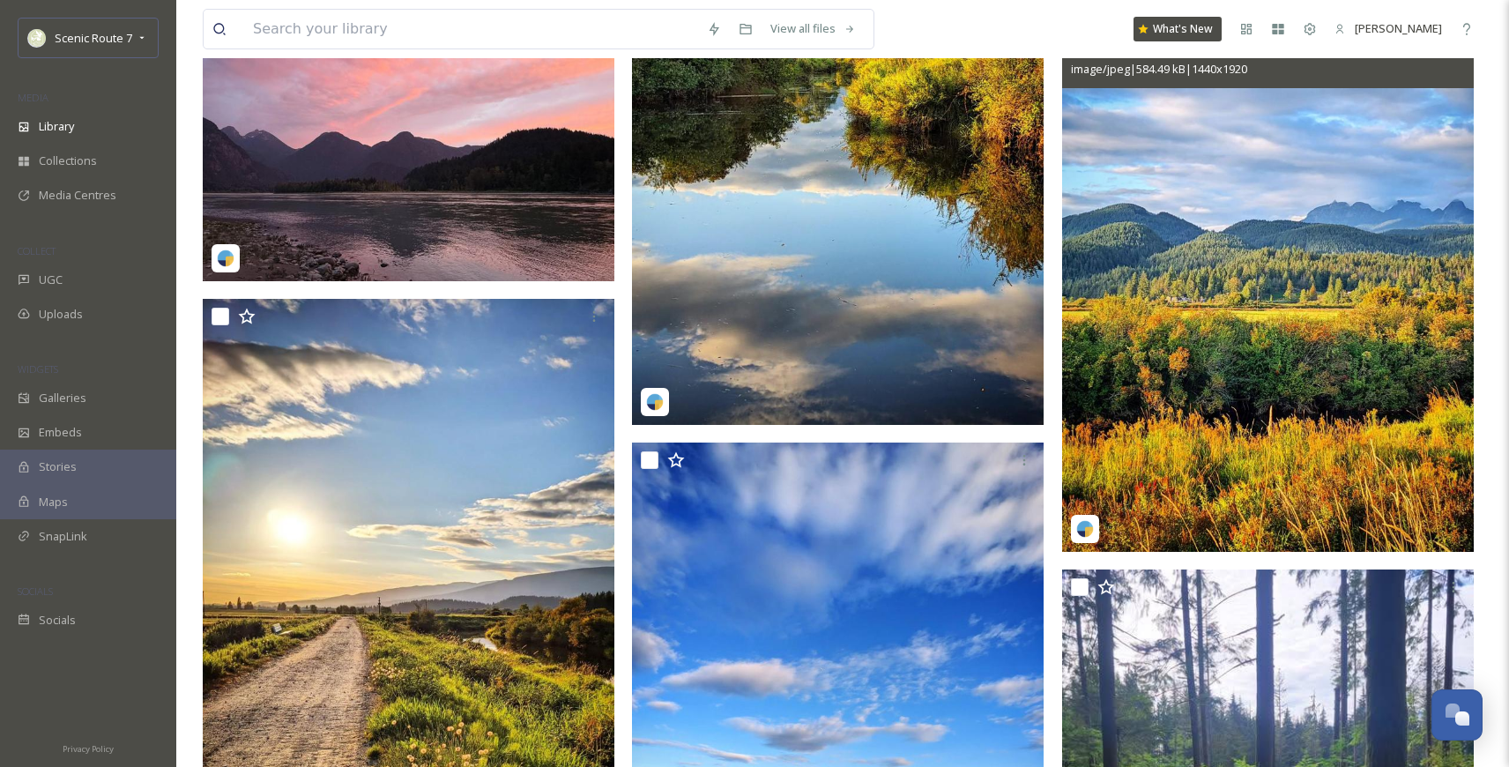
scroll to position [6127, 0]
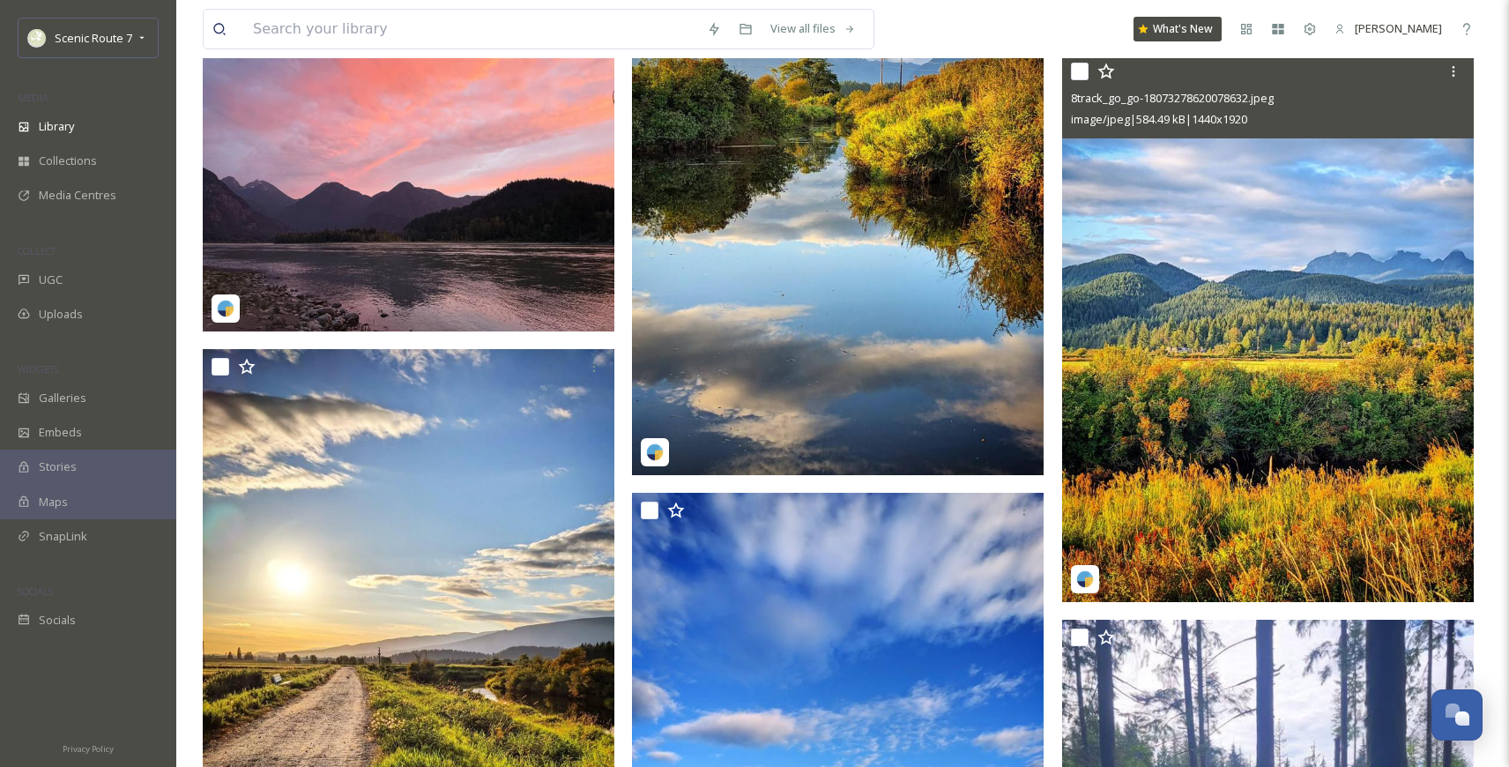
click at [1201, 419] on img at bounding box center [1267, 328] width 411 height 548
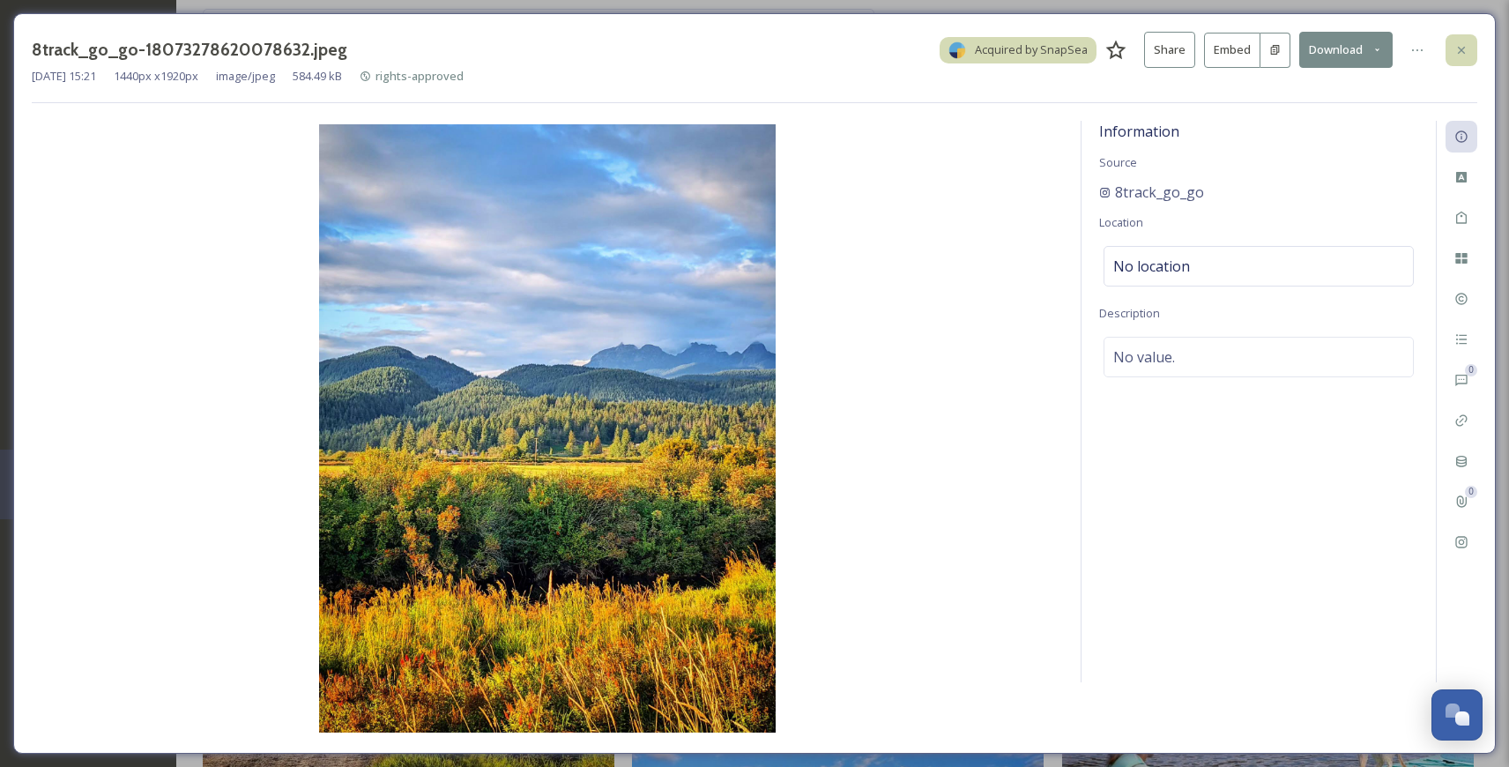
click at [1459, 41] on div at bounding box center [1461, 50] width 32 height 32
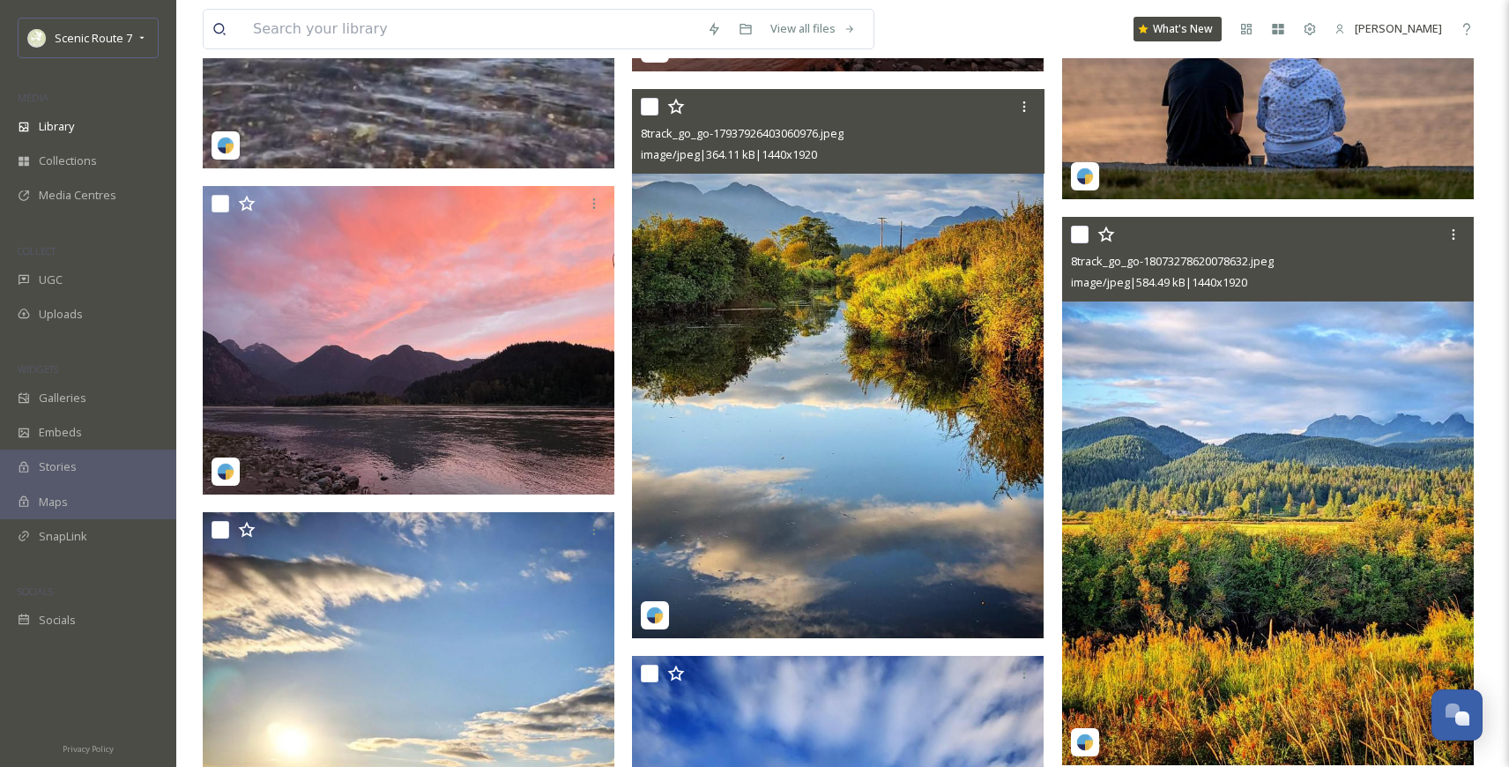
scroll to position [5906, 0]
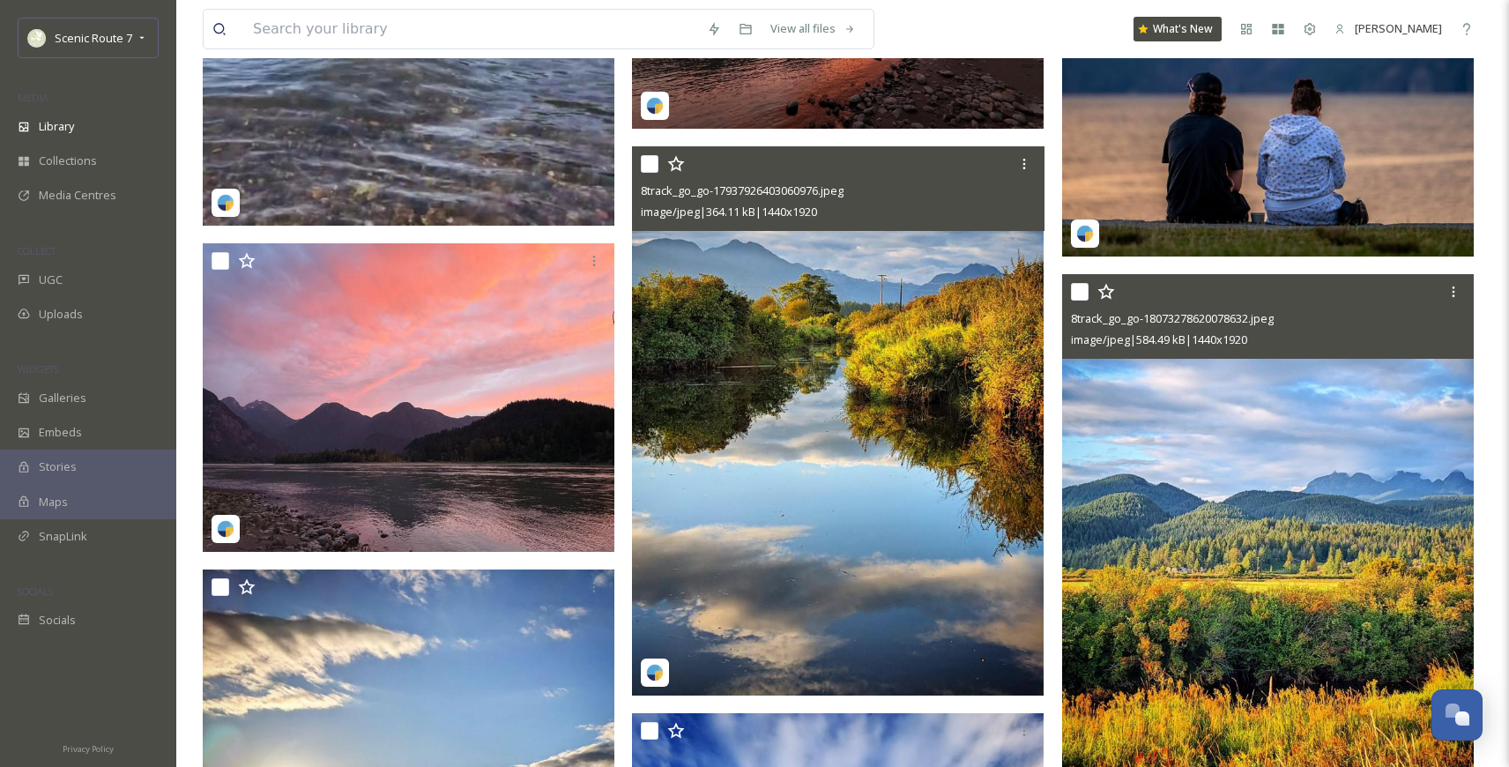
click at [834, 462] on img at bounding box center [837, 420] width 411 height 548
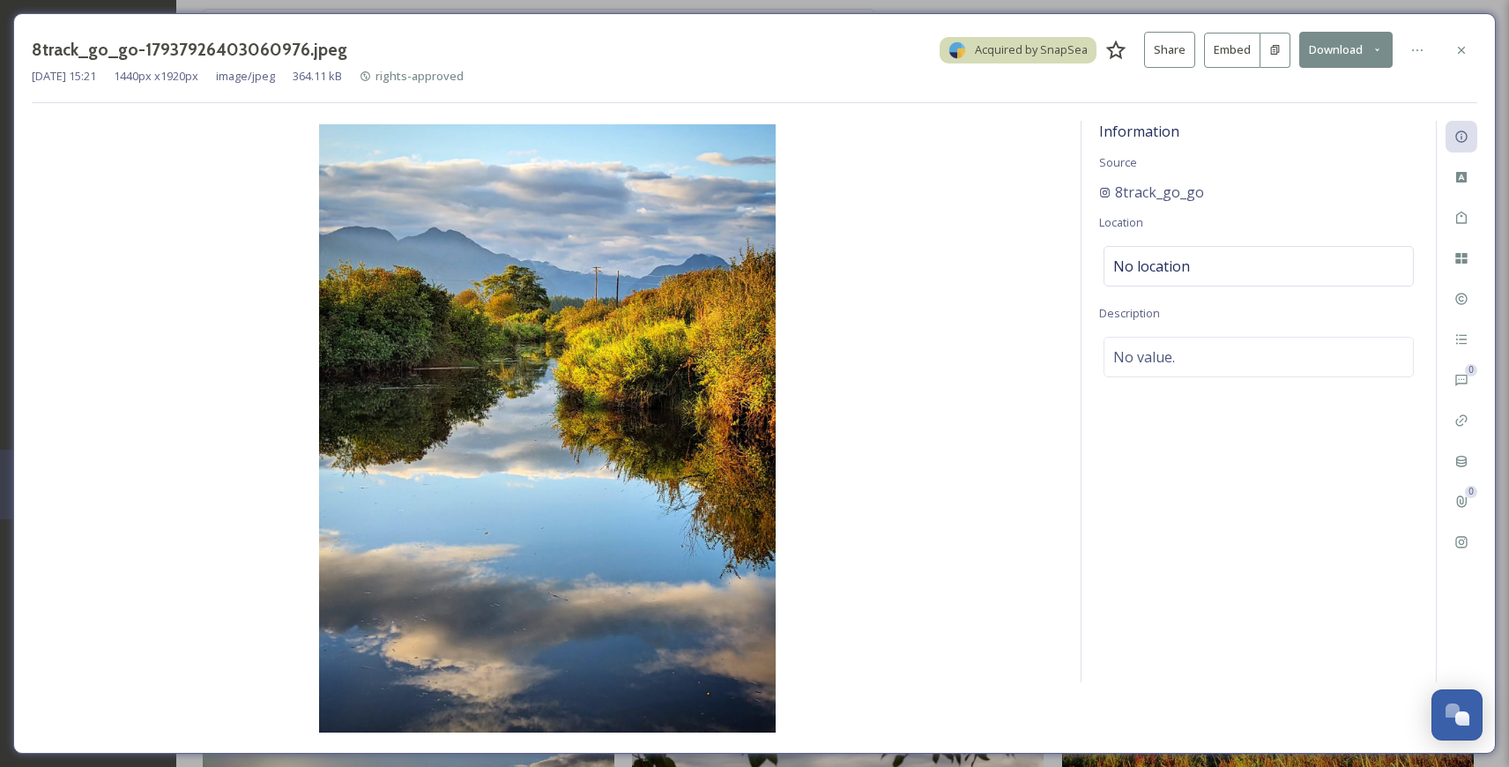
click at [1335, 44] on button "Download" at bounding box center [1345, 50] width 93 height 36
click at [1320, 82] on span "Download Original (1440 x 1920)" at bounding box center [1299, 90] width 167 height 17
click at [1459, 45] on icon at bounding box center [1461, 50] width 14 height 14
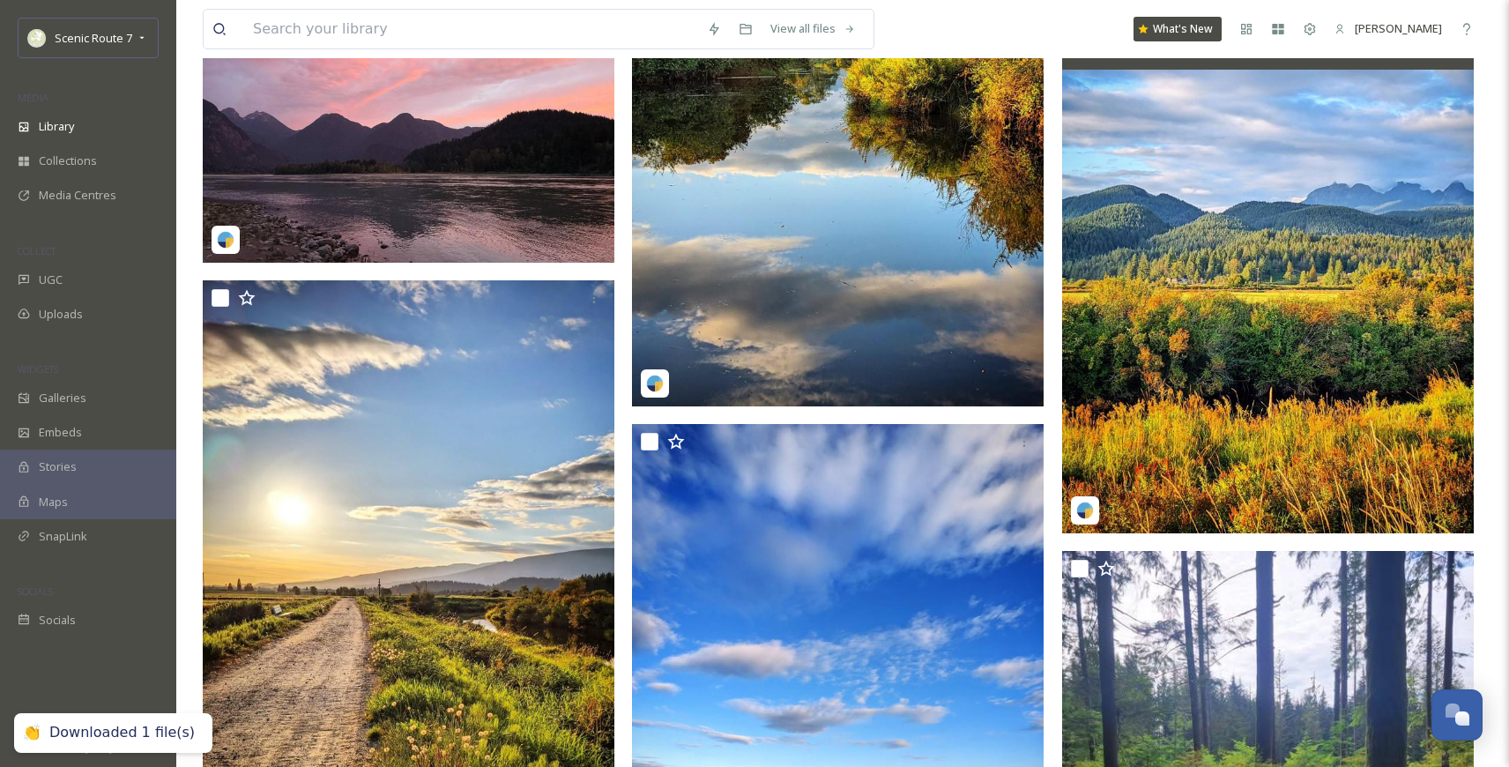
scroll to position [6230, 0]
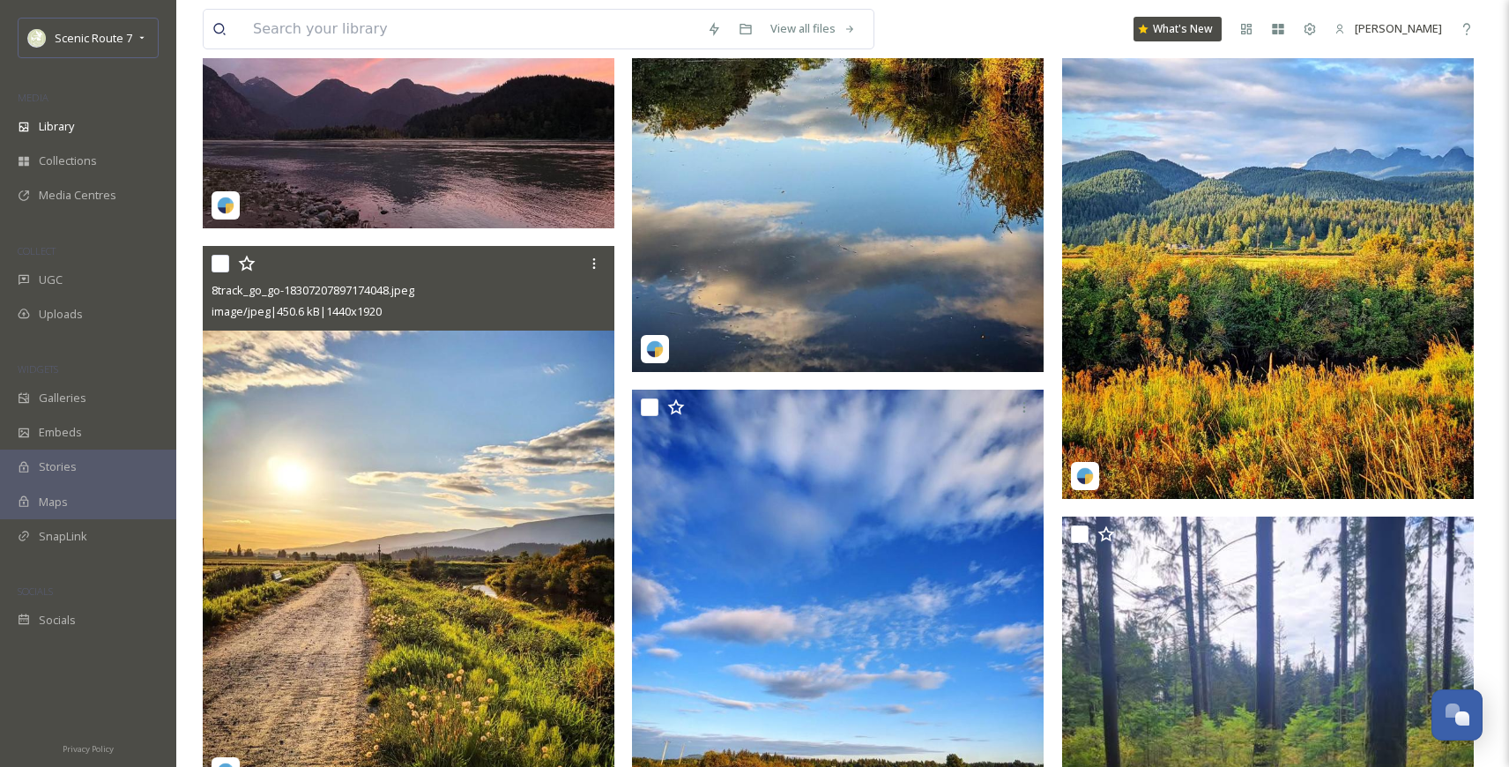
click at [380, 625] on img at bounding box center [408, 520] width 411 height 548
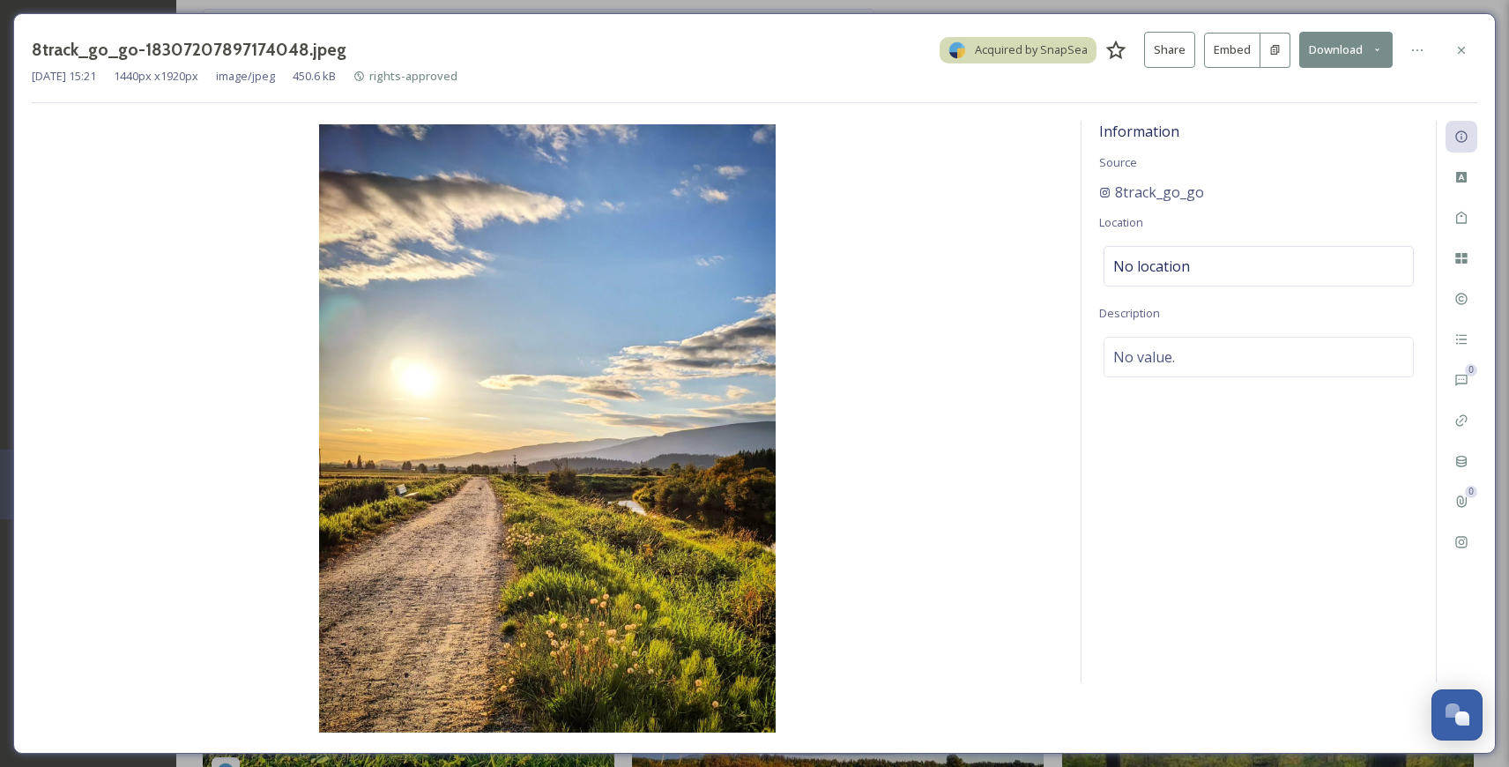
click at [1353, 49] on button "Download" at bounding box center [1345, 50] width 93 height 36
click at [1338, 90] on span "Download Original (1440 x 1920)" at bounding box center [1299, 90] width 167 height 17
click at [1465, 50] on icon at bounding box center [1461, 50] width 14 height 14
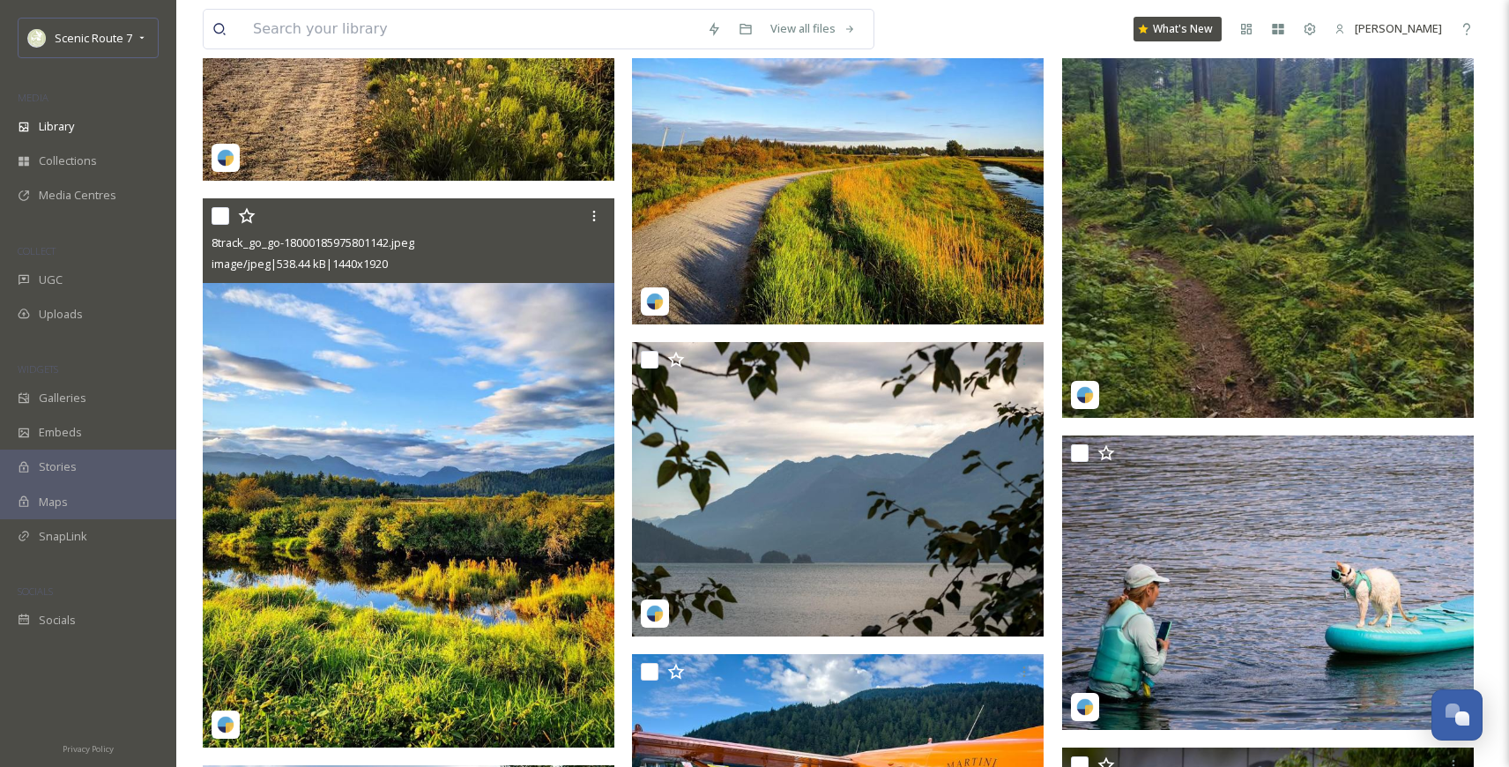
scroll to position [6756, 0]
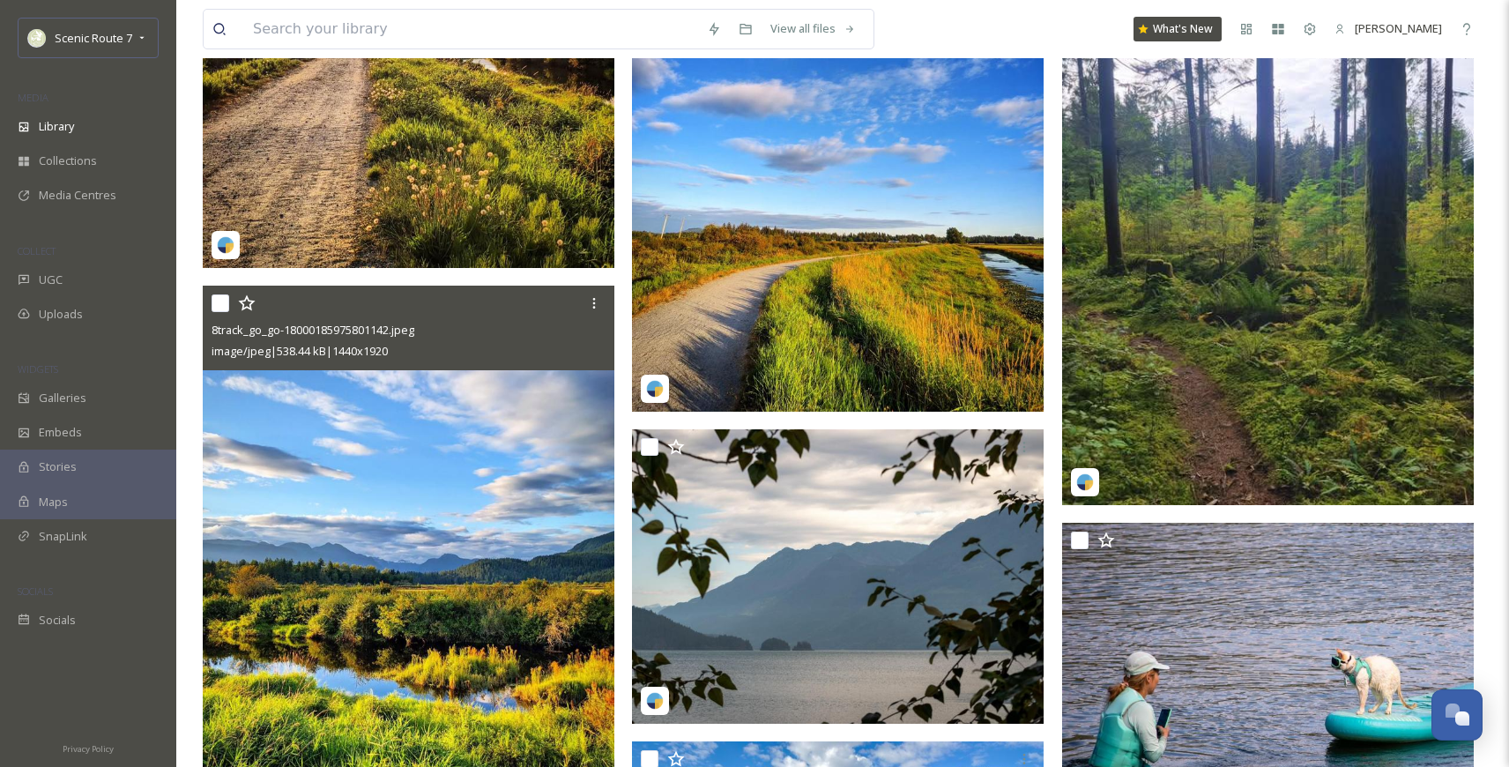
click at [438, 584] on img at bounding box center [408, 560] width 411 height 548
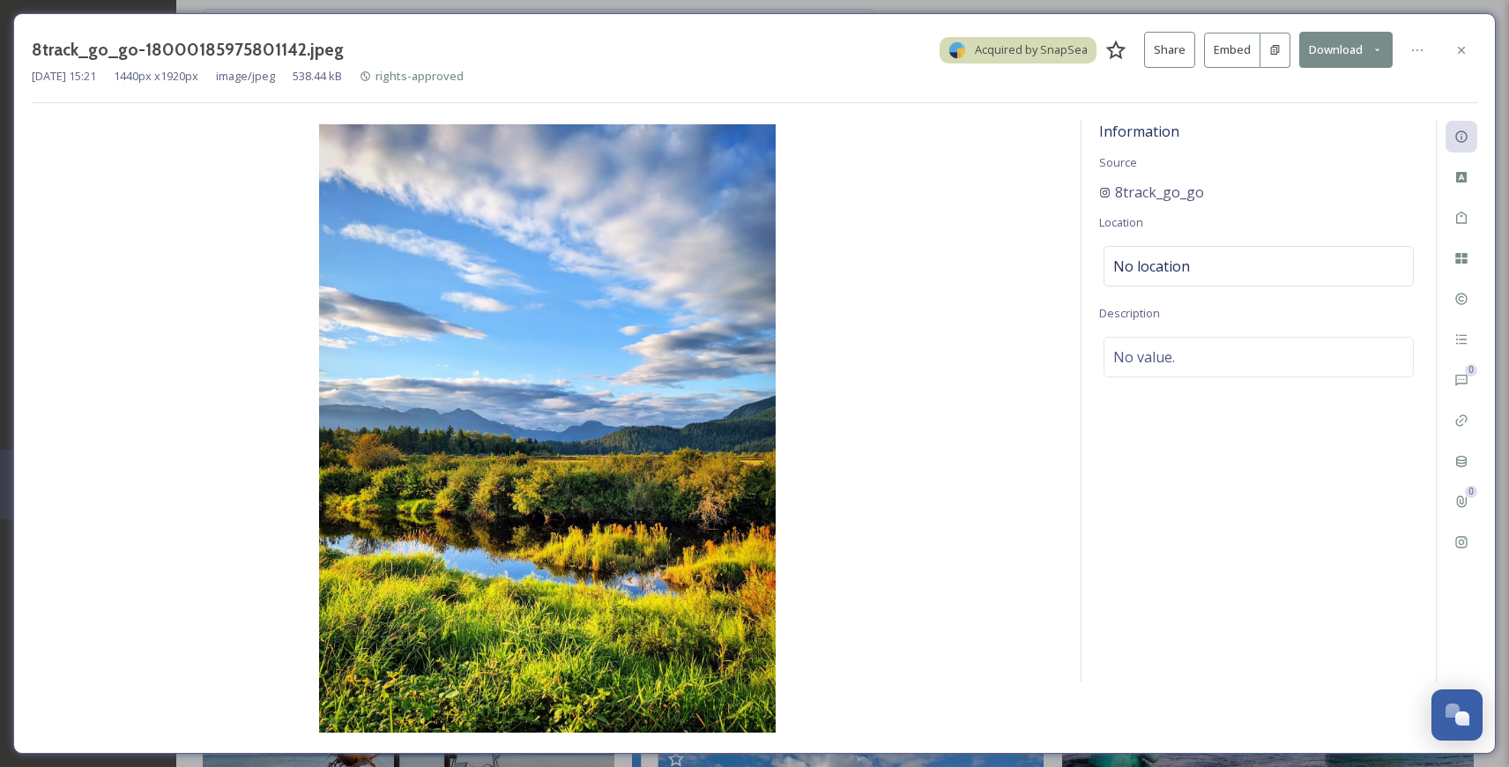
click at [1366, 54] on button "Download" at bounding box center [1345, 50] width 93 height 36
click at [1316, 97] on span "Download Original (1440 x 1920)" at bounding box center [1299, 90] width 167 height 17
click at [1466, 53] on icon at bounding box center [1461, 50] width 14 height 14
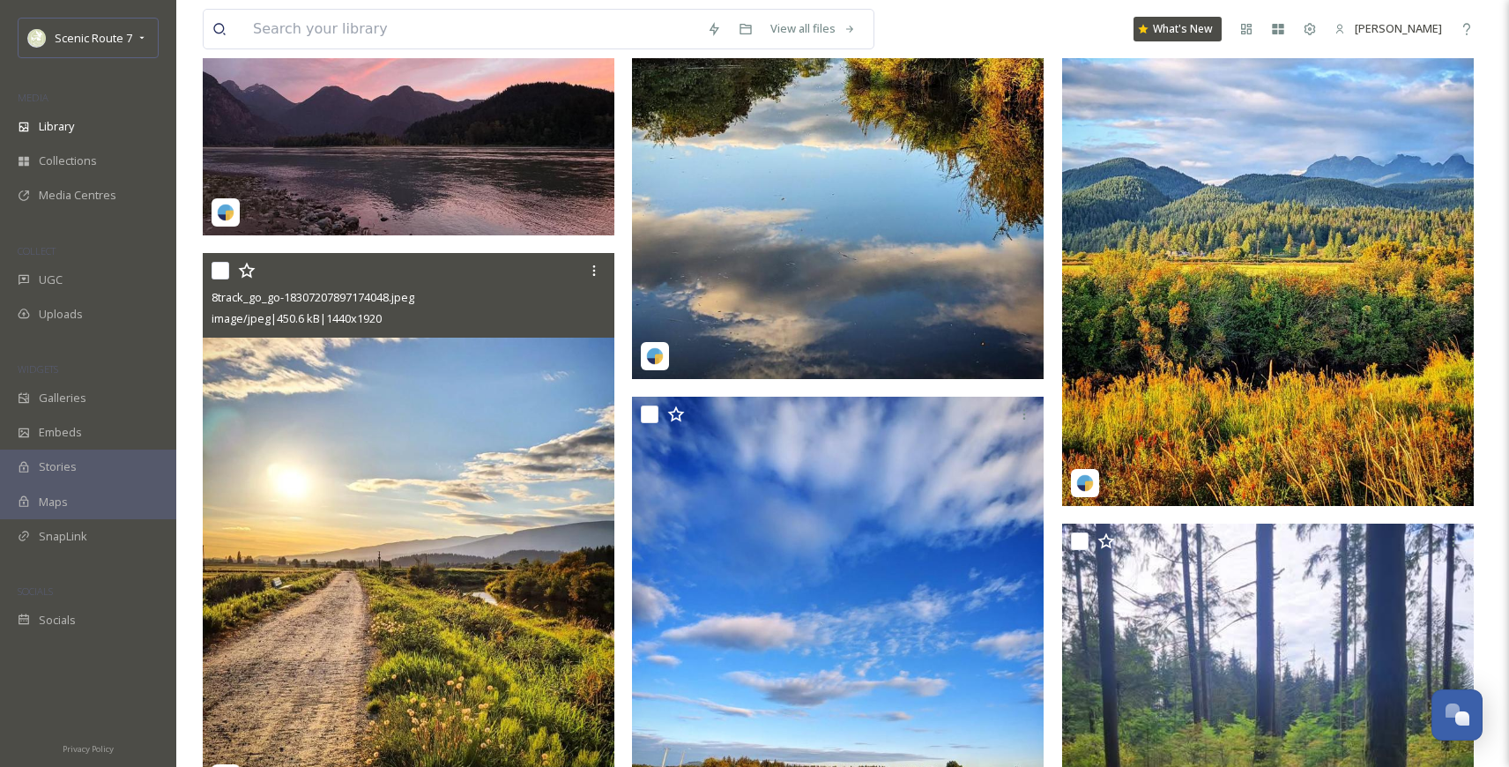
scroll to position [6543, 0]
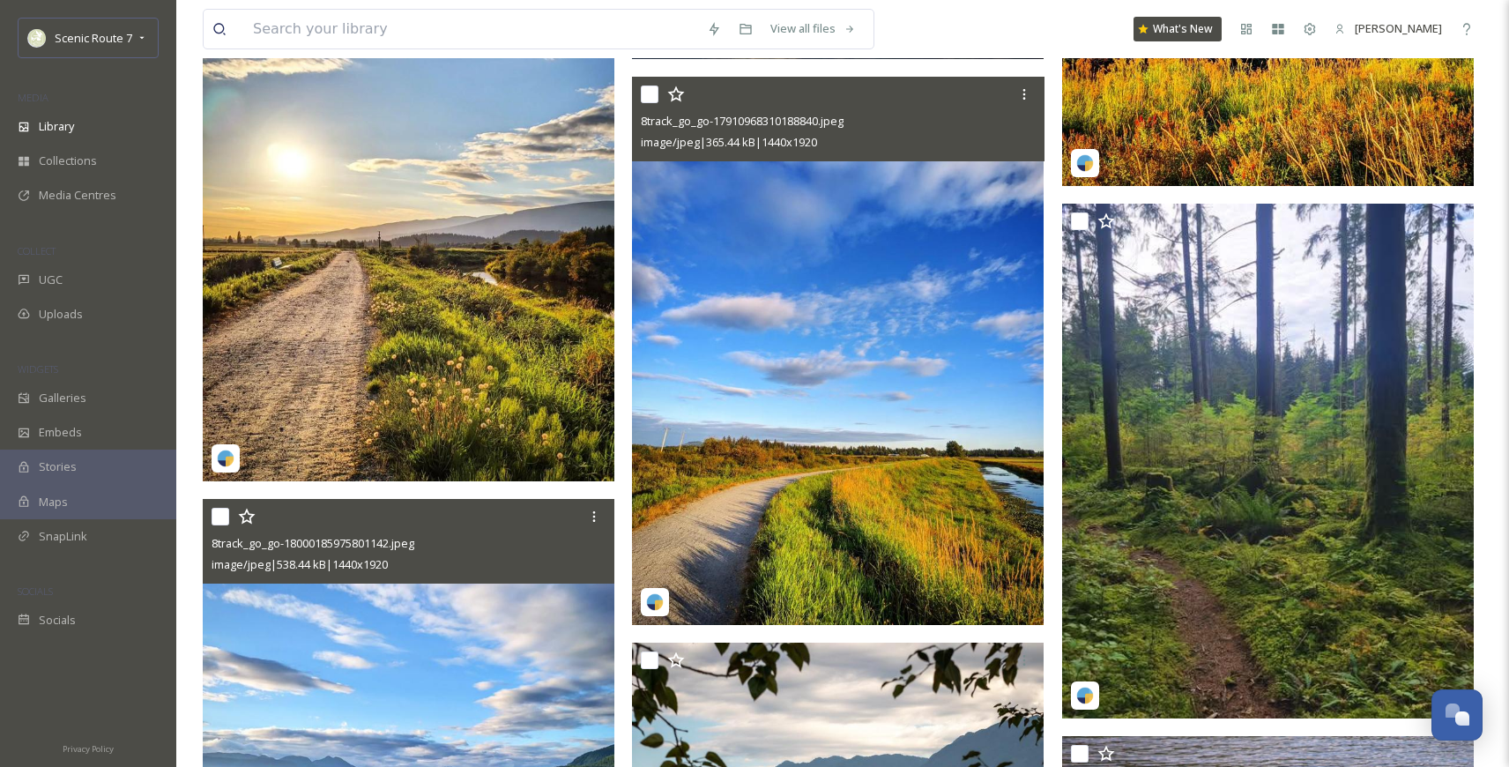
click at [898, 364] on img at bounding box center [837, 351] width 411 height 548
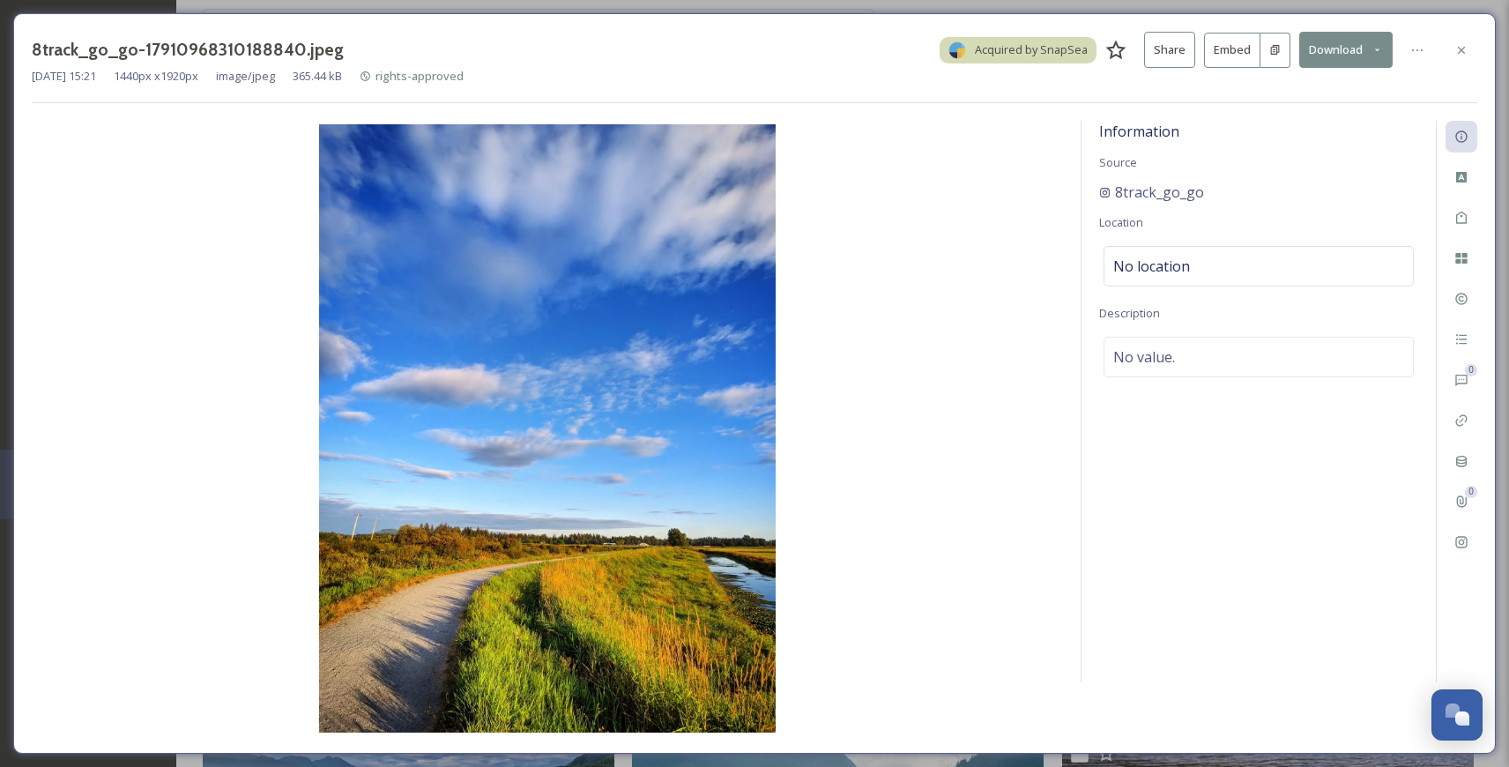
click at [1343, 57] on button "Download" at bounding box center [1345, 50] width 93 height 36
click at [1337, 80] on div "Download Original (1440 x 1920)" at bounding box center [1299, 90] width 184 height 34
click at [1460, 46] on icon at bounding box center [1461, 50] width 14 height 14
